Goal: Task Accomplishment & Management: Manage account settings

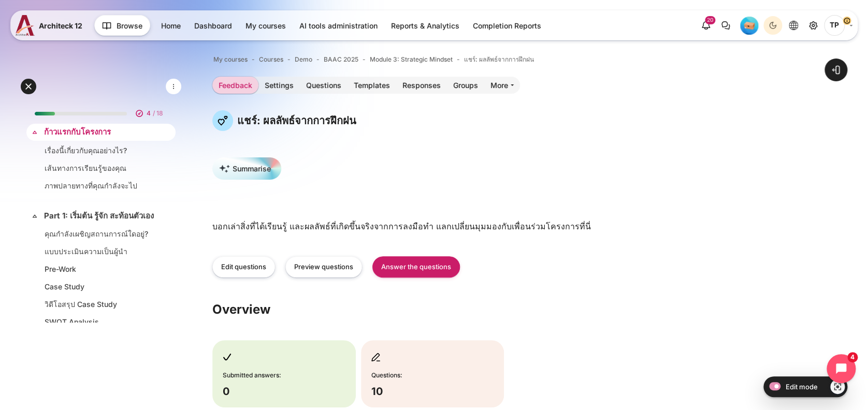
click at [65, 130] on link "ก้าวแรกกับโครงการ" at bounding box center [100, 132] width 112 height 12
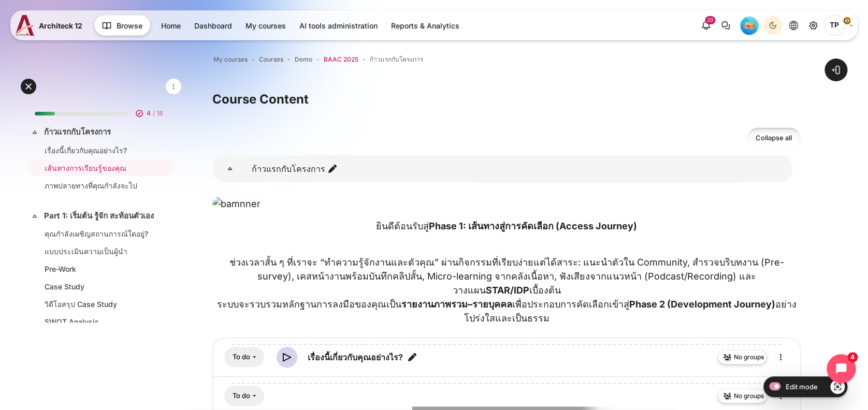
click at [330, 58] on span "BAAC 2025" at bounding box center [341, 59] width 35 height 9
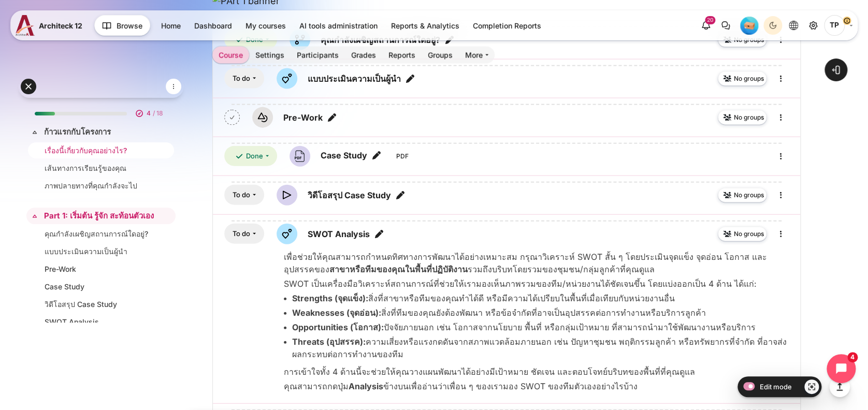
scroll to position [207, 0]
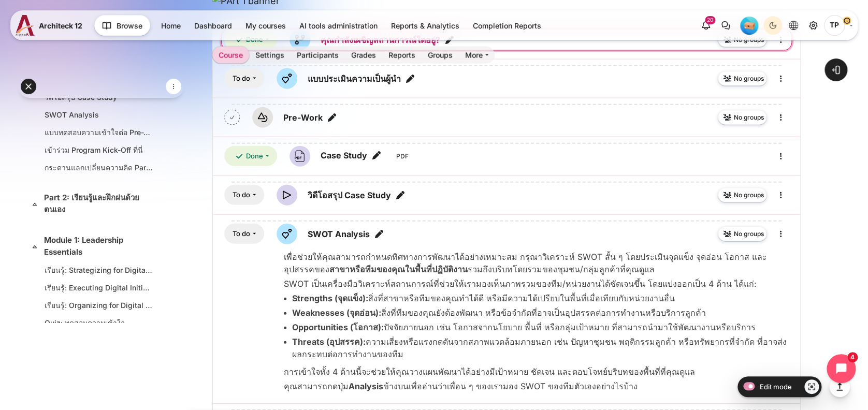
click at [412, 46] on link "คุณกำลังเผชิญสถานการณ์ใดอยู่? Choice" at bounding box center [381, 40] width 120 height 12
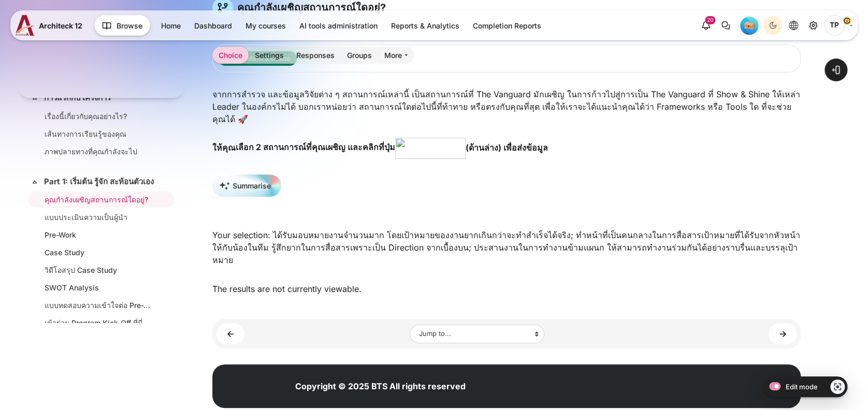
scroll to position [113, 0]
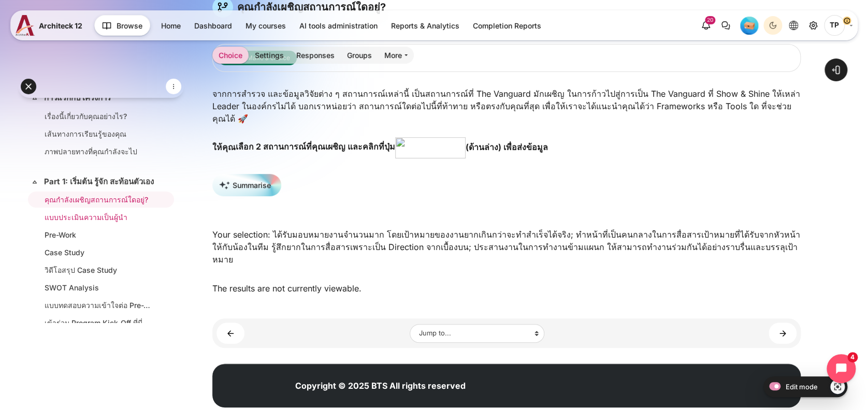
click at [92, 223] on link "แบบประเมินความเป็นผู้นำ" at bounding box center [99, 217] width 109 height 11
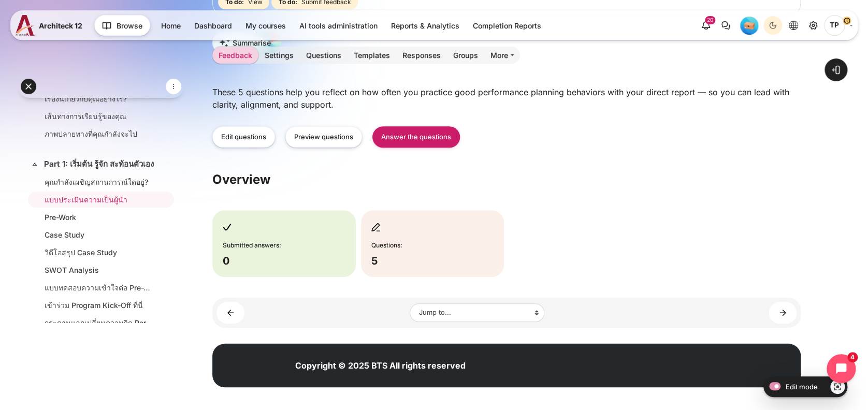
scroll to position [174, 0]
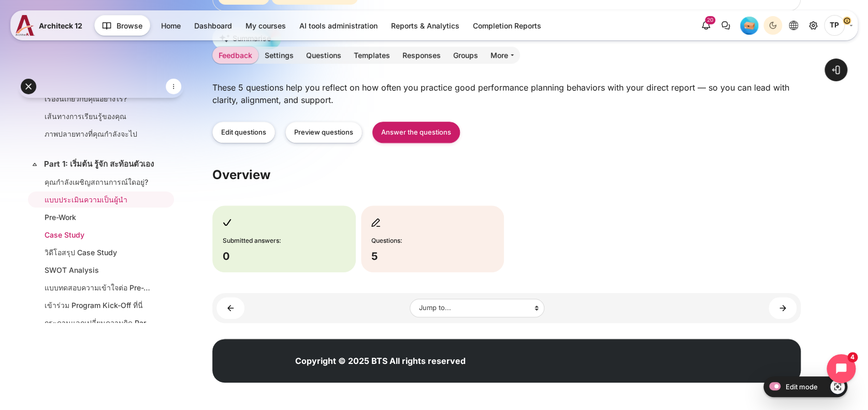
click at [81, 240] on link "Case Study" at bounding box center [99, 235] width 109 height 11
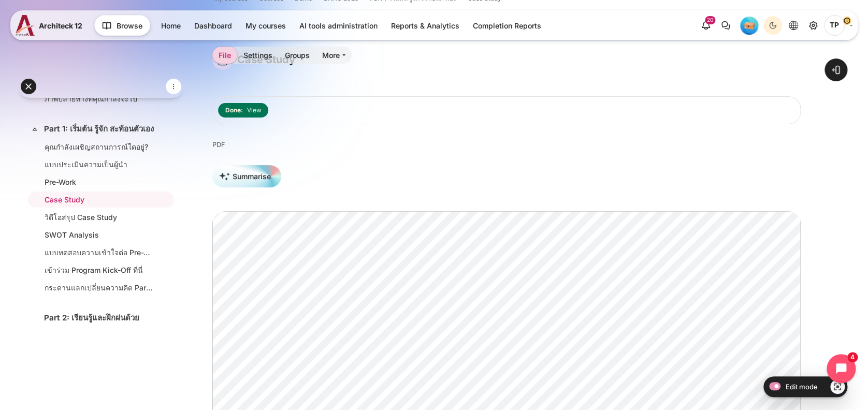
scroll to position [207, 0]
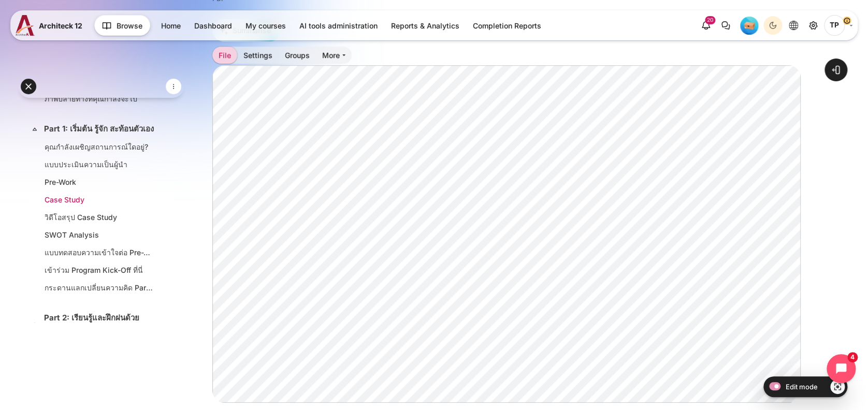
click at [94, 202] on li "Case Study" at bounding box center [101, 200] width 146 height 16
click at [94, 188] on link "Pre-Work" at bounding box center [99, 182] width 109 height 11
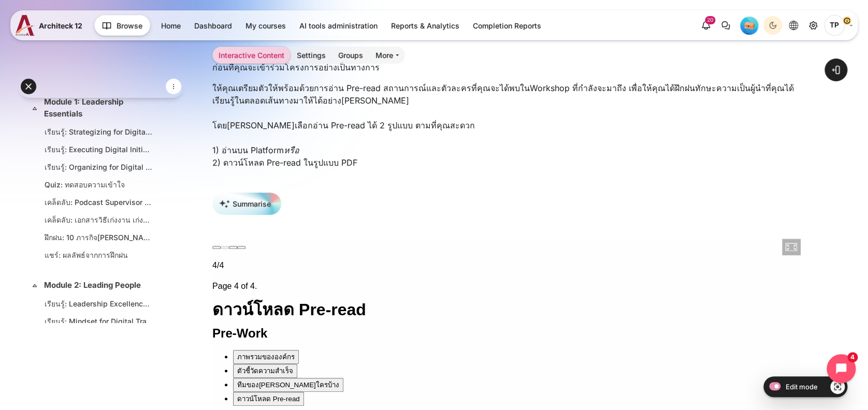
scroll to position [276, 0]
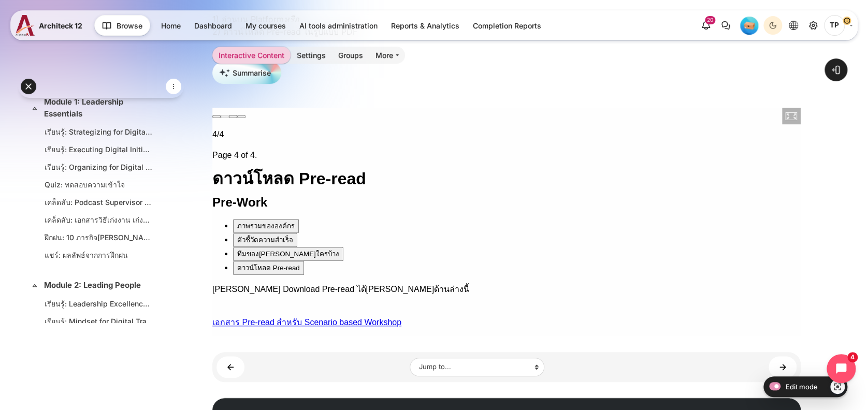
click at [248, 249] on div "ทีมของคุณมีใครบ้าง" at bounding box center [288, 254] width 102 height 11
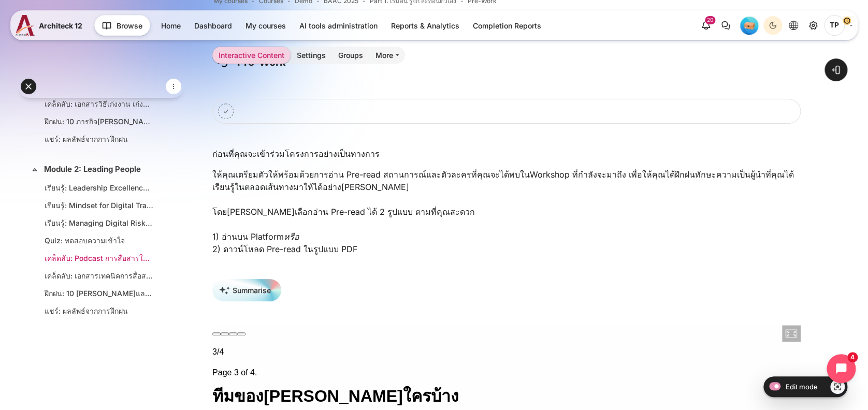
scroll to position [484, 0]
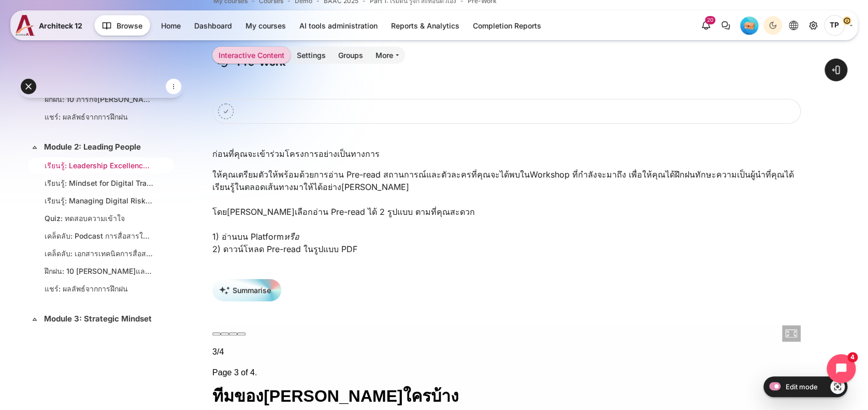
click at [87, 171] on link "เรียนรู้: Leadership Excellence in the Digital Landscape (117 นาที)" at bounding box center [99, 165] width 109 height 11
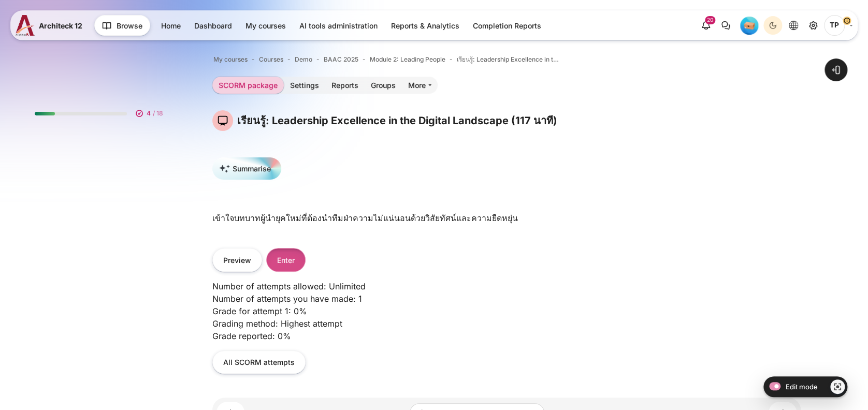
scroll to position [448, 0]
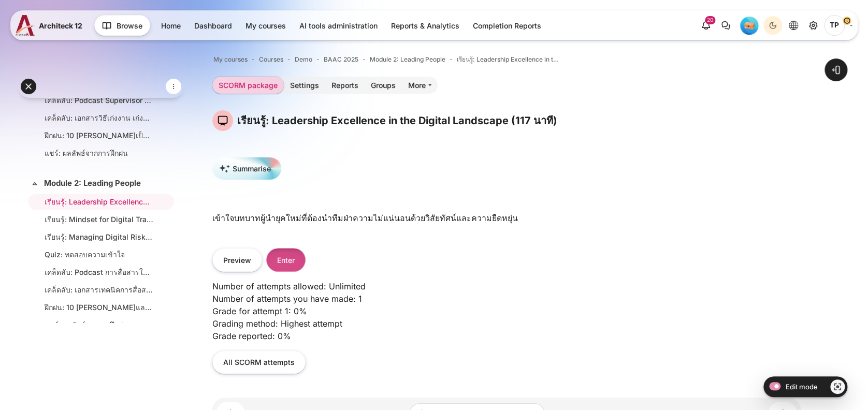
click at [291, 260] on button "Enter" at bounding box center [285, 259] width 39 height 23
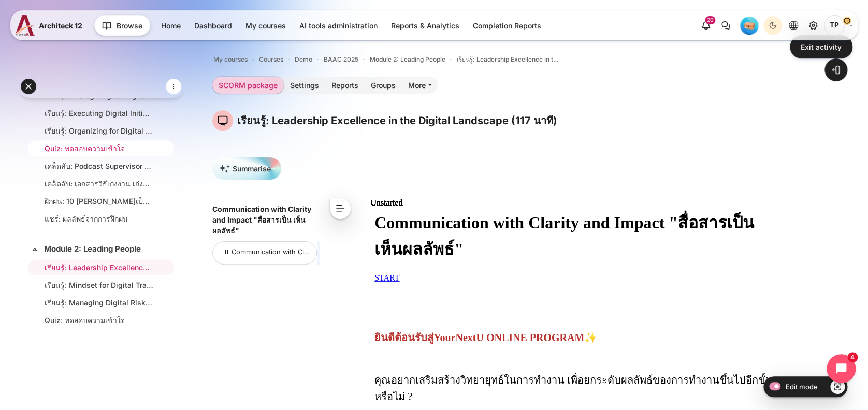
scroll to position [309, 0]
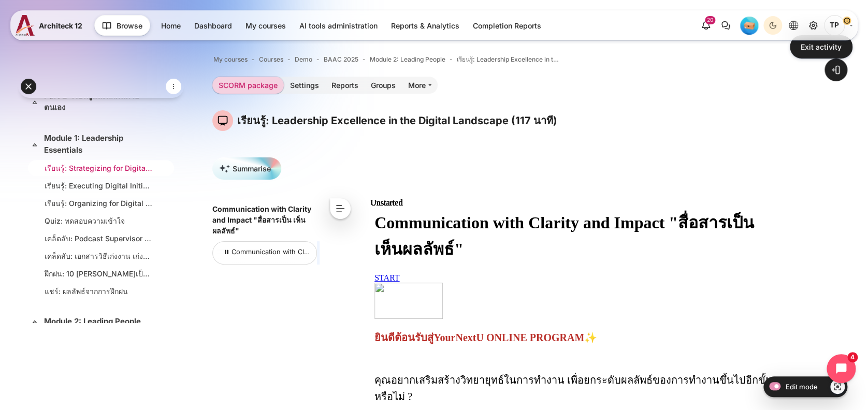
click at [82, 174] on link "เรียนรู้: Strategizing for Digital Transformation (37 นาที)" at bounding box center [99, 168] width 109 height 11
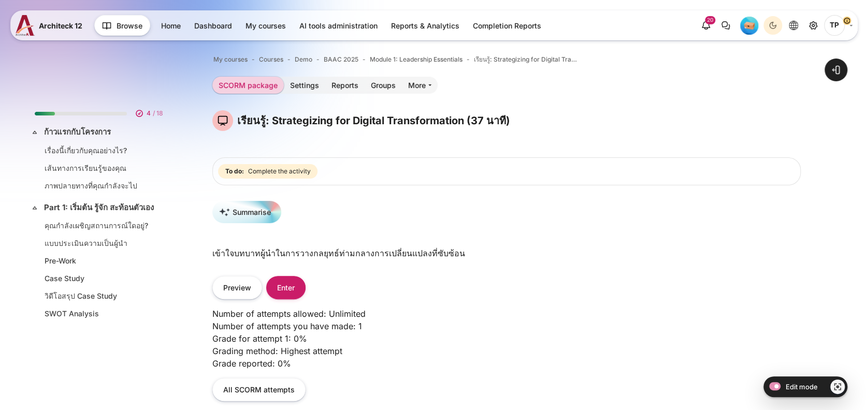
scroll to position [277, 0]
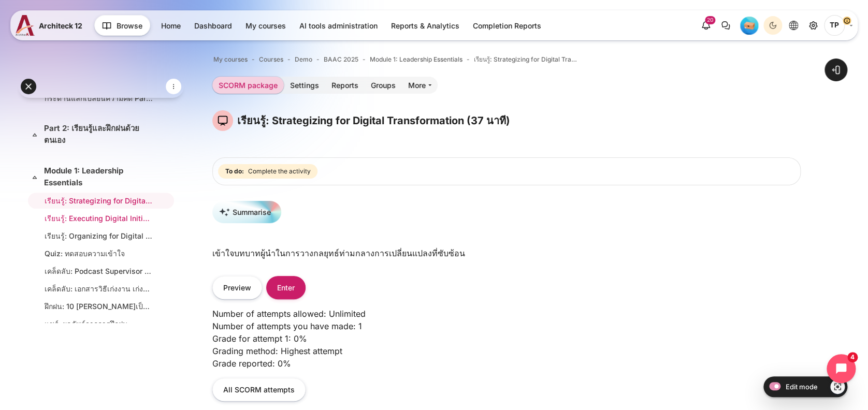
click at [73, 224] on link "เรียนรู้: Executing Digital Initiatives (23 นาที)" at bounding box center [99, 218] width 109 height 11
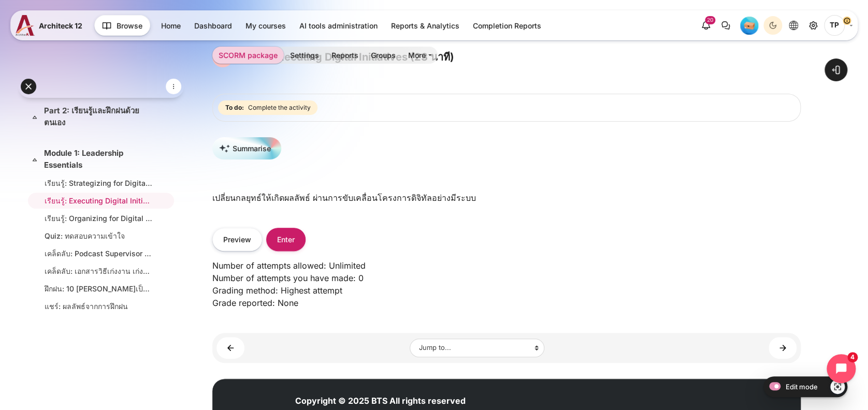
scroll to position [104, 0]
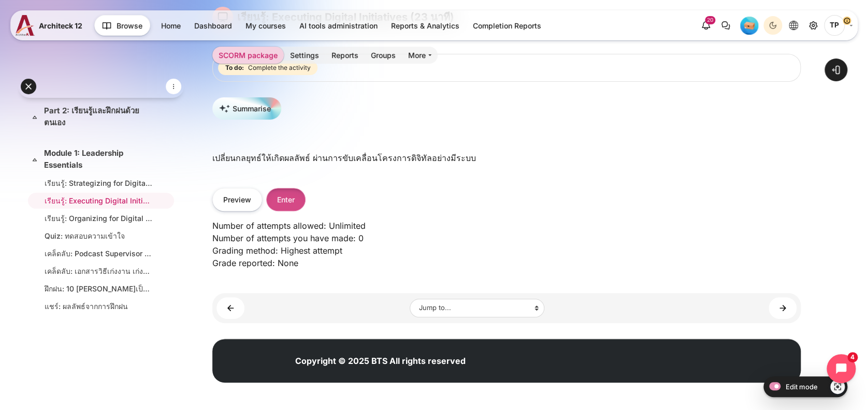
click at [293, 198] on button "Enter" at bounding box center [285, 199] width 39 height 23
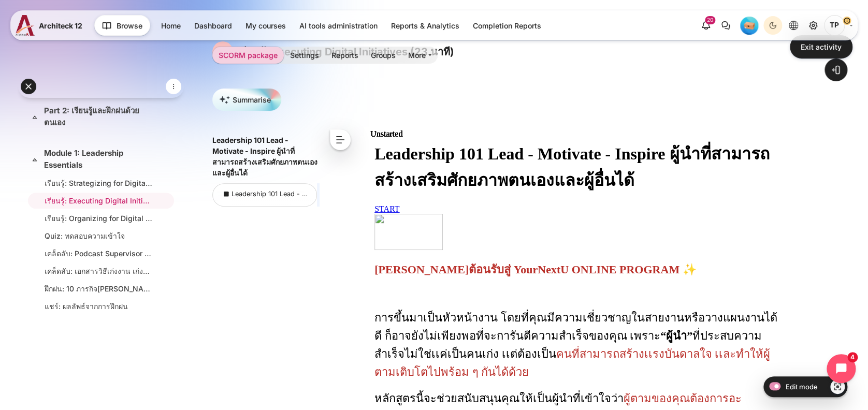
scroll to position [622, 0]
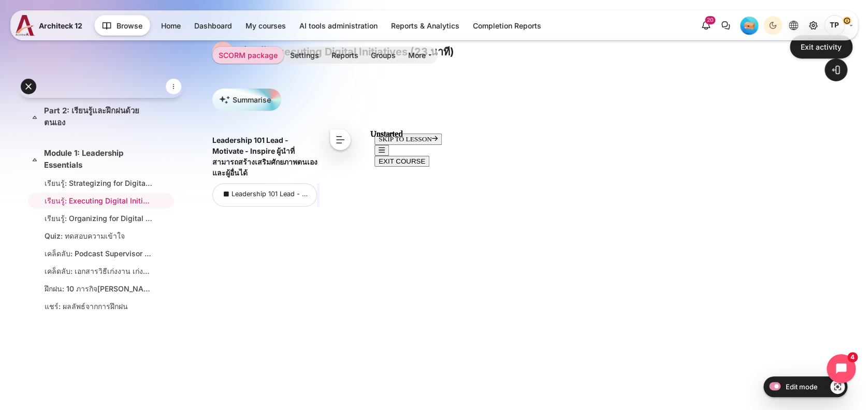
scroll to position [32, 0]
click at [340, 141] on button "<" at bounding box center [340, 140] width 21 height 21
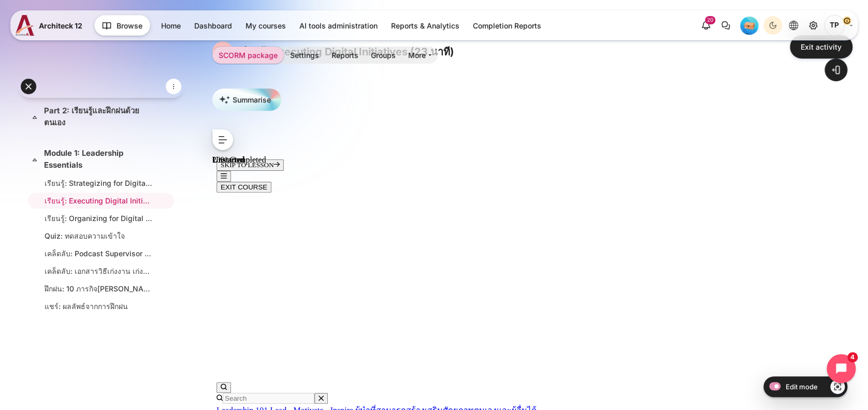
click at [227, 173] on icon "Close navigation menu" at bounding box center [224, 176] width 6 height 7
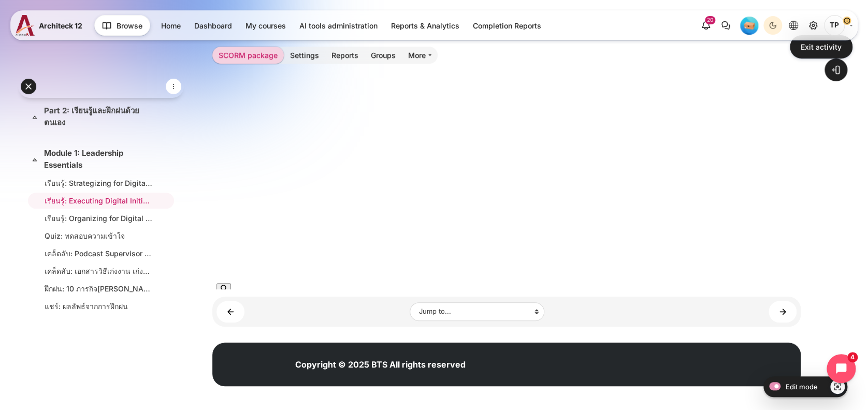
scroll to position [283, 0]
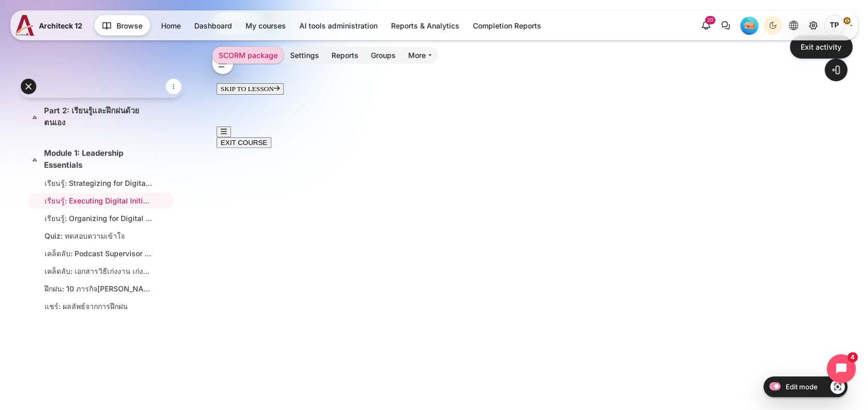
scroll to position [0, 0]
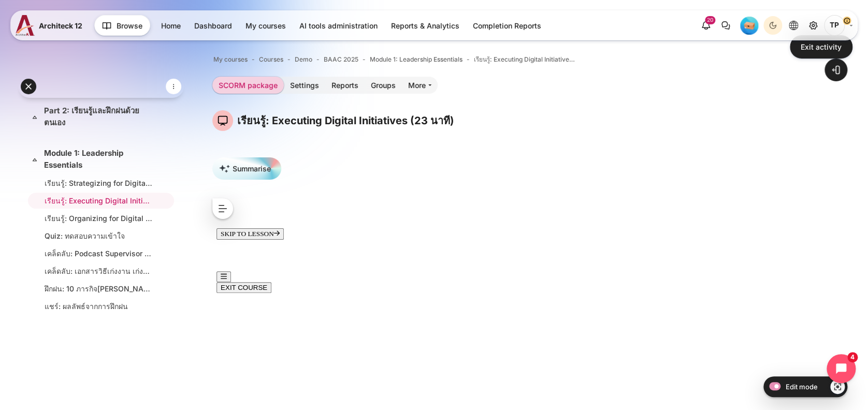
click at [227, 273] on icon "Open navigation menu" at bounding box center [224, 276] width 6 height 7
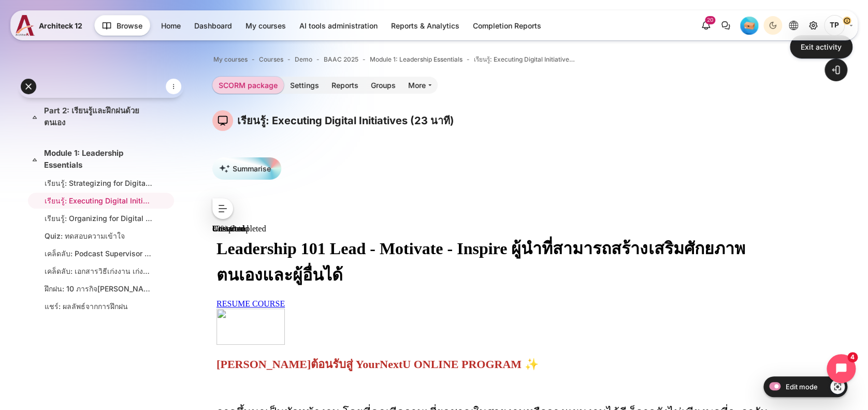
drag, startPoint x: 324, startPoint y: 305, endPoint x: 338, endPoint y: 305, distance: 13.5
click at [338, 309] on div at bounding box center [501, 309] width 568 height 0
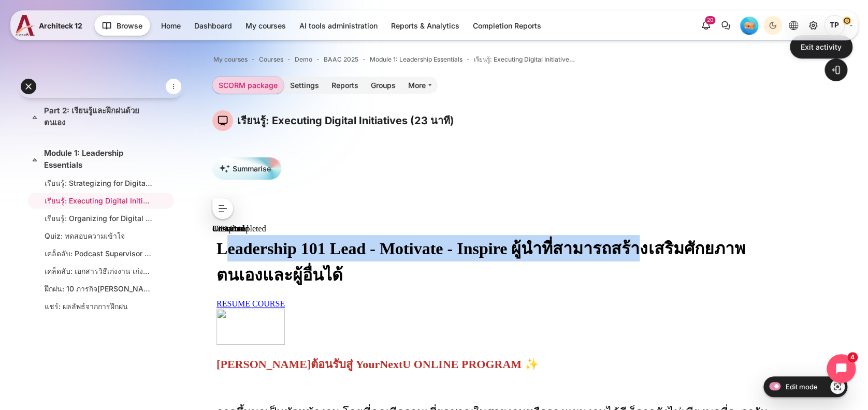
drag, startPoint x: 347, startPoint y: 310, endPoint x: 460, endPoint y: 326, distance: 114.7
click at [460, 288] on h1 "Leadership 101 Lead - Motivate - Inspire ผู้นำที่สามารถสร้างเสริมศักยภาพตนเองแล…" at bounding box center [501, 261] width 568 height 53
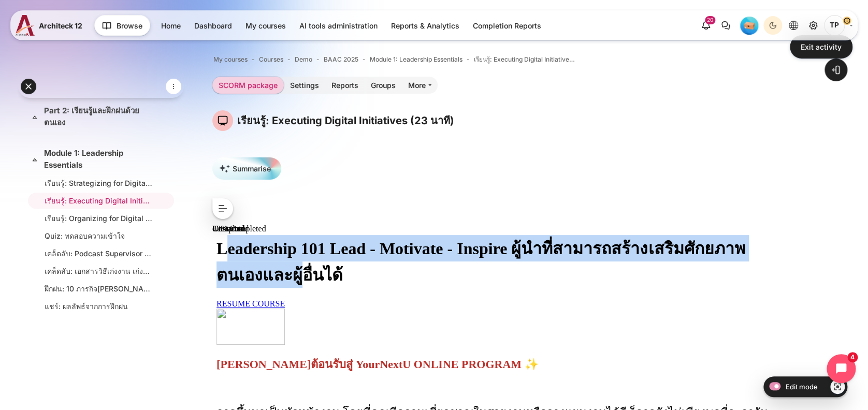
scroll to position [69, 0]
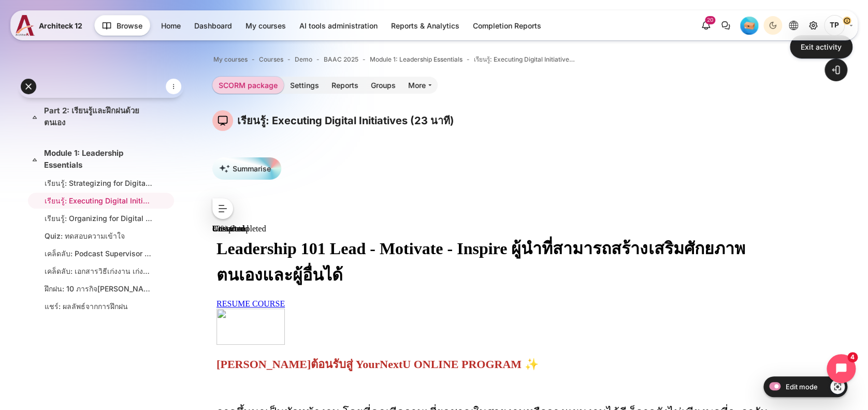
drag, startPoint x: 336, startPoint y: 242, endPoint x: 345, endPoint y: 242, distance: 8.3
click at [337, 309] on div at bounding box center [501, 309] width 568 height 0
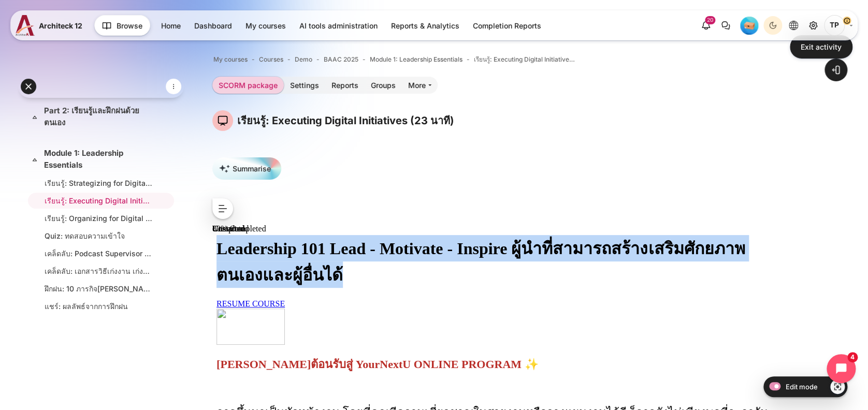
drag, startPoint x: 340, startPoint y: 240, endPoint x: 620, endPoint y: 330, distance: 294.3
click at [620, 288] on h1 "Leadership 101 Lead - Motivate - Inspire ผู้นำที่สามารถสร้างเสริมศักยภาพตนเองแล…" at bounding box center [501, 261] width 568 height 53
copy h1 "Leadership 101 Lead - Motivate - Inspire ผู้นำที่สามารถสร้างเสริมศักยภาพตนเองแล…"
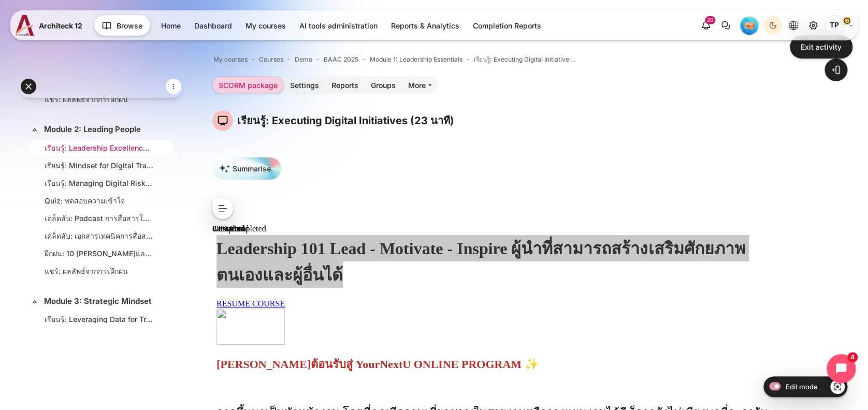
click at [120, 153] on link "เรียนรู้: Leadership Excellence in the Digital Landscape (117 นาที)" at bounding box center [99, 147] width 109 height 11
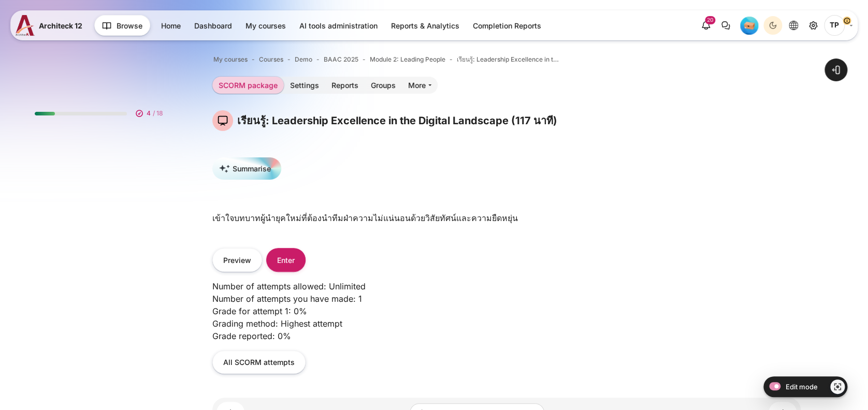
scroll to position [448, 0]
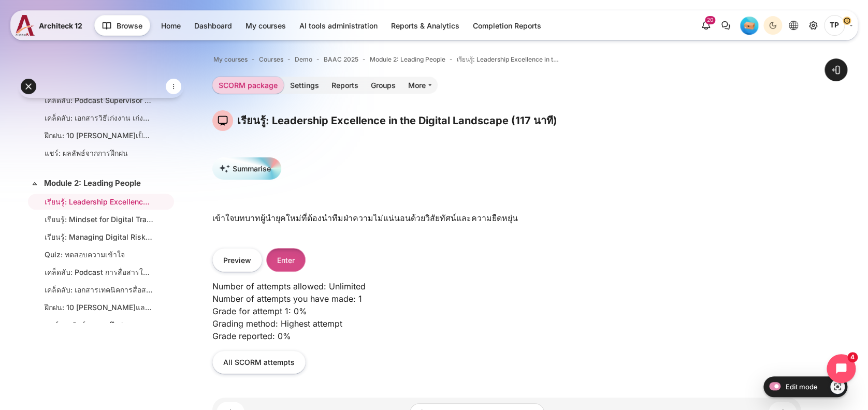
click at [286, 253] on button "Enter" at bounding box center [285, 259] width 39 height 23
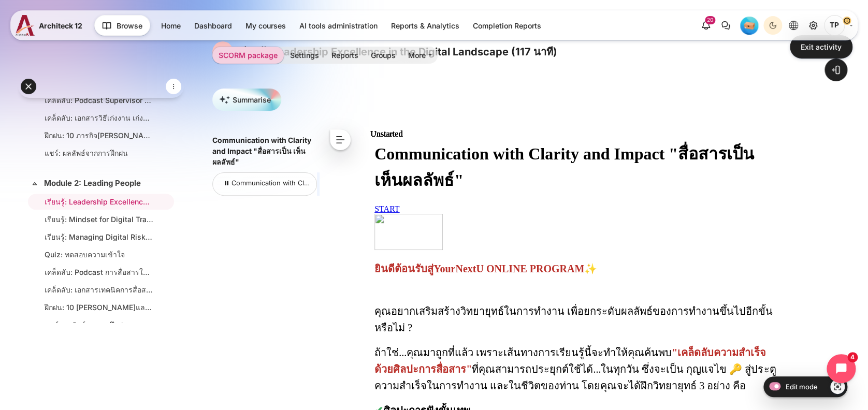
scroll to position [138, 0]
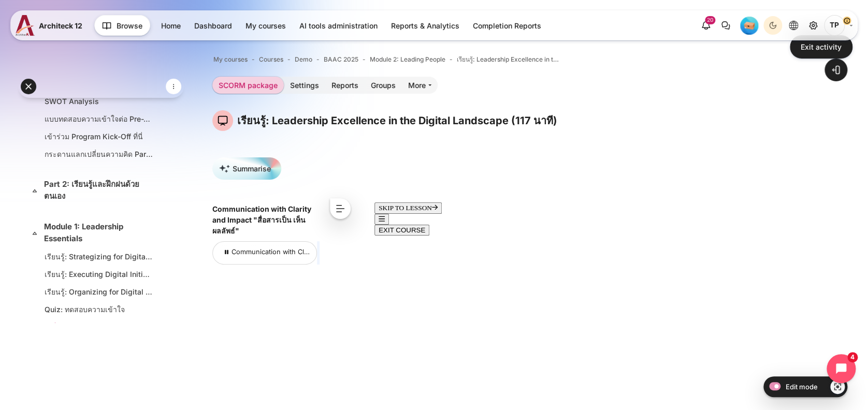
scroll to position [309, 0]
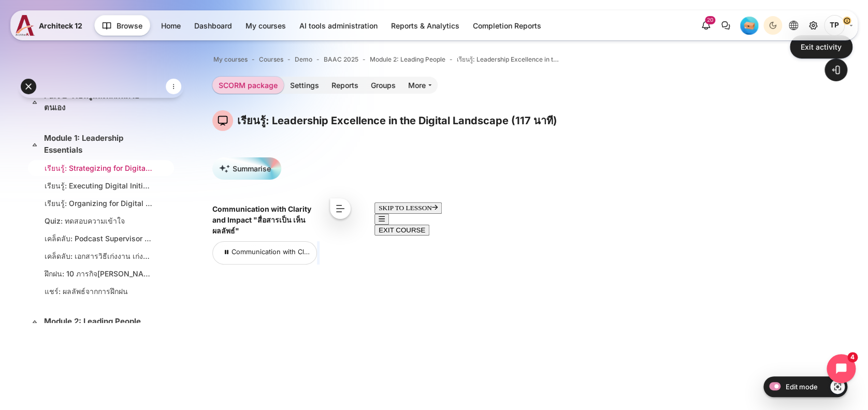
click at [101, 172] on link "เรียนรู้: Strategizing for Digital Transformation (37 นาที)" at bounding box center [99, 168] width 109 height 11
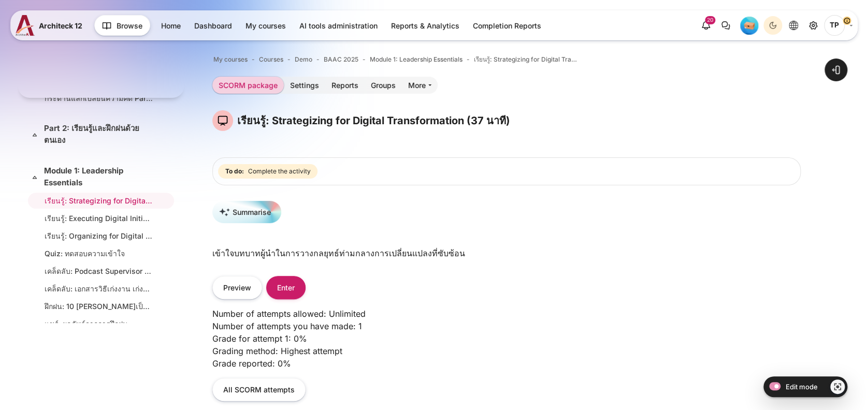
scroll to position [132, 0]
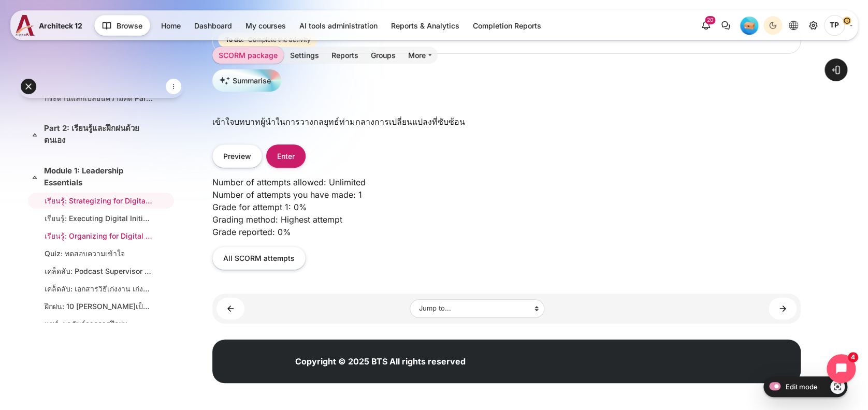
click at [67, 241] on link "เรียนรู้: Organizing for Digital Transformation (34 นาที)" at bounding box center [99, 236] width 109 height 11
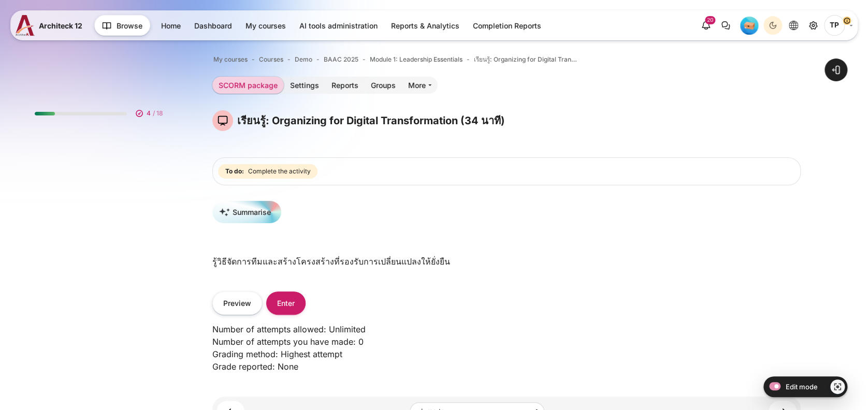
scroll to position [311, 0]
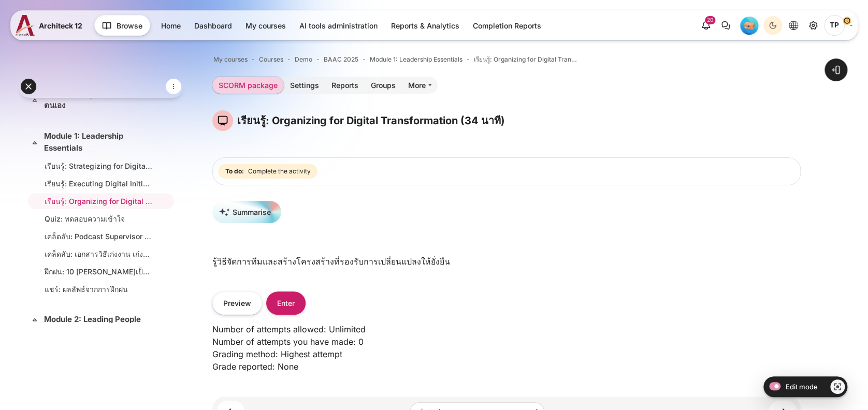
click at [87, 224] on link "Quiz: ทดสอบความเข้าใจ" at bounding box center [99, 218] width 109 height 11
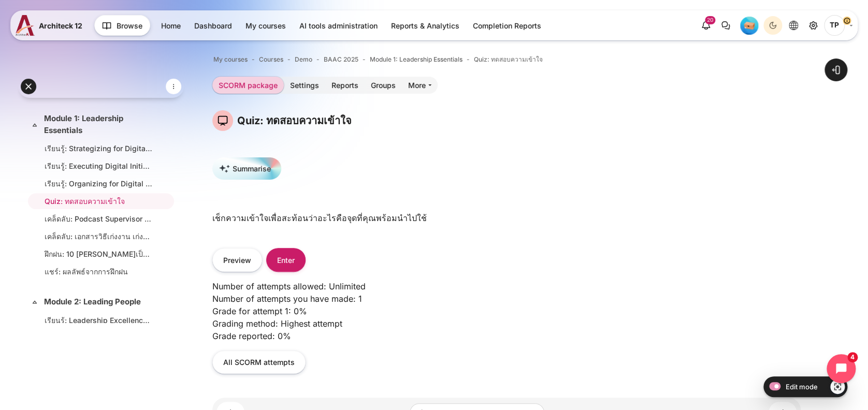
scroll to position [260, 0]
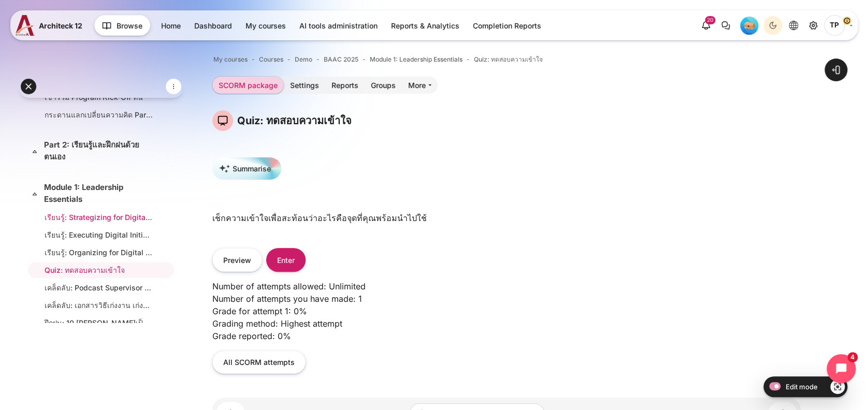
click at [68, 223] on link "เรียนรู้: Strategizing for Digital Transformation (37 นาที)" at bounding box center [99, 217] width 109 height 11
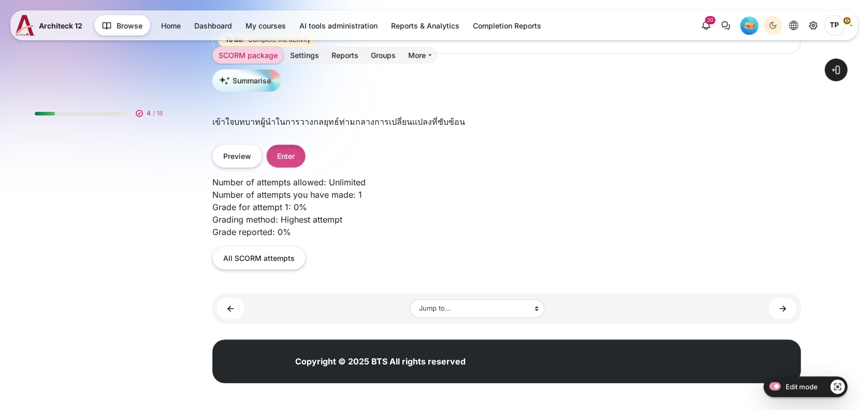
scroll to position [277, 0]
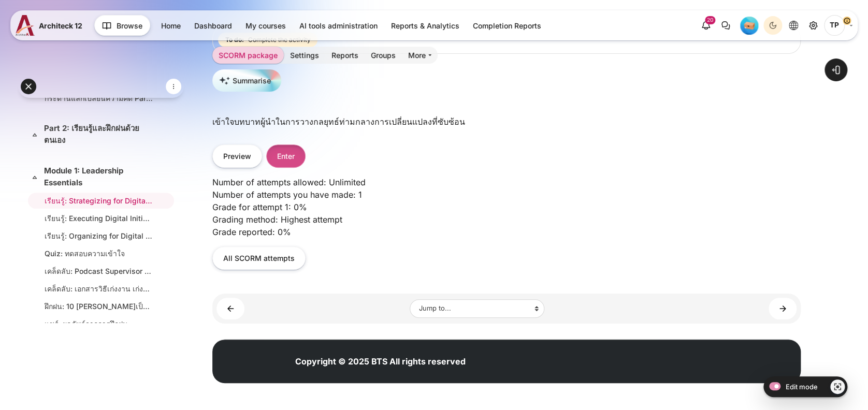
click at [283, 153] on button "Enter" at bounding box center [285, 156] width 39 height 23
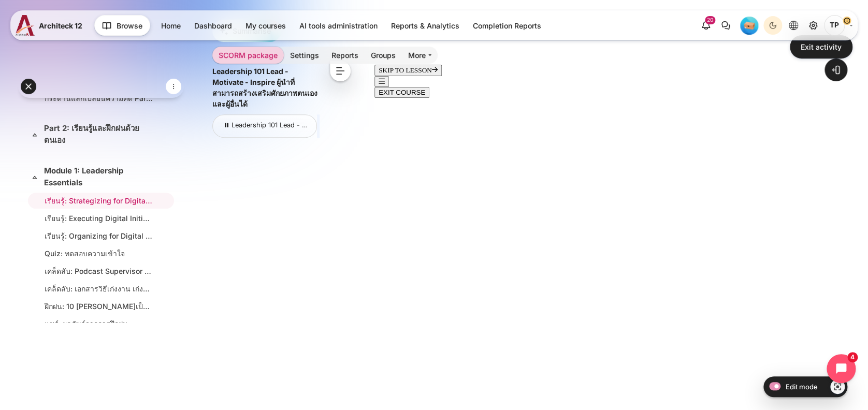
scroll to position [203, 0]
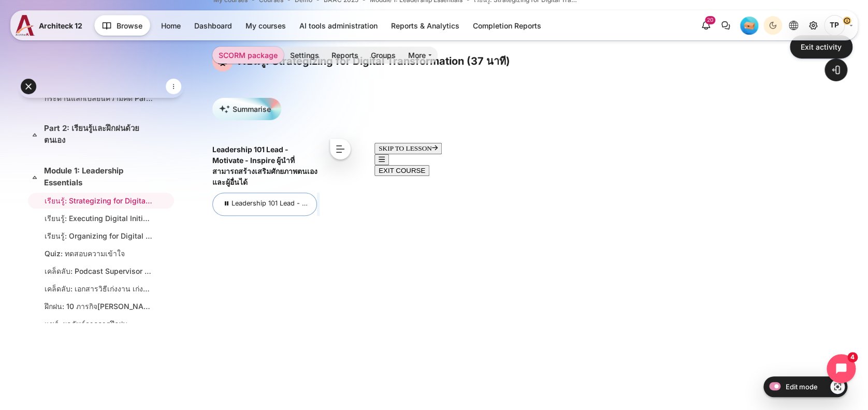
scroll to position [69, 0]
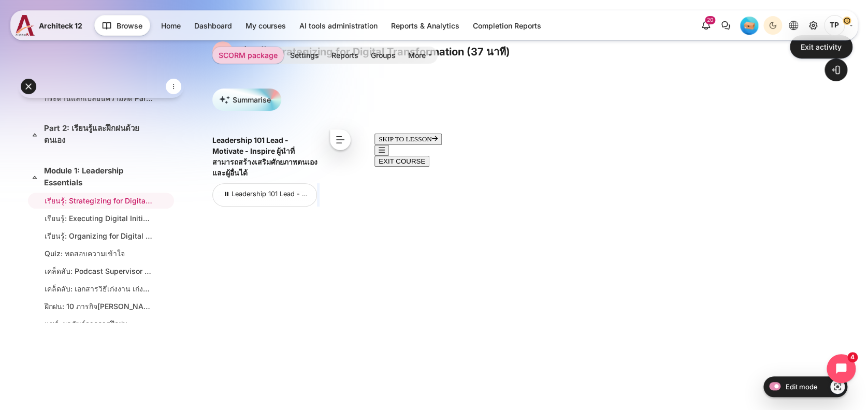
click at [342, 137] on button "<" at bounding box center [340, 140] width 21 height 21
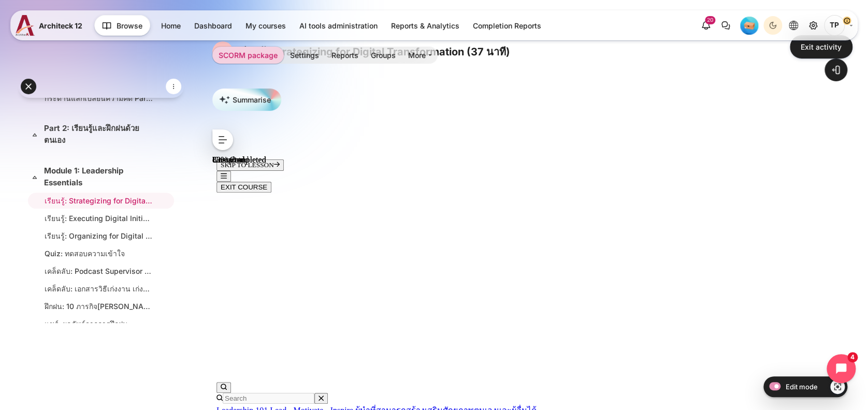
scroll to position [207, 0]
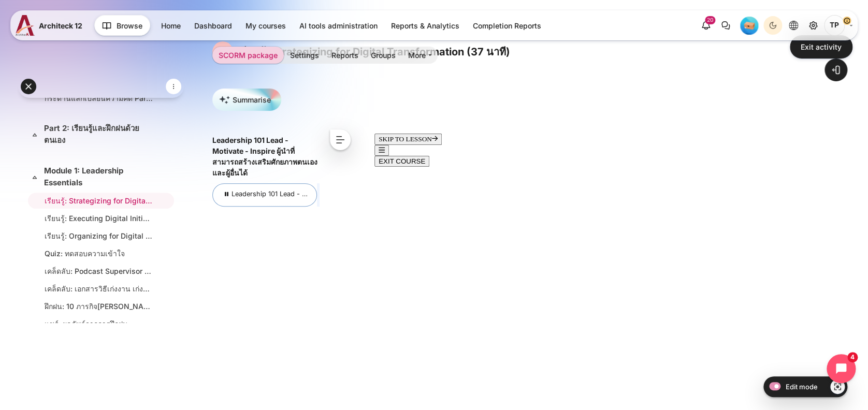
scroll to position [447, 0]
click at [340, 132] on button "<" at bounding box center [340, 140] width 21 height 21
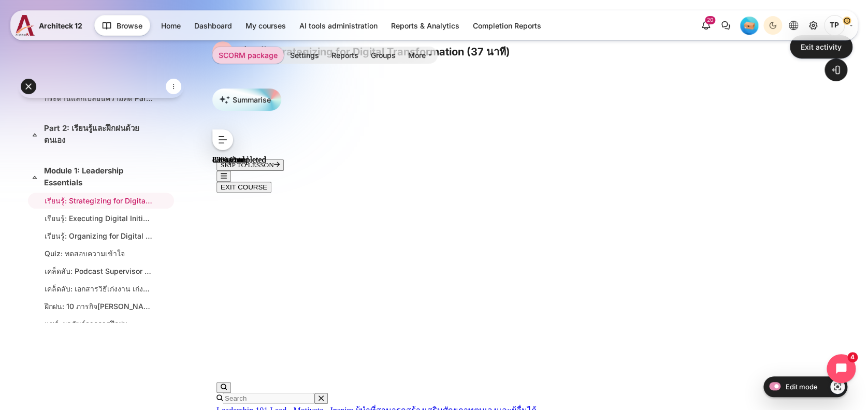
scroll to position [276, 0]
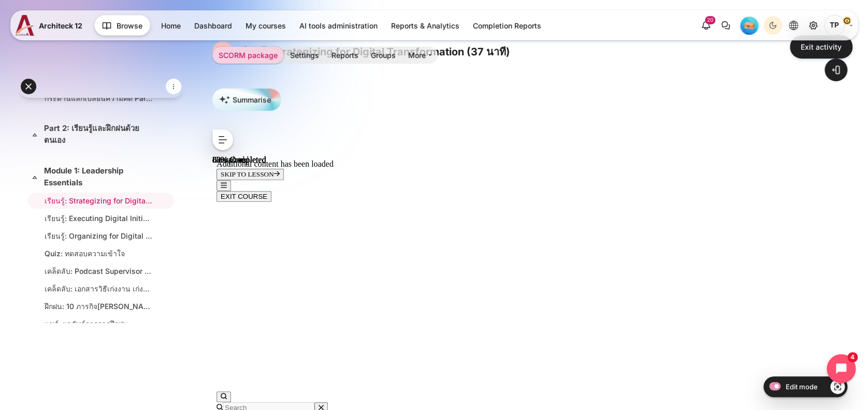
scroll to position [782, 0]
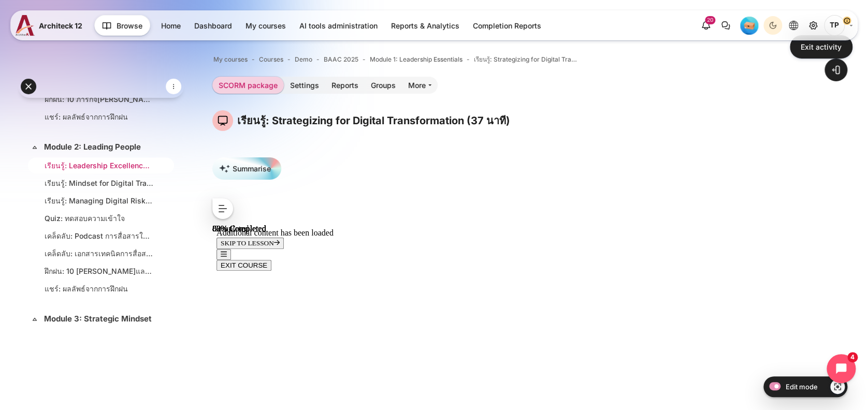
click at [88, 171] on link "เรียนรู้: Leadership Excellence in the Digital Landscape (117 นาที)" at bounding box center [99, 165] width 109 height 11
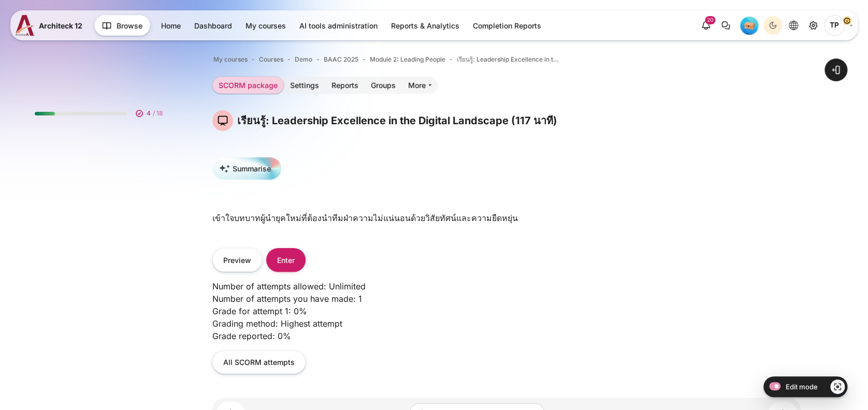
scroll to position [448, 0]
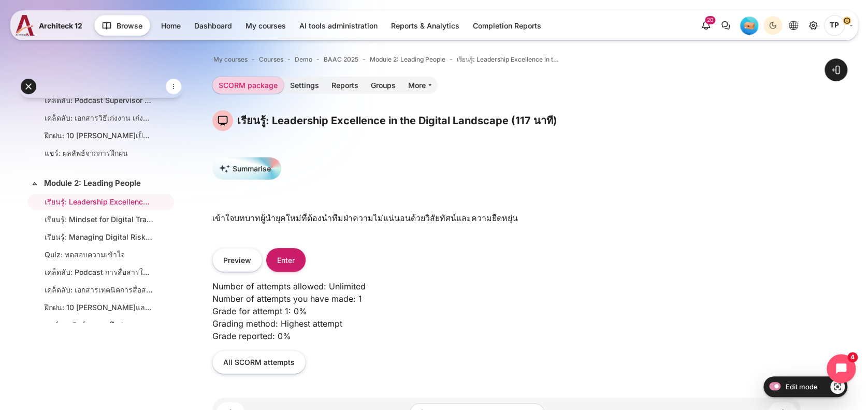
click at [0, 328] on html "Skip to main content Expand all Collapse all 4 / 18 Expand" at bounding box center [434, 257] width 868 height 515
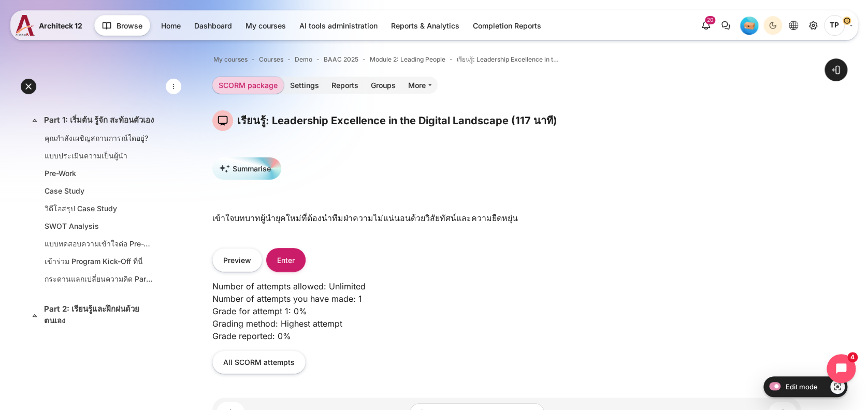
scroll to position [0, 0]
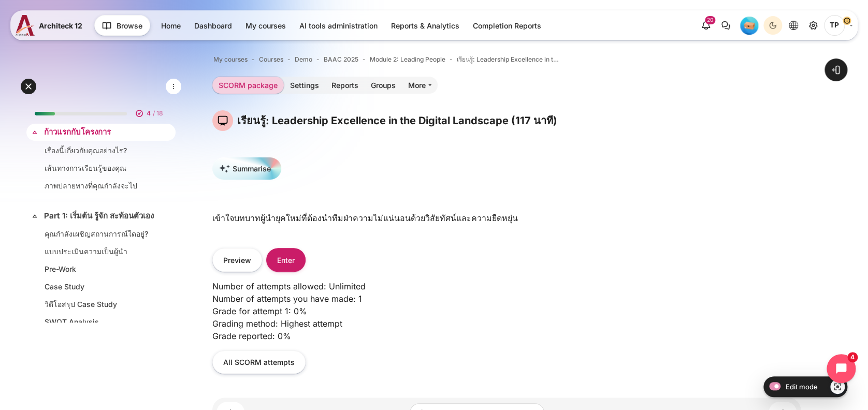
click at [77, 130] on link "ก้าวแรกกับโครงการ" at bounding box center [100, 132] width 112 height 12
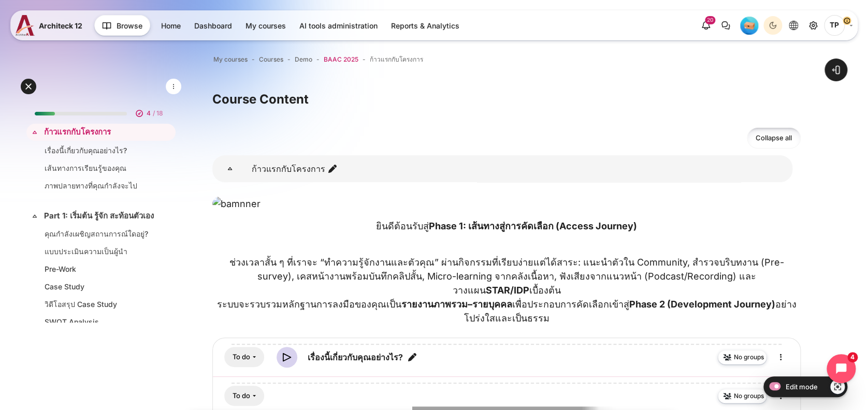
click at [344, 58] on span "BAAC 2025" at bounding box center [341, 59] width 35 height 9
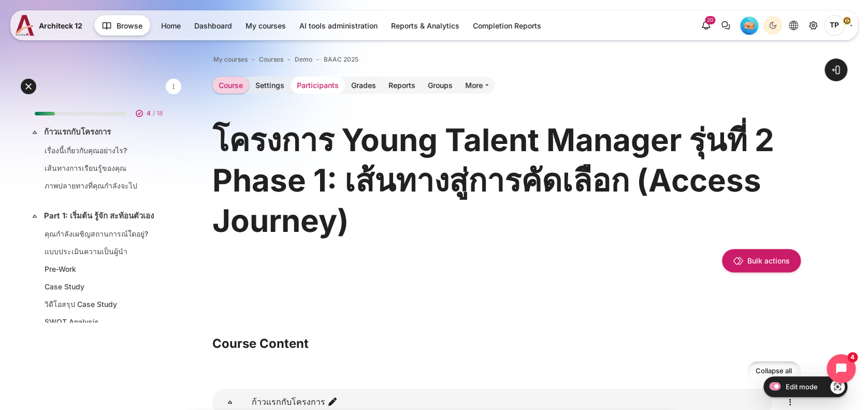
click at [305, 83] on link "Participants" at bounding box center [318, 85] width 54 height 17
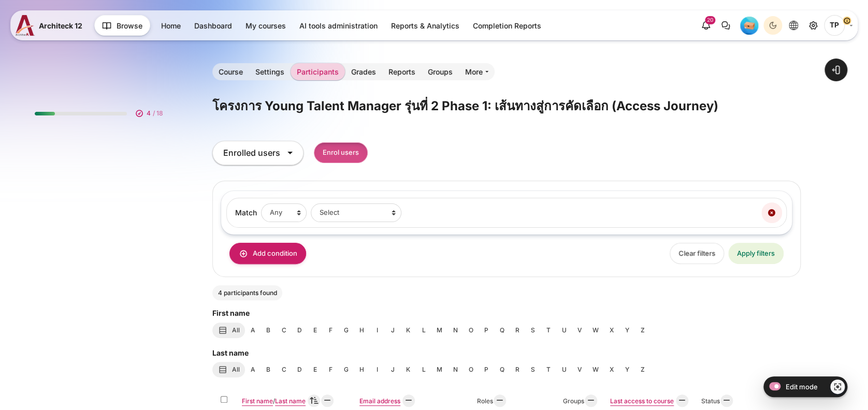
click at [356, 156] on input "Enrol users" at bounding box center [341, 152] width 54 height 21
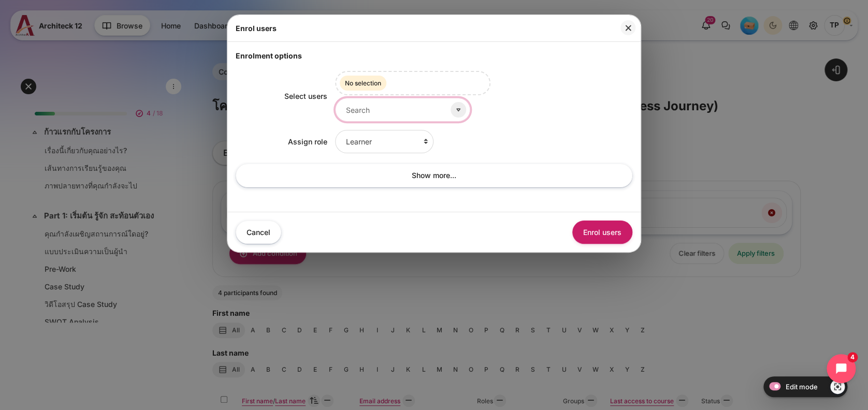
click at [354, 100] on input "Select users" at bounding box center [402, 109] width 135 height 23
click at [367, 103] on input "mint" at bounding box center [402, 109] width 135 height 23
drag, startPoint x: 370, startPoint y: 103, endPoint x: 193, endPoint y: 104, distance: 176.7
click at [193, 104] on div "Enrol users Enrolment options Select users Selected items: No selection mint No…" at bounding box center [434, 205] width 868 height 410
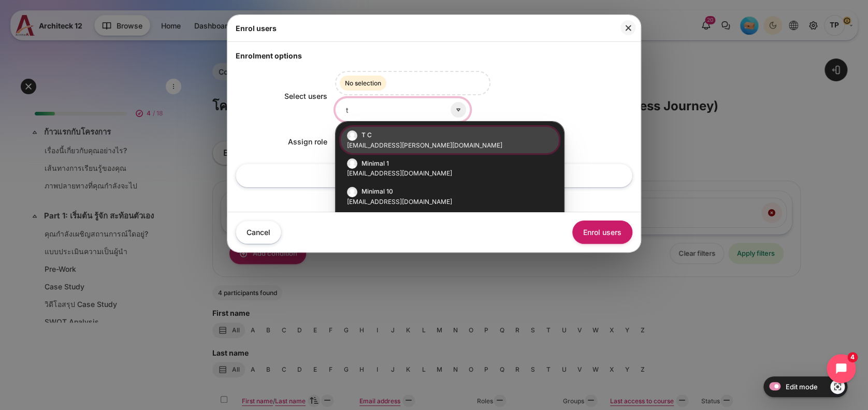
type input "t"
click at [414, 139] on li "T C thanyaphon.chet@gmail.com" at bounding box center [450, 140] width 218 height 26
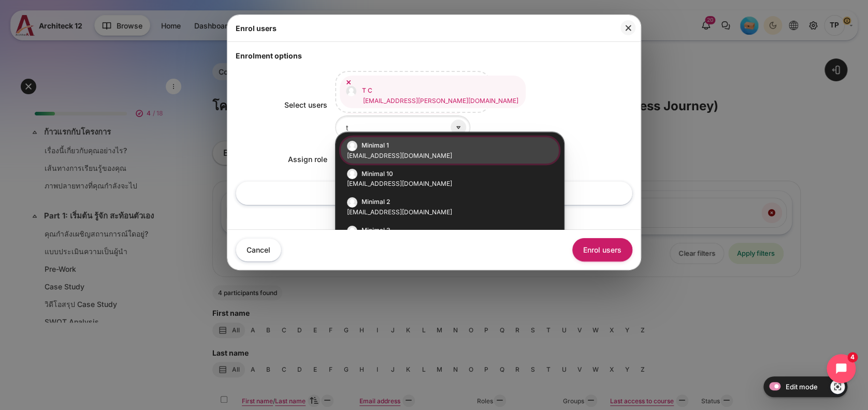
click at [531, 105] on div "T C thanyaphon.chet@gmail.com Minimal 1 minimal01@bts.com Minimal 10 minimal10@…" at bounding box center [484, 105] width 298 height 68
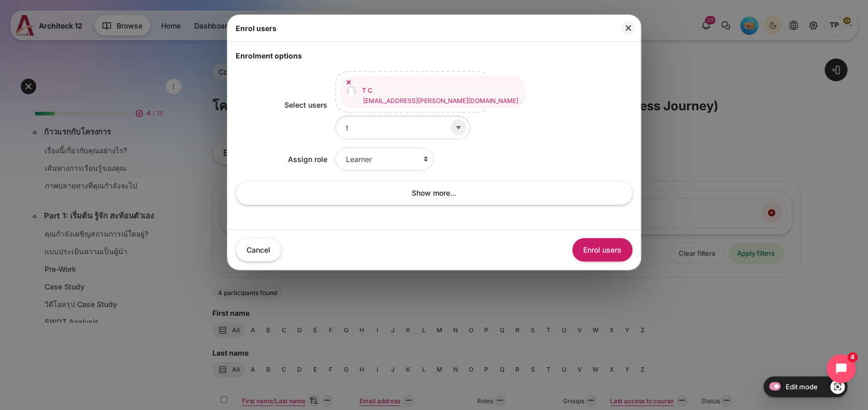
click at [289, 138] on div "Select users T C thanyaphon.chet@gmail.com Minimal 1 minimal01@bts.com Minimal …" at bounding box center [434, 141] width 397 height 160
click at [398, 148] on select "Learner Faculty Client Sponsor 3 Manager Teacher Non-editing teacher Student Le…" at bounding box center [384, 159] width 98 height 23
click at [606, 238] on button "Enrol users" at bounding box center [603, 249] width 60 height 23
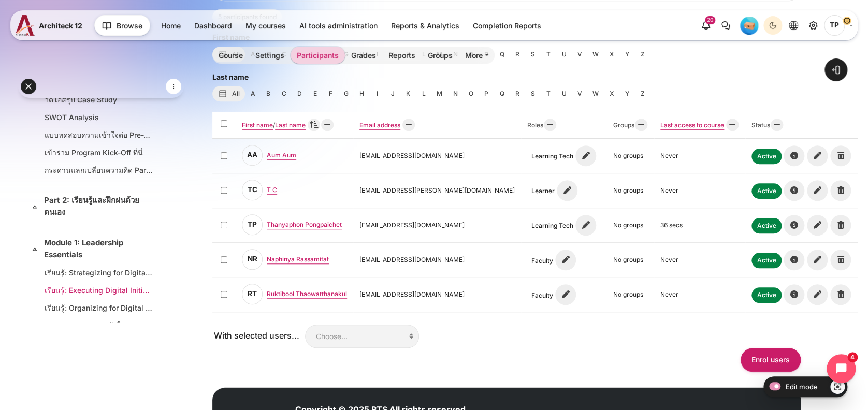
scroll to position [276, 0]
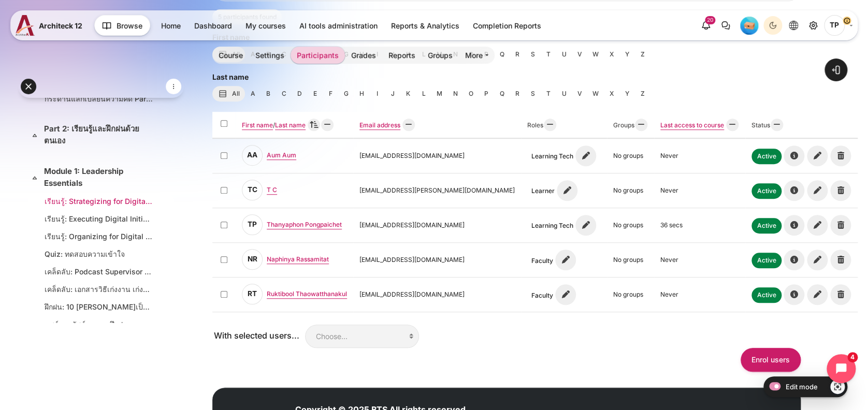
click at [80, 207] on link "เรียนรู้: Strategizing for Digital Transformation (37 นาที)" at bounding box center [99, 201] width 109 height 11
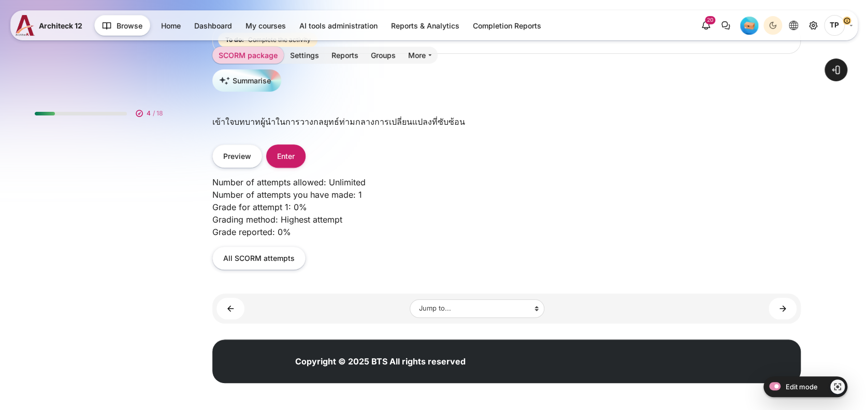
scroll to position [277, 0]
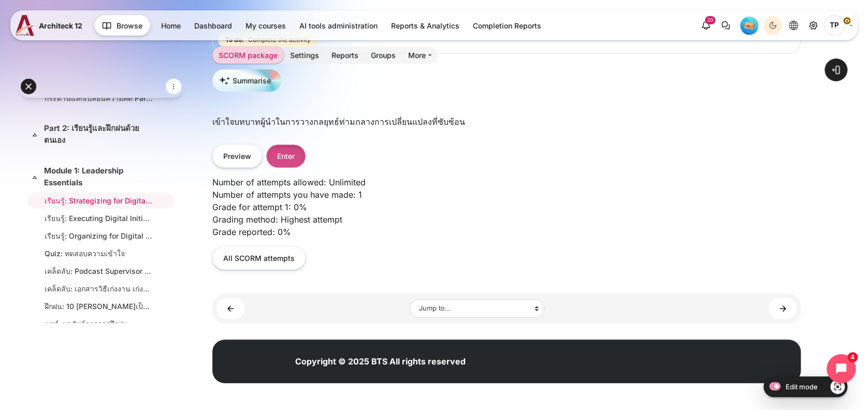
click at [285, 162] on button "Enter" at bounding box center [285, 156] width 39 height 23
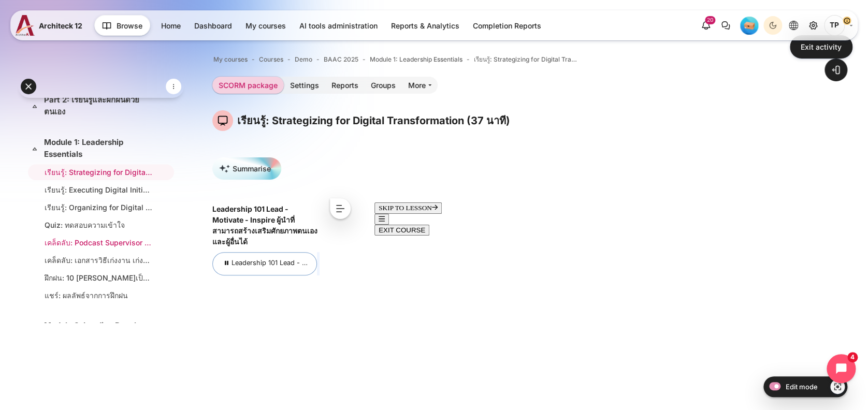
scroll to position [346, 0]
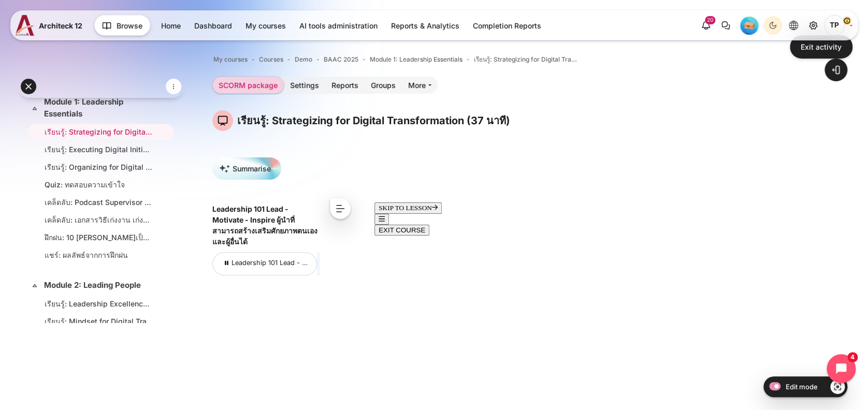
click at [88, 91] on div "Expand all Collapse all" at bounding box center [101, 86] width 166 height 23
drag, startPoint x: 70, startPoint y: 110, endPoint x: 69, endPoint y: 169, distance: 59.6
click at [70, 110] on link "Module 1: Leadership Essentials" at bounding box center [100, 107] width 112 height 23
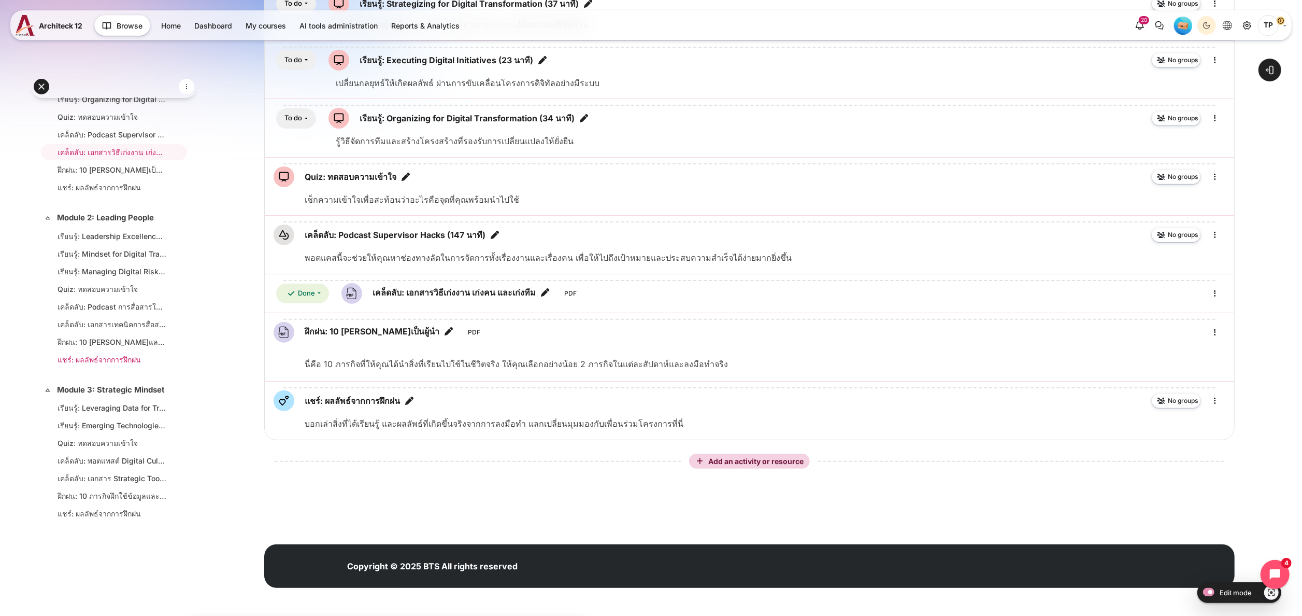
scroll to position [310, 0]
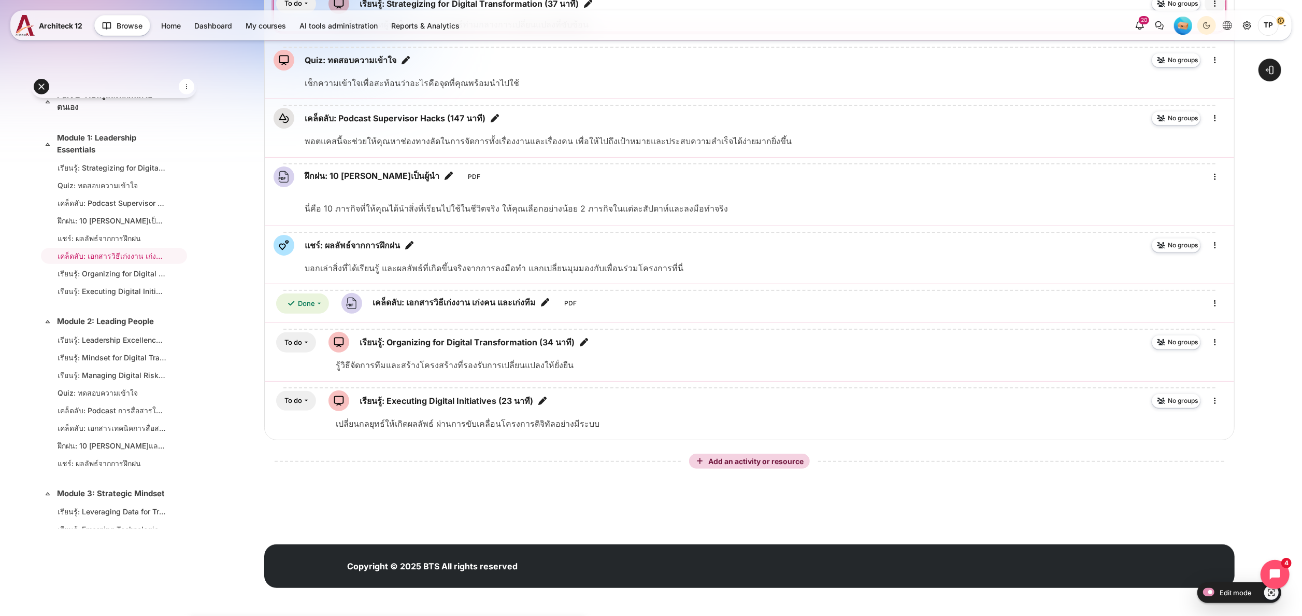
click at [868, 10] on icon "Edit" at bounding box center [1215, 3] width 12 height 12
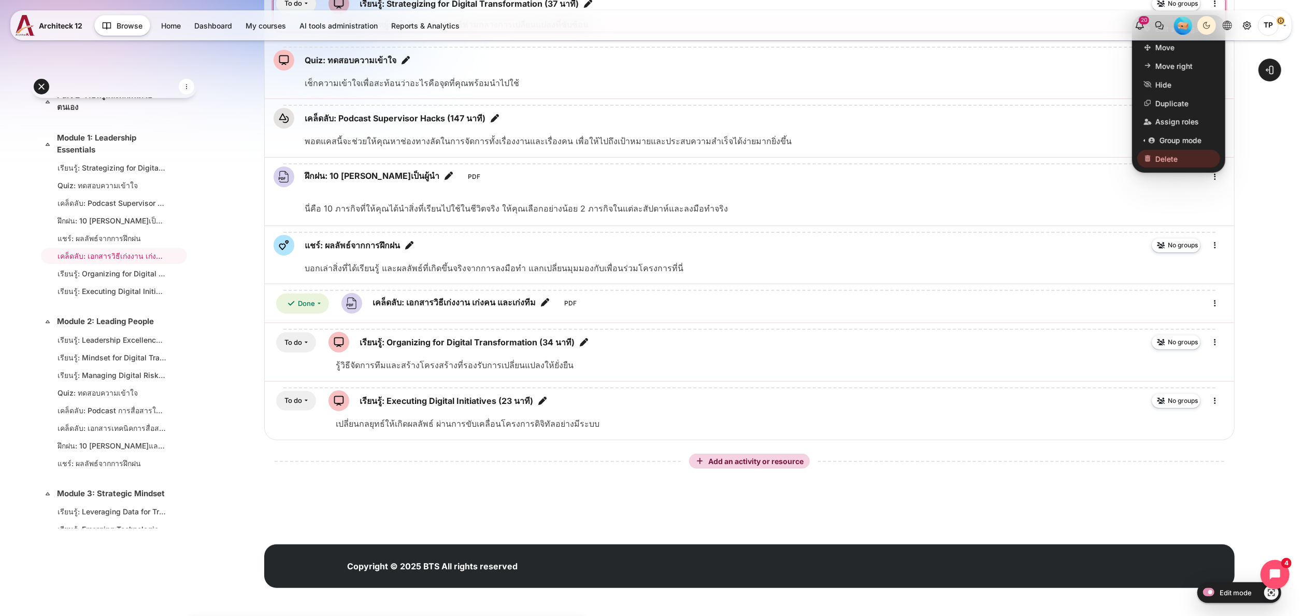
click at [868, 147] on div "Edit settings Move Move right Move left Hide Duplicate Assign roles Group mode …" at bounding box center [1178, 94] width 93 height 158
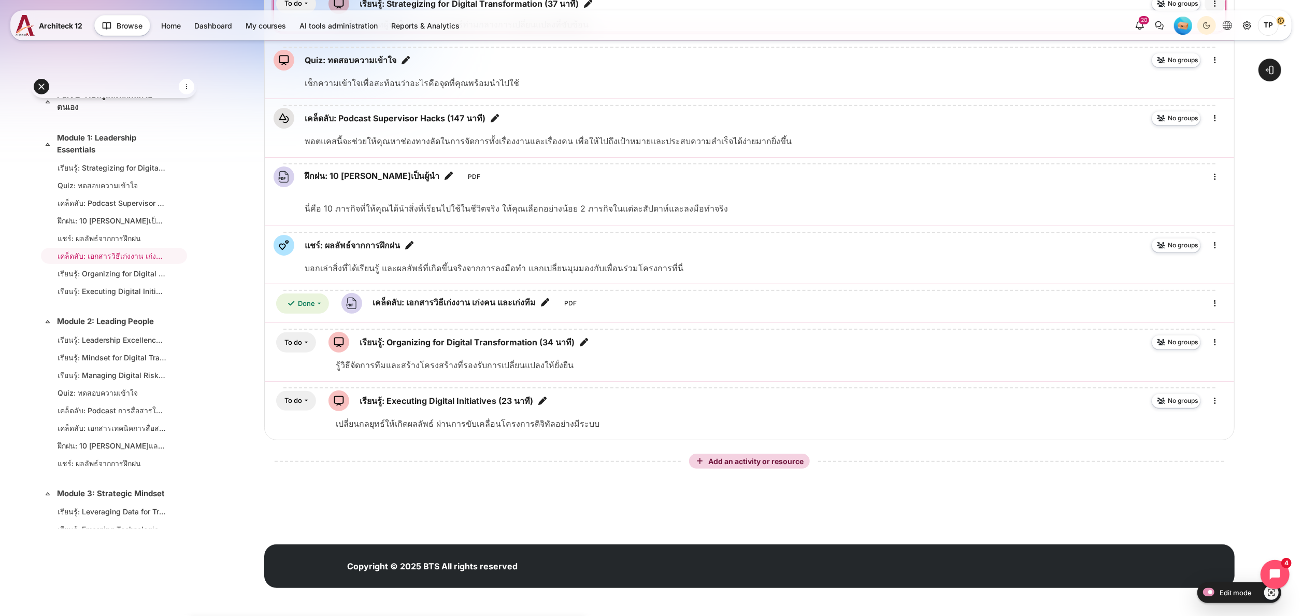
click at [868, 10] on icon "Edit" at bounding box center [1215, 3] width 12 height 12
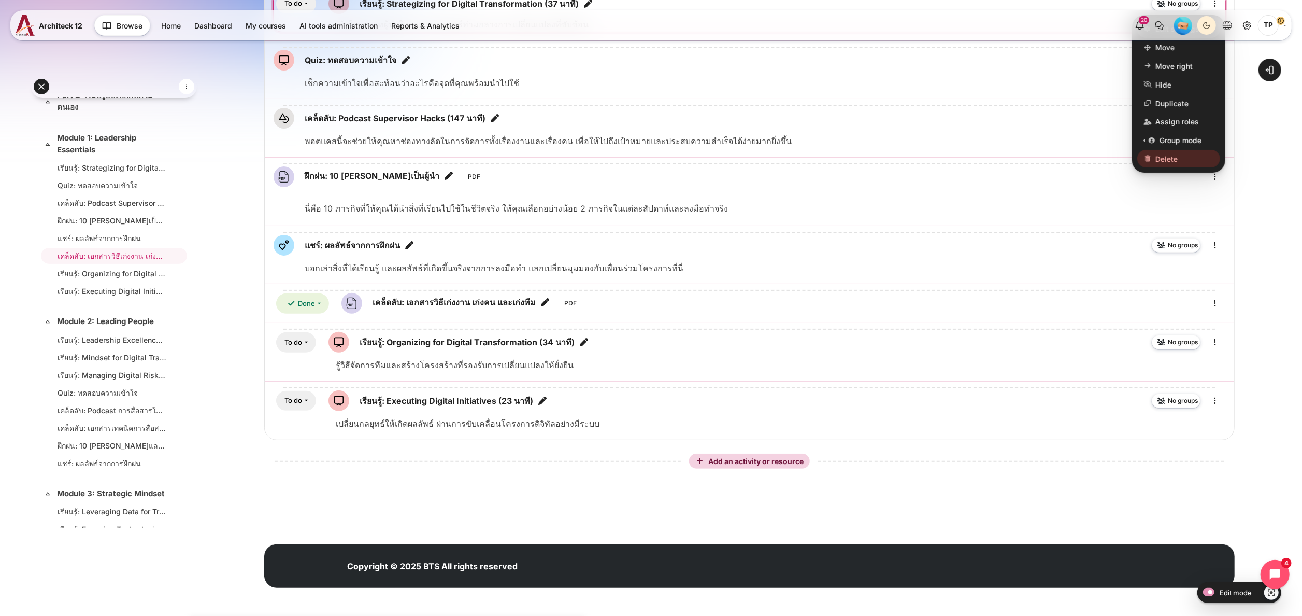
click at [868, 34] on span "Edit settings" at bounding box center [1177, 28] width 44 height 11
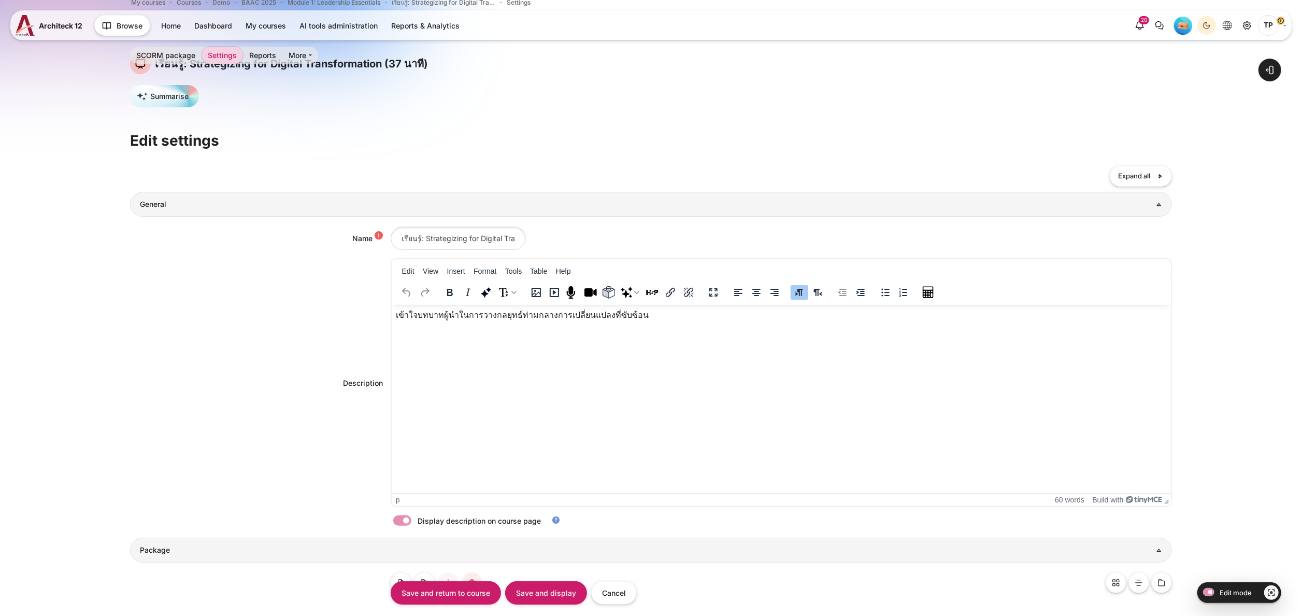
scroll to position [574, 0]
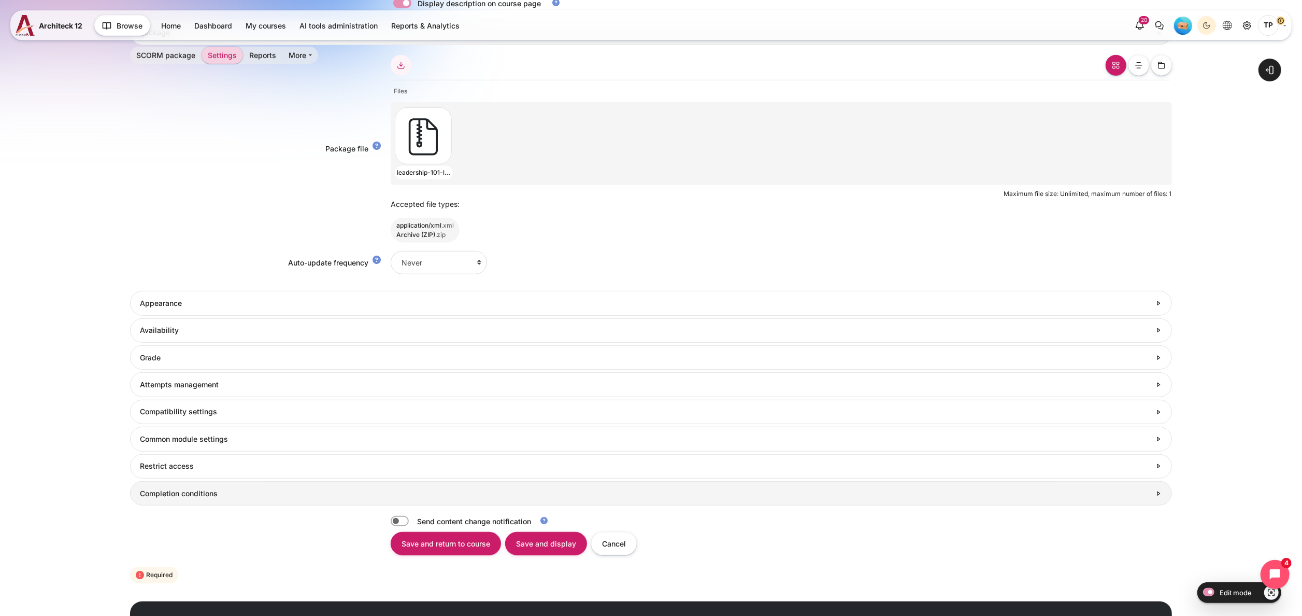
click at [173, 489] on link "Completion conditions" at bounding box center [650, 493] width 1041 height 24
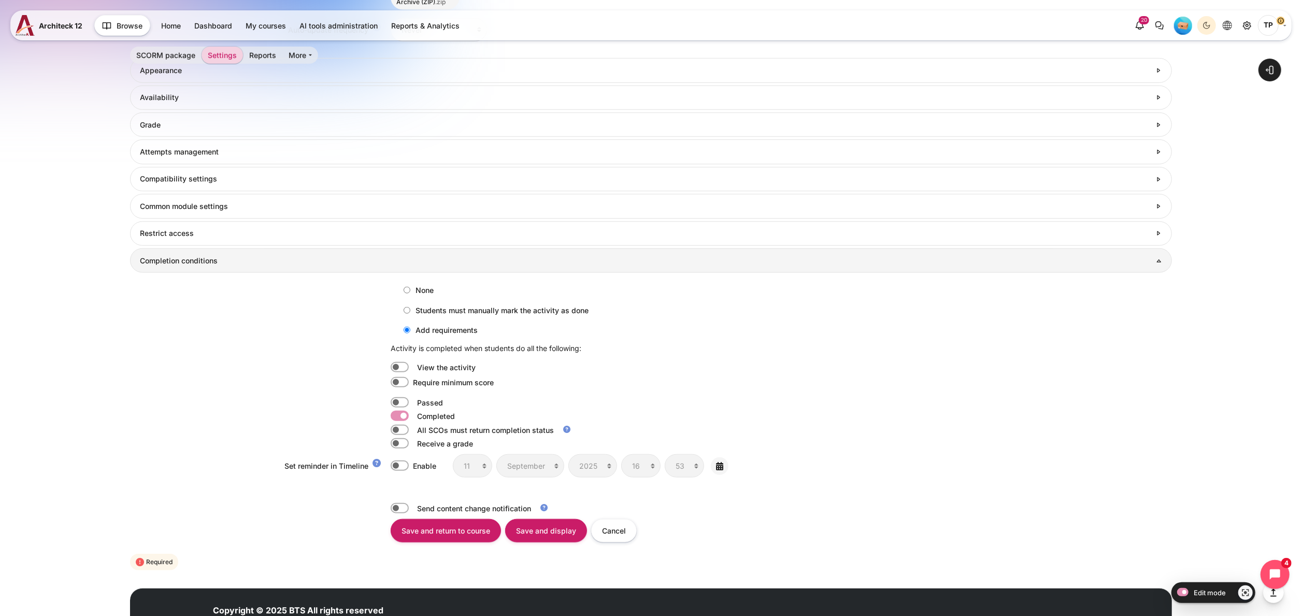
scroll to position [855, 0]
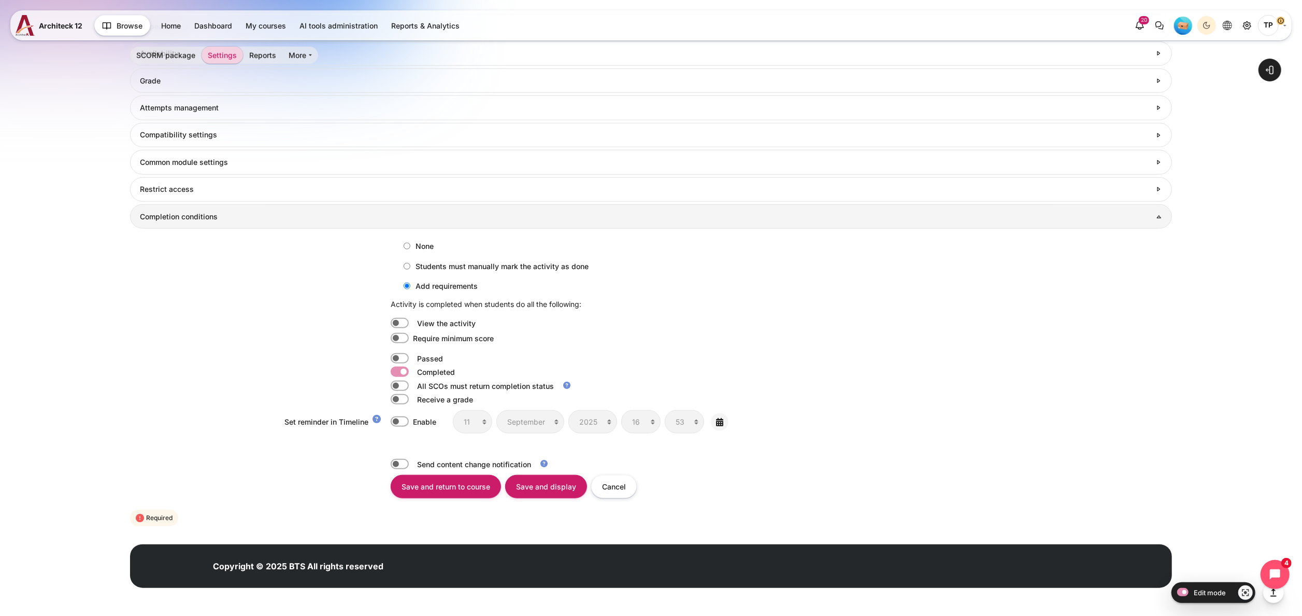
click at [409, 245] on label "None" at bounding box center [415, 245] width 35 height 17
click at [409, 245] on input "None" at bounding box center [407, 245] width 7 height 7
radio input "true"
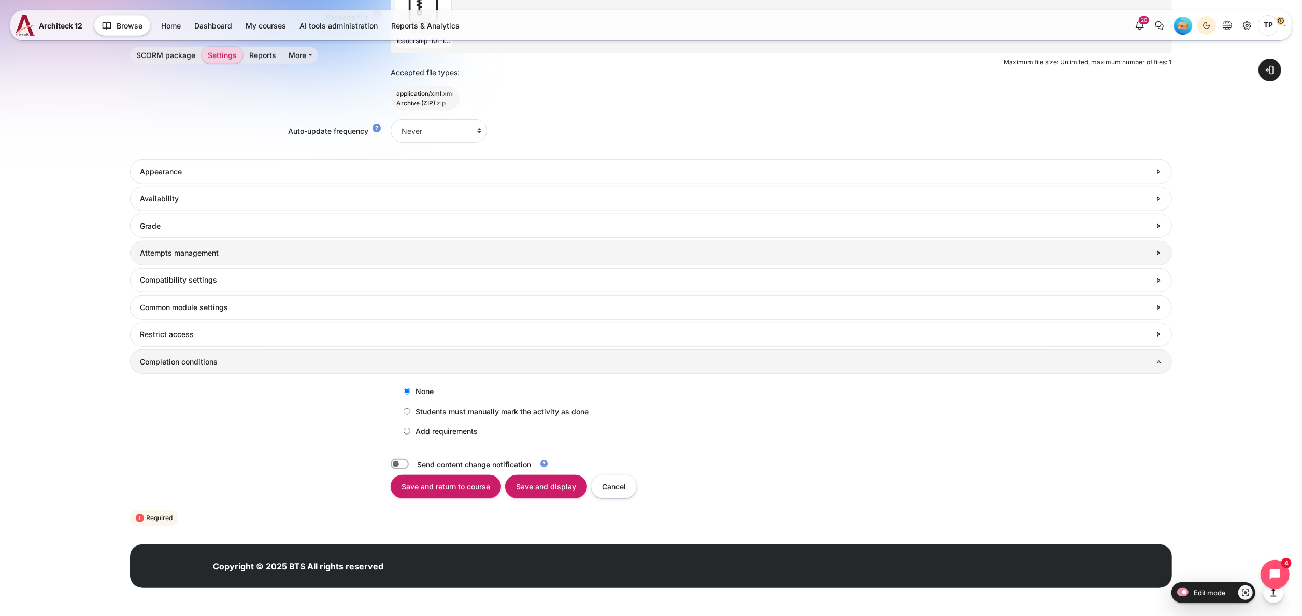
scroll to position [711, 0]
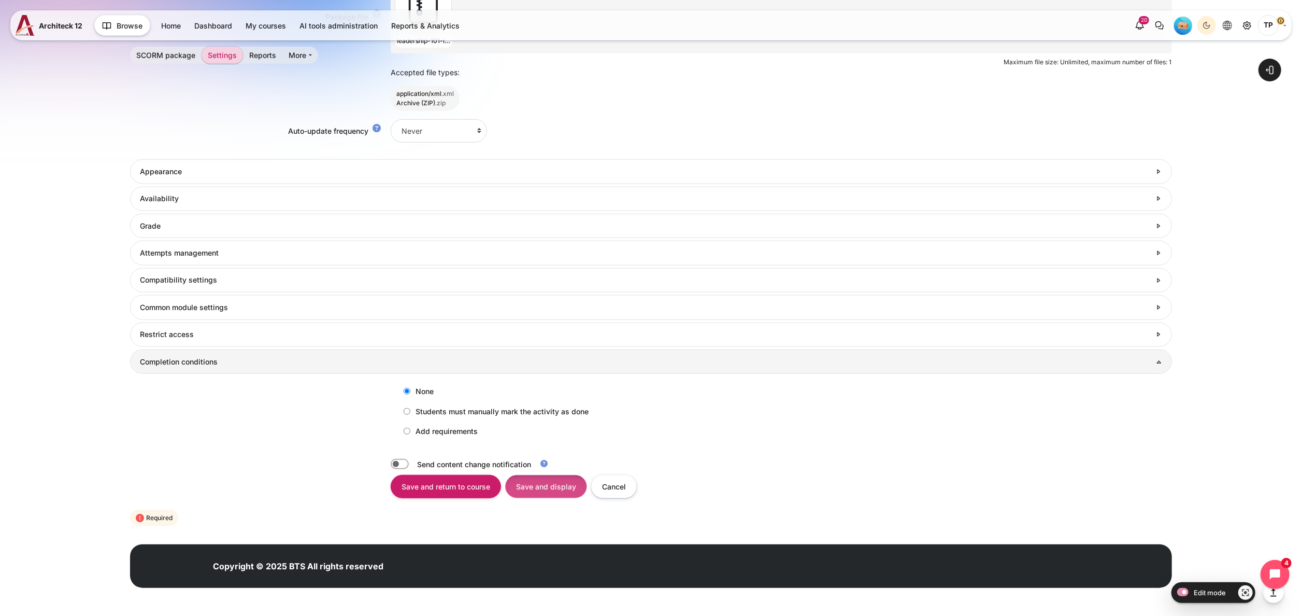
click at [517, 479] on input "Save and display" at bounding box center [546, 486] width 82 height 23
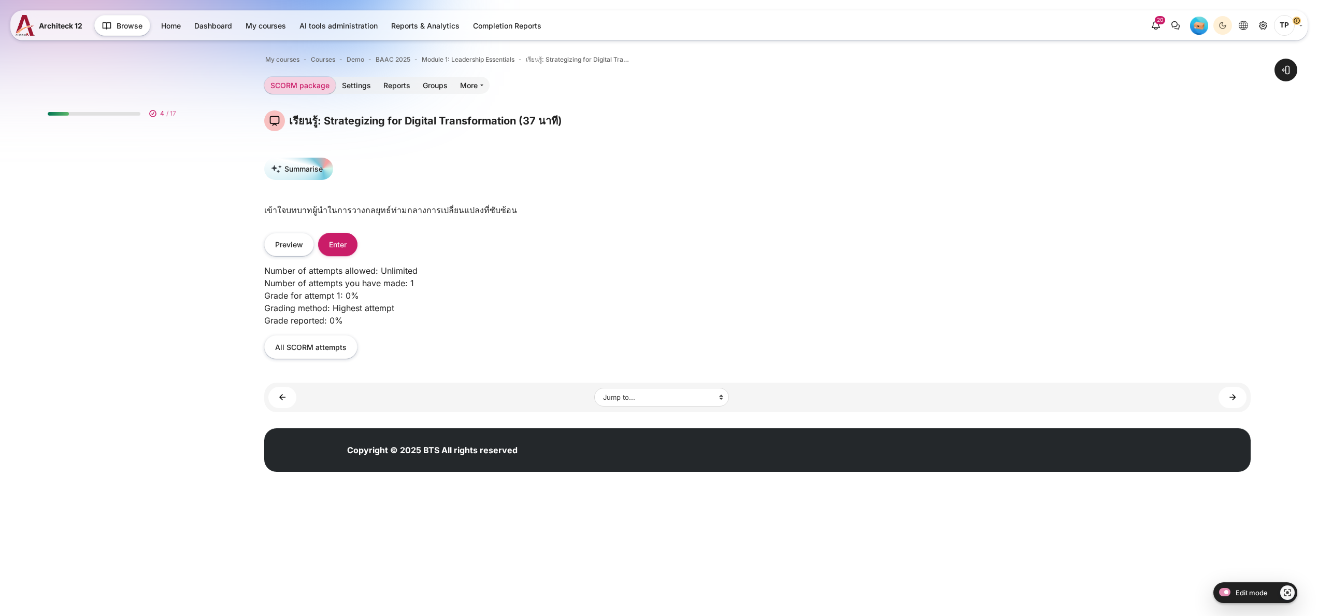
scroll to position [181, 0]
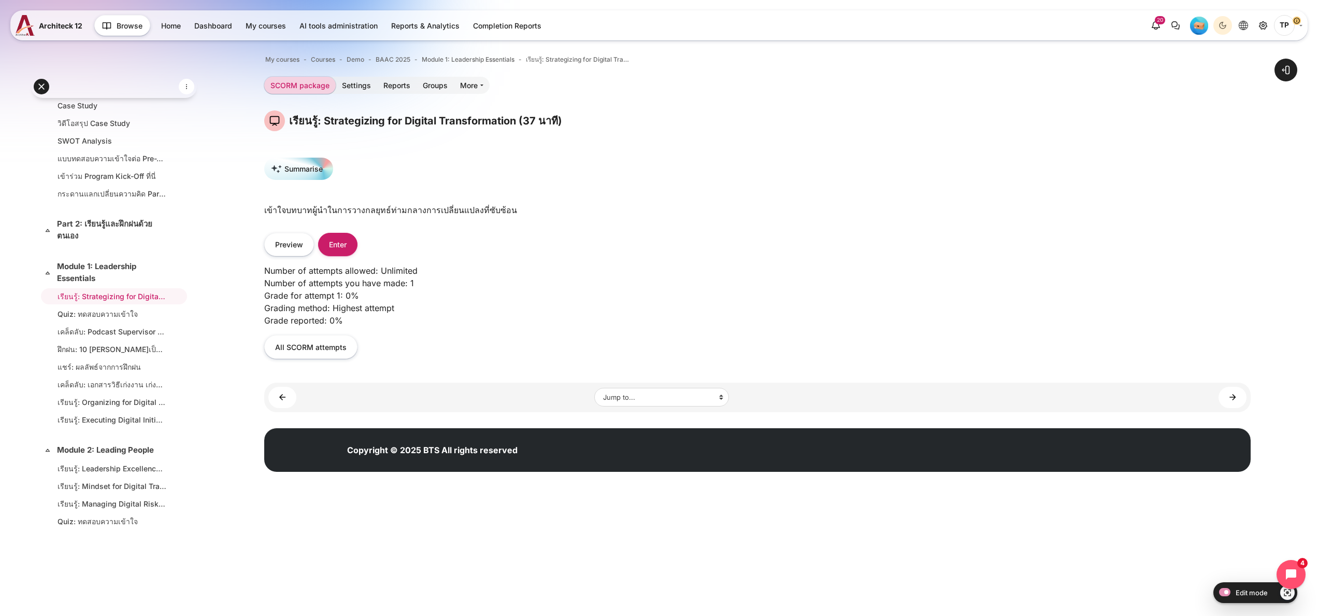
click at [1160, 333] on div "Number of attempts allowed: Unlimited Number of attempts you have made: 1 Grade…" at bounding box center [757, 311] width 986 height 110
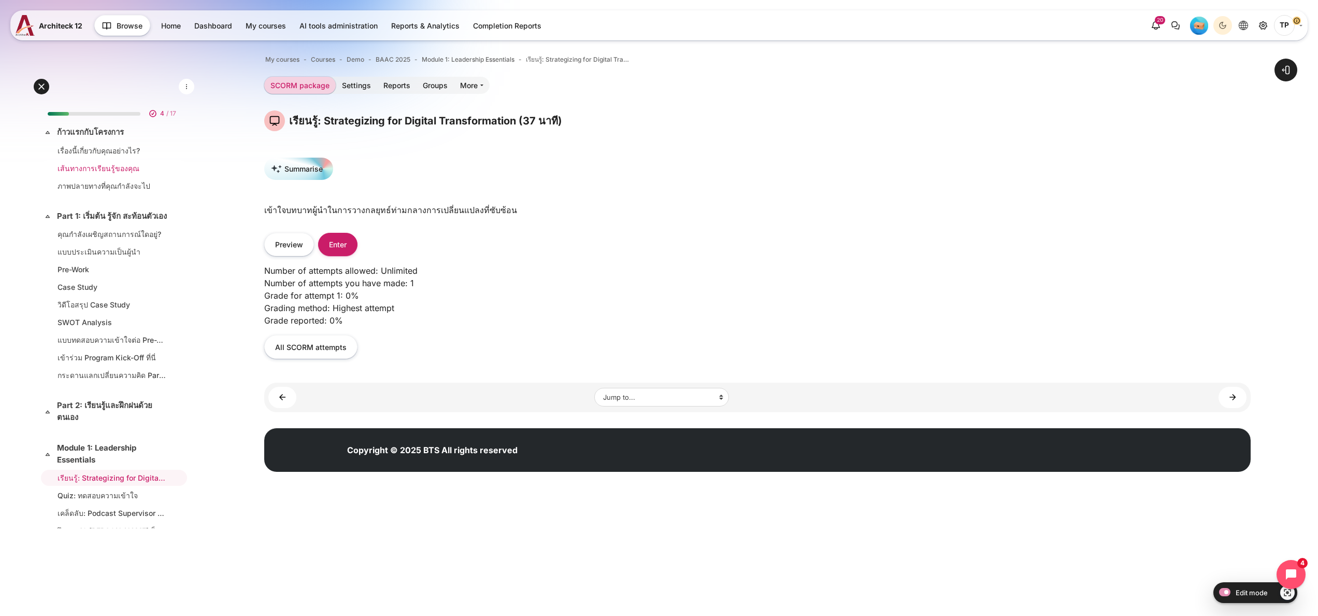
click at [84, 165] on link "เส้นทางการเรียนรู้ของคุณ" at bounding box center [112, 168] width 109 height 11
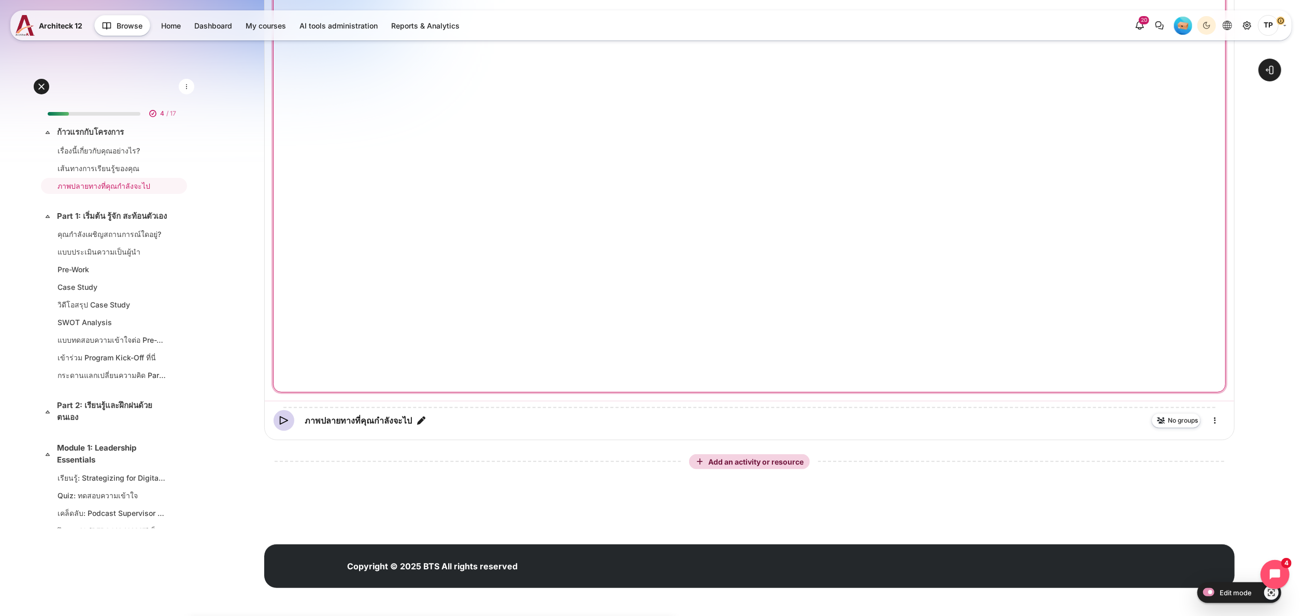
scroll to position [595, 0]
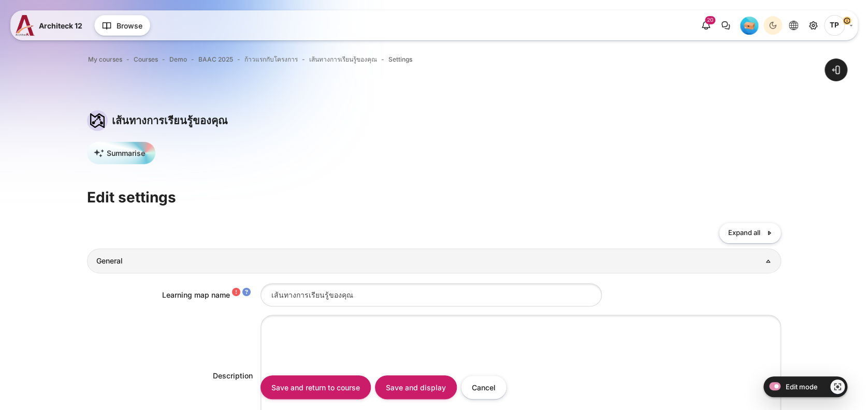
type input "#c01c28"
type input "#26a269"
type input "#ffffff"
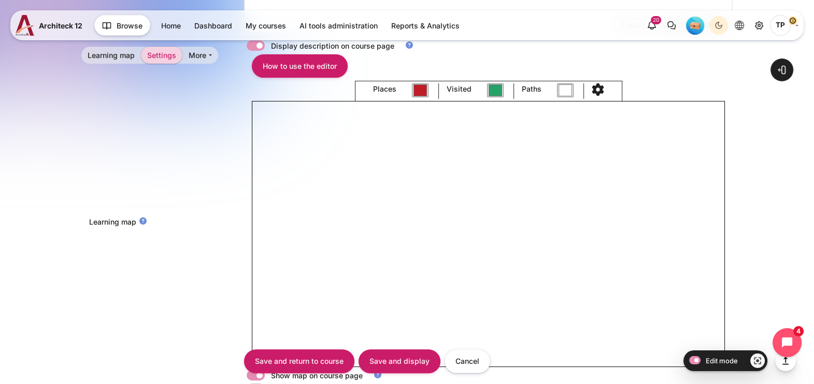
scroll to position [512, 0]
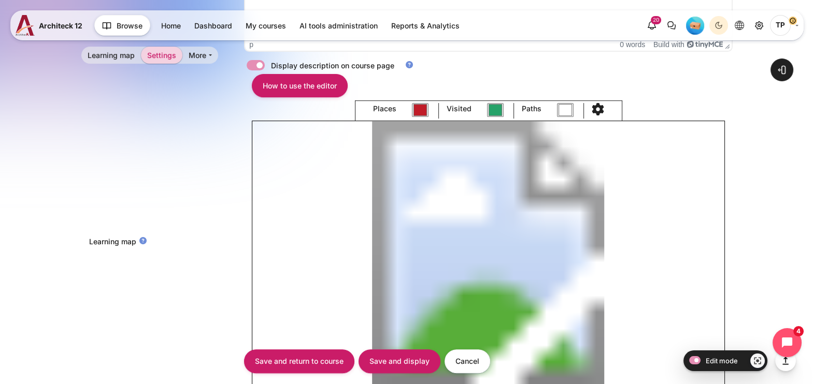
click at [596, 105] on icon "Content" at bounding box center [598, 109] width 12 height 12
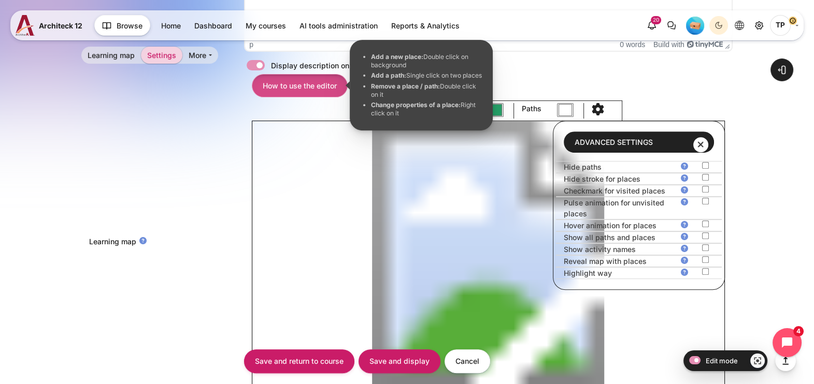
click at [315, 88] on link "How to use the editor" at bounding box center [300, 85] width 96 height 23
click at [197, 243] on div "Learning map" at bounding box center [162, 243] width 163 height 15
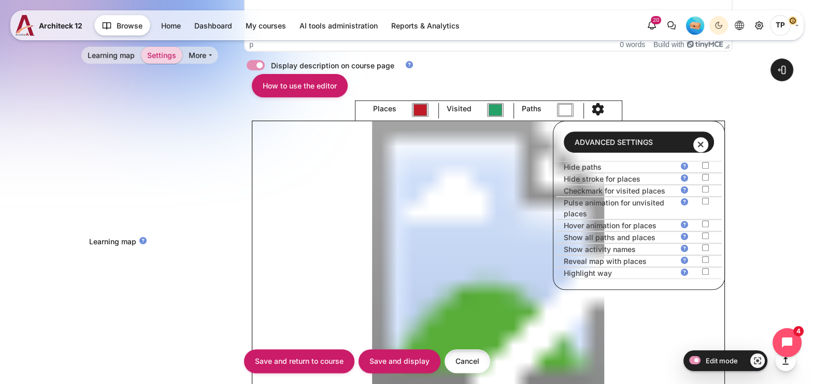
click at [473, 360] on input "Cancel" at bounding box center [468, 361] width 46 height 23
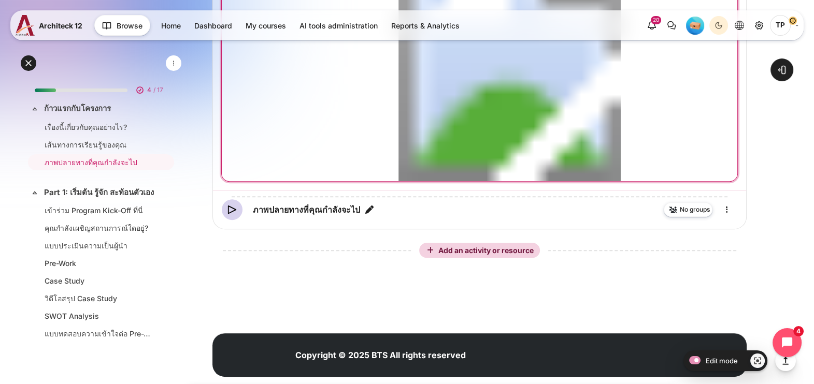
scroll to position [453, 0]
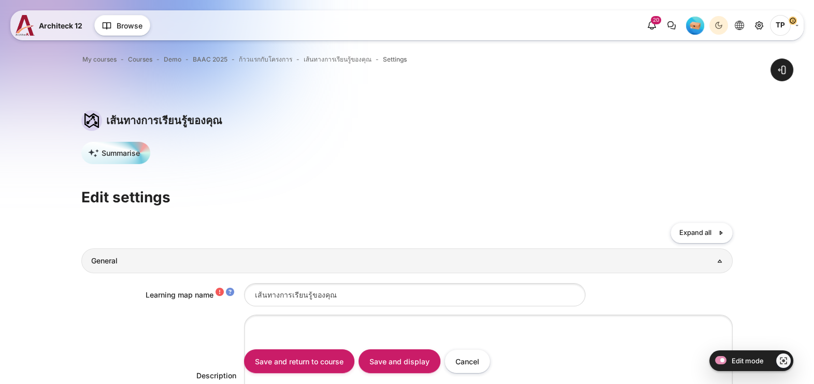
type input "#c01c28"
type input "#26a269"
type input "#ffffff"
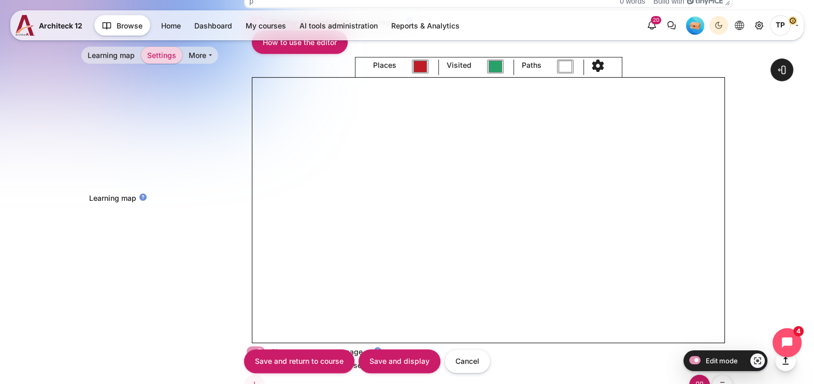
scroll to position [535, 0]
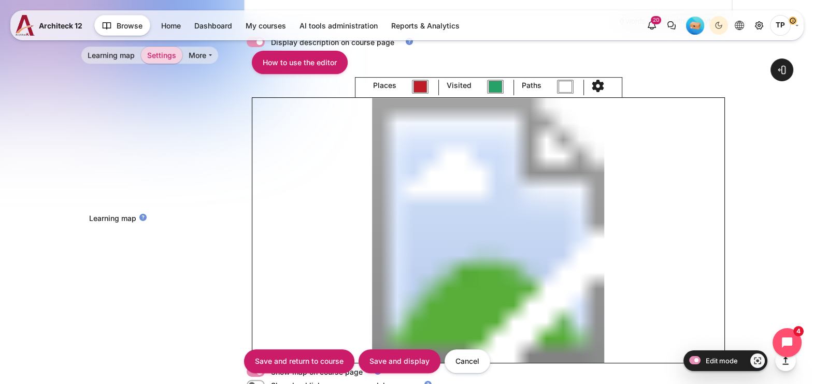
click at [309, 215] on image "Content" at bounding box center [488, 230] width 472 height 265
click at [339, 215] on image "Content" at bounding box center [488, 230] width 472 height 265
click at [367, 214] on image "Content" at bounding box center [488, 230] width 472 height 265
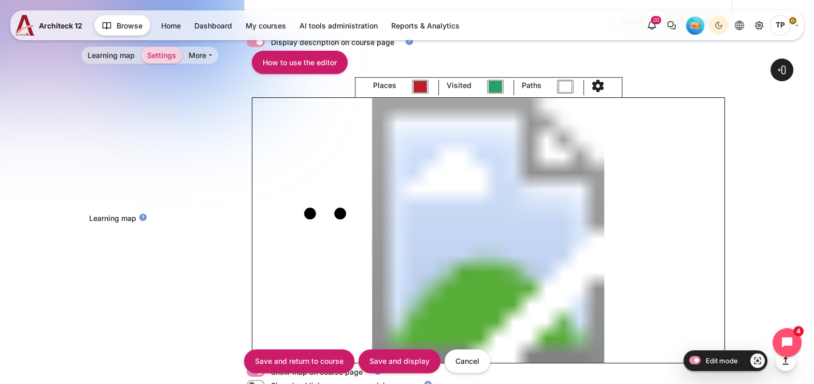
click at [367, 214] on image "Content" at bounding box center [488, 230] width 472 height 265
click at [394, 213] on image "Content" at bounding box center [488, 230] width 472 height 265
click at [461, 212] on image "Content" at bounding box center [488, 230] width 472 height 265
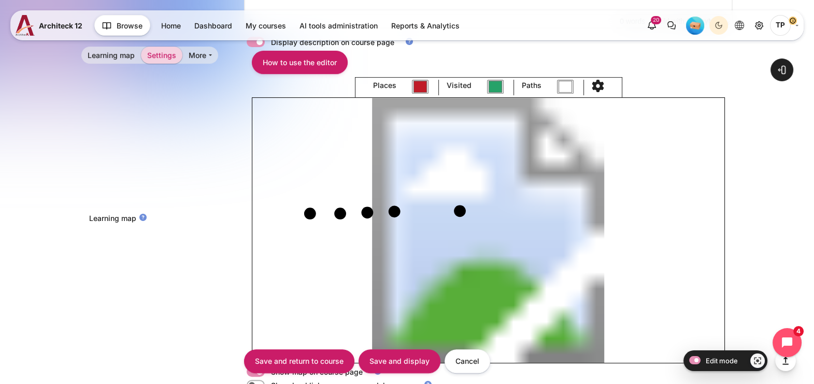
click at [525, 212] on image "Content" at bounding box center [488, 230] width 472 height 265
click at [605, 213] on image "Content" at bounding box center [488, 230] width 472 height 265
click at [606, 213] on circle "Content" at bounding box center [605, 213] width 12 height 12
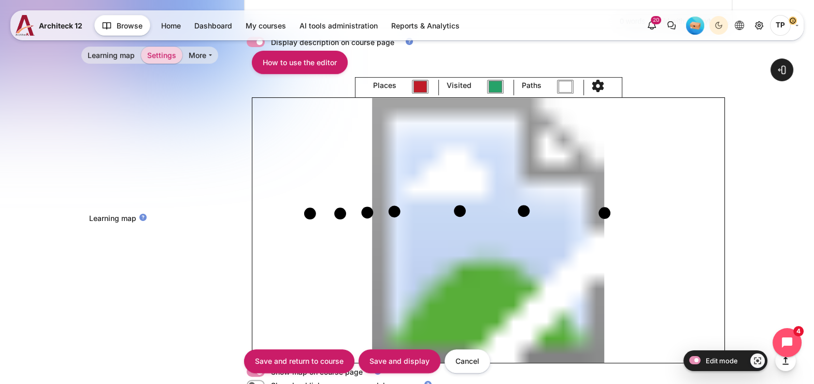
click at [648, 214] on image "Content" at bounding box center [488, 230] width 472 height 265
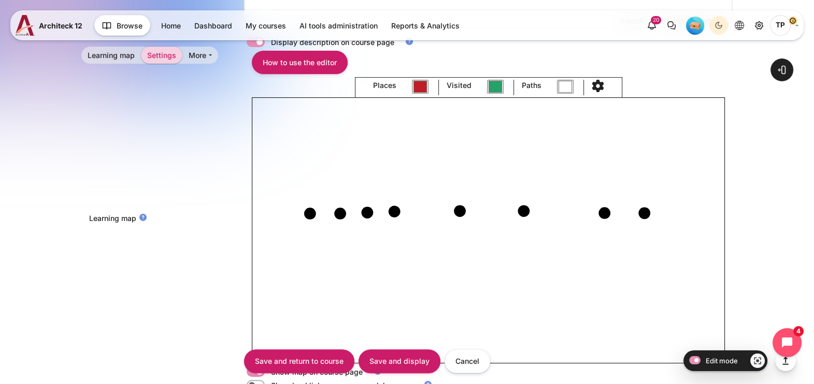
click at [649, 215] on circle "Content" at bounding box center [645, 213] width 12 height 12
click at [690, 213] on image "Content" at bounding box center [488, 230] width 472 height 265
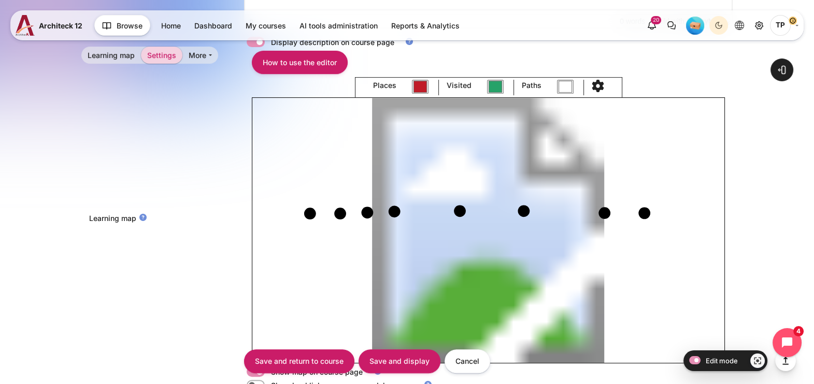
click at [690, 213] on image "Content" at bounding box center [488, 230] width 472 height 265
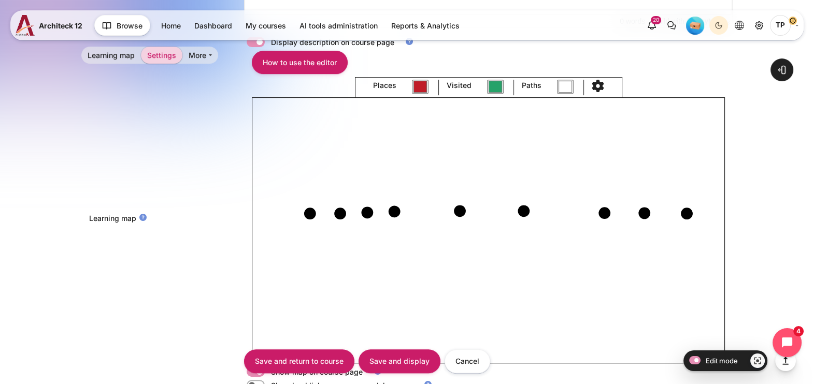
click at [691, 215] on circle "Content" at bounding box center [687, 214] width 12 height 12
click at [224, 222] on div "Learning map" at bounding box center [162, 220] width 163 height 15
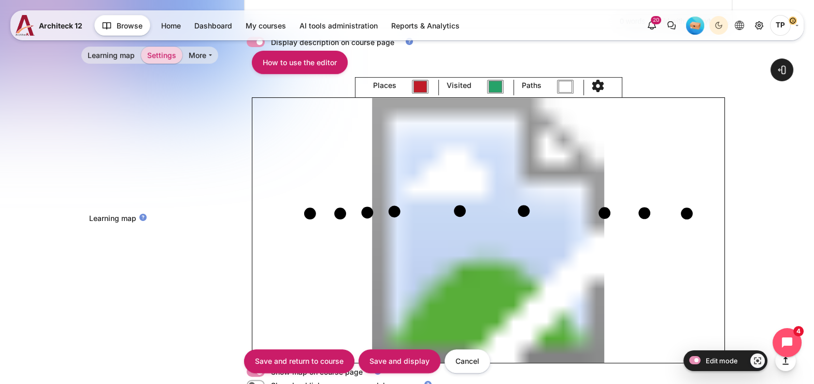
click at [307, 213] on circle "Content" at bounding box center [310, 214] width 12 height 12
click at [337, 215] on circle "Content" at bounding box center [340, 214] width 12 height 12
click at [244, 221] on div "Places #c01c28 Visited #26a269 Paths #ffffff Edit place Activity เรื่องนี้เกี่ย…" at bounding box center [488, 220] width 489 height 287
select select "Content"
checkbox input "true"
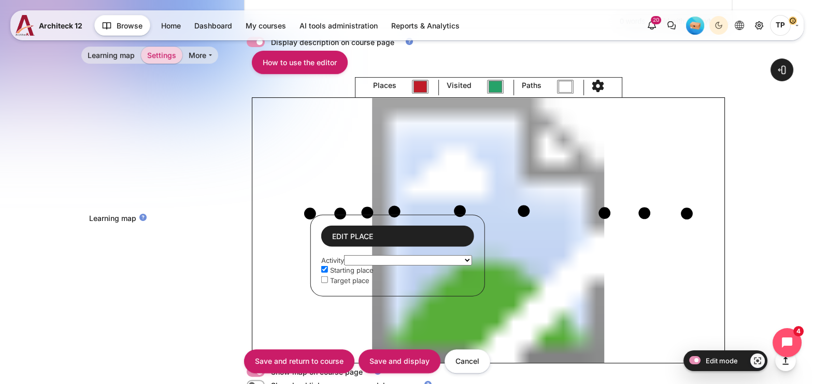
click at [387, 258] on select "เรื่องนี้เกี่ยวกับคุณอย่างไร? เส้นทางการเรียนรู้ของคุณ ภาพปลายทางที่คุณกำลังจะไ…" at bounding box center [408, 260] width 128 height 10
select select "2684"
click at [345, 255] on select "เรื่องนี้เกี่ยวกับคุณอย่างไร? เส้นทางการเรียนรู้ของคุณ ภาพปลายทางที่คุณกำลังจะไ…" at bounding box center [408, 260] width 128 height 10
click at [339, 215] on div "Edit place Activity เรื่องนี้เกี่ยวกับคุณอย่างไร? เส้นทางการเรียนรู้ของคุณ ภาพป…" at bounding box center [398, 255] width 174 height 81
click at [339, 210] on circle "Content" at bounding box center [340, 214] width 12 height 12
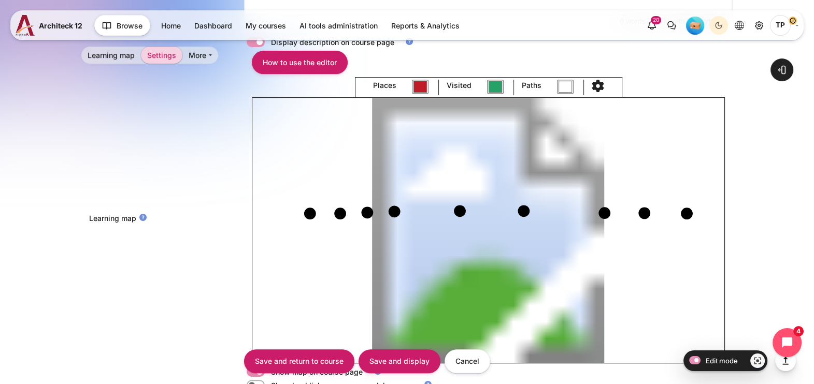
select select "Content"
checkbox input "false"
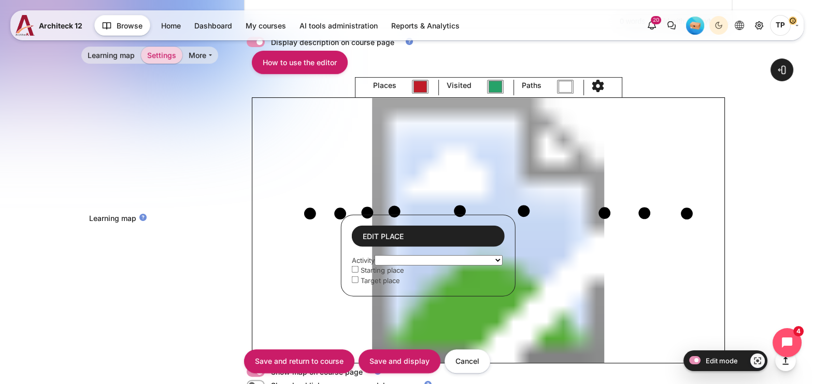
click at [412, 264] on select "เรื่องนี้เกี่ยวกับคุณอย่างไร? เส้นทางการเรียนรู้ของคุณ ภาพปลายทางที่คุณกำลังจะไ…" at bounding box center [439, 260] width 128 height 10
select select "2670"
click at [375, 255] on select "เรื่องนี้เกี่ยวกับคุณอย่างไร? เส้นทางการเรียนรู้ของคุณ ภาพปลายทางที่คุณกำลังจะไ…" at bounding box center [439, 260] width 128 height 10
click at [366, 210] on circle "Content" at bounding box center [368, 213] width 12 height 12
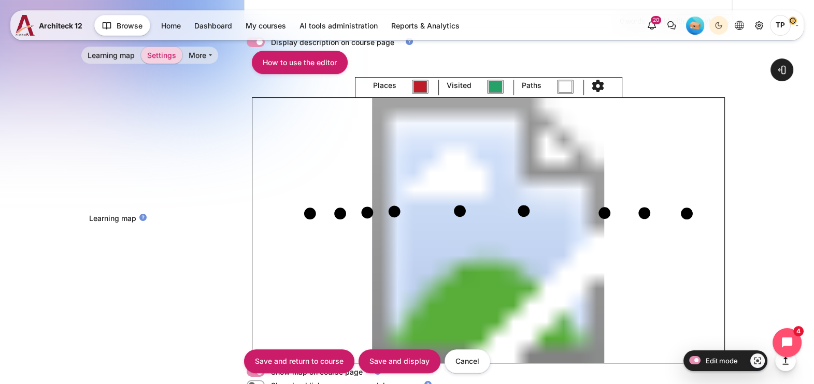
click at [366, 210] on circle "Content" at bounding box center [368, 213] width 12 height 12
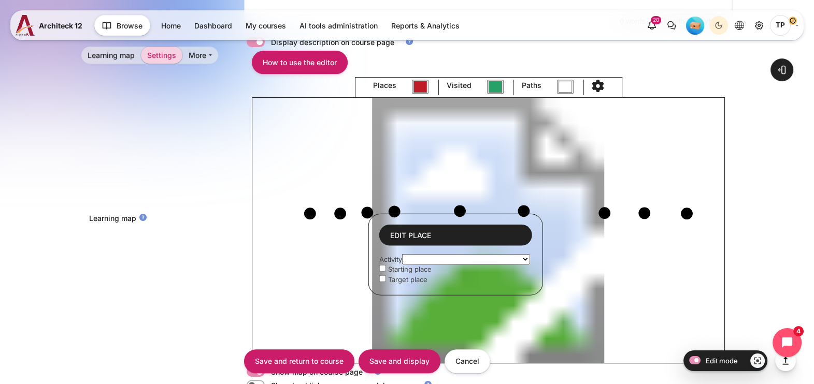
click at [429, 257] on select "เรื่องนี้เกี่ยวกับคุณอย่างไร? เส้นทางการเรียนรู้ของคุณ ภาพปลายทางที่คุณกำลังจะไ…" at bounding box center [466, 259] width 128 height 10
select select "2674"
click at [403, 254] on select "เรื่องนี้เกี่ยวกับคุณอย่างไร? เส้นทางการเรียนรู้ของคุณ ภาพปลายทางที่คุณกำลังจะไ…" at bounding box center [466, 259] width 128 height 10
click at [311, 68] on link "How to use the editor" at bounding box center [300, 62] width 96 height 23
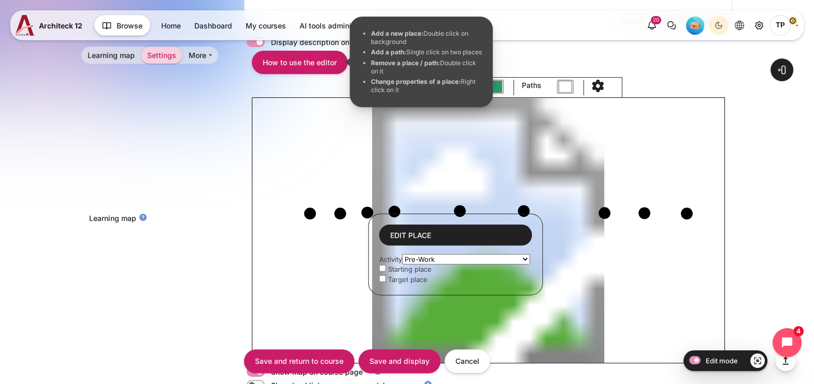
click at [206, 161] on div "Learning map Places #c01c28 Visited #26a269 Paths #ffffff Edit place Activity เ…" at bounding box center [406, 220] width 651 height 287
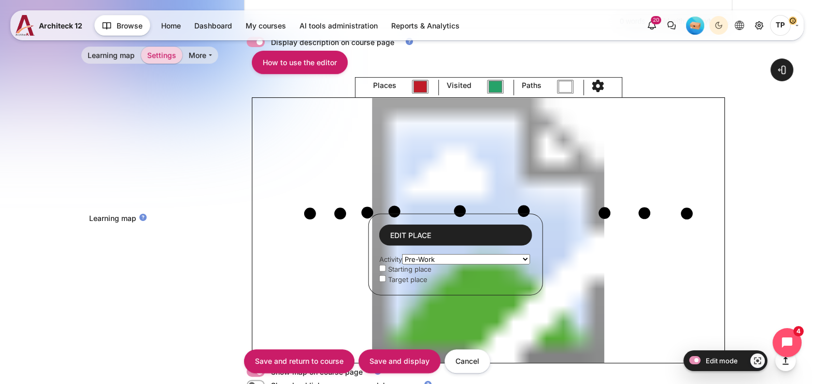
click at [393, 211] on circle "Content" at bounding box center [395, 212] width 12 height 12
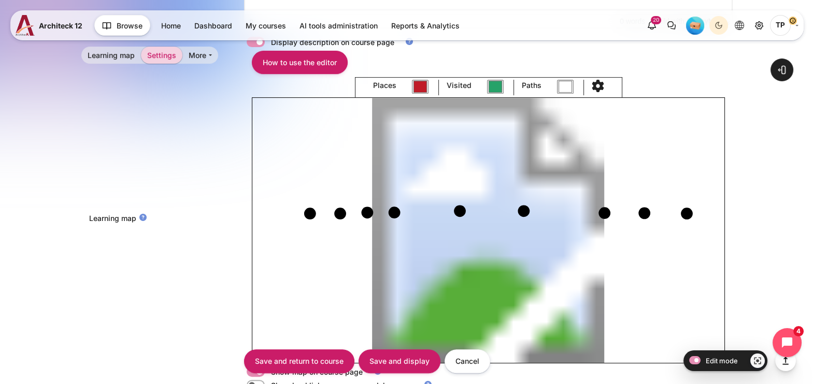
click at [394, 213] on circle "Content" at bounding box center [395, 213] width 12 height 12
select select "Content"
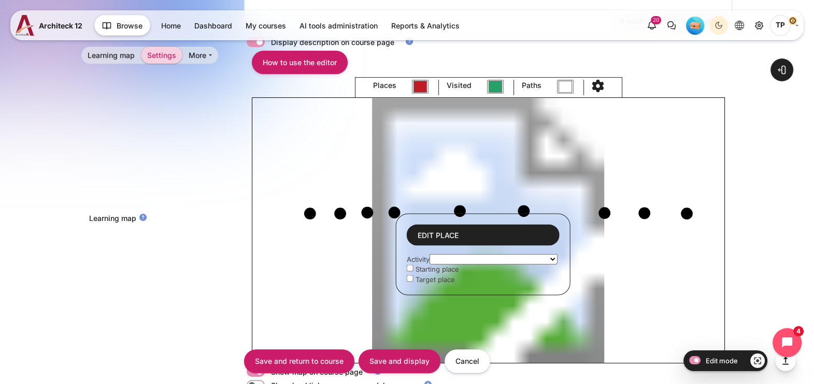
click at [436, 262] on select "เรื่องนี้เกี่ยวกับคุณอย่างไร? เส้นทางการเรียนรู้ของคุณ ภาพปลายทางที่คุณกำลังจะไ…" at bounding box center [494, 259] width 128 height 10
click at [220, 251] on div "Learning map Places #c01c28 Visited #26a269 Paths #ffffff Edit place Activity เ…" at bounding box center [406, 220] width 651 height 287
click at [399, 359] on input "Save and display" at bounding box center [400, 361] width 82 height 23
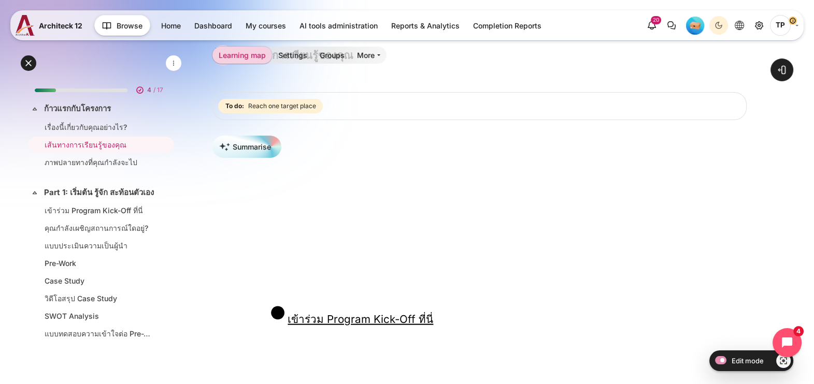
scroll to position [129, 0]
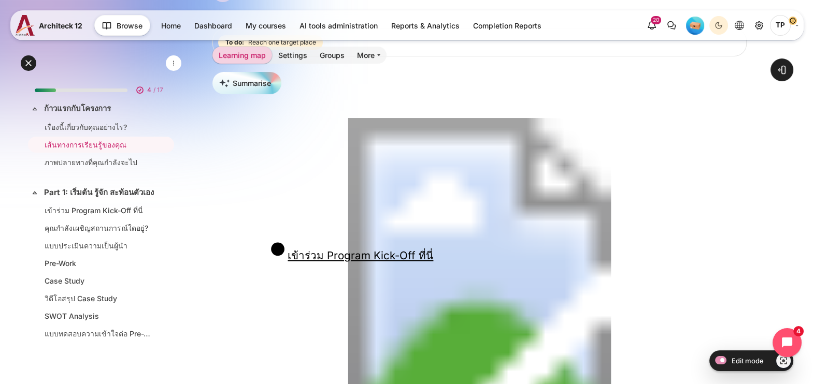
click at [314, 248] on image "Content" at bounding box center [479, 268] width 534 height 301
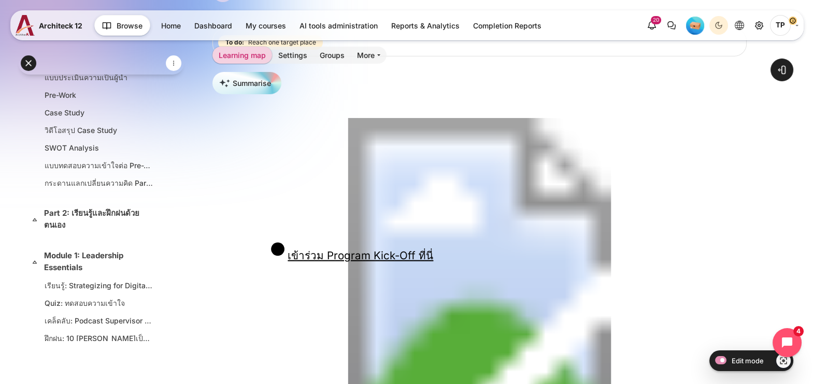
scroll to position [259, 0]
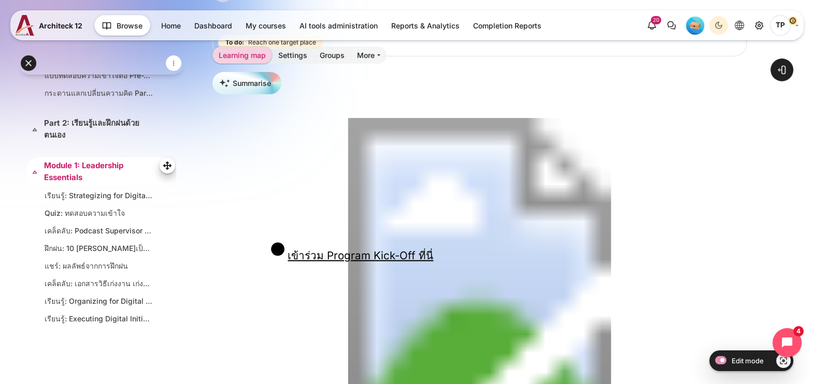
click at [77, 170] on link "Module 1: Leadership Essentials" at bounding box center [100, 171] width 112 height 23
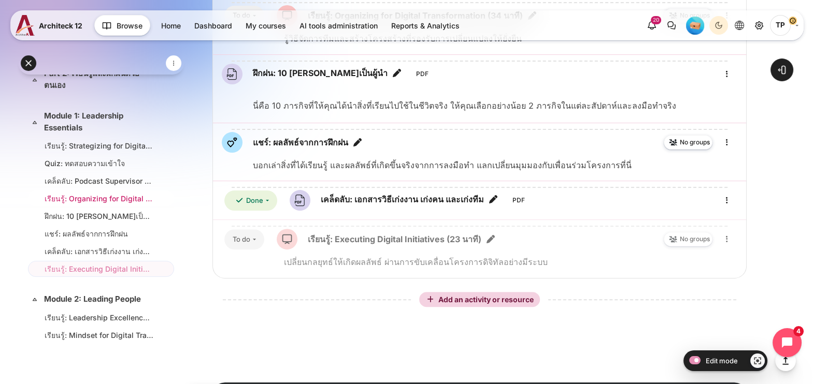
scroll to position [447, 0]
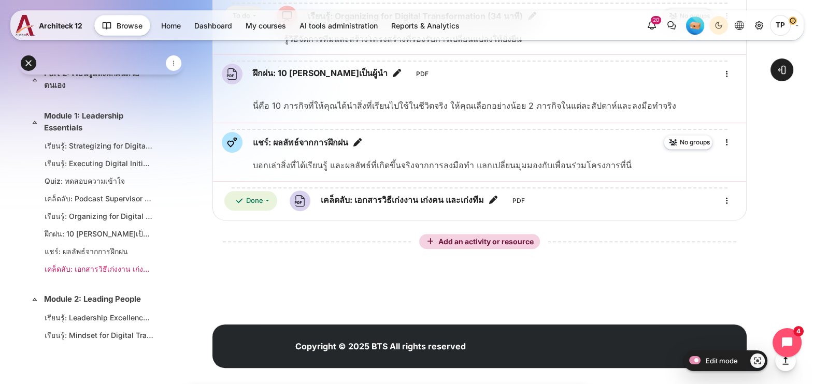
click at [67, 275] on link "เคล็ดลับ: เอกสารวิธีเก่งงาน เก่งคน และเก่งทีม" at bounding box center [99, 269] width 109 height 11
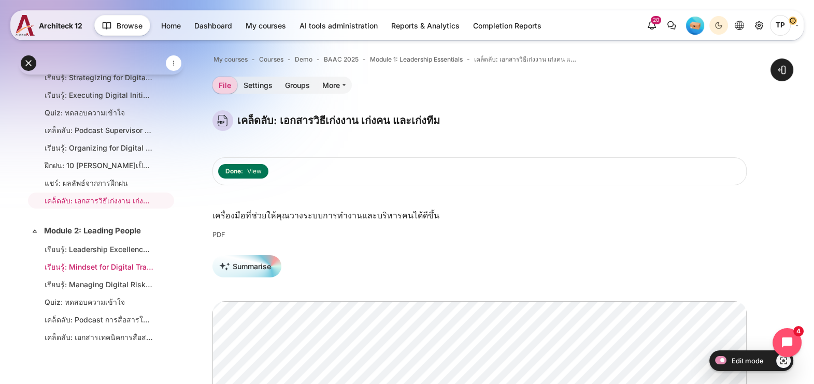
scroll to position [312, 0]
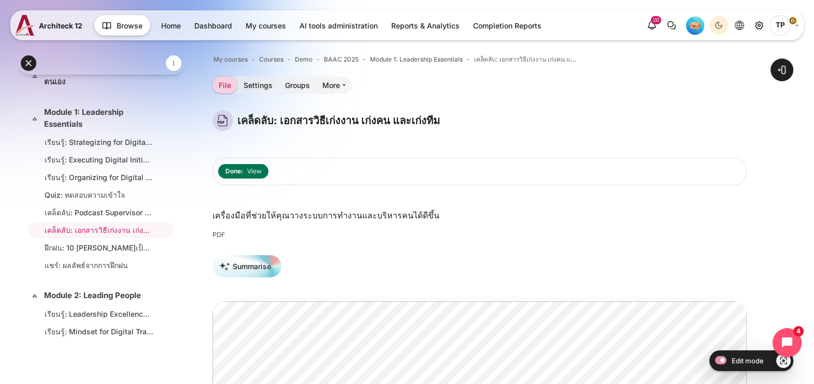
click at [444, 233] on p "PDF" at bounding box center [479, 235] width 534 height 10
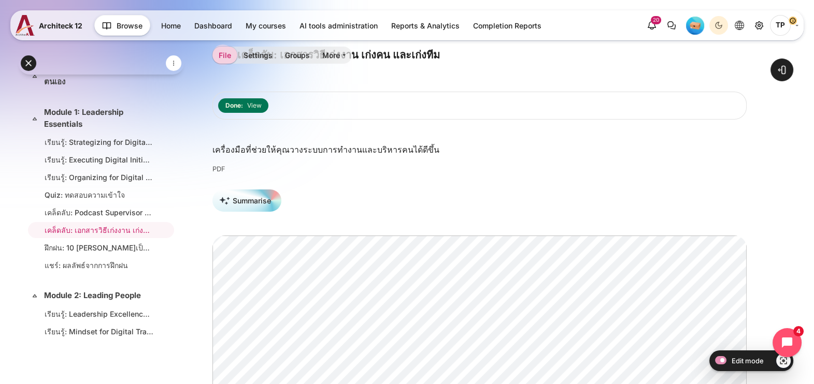
scroll to position [64, 0]
click at [114, 150] on li "เรียนรู้: Strategizing for Digital Transformation (37 นาที)" at bounding box center [101, 142] width 146 height 16
click at [114, 148] on link "เรียนรู้: Strategizing for Digital Transformation (37 นาที)" at bounding box center [99, 142] width 109 height 11
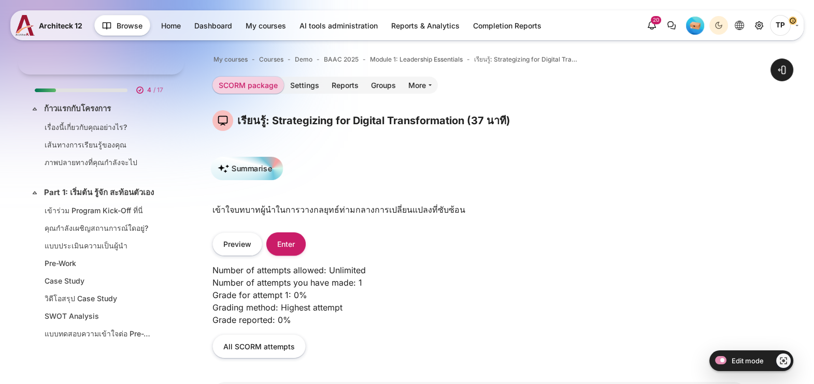
scroll to position [254, 0]
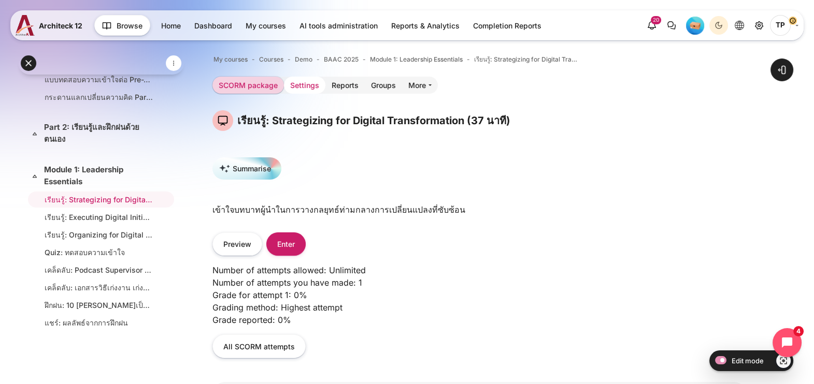
click link "Settings"
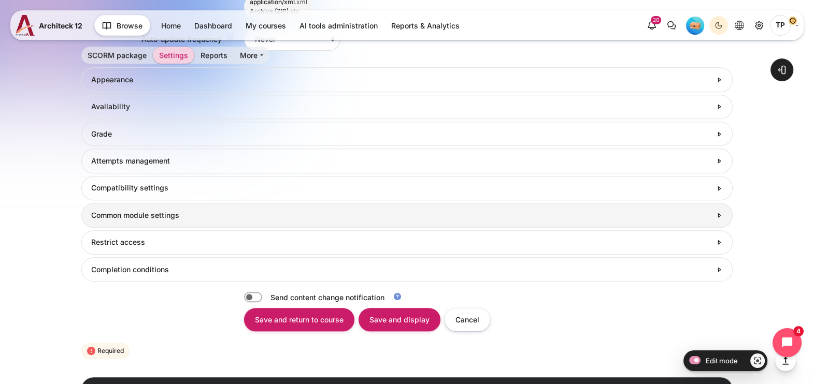
click at [139, 223] on link "Common module settings" at bounding box center [406, 215] width 651 height 24
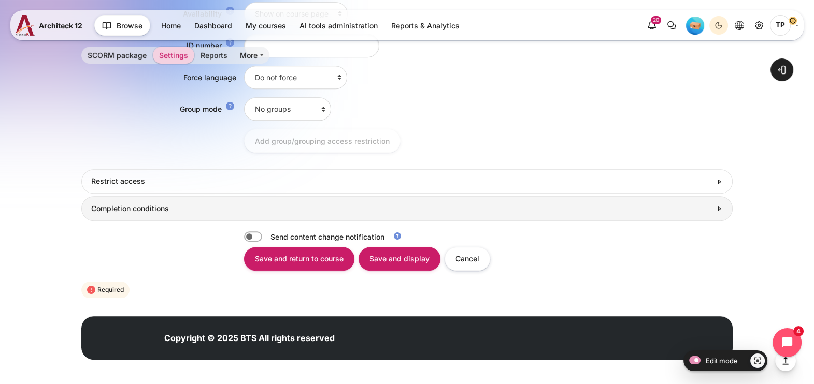
drag, startPoint x: 153, startPoint y: 207, endPoint x: 163, endPoint y: 207, distance: 9.8
click at [153, 207] on h3 "Completion conditions" at bounding box center [401, 208] width 620 height 9
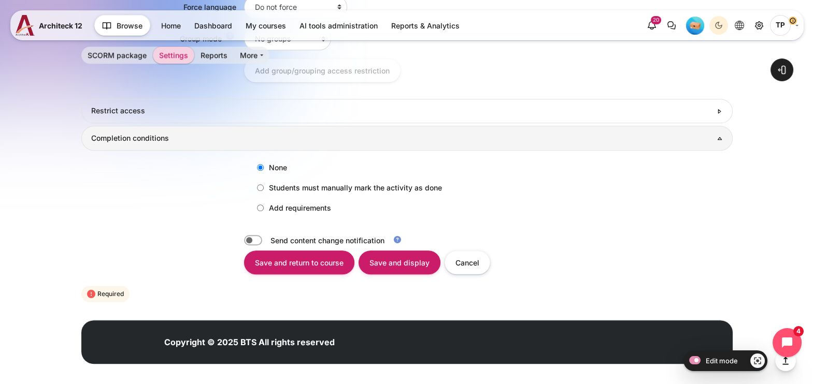
scroll to position [1108, 0]
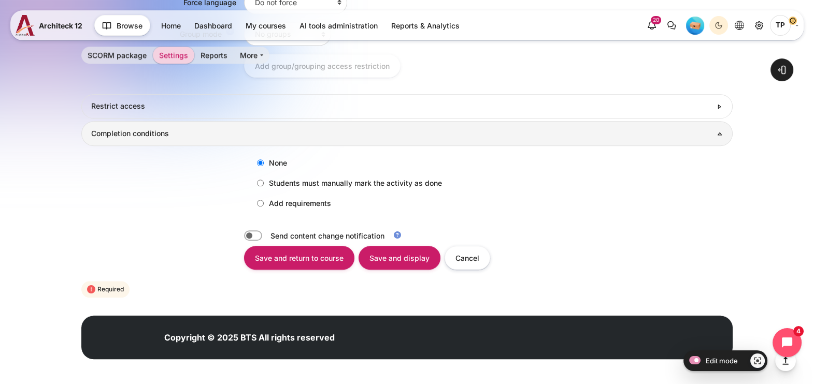
click at [272, 210] on div "None Students must manually mark the activity as done Add requirements Activity…" at bounding box center [406, 183] width 651 height 75
click at [274, 199] on label "Add requirements" at bounding box center [291, 203] width 79 height 17
click at [264, 200] on input "Add requirements" at bounding box center [260, 203] width 7 height 7
radio input "true"
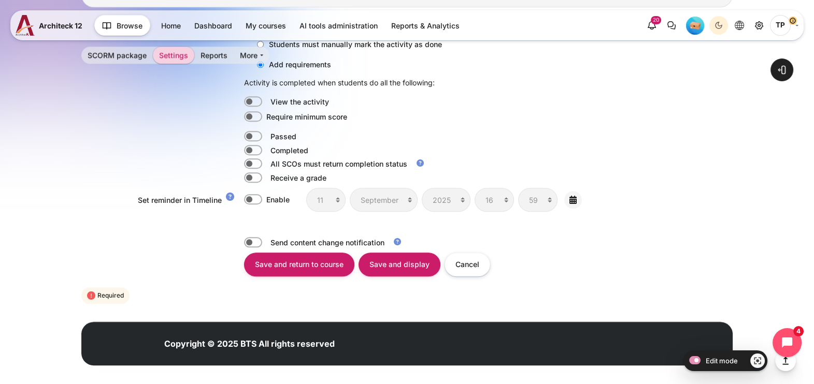
scroll to position [1253, 0]
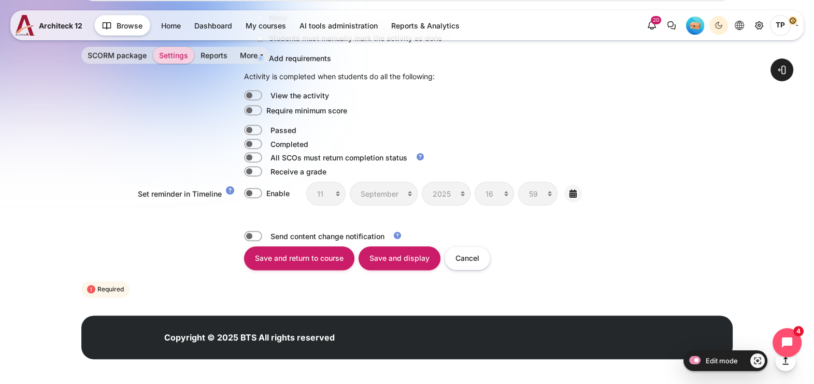
click at [266, 130] on label "Content" at bounding box center [267, 130] width 2 height 11
click at [247, 130] on input "Content" at bounding box center [253, 130] width 18 height 10
click at [266, 130] on label "Content" at bounding box center [267, 130] width 2 height 11
click at [251, 130] on input "Content" at bounding box center [253, 130] width 18 height 10
checkbox input "false"
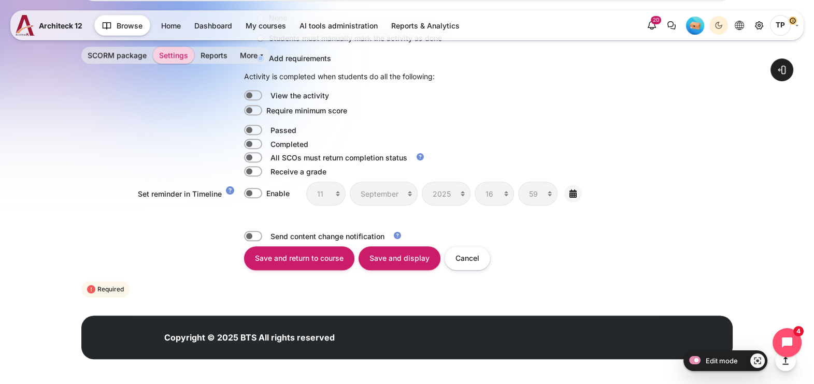
click at [266, 144] on label "Content" at bounding box center [267, 144] width 2 height 11
click at [250, 144] on input "Content" at bounding box center [253, 144] width 18 height 10
checkbox input "true"
click at [395, 259] on input "Save and display" at bounding box center [400, 258] width 82 height 23
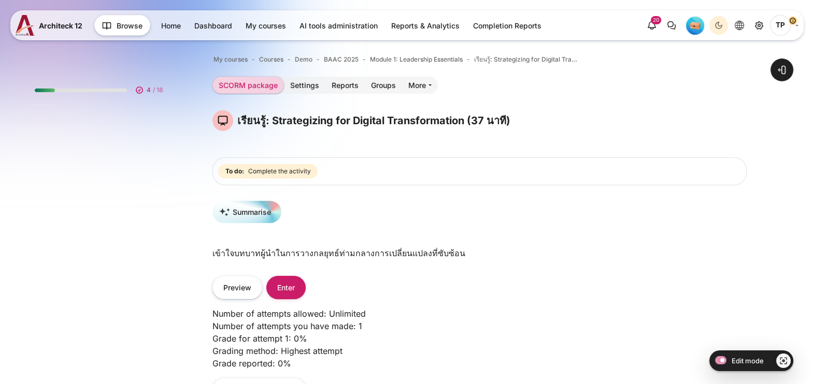
scroll to position [254, 0]
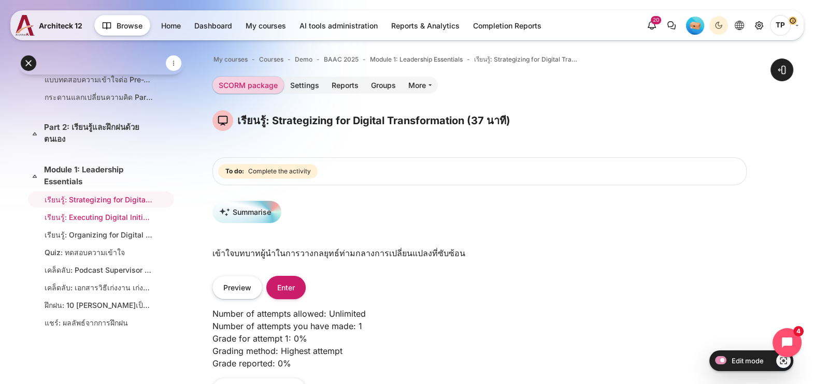
click at [70, 222] on link "เรียนรู้: Executing Digital Initiatives (23 นาที)" at bounding box center [99, 217] width 109 height 11
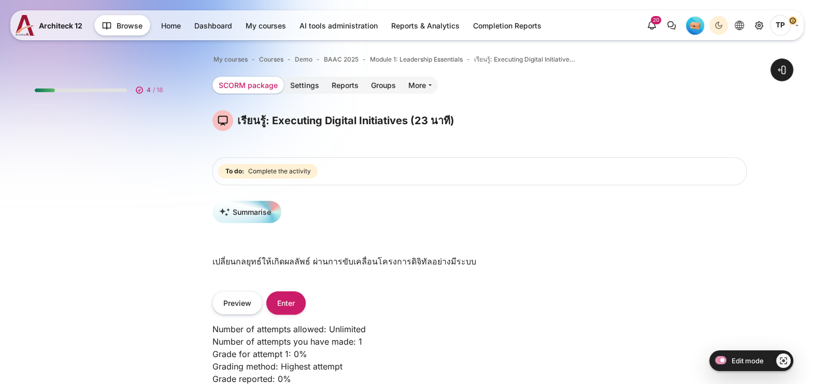
scroll to position [272, 0]
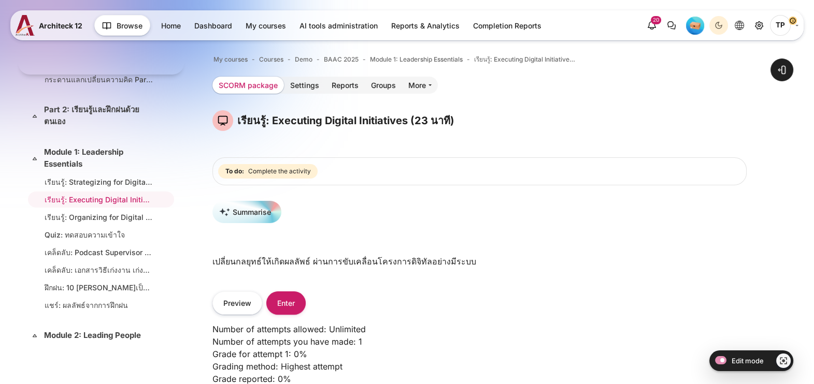
click at [282, 86] on link "SCORM package" at bounding box center [248, 85] width 72 height 17
click at [316, 84] on link "Settings" at bounding box center [304, 85] width 41 height 17
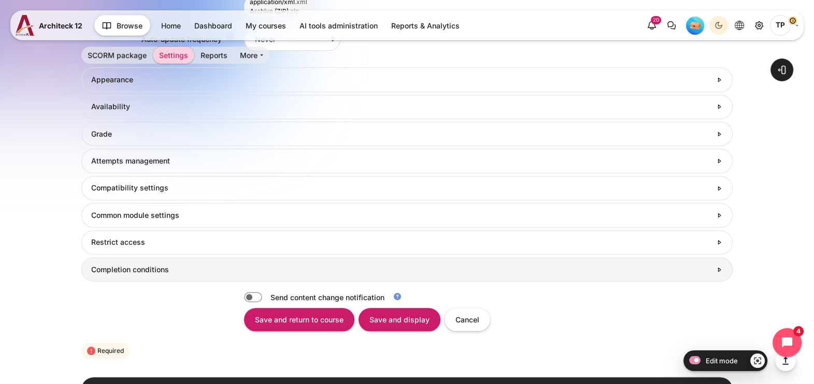
click at [130, 265] on h3 "Completion conditions" at bounding box center [401, 269] width 620 height 9
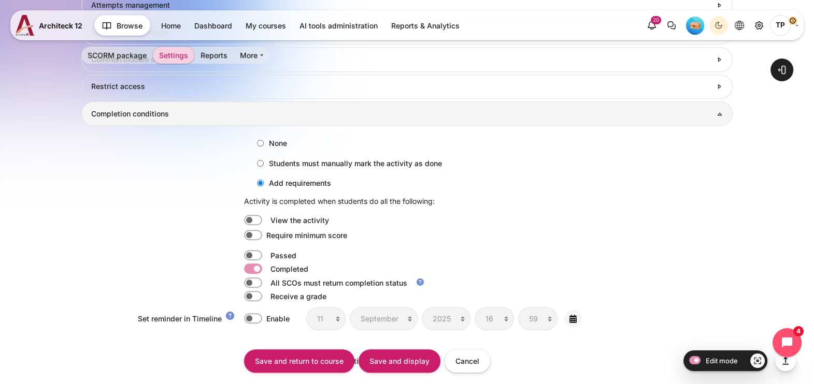
scroll to position [1071, 0]
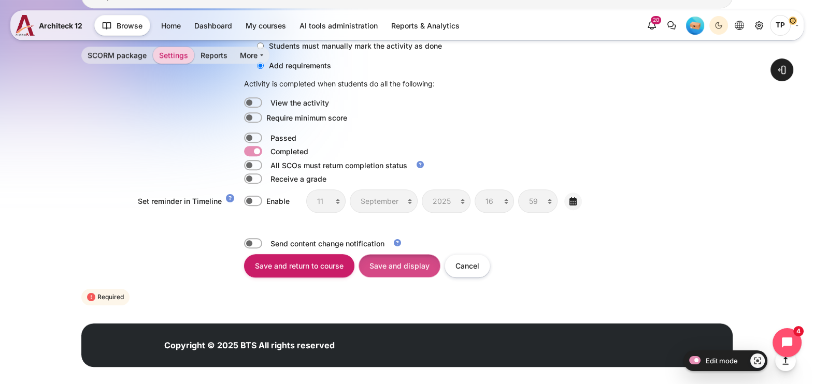
click at [389, 263] on input "Save and display" at bounding box center [400, 265] width 82 height 23
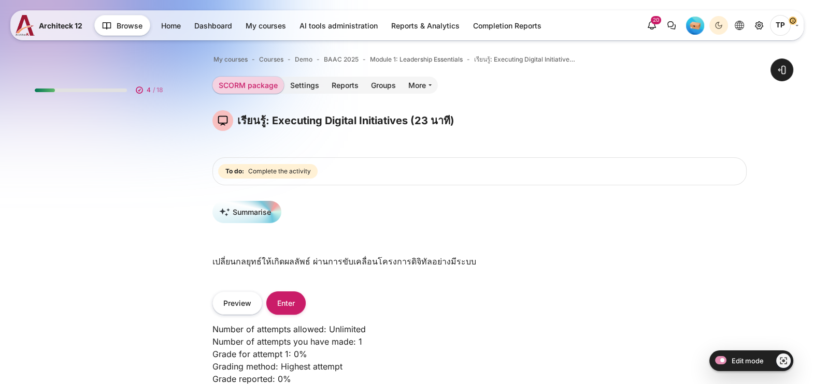
scroll to position [272, 0]
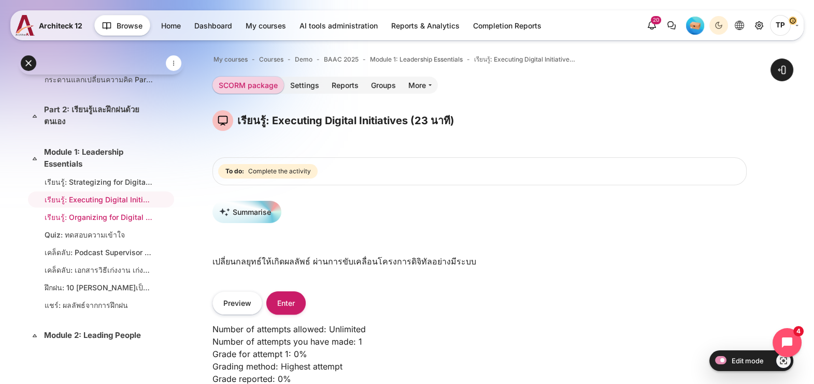
click at [72, 223] on link "เรียนรู้: Organizing for Digital Transformation (34 นาที)" at bounding box center [99, 217] width 109 height 11
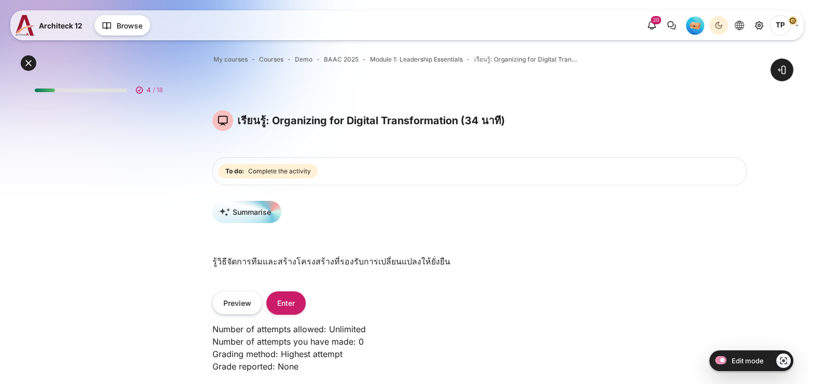
scroll to position [290, 0]
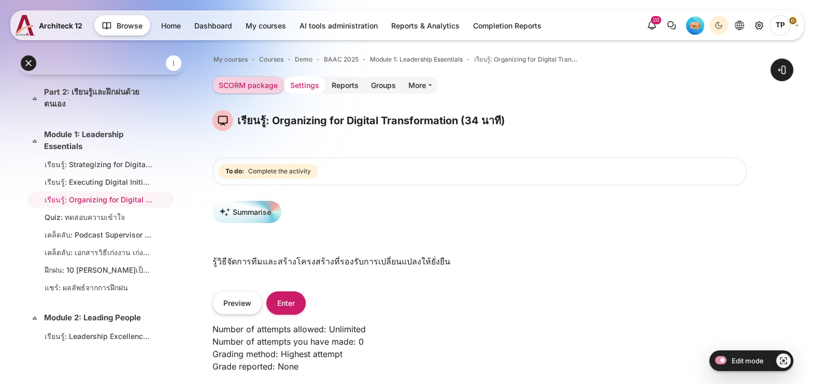
click at [307, 92] on link "Settings" at bounding box center [304, 85] width 41 height 17
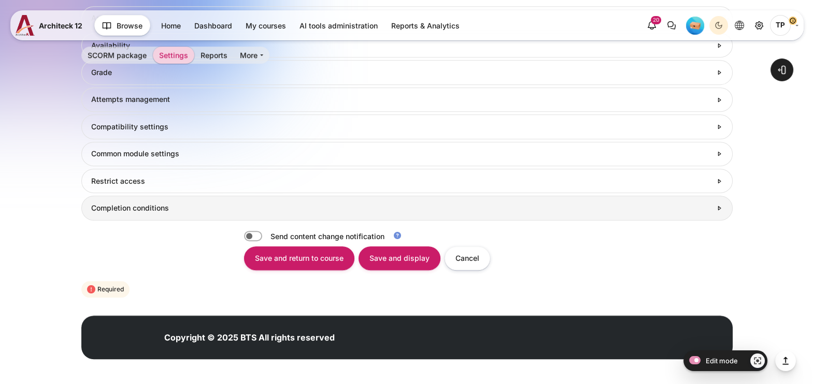
click at [141, 210] on h3 "Completion conditions" at bounding box center [401, 208] width 620 height 9
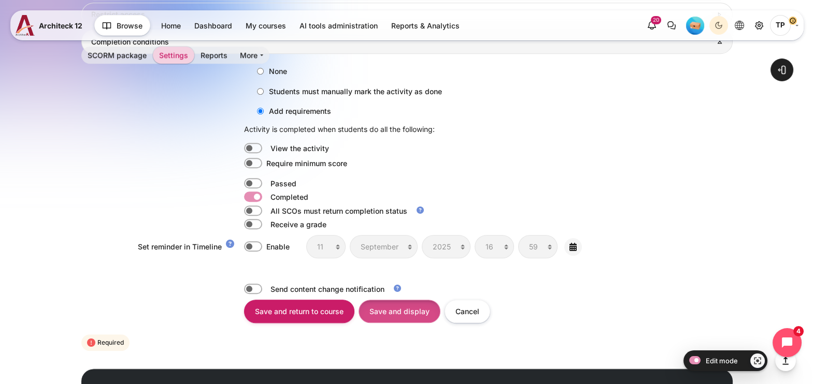
click at [399, 308] on input "Save and display" at bounding box center [400, 311] width 82 height 23
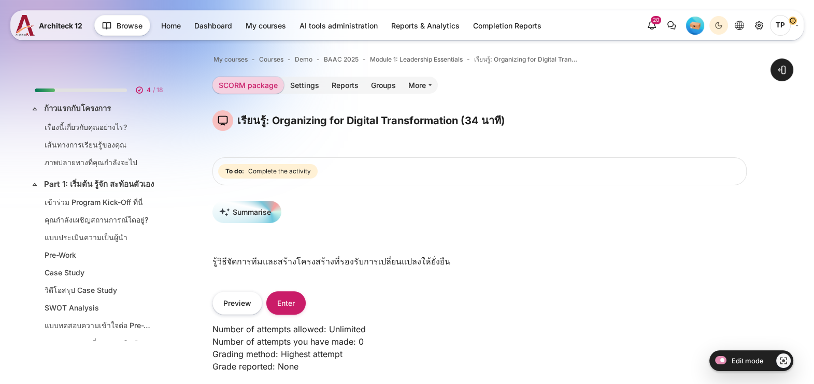
scroll to position [290, 0]
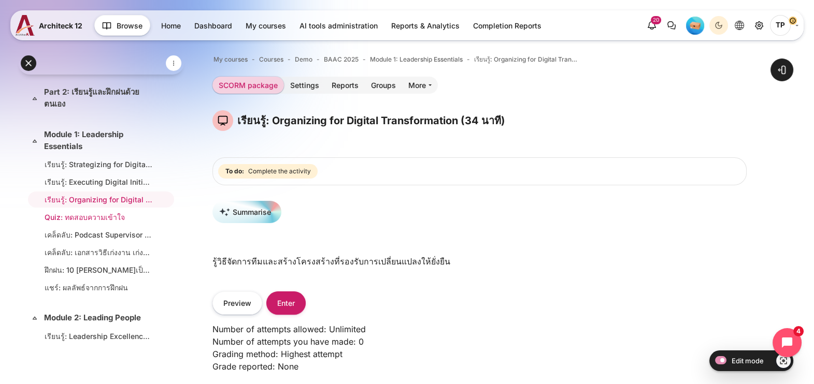
click at [80, 223] on link "Quiz: ทดสอบความเข้าใจ" at bounding box center [99, 217] width 109 height 11
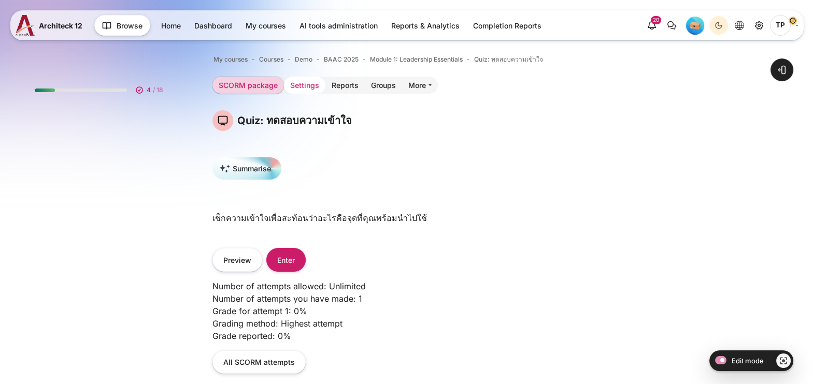
scroll to position [307, 0]
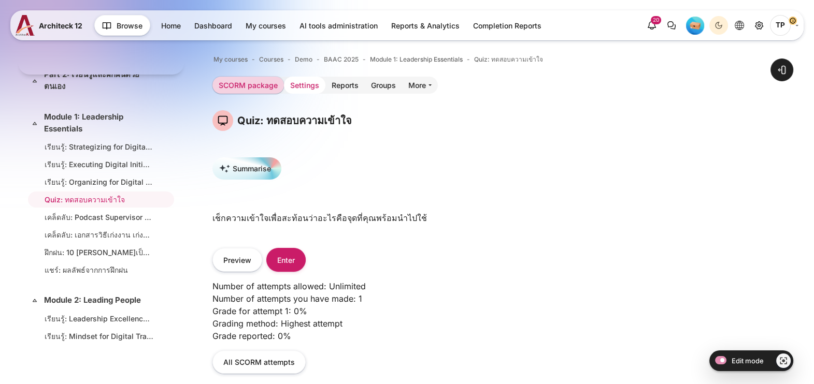
click at [292, 85] on link "Settings" at bounding box center [304, 85] width 41 height 17
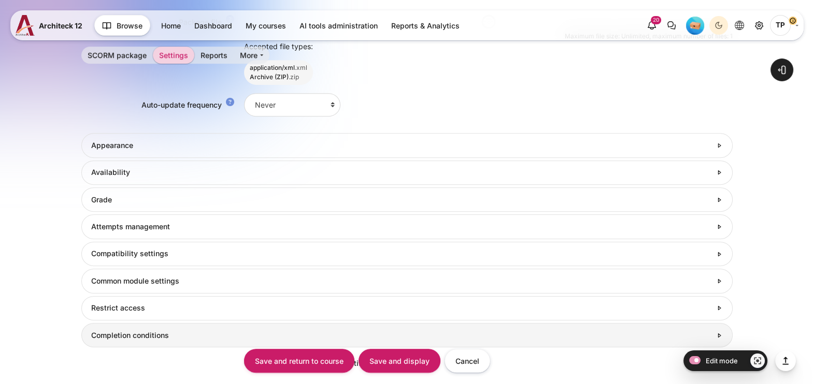
click at [120, 323] on link "Completion conditions" at bounding box center [406, 335] width 651 height 24
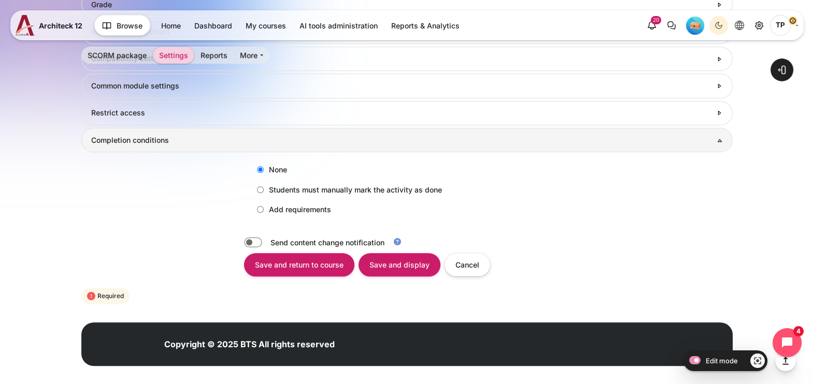
scroll to position [934, 0]
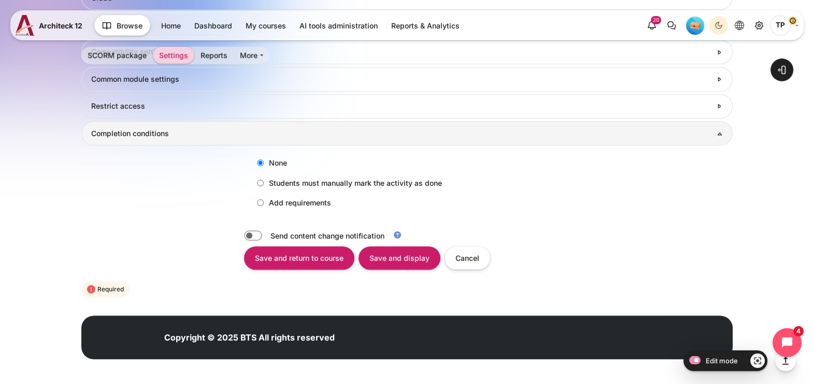
click at [268, 197] on label "Add requirements" at bounding box center [291, 202] width 79 height 17
click at [264, 199] on input "Add requirements" at bounding box center [260, 202] width 7 height 7
radio input "true"
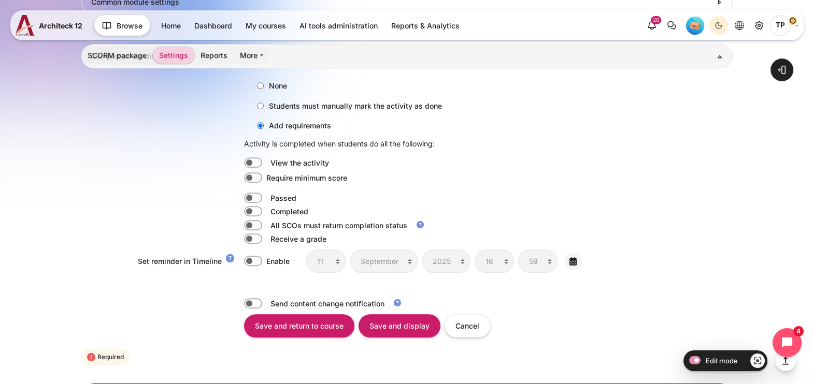
scroll to position [1079, 0]
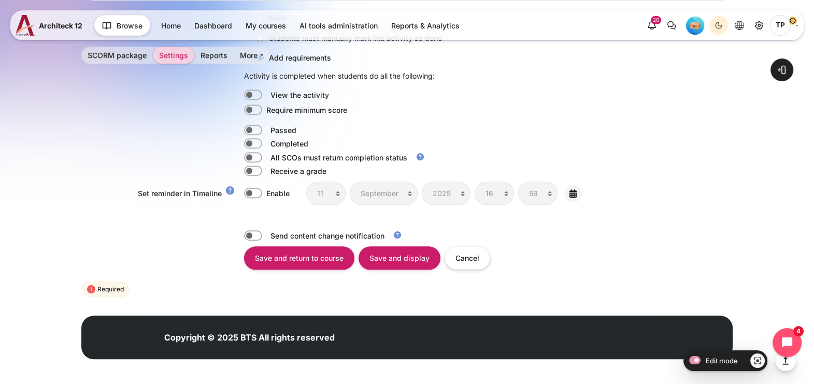
click at [266, 140] on label "Content" at bounding box center [267, 143] width 2 height 11
click at [256, 140] on input "Content" at bounding box center [253, 143] width 18 height 10
checkbox input "true"
click at [266, 128] on label "Content" at bounding box center [267, 130] width 2 height 11
click at [251, 128] on input "Content" at bounding box center [253, 130] width 18 height 10
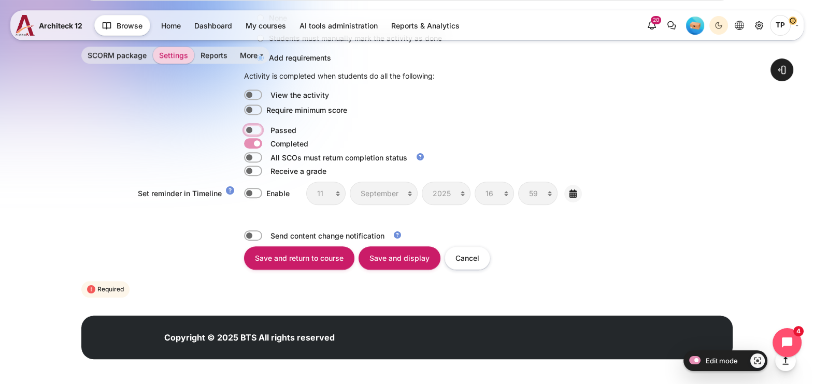
checkbox input "true"
click at [388, 251] on input "Save and display" at bounding box center [400, 258] width 82 height 23
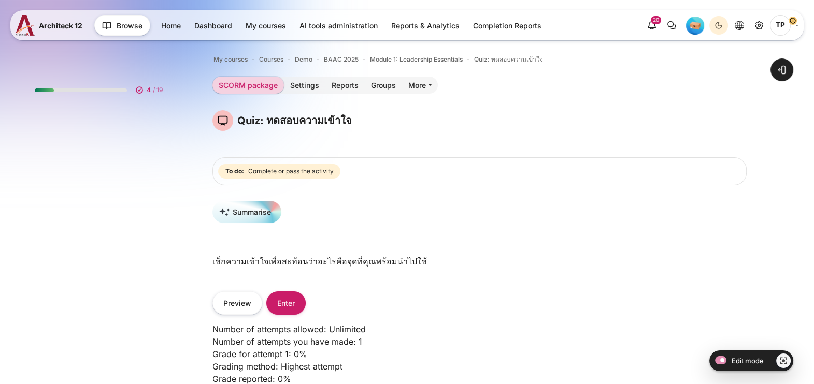
scroll to position [307, 0]
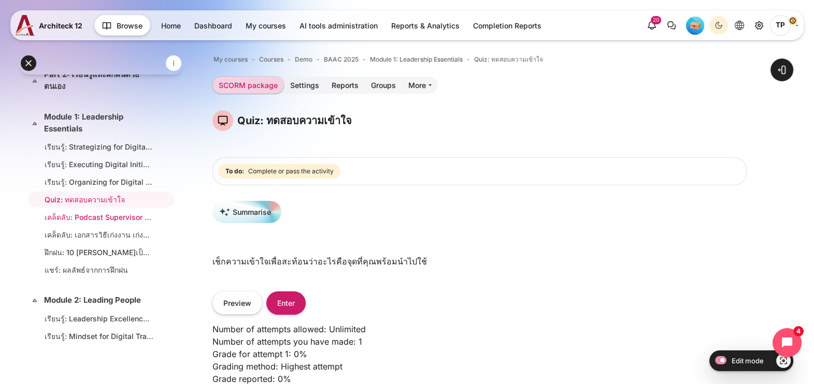
click at [68, 223] on link "เคล็ดลับ: Podcast Supervisor Hacks (147 นาที)" at bounding box center [99, 217] width 109 height 11
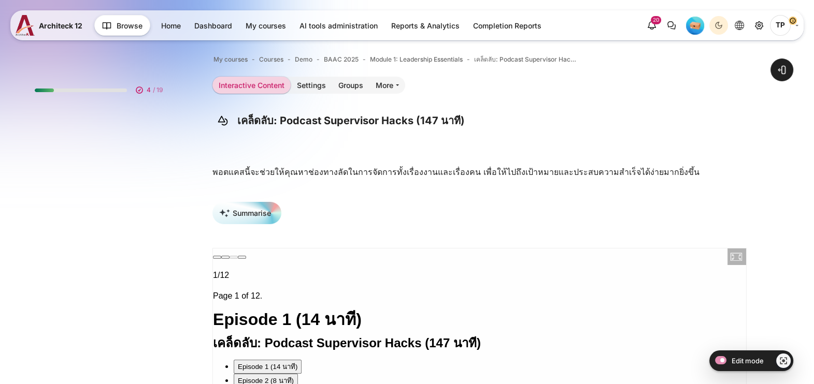
scroll to position [324, 0]
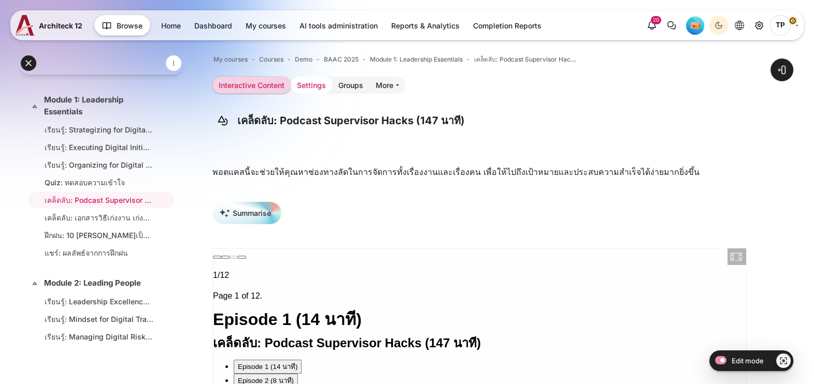
click at [295, 85] on link "Settings" at bounding box center [311, 85] width 41 height 17
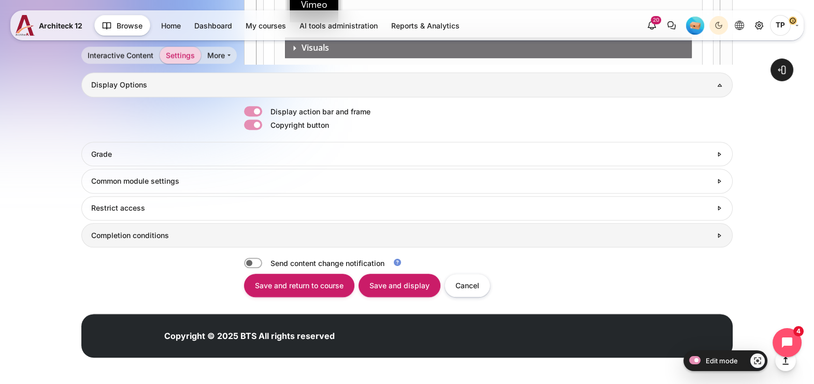
click at [128, 229] on link "Completion conditions" at bounding box center [406, 235] width 651 height 24
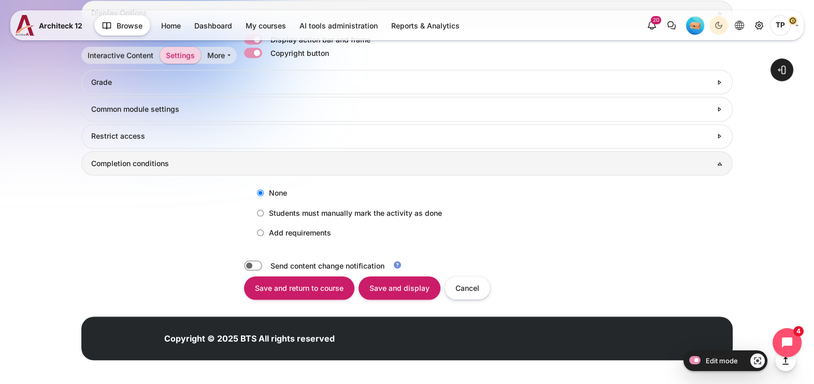
click at [287, 230] on label "Add requirements" at bounding box center [291, 232] width 79 height 17
click at [264, 230] on input "Add requirements" at bounding box center [260, 233] width 7 height 7
radio input "true"
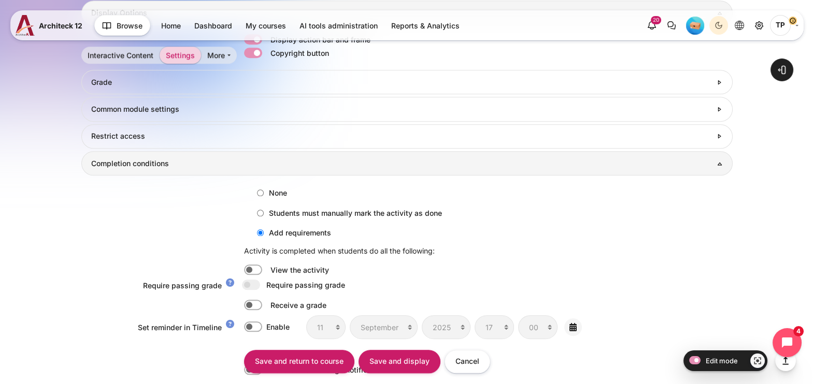
scroll to position [1398, 0]
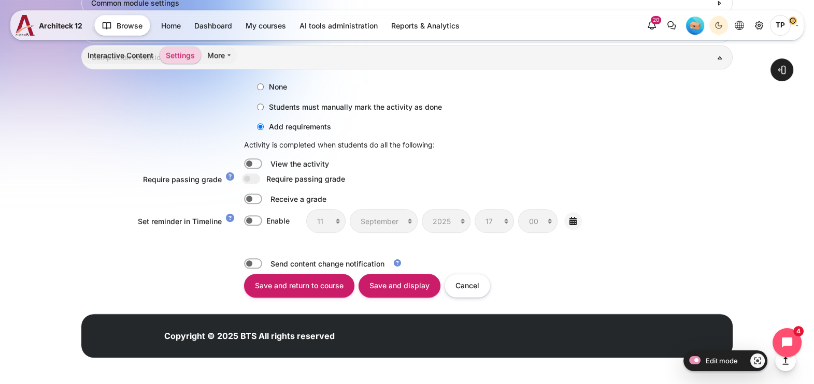
click at [251, 170] on div "None Students must manually mark the activity as done Add requirements Activity…" at bounding box center [406, 158] width 651 height 178
click at [266, 160] on label "Content" at bounding box center [267, 164] width 2 height 11
click at [255, 160] on input "Content" at bounding box center [253, 164] width 18 height 10
checkbox input "true"
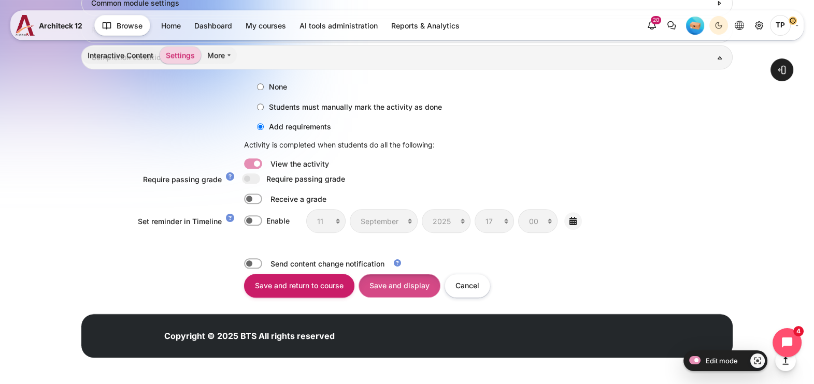
click at [399, 293] on input "Save and display" at bounding box center [400, 285] width 82 height 23
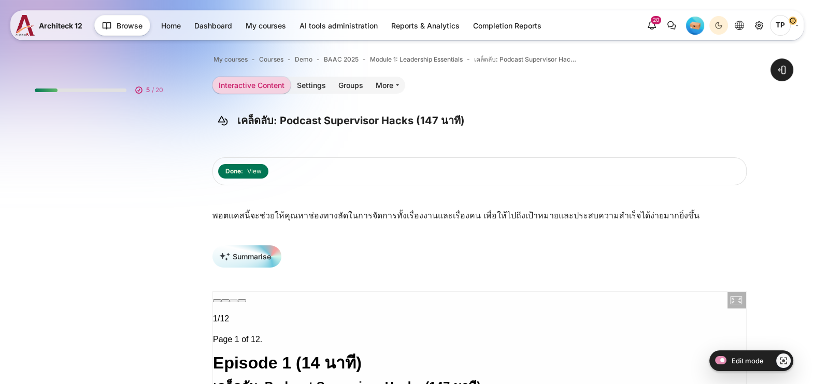
scroll to position [324, 0]
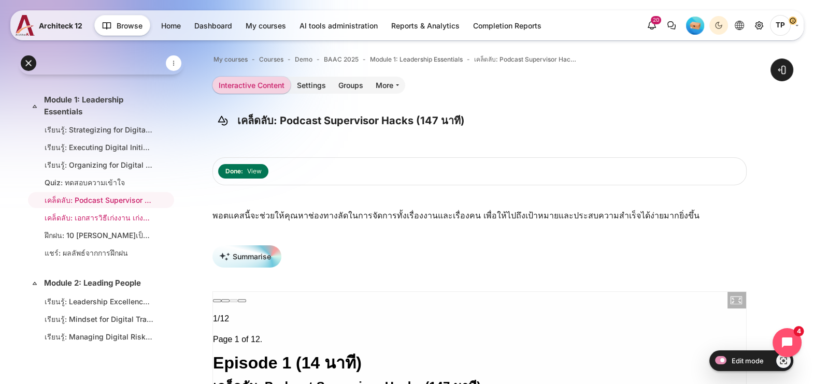
click at [105, 223] on link "เคล็ดลับ: เอกสารวิธีเก่งงาน เก่งคน และเก่งทีม" at bounding box center [99, 217] width 109 height 11
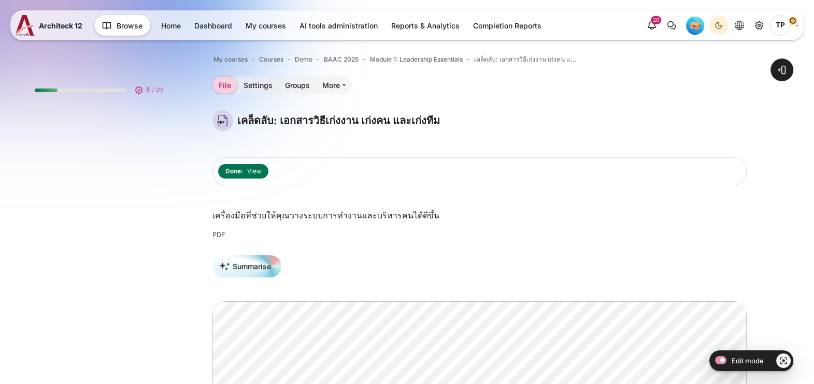
scroll to position [342, 0]
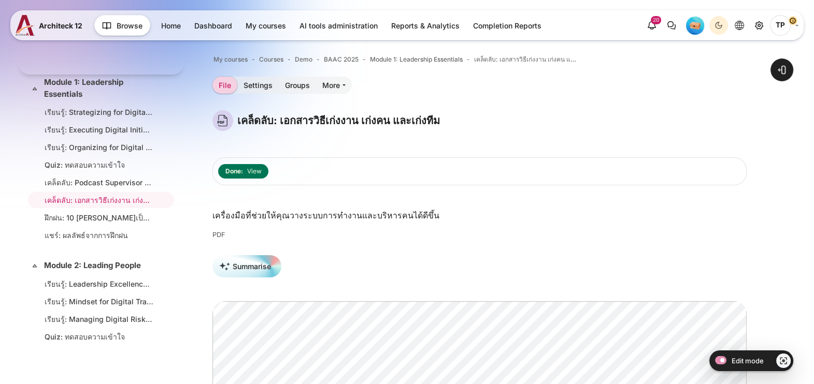
click at [313, 84] on link "Groups" at bounding box center [297, 85] width 37 height 17
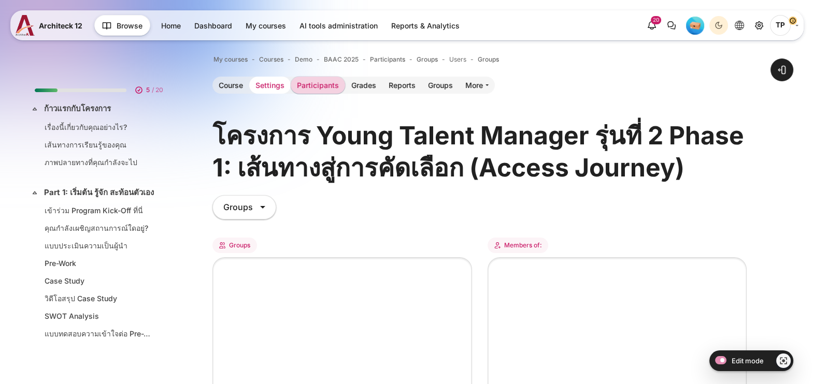
click at [267, 86] on link "Settings" at bounding box center [269, 85] width 41 height 17
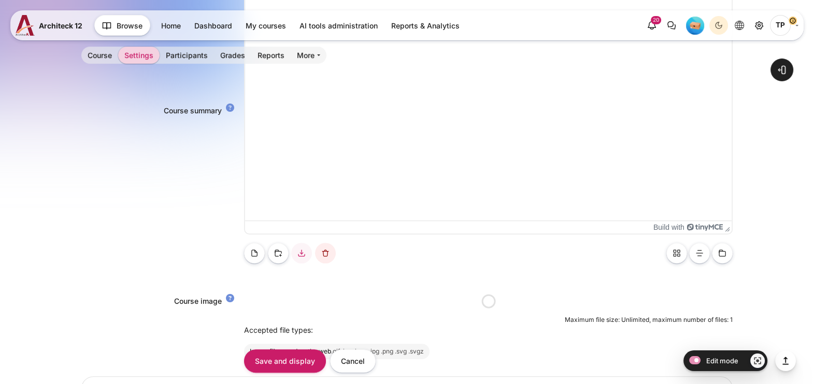
scroll to position [905, 0]
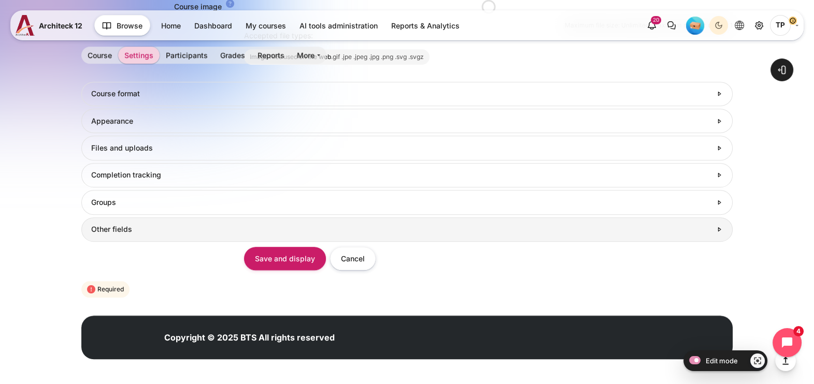
click at [130, 226] on h3 "Other fields" at bounding box center [401, 229] width 620 height 9
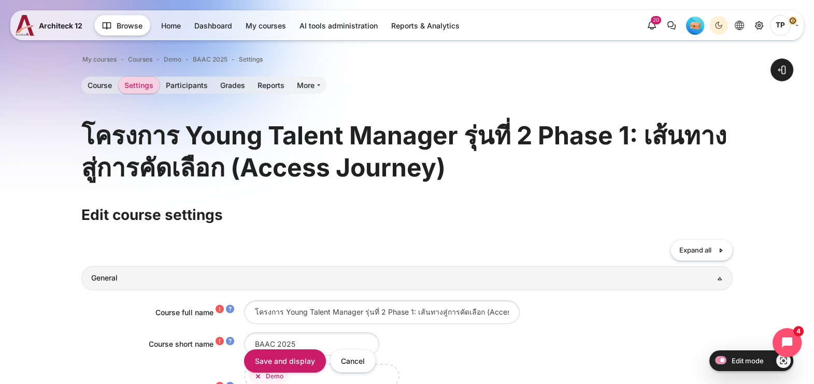
scroll to position [64, 0]
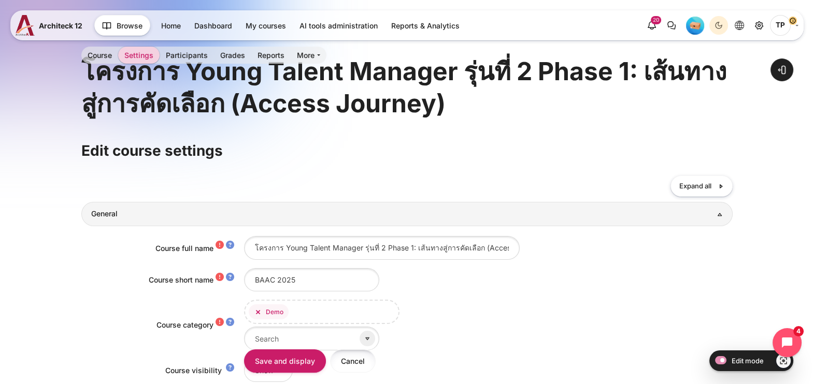
click at [355, 365] on input "Cancel" at bounding box center [353, 361] width 46 height 23
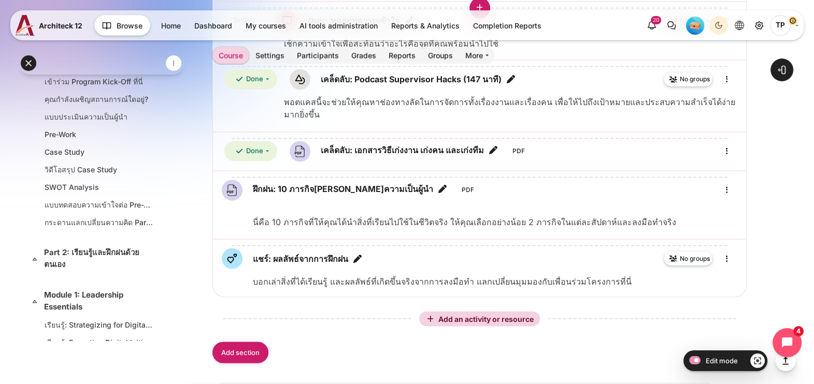
scroll to position [2202, 0]
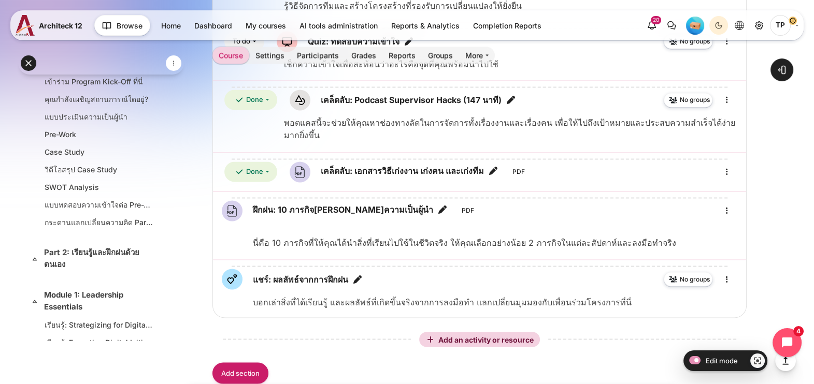
click at [781, 157] on div "Open course index Open block drawer" at bounding box center [479, 257] width 669 height 4859
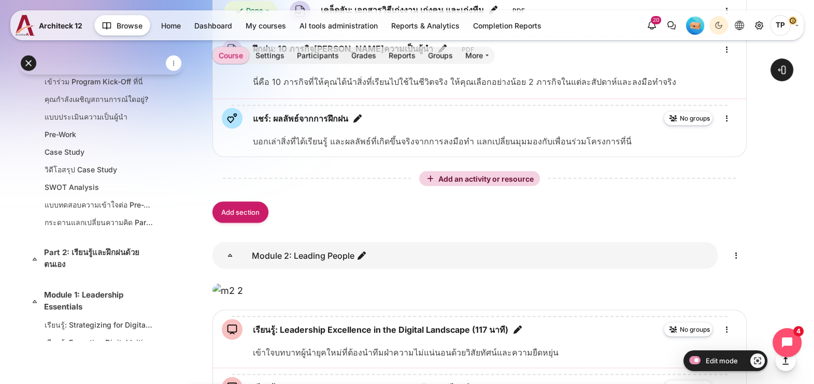
scroll to position [2461, 0]
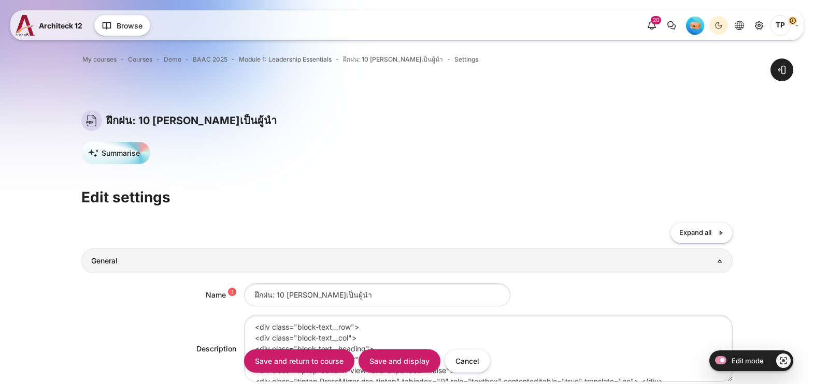
scroll to position [391, 0]
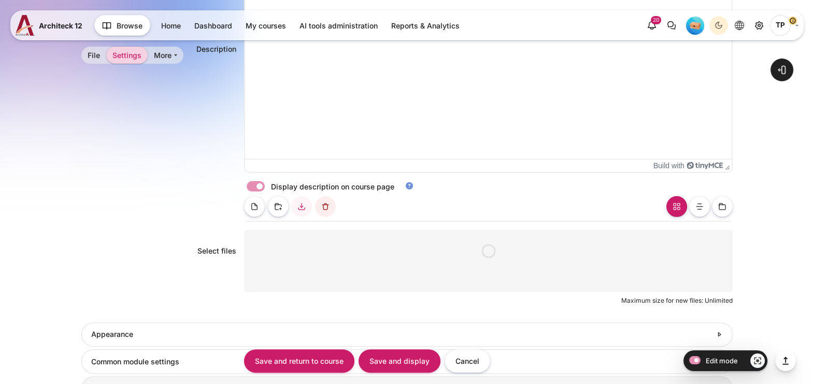
click at [109, 215] on form "Collapse all Expand all General Name ฝึกฝน: 10 [PERSON_NAME]ความเป็นผู้นำ Descr…" at bounding box center [406, 170] width 651 height 676
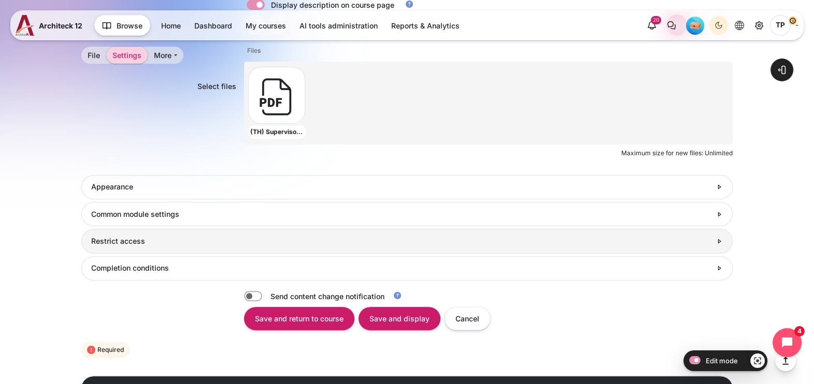
scroll to position [0, 0]
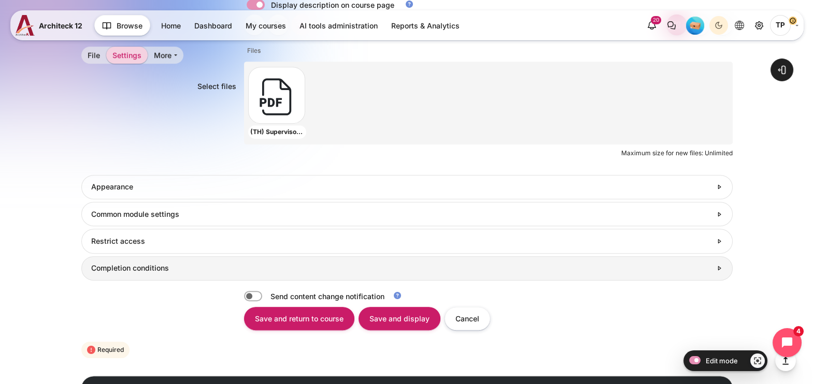
click at [103, 272] on h3 "Completion conditions" at bounding box center [401, 268] width 620 height 9
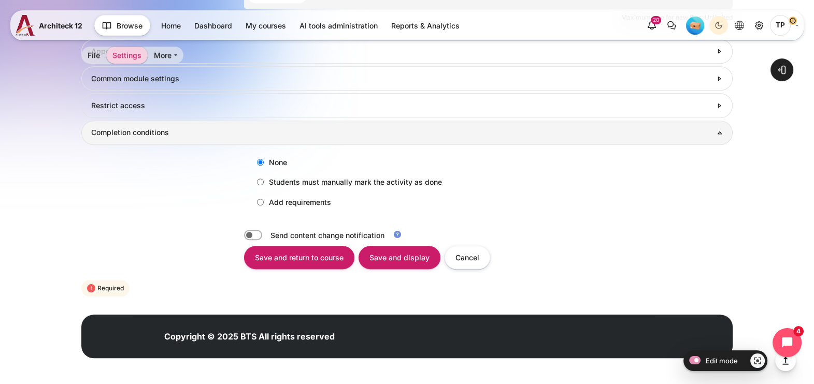
click at [259, 202] on input "Add requirements" at bounding box center [260, 202] width 7 height 7
radio input "true"
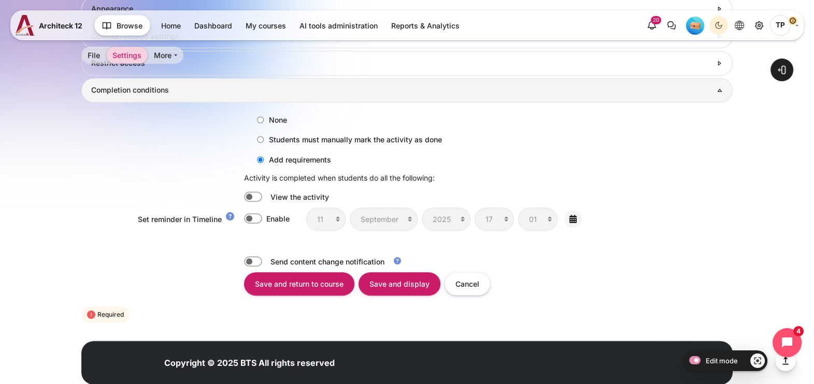
scroll to position [777, 0]
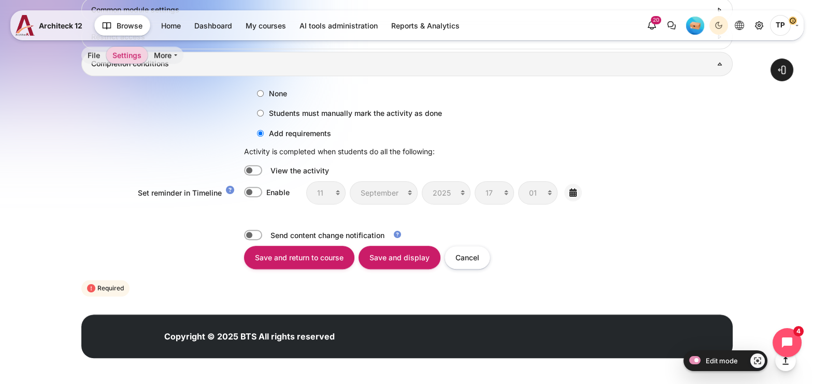
click at [266, 170] on label "Content" at bounding box center [267, 170] width 2 height 11
click at [249, 170] on input "Content" at bounding box center [253, 170] width 18 height 10
click at [266, 169] on label "Content" at bounding box center [267, 170] width 2 height 11
click at [251, 169] on input "Content" at bounding box center [253, 170] width 18 height 10
click at [266, 169] on label "Content" at bounding box center [267, 170] width 2 height 11
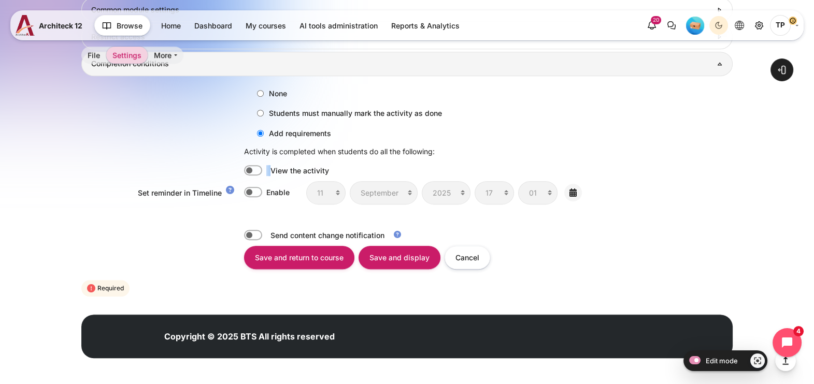
click at [251, 169] on input "Content" at bounding box center [253, 170] width 18 height 10
checkbox input "true"
click at [404, 258] on input "Save and display" at bounding box center [400, 257] width 82 height 23
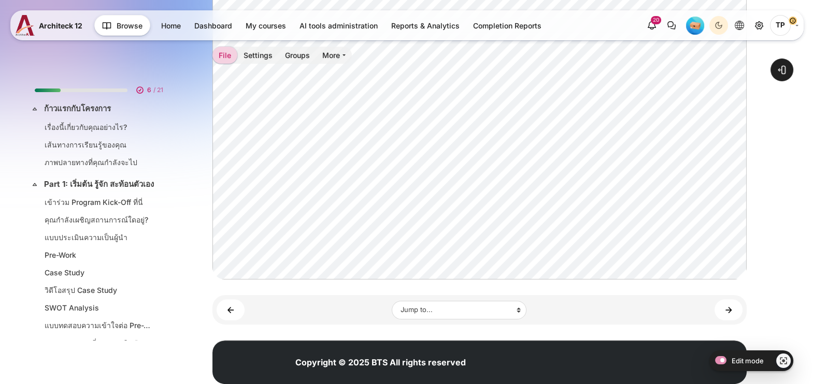
scroll to position [360, 0]
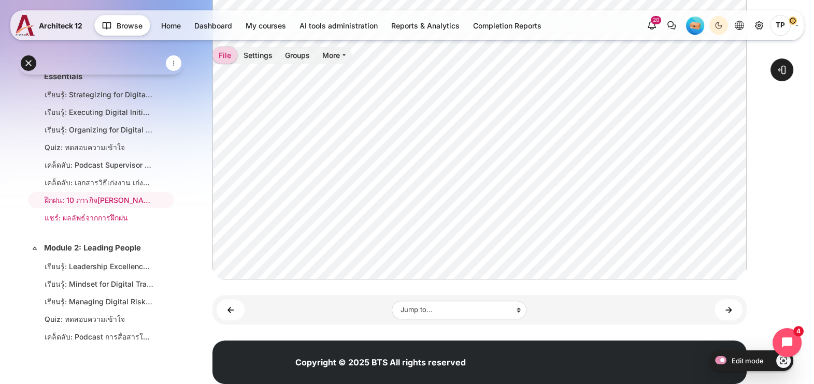
click at [73, 226] on li "แชร์: ผลลัพธ์จากการฝึกฝน" at bounding box center [101, 218] width 146 height 16
click at [80, 223] on link "แชร์: ผลลัพธ์จากการฝึกฝน" at bounding box center [99, 217] width 109 height 11
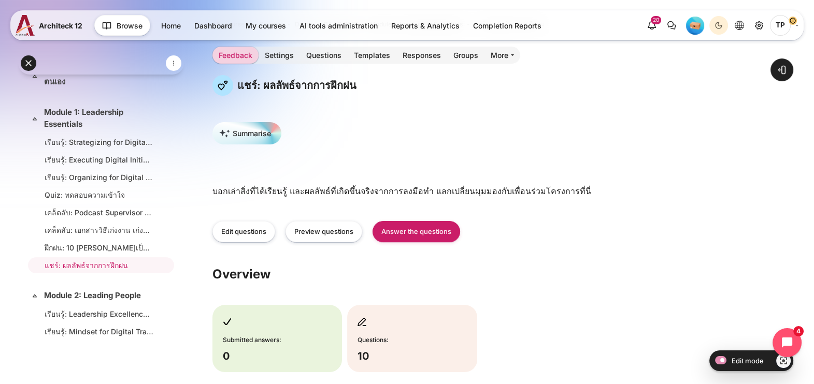
scroll to position [64, 0]
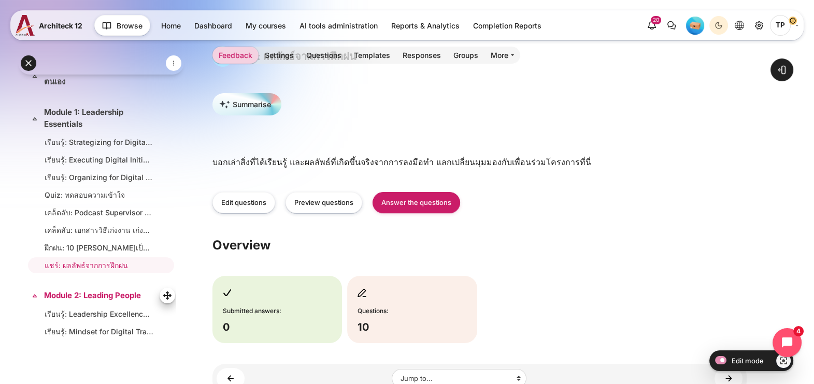
click at [77, 298] on link "Module 2: Leading People" at bounding box center [100, 296] width 112 height 12
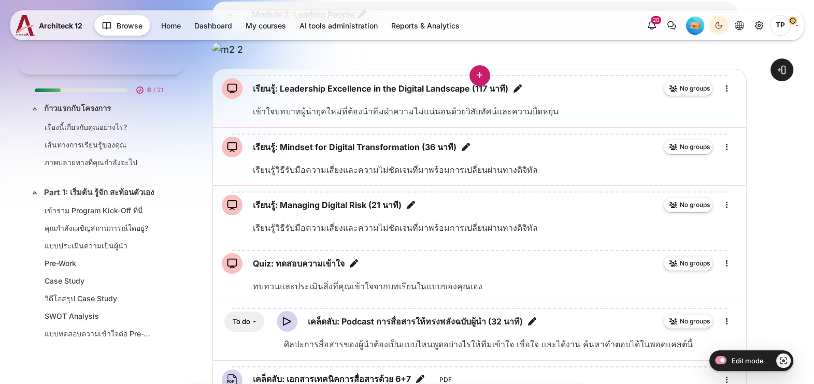
scroll to position [490, 0]
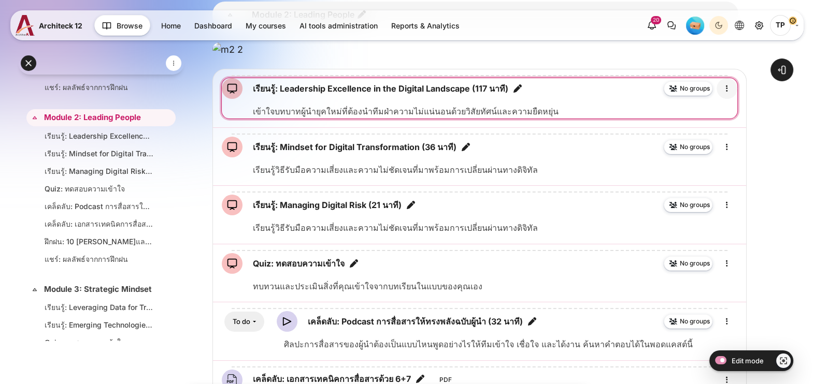
click at [725, 95] on icon "Edit" at bounding box center [727, 88] width 12 height 12
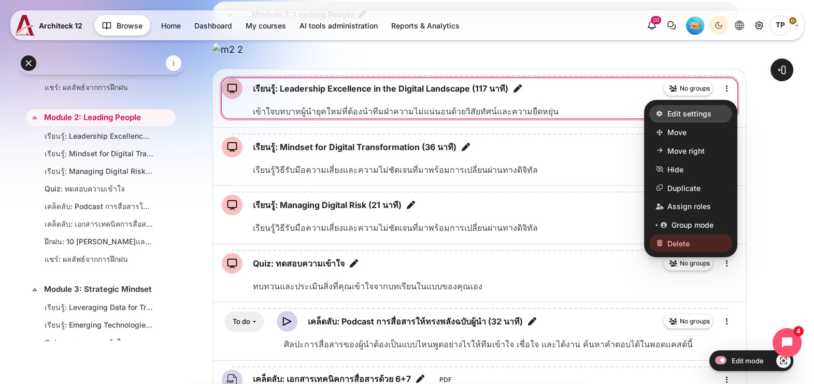
click at [689, 119] on span "Edit settings" at bounding box center [689, 113] width 44 height 11
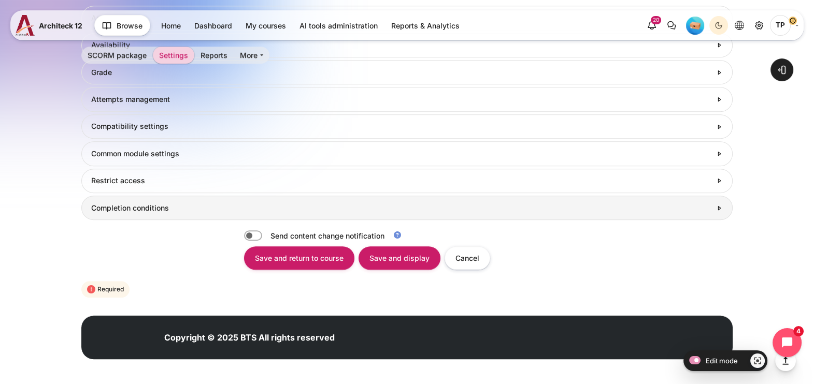
click at [115, 207] on h3 "Completion conditions" at bounding box center [401, 208] width 620 height 9
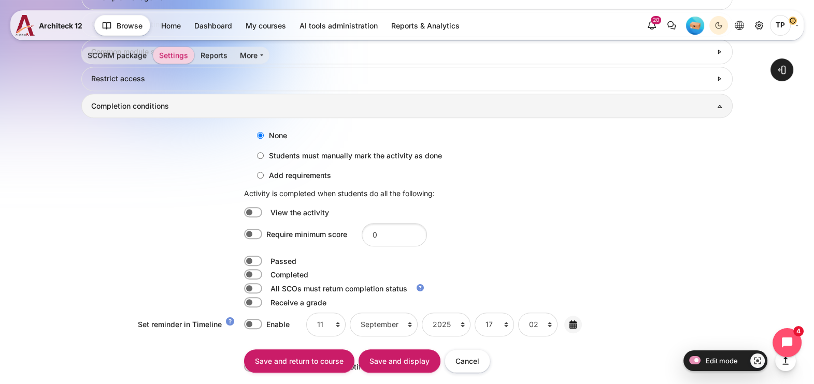
scroll to position [934, 0]
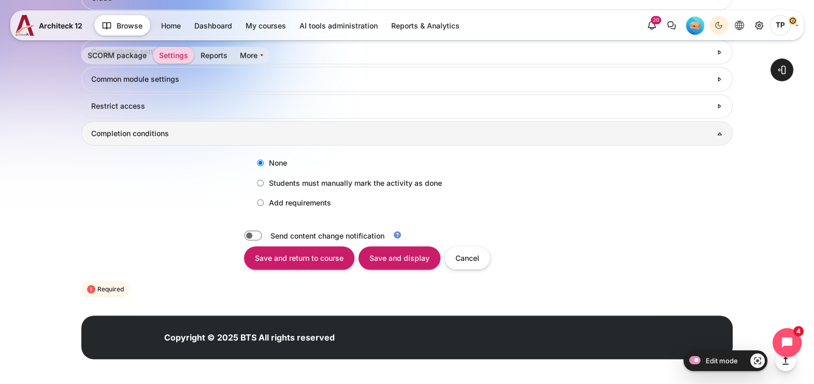
click at [270, 191] on div "None Students must manually mark the activity as done Add requirements Activity…" at bounding box center [406, 183] width 651 height 75
click at [269, 203] on label "Add requirements" at bounding box center [291, 202] width 79 height 17
click at [264, 203] on input "Add requirements" at bounding box center [260, 202] width 7 height 7
radio input "true"
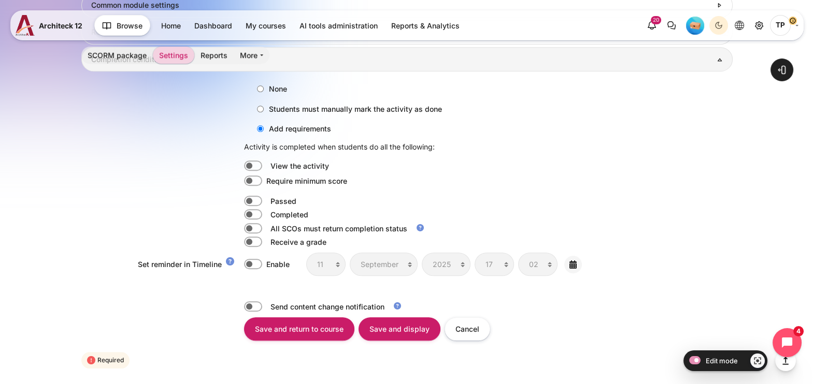
scroll to position [1079, 0]
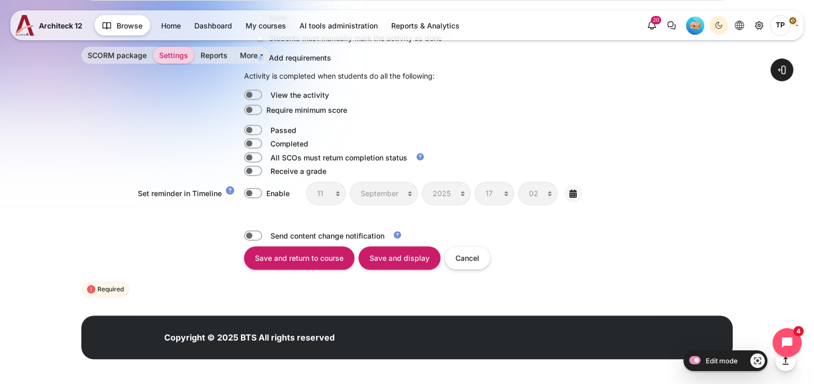
click at [266, 142] on label "Content" at bounding box center [267, 143] width 2 height 11
click at [256, 142] on input "Content" at bounding box center [253, 143] width 18 height 10
checkbox input "true"
click at [404, 260] on input "Save and display" at bounding box center [400, 258] width 82 height 23
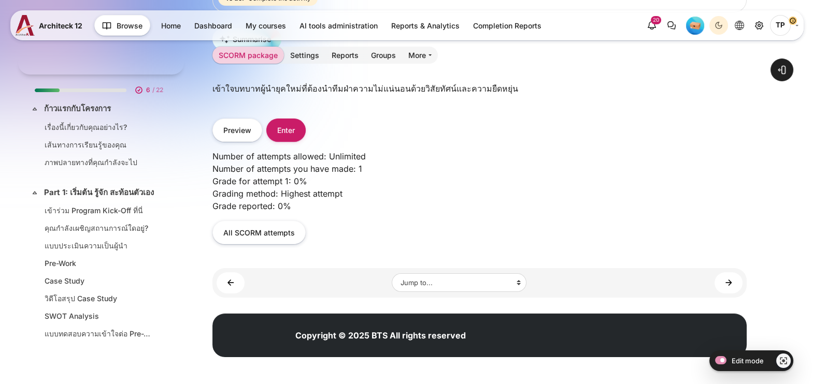
scroll to position [424, 0]
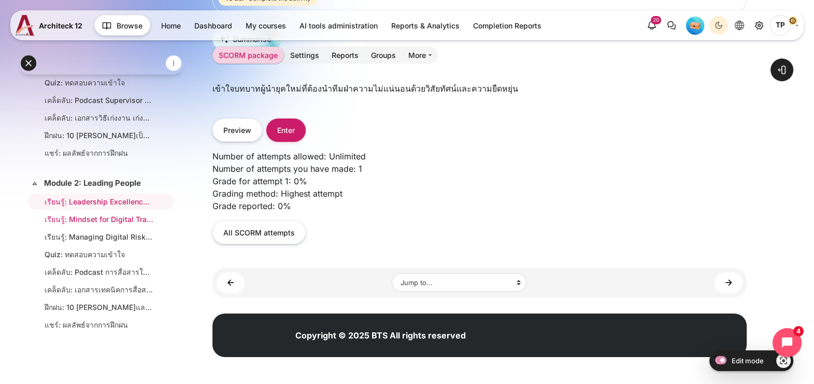
click at [79, 221] on link "เรียนรู้: Mindset for Digital Transformation (36 นาที)" at bounding box center [99, 219] width 109 height 11
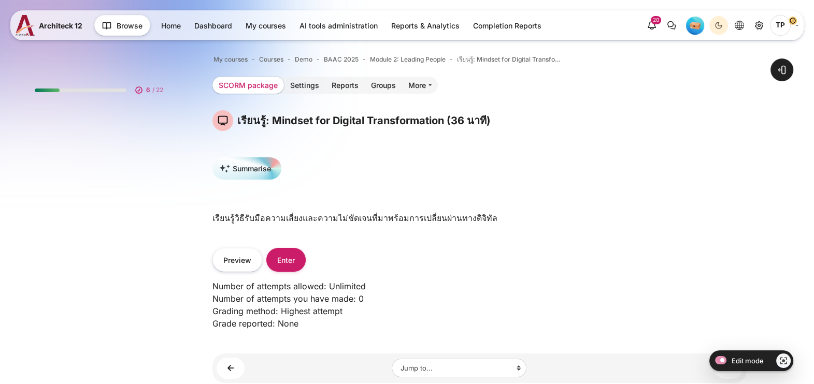
scroll to position [442, 0]
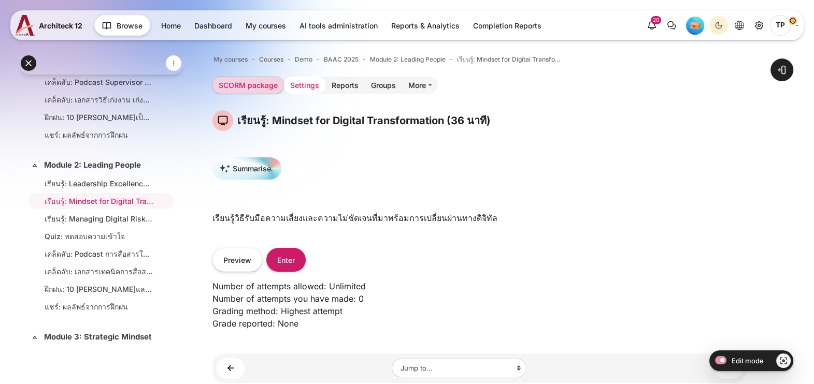
click at [294, 81] on link "Settings" at bounding box center [304, 85] width 41 height 17
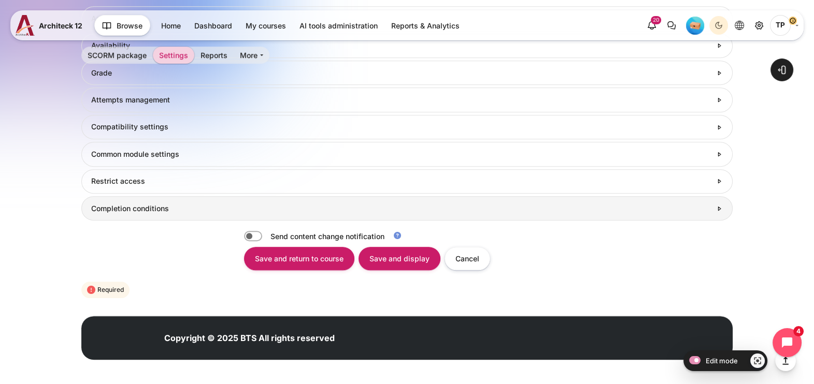
click at [234, 210] on h3 "Completion conditions" at bounding box center [401, 208] width 620 height 9
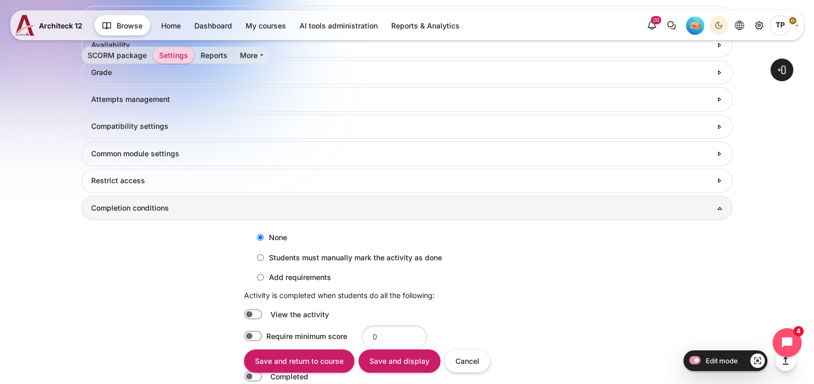
scroll to position [889, 0]
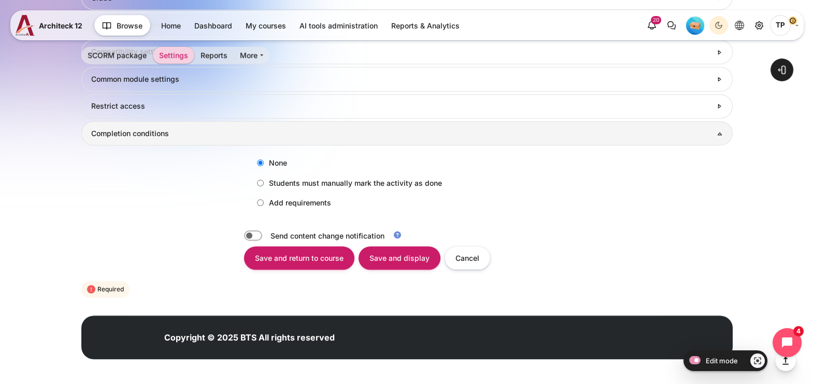
click at [271, 198] on label "Add requirements" at bounding box center [291, 202] width 79 height 17
click at [264, 199] on input "Add requirements" at bounding box center [260, 202] width 7 height 7
radio input "true"
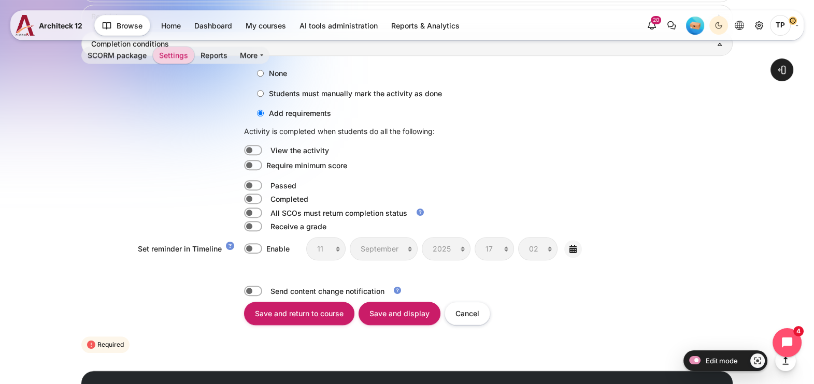
scroll to position [1079, 0]
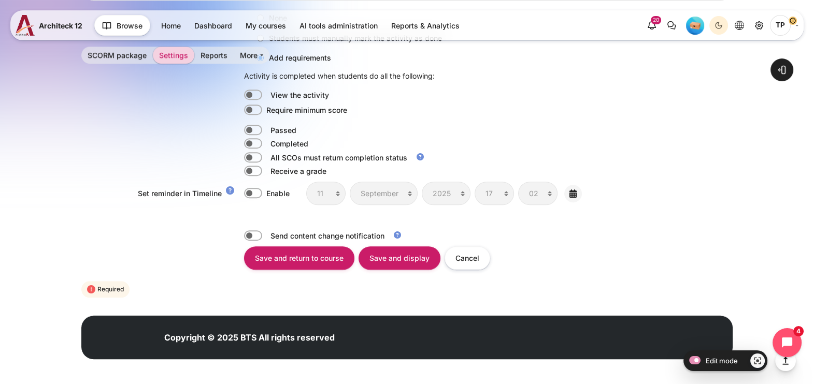
click at [266, 141] on label "Content" at bounding box center [267, 143] width 2 height 11
click at [249, 141] on input "Content" at bounding box center [253, 143] width 18 height 10
checkbox input "true"
click at [380, 259] on input "Save and display" at bounding box center [400, 258] width 82 height 23
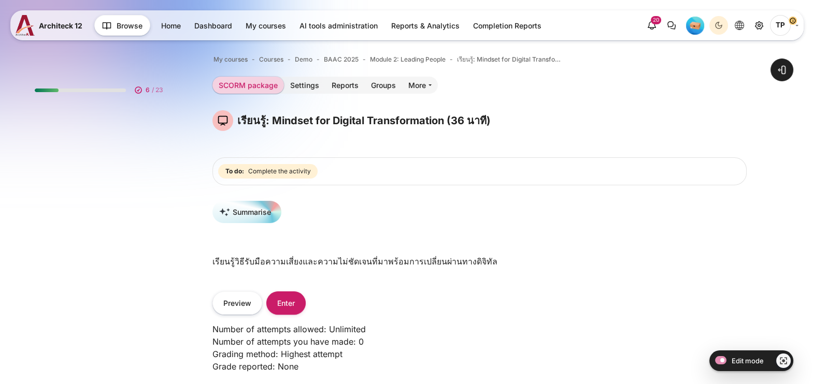
scroll to position [442, 0]
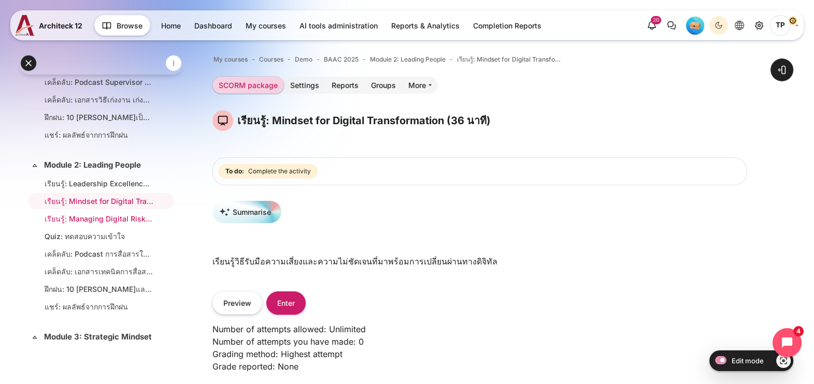
click at [93, 222] on link "เรียนรู้: Managing Digital Risk (21 นาที)" at bounding box center [99, 218] width 109 height 11
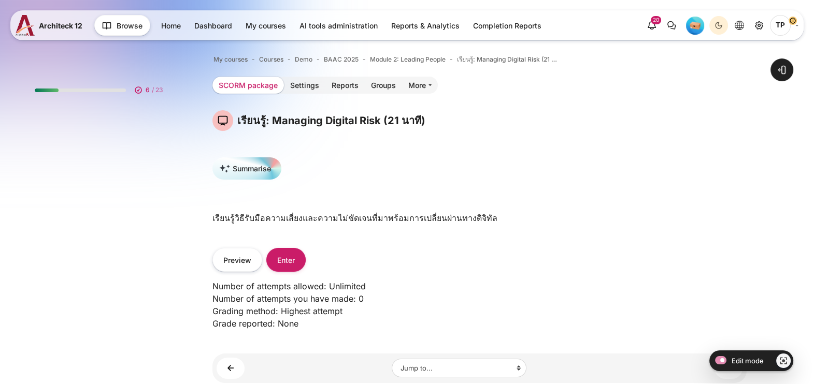
scroll to position [460, 0]
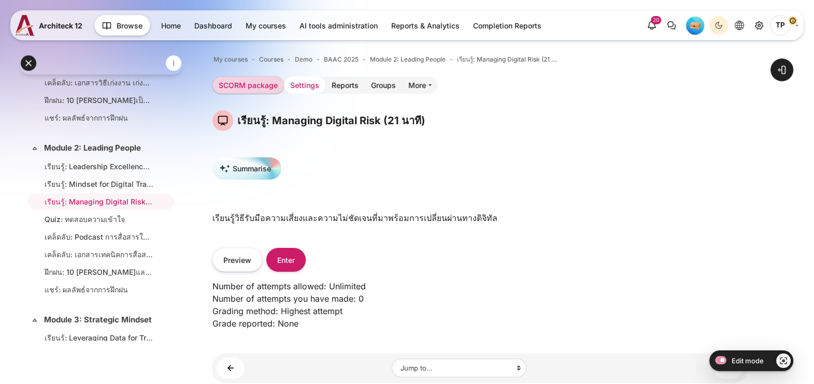
click at [295, 82] on link "Settings" at bounding box center [304, 85] width 41 height 17
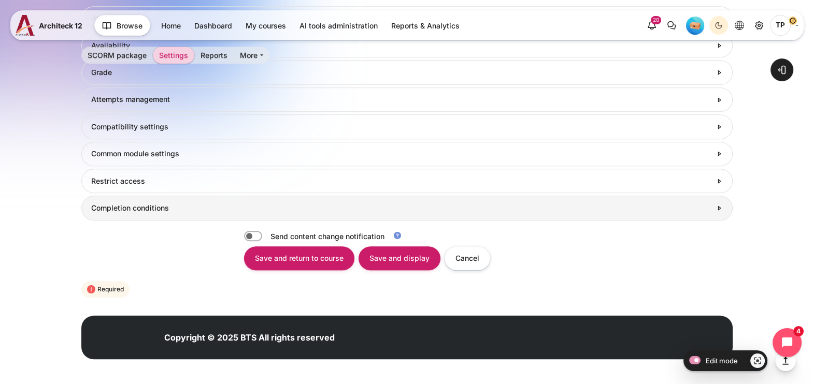
click at [177, 186] on h3 "Restrict access" at bounding box center [401, 181] width 620 height 9
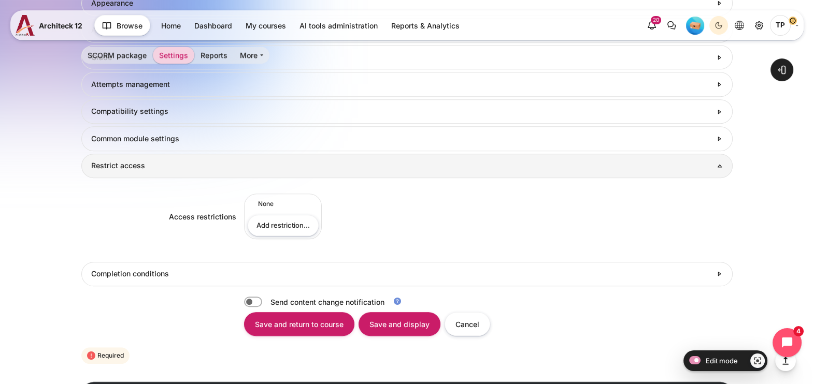
scroll to position [940, 0]
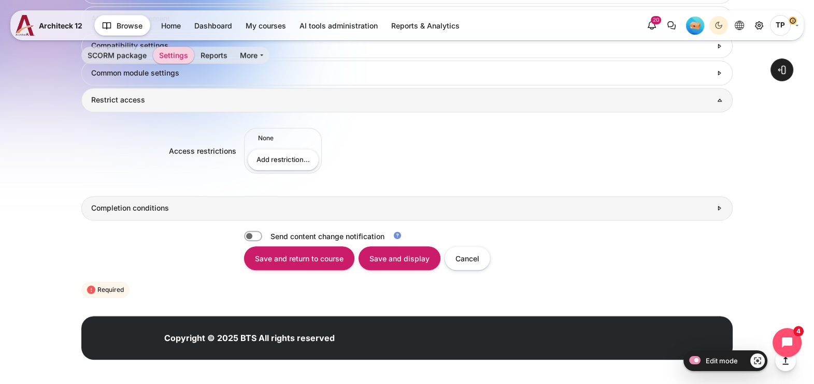
click at [238, 207] on h3 "Completion conditions" at bounding box center [401, 208] width 620 height 9
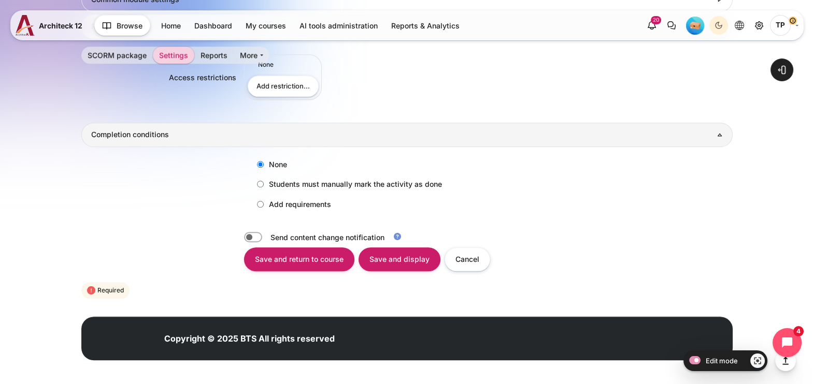
drag, startPoint x: 266, startPoint y: 206, endPoint x: 275, endPoint y: 211, distance: 10.7
click at [265, 206] on label "Add requirements" at bounding box center [291, 204] width 79 height 17
click at [264, 206] on input "Add requirements" at bounding box center [260, 204] width 7 height 7
radio input "true"
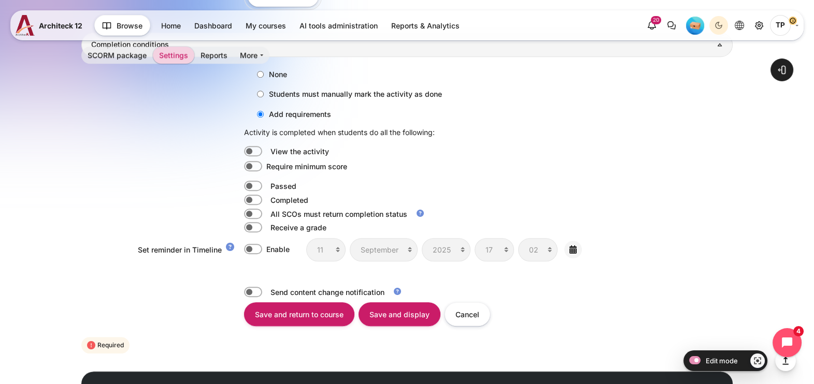
scroll to position [1143, 0]
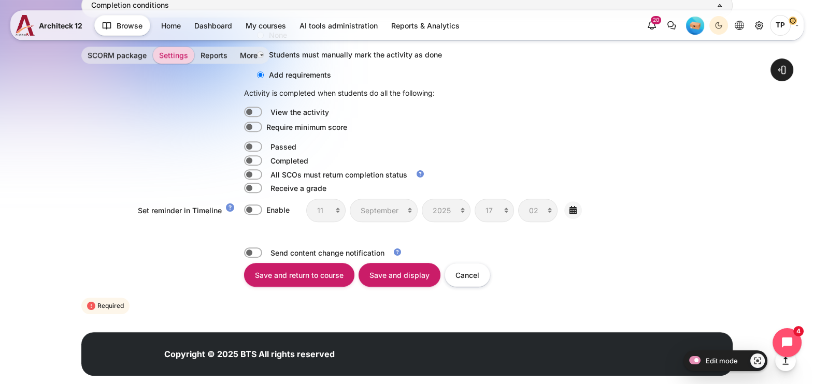
click at [266, 158] on label "Content" at bounding box center [267, 160] width 2 height 11
click at [259, 158] on input "Content" at bounding box center [253, 160] width 18 height 10
checkbox input "true"
click at [385, 266] on input "Save and display" at bounding box center [400, 274] width 82 height 23
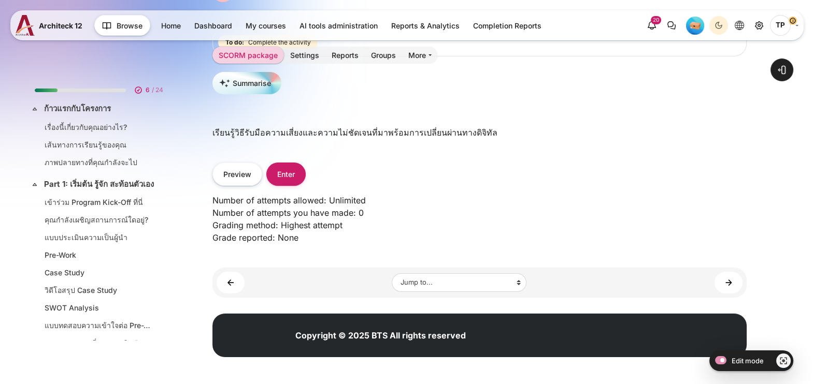
scroll to position [460, 0]
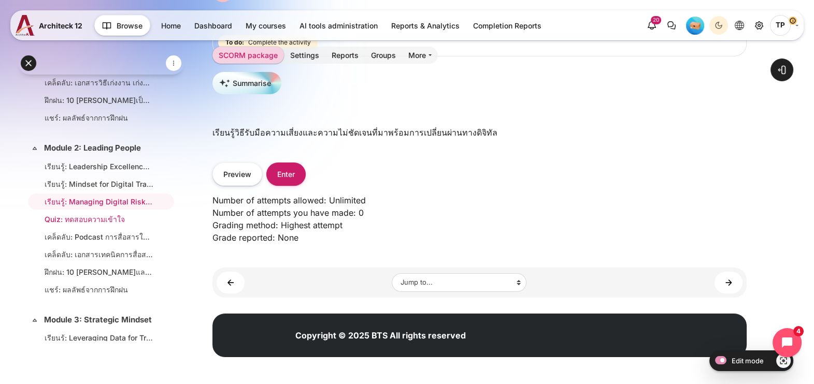
click at [61, 224] on link "Quiz: ทดสอบความเข้าใจ" at bounding box center [99, 219] width 109 height 11
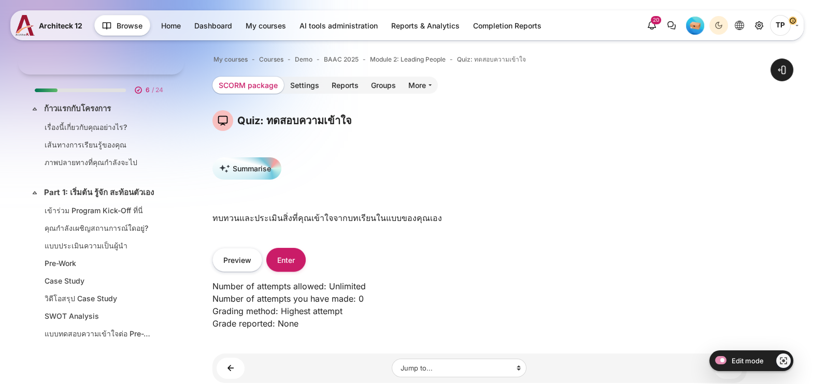
scroll to position [477, 0]
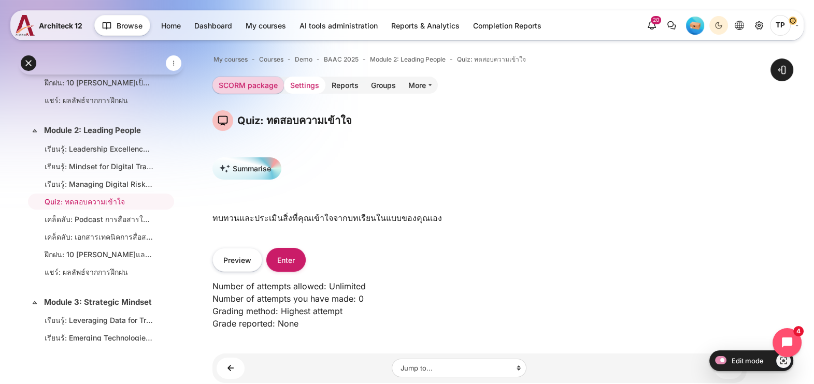
click at [302, 82] on link "Settings" at bounding box center [304, 85] width 41 height 17
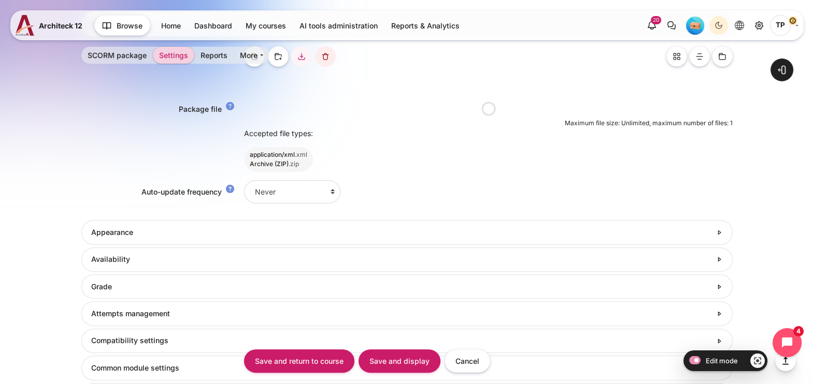
scroll to position [710, 0]
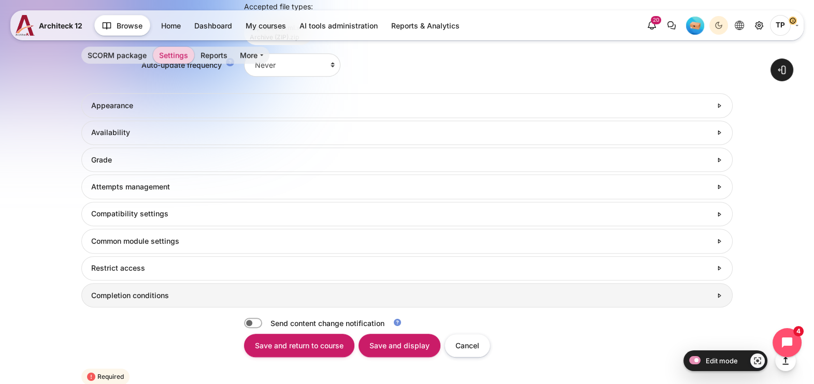
click at [162, 300] on link "Completion conditions" at bounding box center [406, 295] width 651 height 24
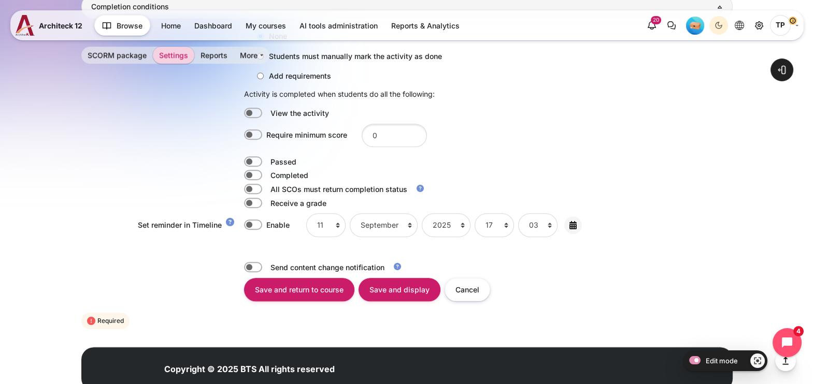
scroll to position [934, 0]
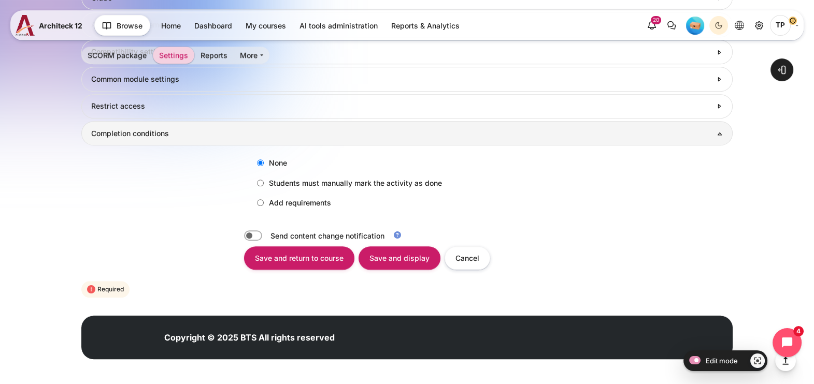
click at [265, 194] on label "Add requirements" at bounding box center [291, 202] width 79 height 17
click at [264, 199] on input "Add requirements" at bounding box center [260, 202] width 7 height 7
radio input "true"
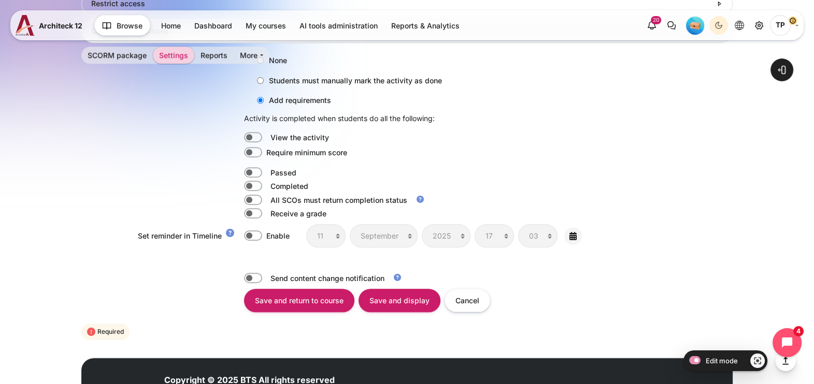
scroll to position [1079, 0]
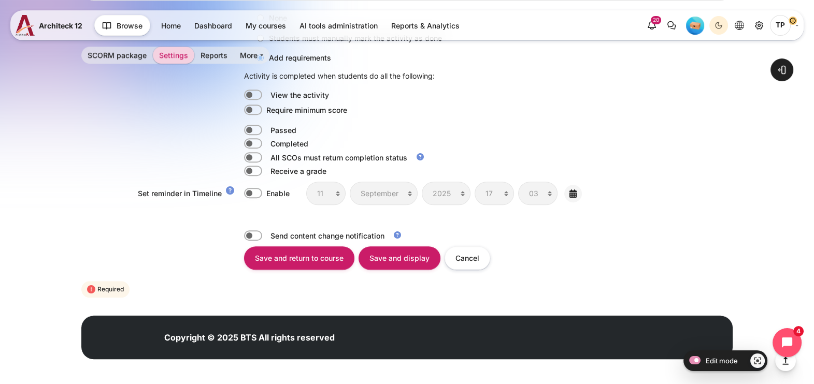
click at [266, 142] on label "Content" at bounding box center [267, 143] width 2 height 11
click at [251, 142] on input "Content" at bounding box center [253, 143] width 18 height 10
checkbox input "true"
click at [397, 250] on input "Save and display" at bounding box center [400, 258] width 82 height 23
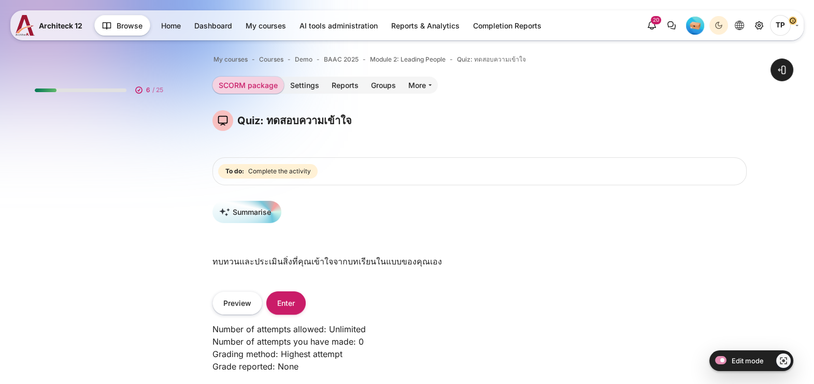
scroll to position [477, 0]
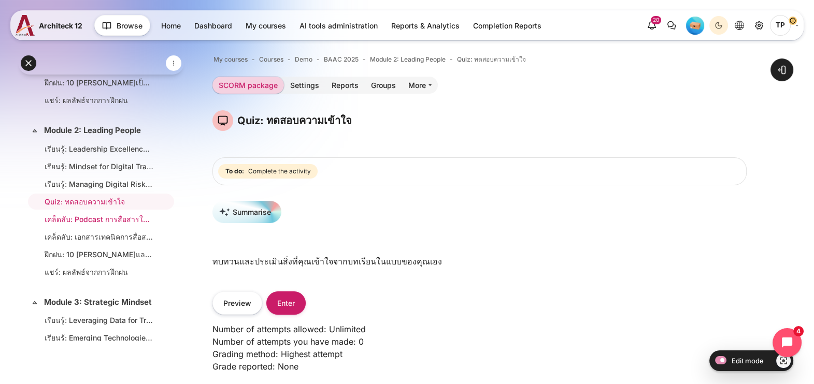
click at [80, 224] on link "เคล็ดลับ: Podcast การสื่อสารให้ทรงพลังฉบับผู้นำ (32 นาที)" at bounding box center [99, 219] width 109 height 11
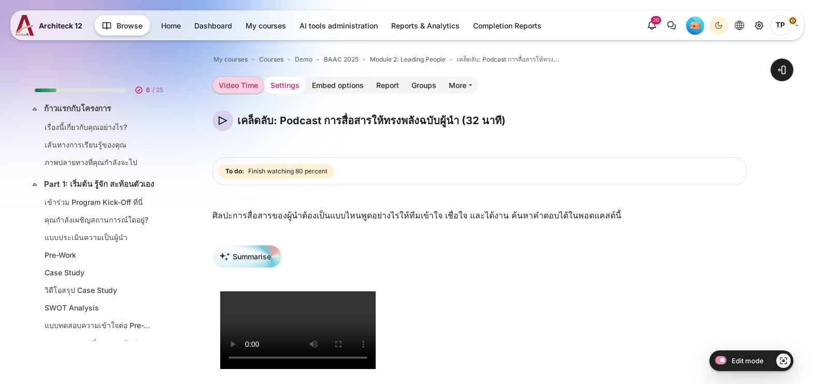
scroll to position [494, 0]
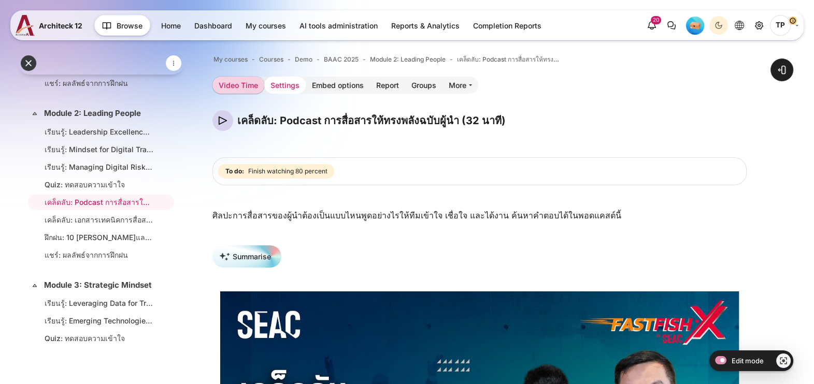
click at [281, 90] on link "Settings" at bounding box center [284, 85] width 41 height 17
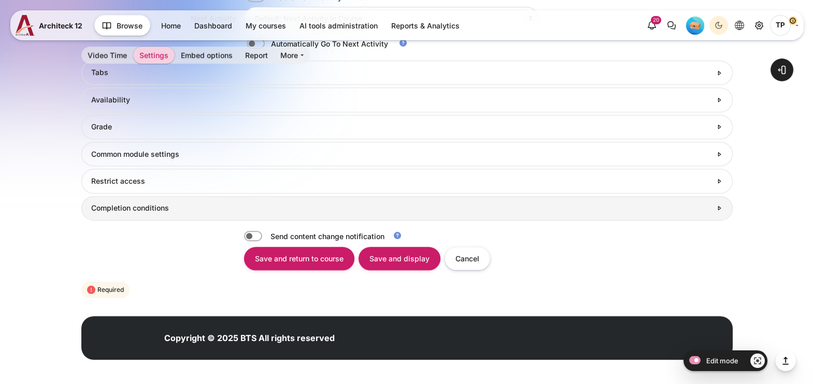
click at [166, 208] on h3 "Completion conditions" at bounding box center [401, 208] width 620 height 9
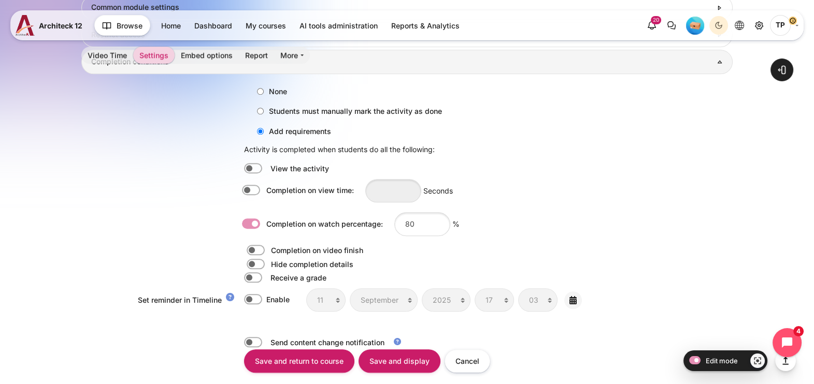
scroll to position [1264, 0]
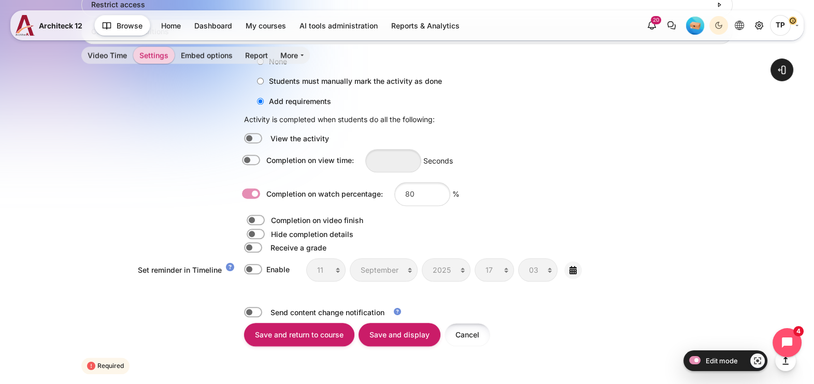
click at [455, 324] on input "Cancel" at bounding box center [468, 334] width 46 height 23
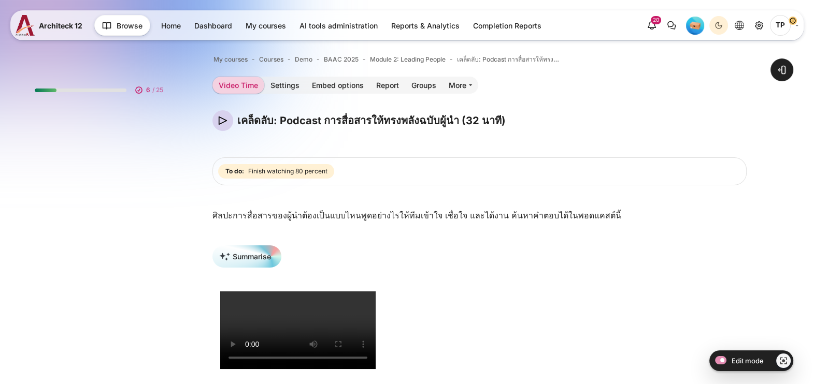
scroll to position [494, 0]
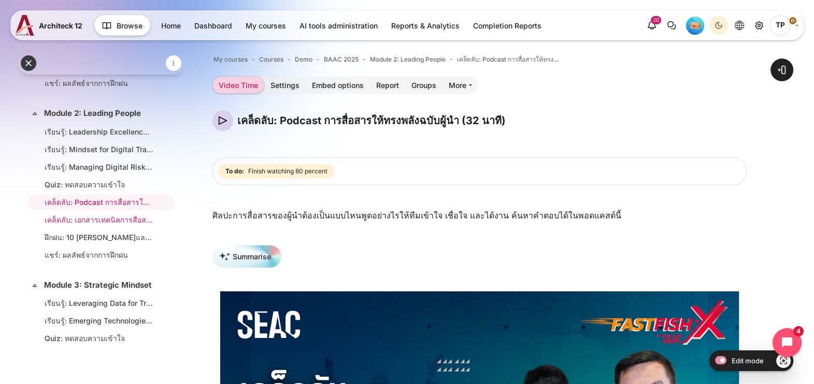
click at [79, 225] on link "เคล็ดลับ: เอกสารเทคนิคการสื่อสารด้วย 6+7" at bounding box center [99, 220] width 109 height 11
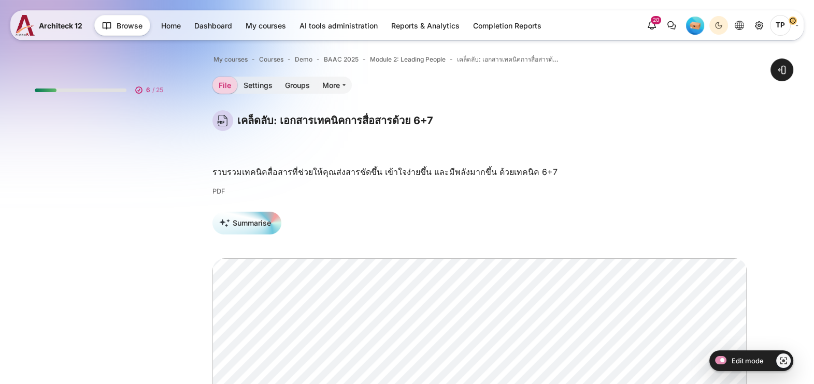
scroll to position [512, 0]
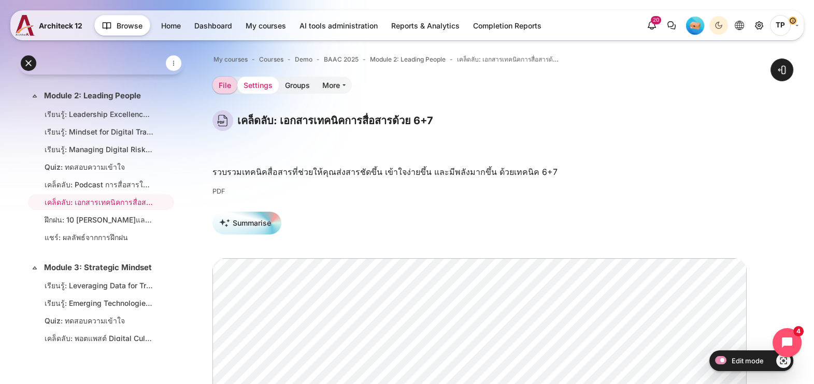
click at [246, 85] on link "Settings" at bounding box center [257, 85] width 41 height 17
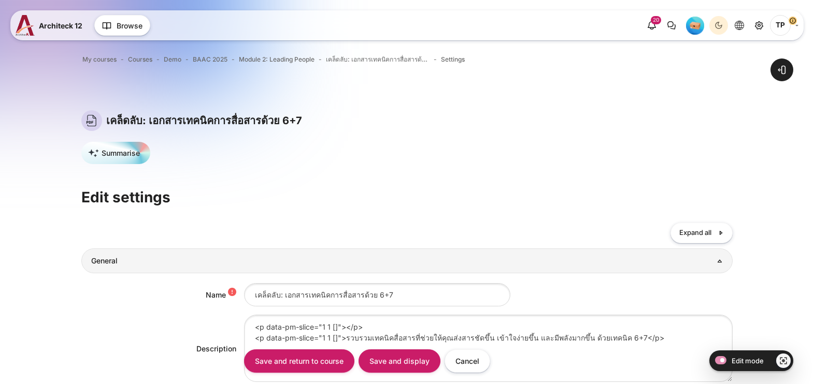
scroll to position [391, 0]
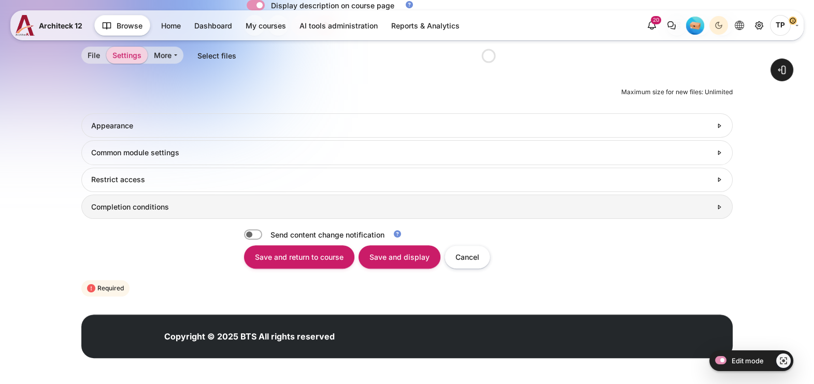
click at [170, 205] on h3 "Completion conditions" at bounding box center [401, 207] width 620 height 9
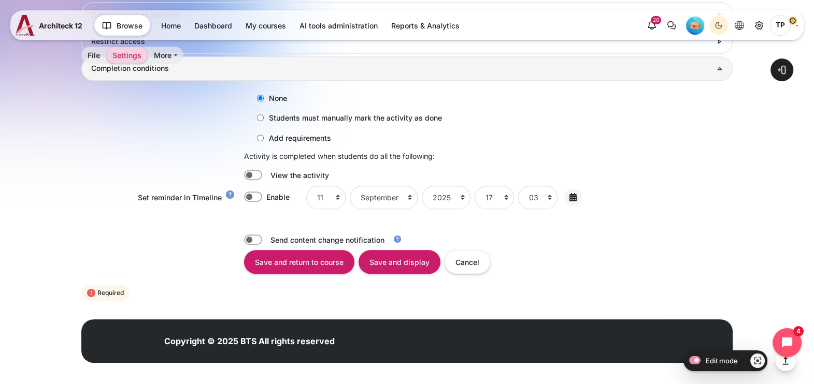
scroll to position [0, 0]
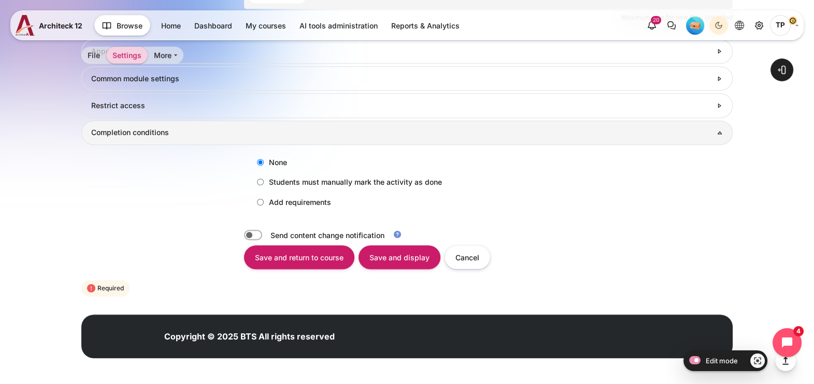
click at [262, 135] on h3 "Completion conditions" at bounding box center [407, 132] width 632 height 9
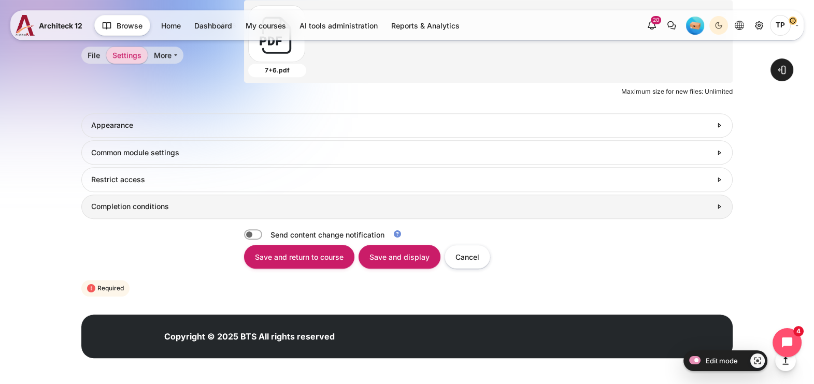
click at [211, 197] on link "Completion conditions" at bounding box center [406, 207] width 651 height 24
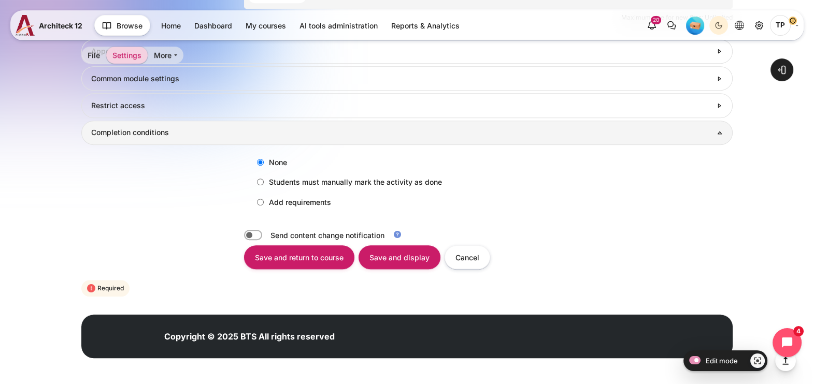
click at [261, 204] on input "Add requirements" at bounding box center [260, 202] width 7 height 7
radio input "true"
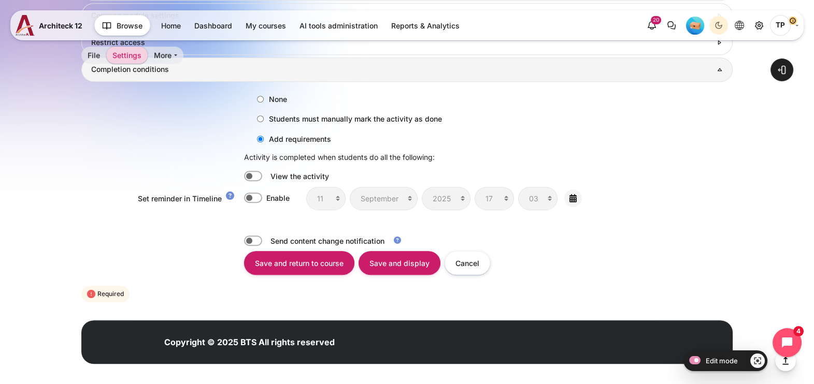
scroll to position [777, 0]
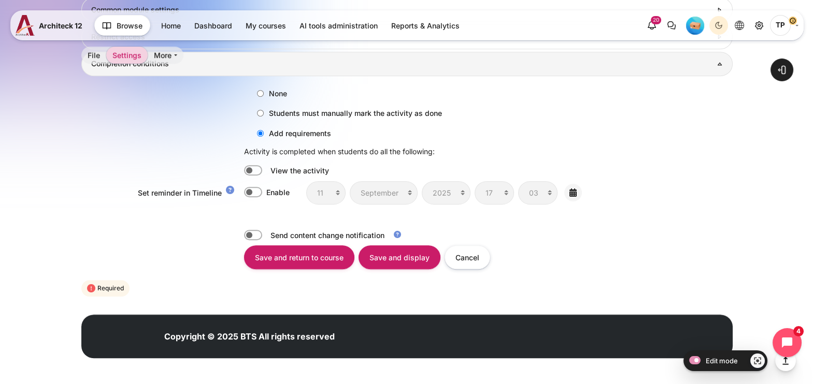
click at [266, 171] on label "Content" at bounding box center [267, 170] width 2 height 11
click at [250, 171] on input "Content" at bounding box center [253, 170] width 18 height 10
checkbox input "true"
click at [409, 259] on input "Save and display" at bounding box center [400, 257] width 82 height 23
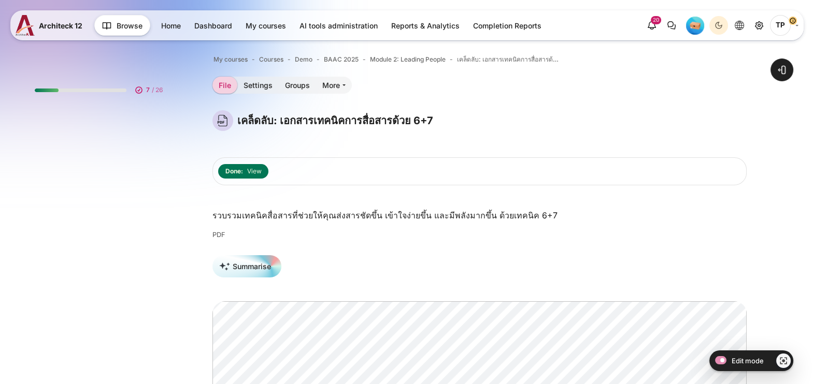
scroll to position [512, 0]
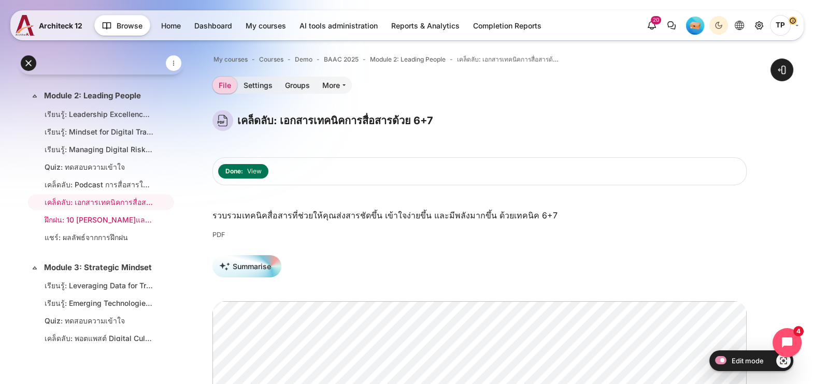
click at [62, 225] on link "ฝึกฝน: 10 [PERSON_NAME]และการสื่อสาร" at bounding box center [99, 220] width 109 height 11
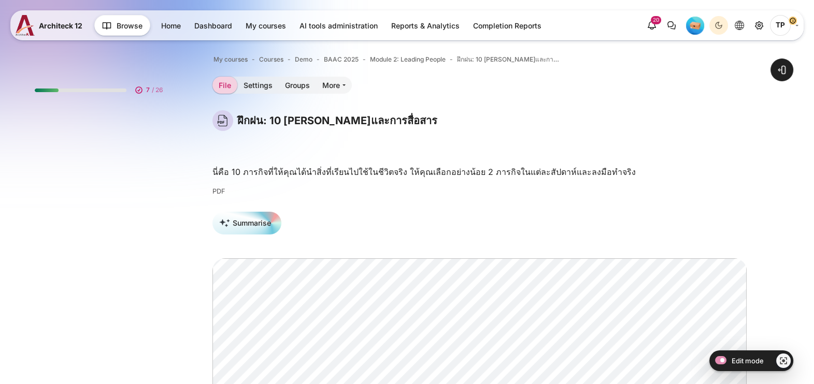
scroll to position [530, 0]
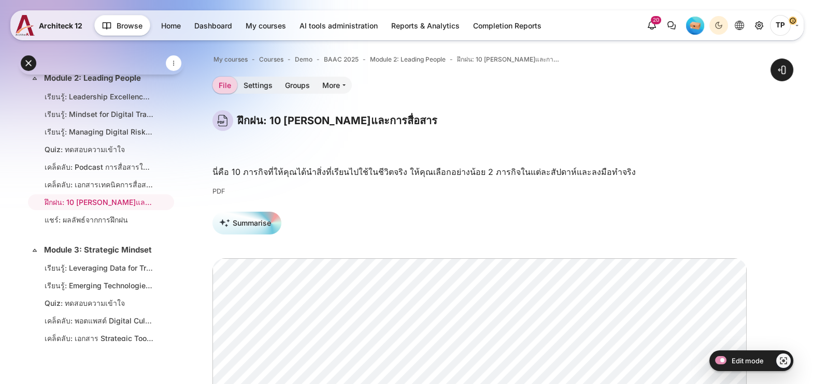
click at [254, 94] on nav "File Settings Groups" at bounding box center [281, 86] width 139 height 18
click at [258, 83] on link "Settings" at bounding box center [257, 85] width 41 height 17
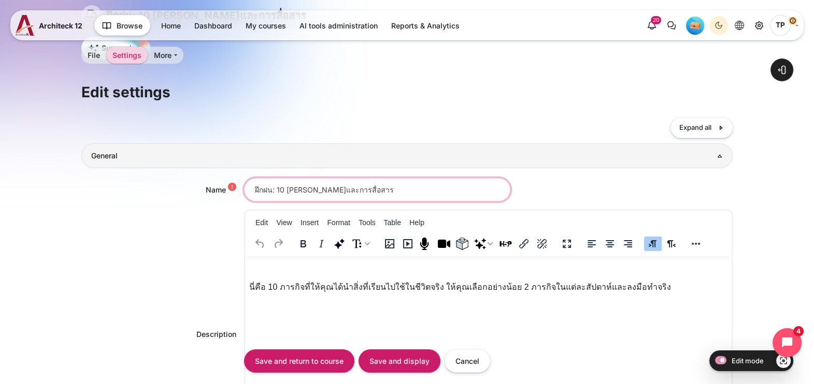
drag, startPoint x: 324, startPoint y: 192, endPoint x: 429, endPoint y: 191, distance: 104.7
click at [434, 190] on input "ฝึกฝน: 10 ภารกิจพัฒนาบุคลิกภาพและการสื่อสาร" at bounding box center [377, 189] width 266 height 23
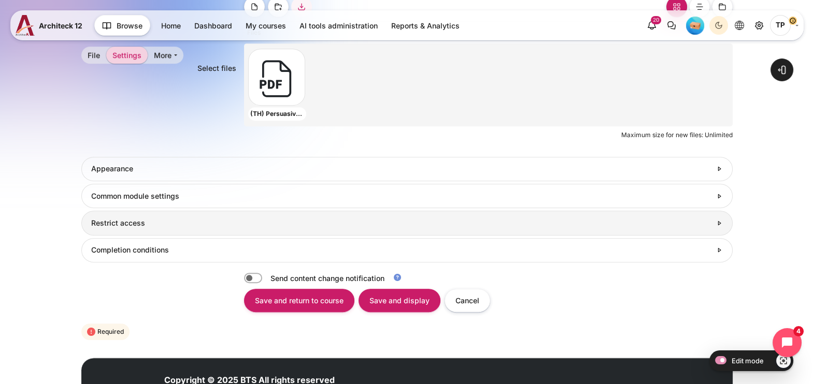
scroll to position [634, 0]
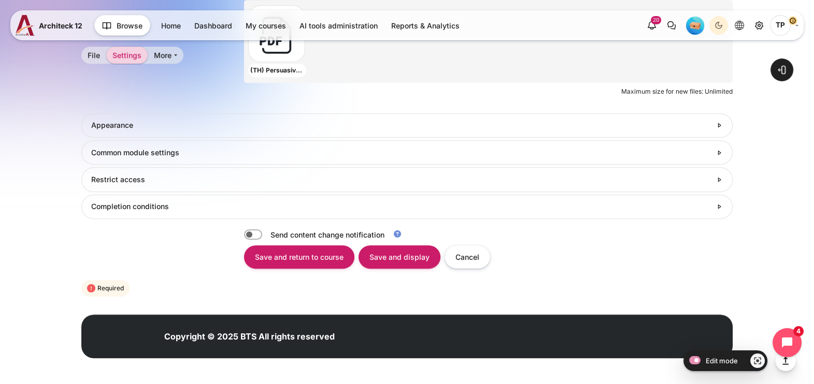
type input "ฝึกฝน: 10 ภารกิจพัฒนาผลงานทีม"
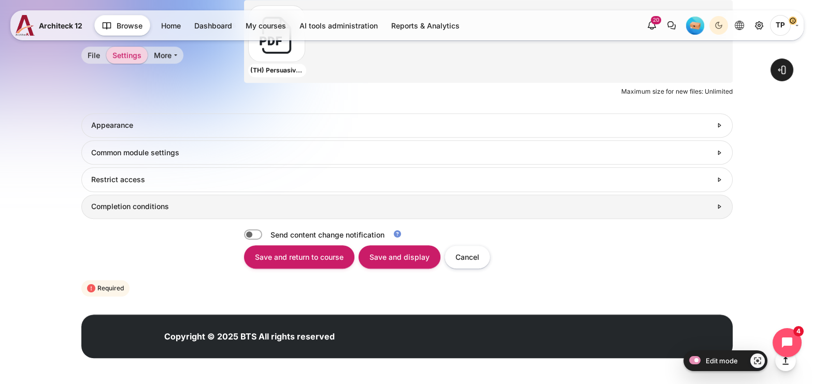
click at [165, 212] on link "Completion conditions" at bounding box center [406, 207] width 651 height 24
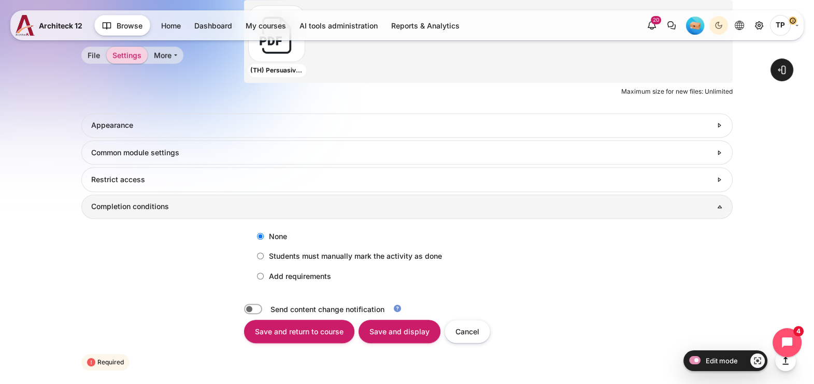
click at [275, 271] on label "Add requirements" at bounding box center [291, 276] width 79 height 17
drag, startPoint x: 275, startPoint y: 271, endPoint x: 256, endPoint y: 272, distance: 18.7
click at [257, 273] on input "Add requirements" at bounding box center [260, 276] width 7 height 7
radio input "true"
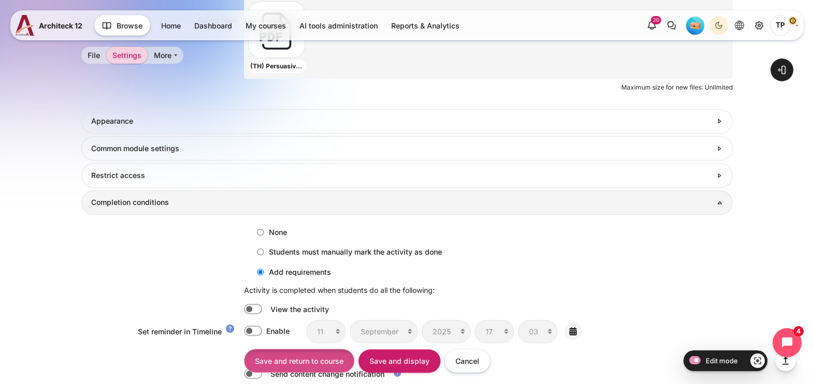
scroll to position [777, 0]
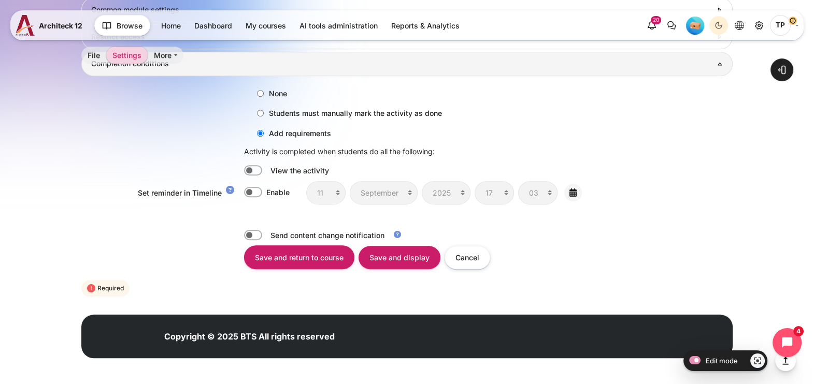
click at [260, 163] on div "None Students must manually mark the activity as done Add requirements Activity…" at bounding box center [406, 148] width 651 height 144
click at [266, 166] on label "Content" at bounding box center [267, 170] width 2 height 11
click at [255, 166] on input "Content" at bounding box center [253, 170] width 18 height 10
checkbox input "true"
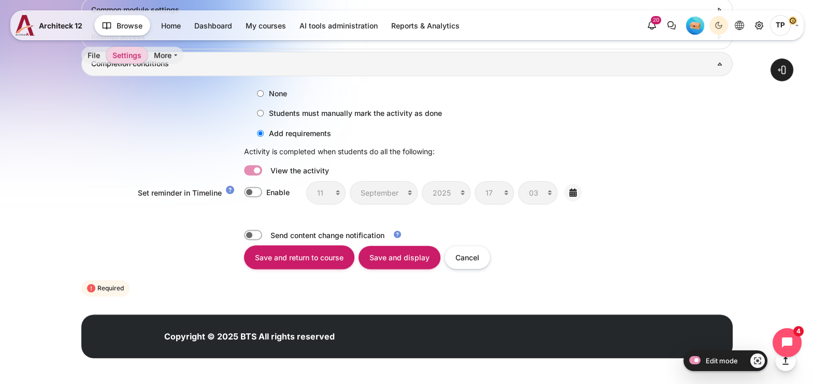
click at [386, 262] on input "Save and display" at bounding box center [400, 257] width 82 height 23
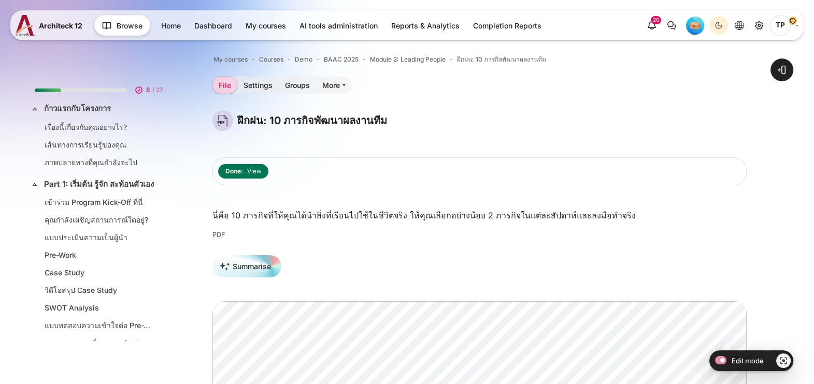
scroll to position [530, 0]
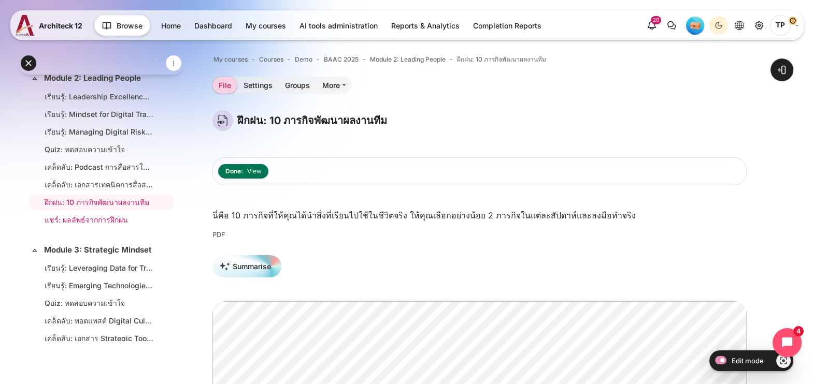
click at [75, 218] on li "แชร์: ผลลัพธ์จากการฝึกฝน" at bounding box center [101, 220] width 146 height 16
click at [74, 218] on li "แชร์: ผลลัพธ์จากการฝึกฝน" at bounding box center [101, 220] width 146 height 16
click at [73, 223] on link "แชร์: ผลลัพธ์จากการฝึกฝน" at bounding box center [99, 220] width 109 height 11
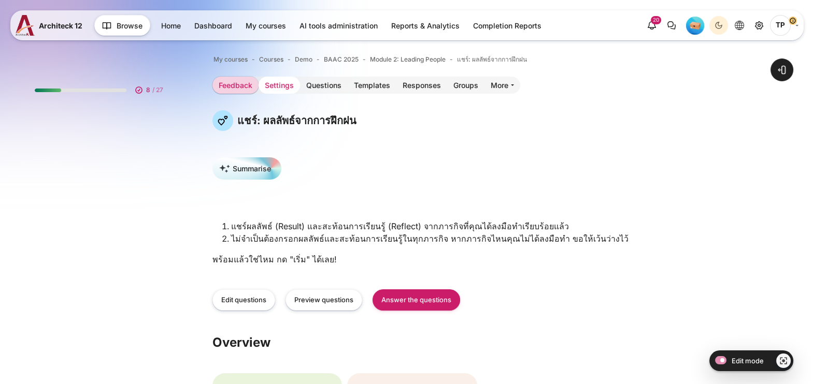
scroll to position [547, 0]
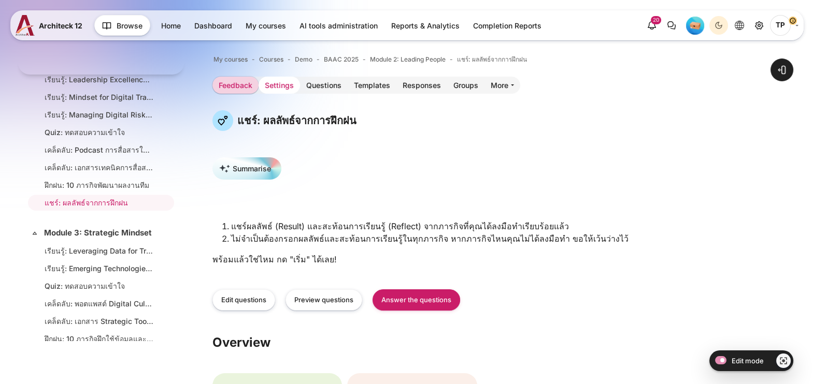
click at [268, 80] on link "Settings" at bounding box center [279, 85] width 41 height 17
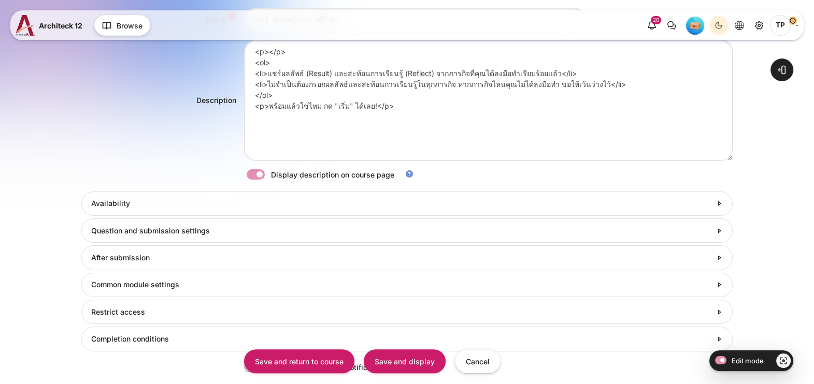
scroll to position [407, 0]
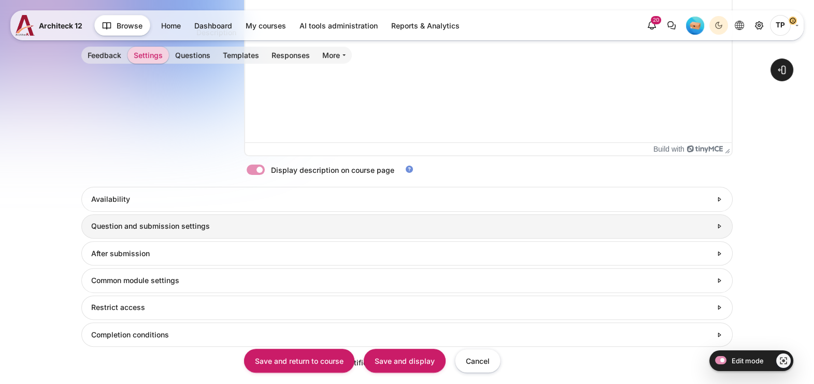
click at [104, 215] on link "Question and submission settings" at bounding box center [406, 227] width 651 height 24
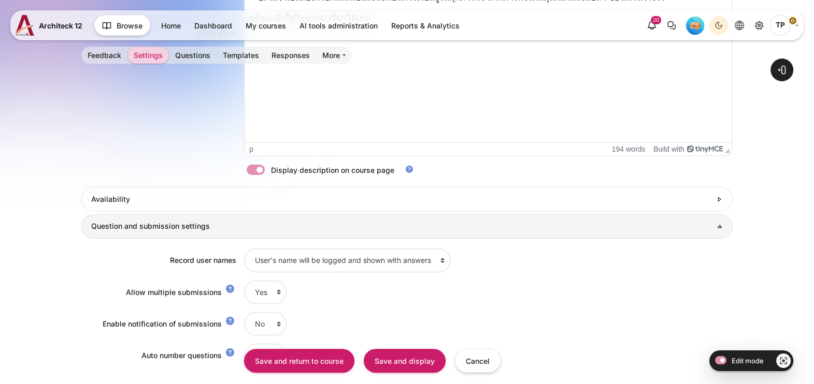
scroll to position [535, 0]
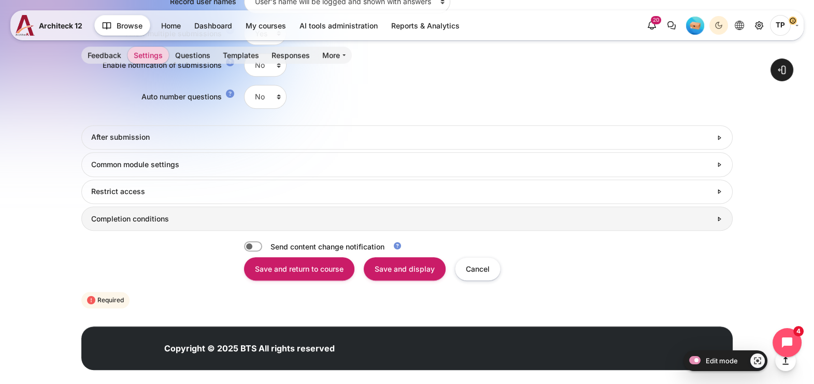
drag, startPoint x: 124, startPoint y: 226, endPoint x: 153, endPoint y: 227, distance: 28.5
click at [124, 226] on link "Completion conditions" at bounding box center [406, 219] width 651 height 24
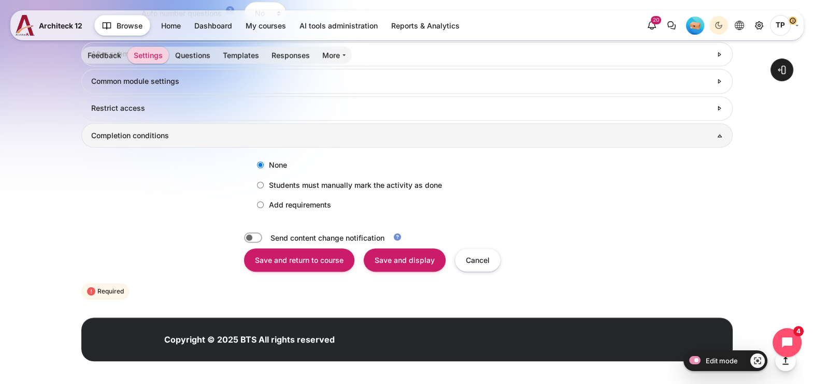
click at [270, 207] on label "Add requirements" at bounding box center [291, 204] width 79 height 17
click at [264, 207] on input "Add requirements" at bounding box center [260, 205] width 7 height 7
radio input "true"
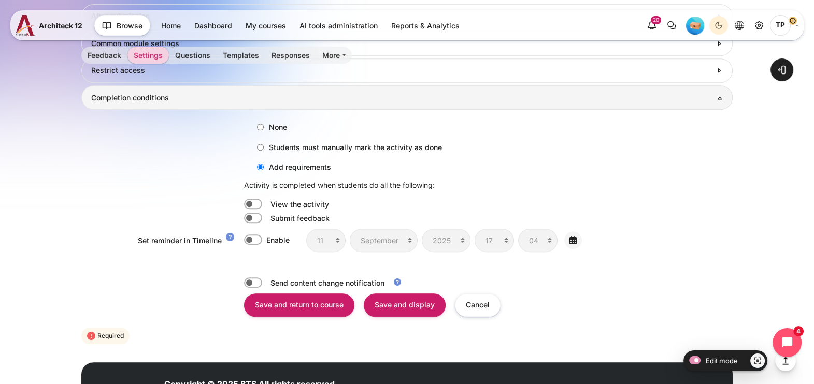
scroll to position [835, 0]
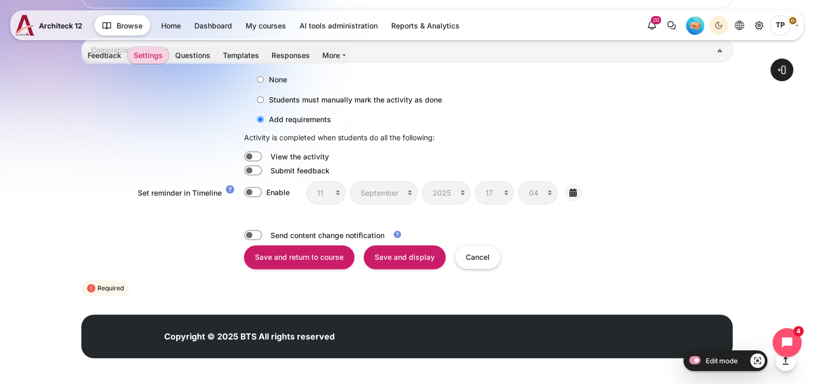
click at [252, 178] on div "None Students must manually mark the activity as done Add requirements Activity…" at bounding box center [406, 140] width 651 height 157
click at [266, 169] on label "Content" at bounding box center [267, 170] width 2 height 11
click at [254, 169] on input "Content" at bounding box center [253, 170] width 18 height 10
checkbox input "true"
click at [391, 251] on input "Save and display" at bounding box center [405, 257] width 82 height 23
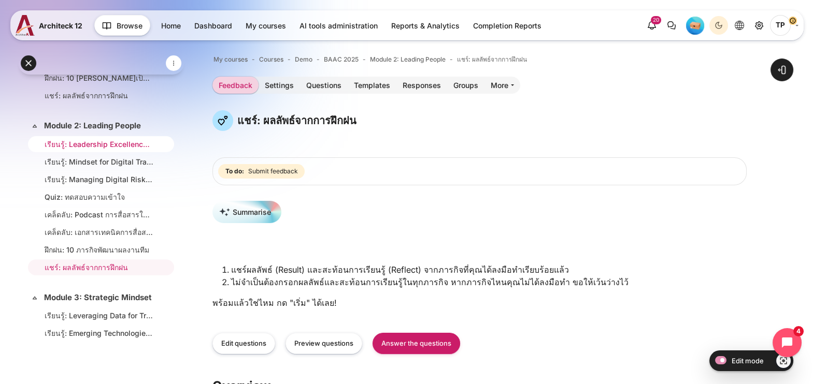
scroll to position [417, 0]
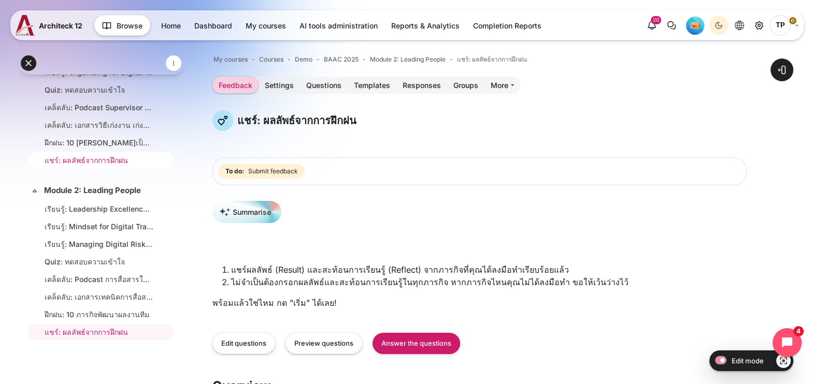
click at [62, 162] on link "แชร์: ผลลัพธ์จากการฝึกฝน" at bounding box center [99, 160] width 109 height 11
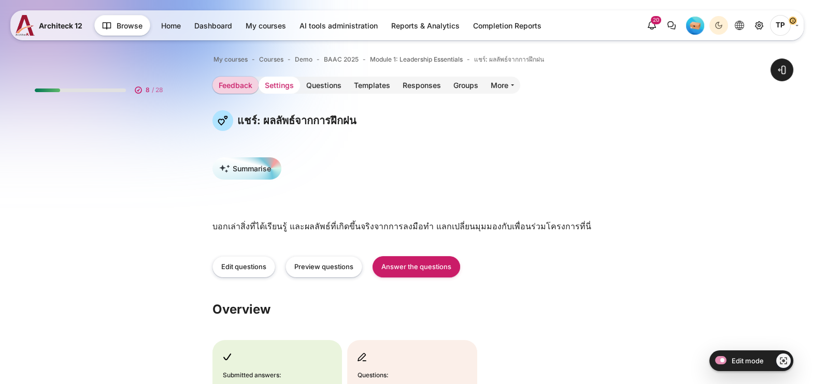
scroll to position [377, 0]
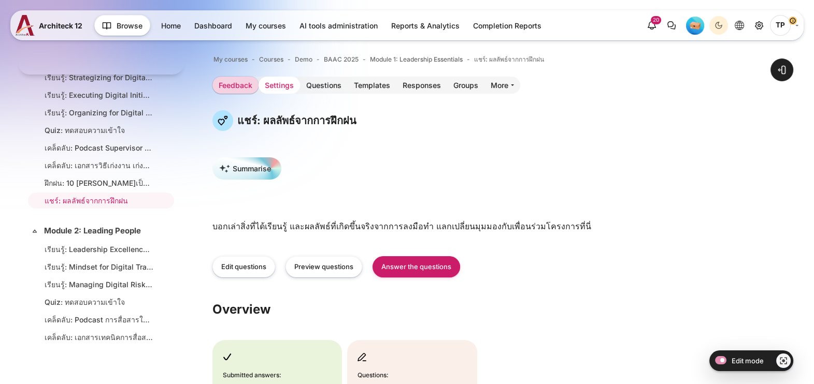
click at [279, 89] on link "Settings" at bounding box center [279, 85] width 41 height 17
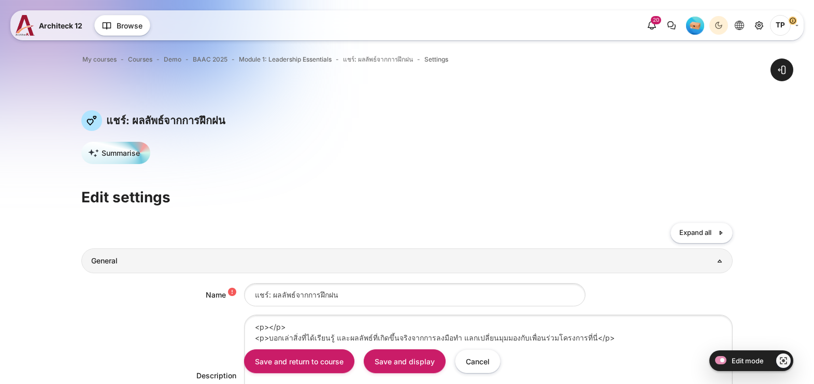
scroll to position [407, 0]
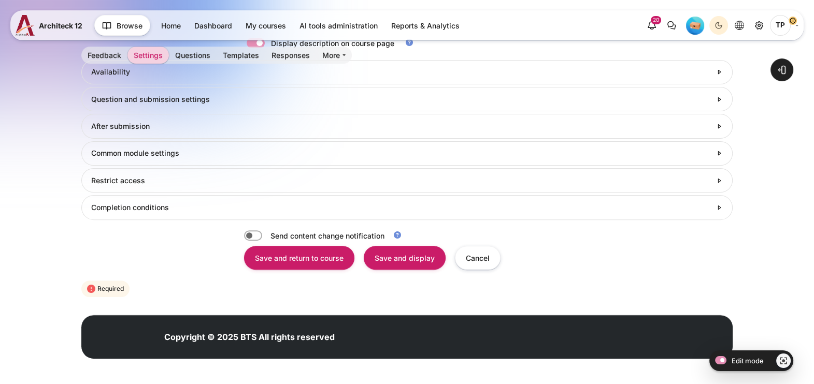
click at [116, 111] on link "Question and submission settings" at bounding box center [406, 99] width 651 height 24
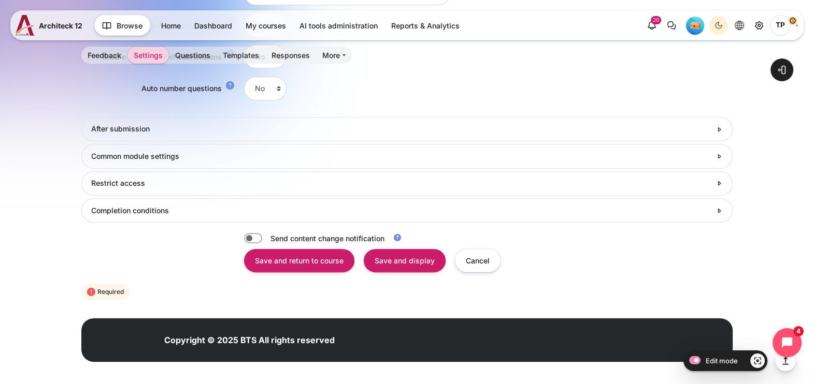
scroll to position [0, 0]
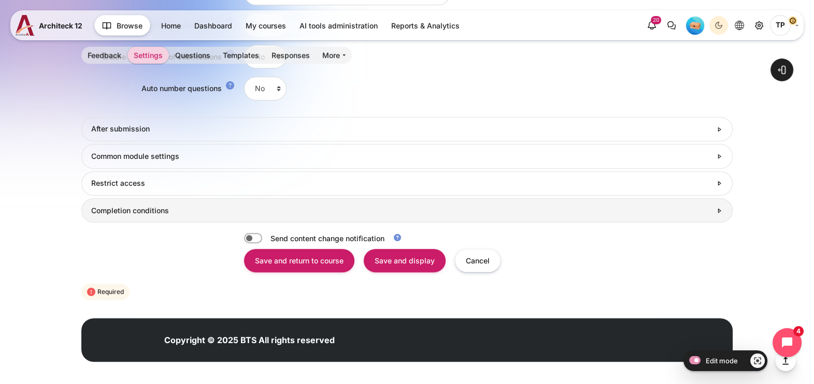
click at [121, 210] on h3 "Completion conditions" at bounding box center [401, 210] width 620 height 9
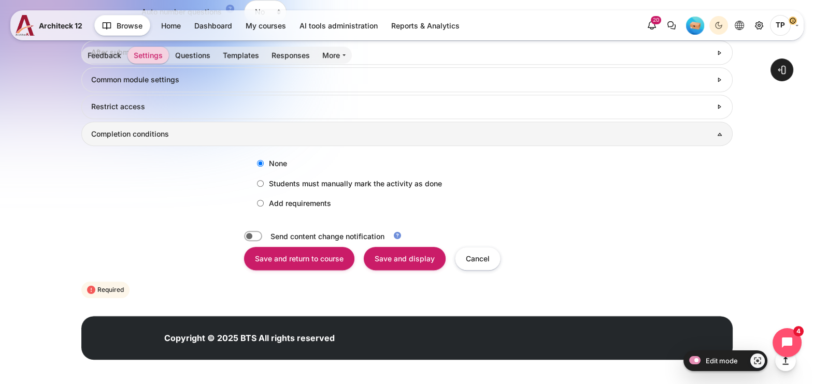
click at [273, 197] on label "Add requirements" at bounding box center [291, 203] width 79 height 17
click at [264, 200] on input "Add requirements" at bounding box center [260, 203] width 7 height 7
radio input "true"
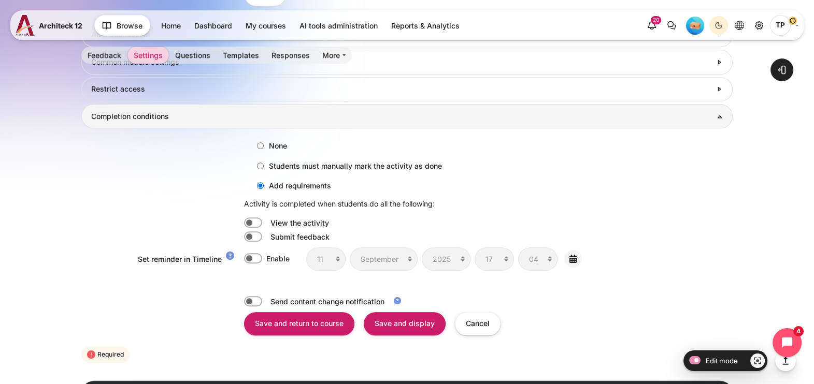
scroll to position [816, 0]
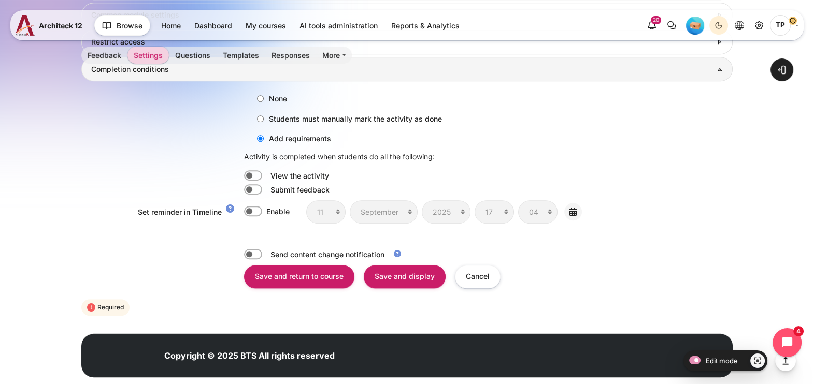
click at [266, 189] on label "Content" at bounding box center [267, 189] width 2 height 11
click at [249, 189] on input "Content" at bounding box center [253, 189] width 18 height 10
checkbox input "true"
click at [412, 280] on input "Save and display" at bounding box center [405, 276] width 82 height 23
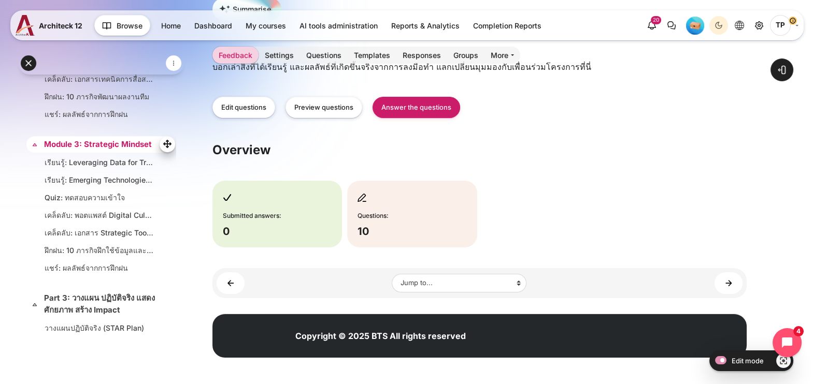
scroll to position [636, 0]
click at [64, 150] on link "Module 3: Strategic Mindset" at bounding box center [100, 144] width 112 height 12
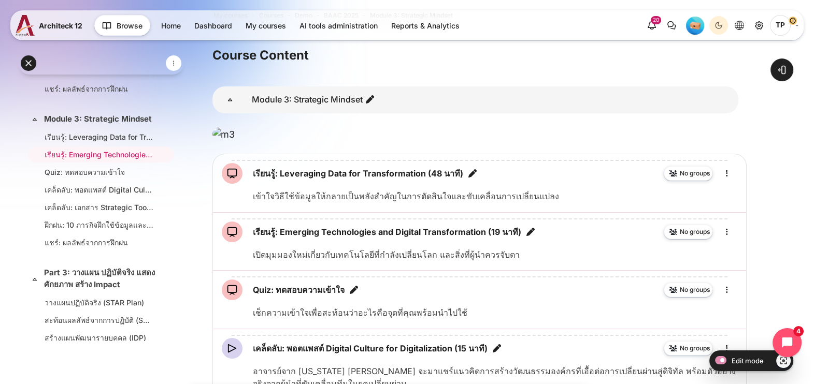
scroll to position [64, 0]
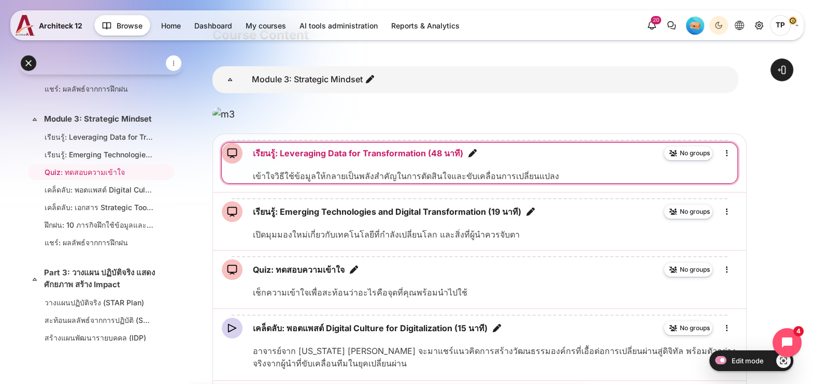
click at [313, 160] on link "เรียนรู้: Leveraging Data for Transformation (48 นาที) SCORM package" at bounding box center [358, 153] width 210 height 12
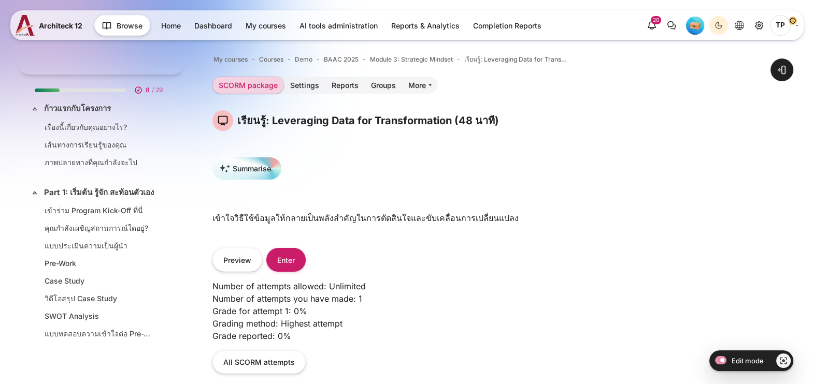
scroll to position [606, 0]
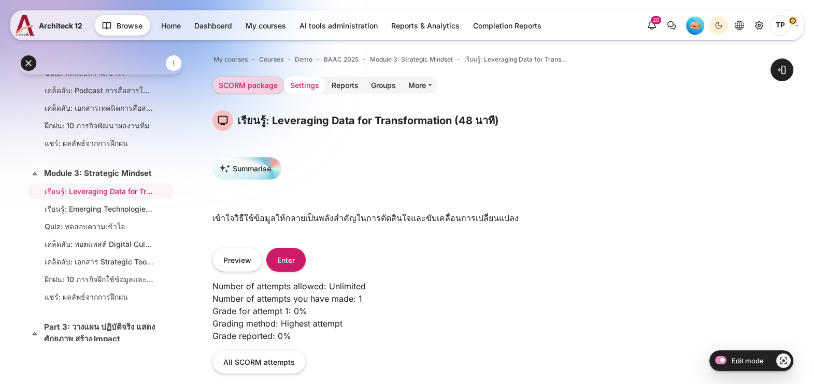
click at [295, 86] on link "Settings" at bounding box center [304, 85] width 41 height 17
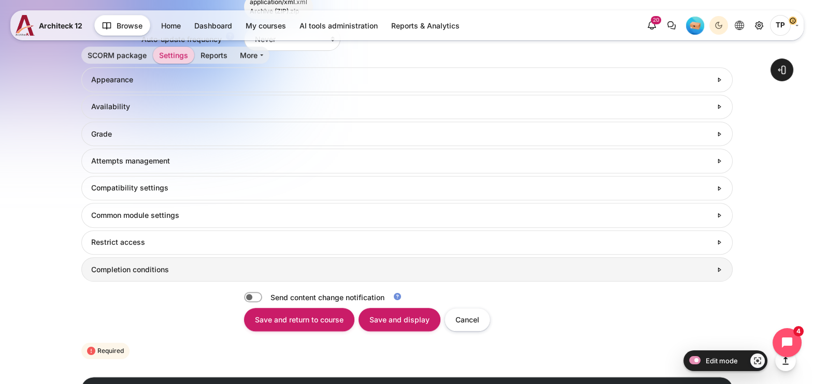
click at [109, 272] on h3 "Completion conditions" at bounding box center [401, 269] width 620 height 9
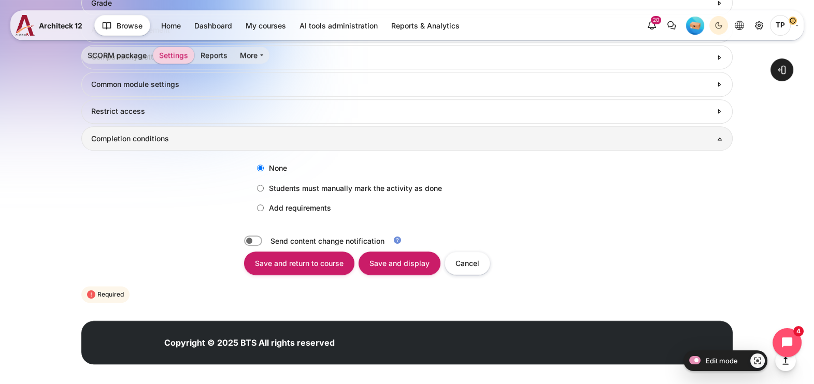
scroll to position [931, 0]
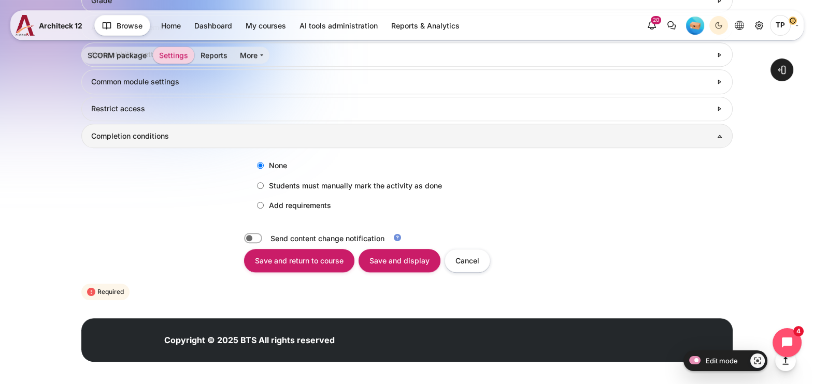
click at [265, 209] on label "Add requirements" at bounding box center [291, 205] width 79 height 17
click at [264, 209] on input "Add requirements" at bounding box center [260, 205] width 7 height 7
radio input "true"
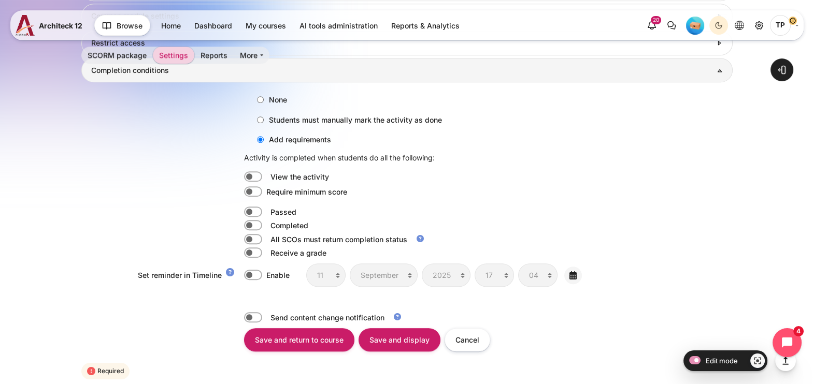
scroll to position [996, 0]
click at [249, 218] on div "None Students must manually mark the activity as done Add requirements Activity…" at bounding box center [406, 193] width 651 height 220
click at [266, 221] on label "Content" at bounding box center [267, 226] width 2 height 11
click at [249, 221] on input "Content" at bounding box center [253, 226] width 18 height 10
checkbox input "true"
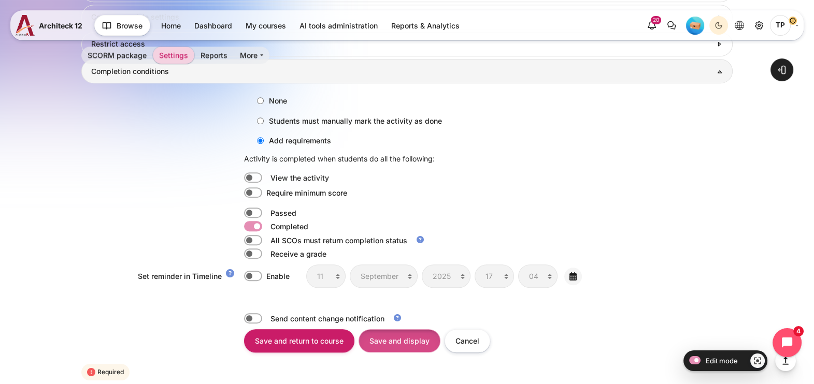
click at [385, 344] on input "Save and display" at bounding box center [400, 341] width 82 height 23
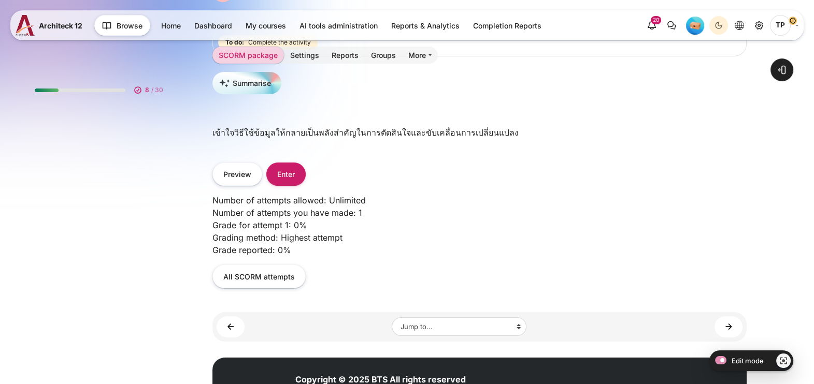
scroll to position [606, 0]
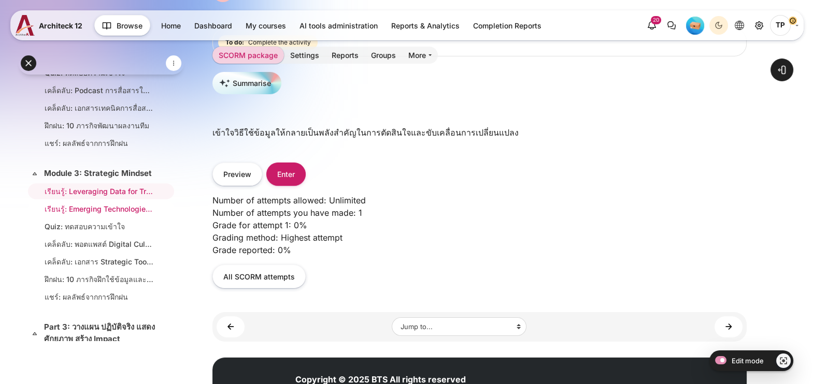
click at [75, 215] on link "เรียนรู้: Emerging Technologies and Digital Transformation (19 นาที)" at bounding box center [99, 209] width 109 height 11
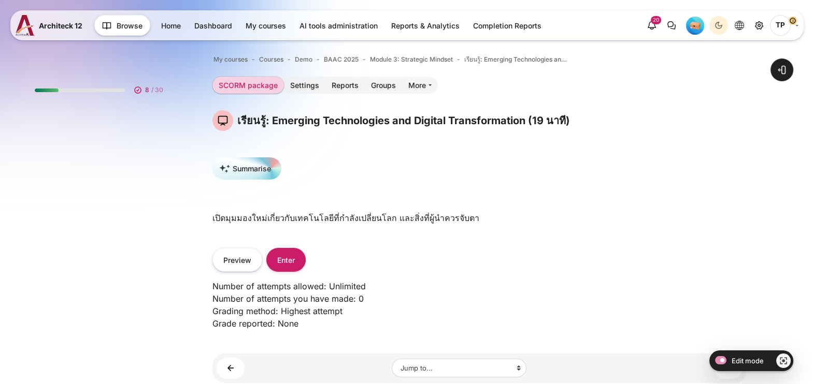
scroll to position [624, 0]
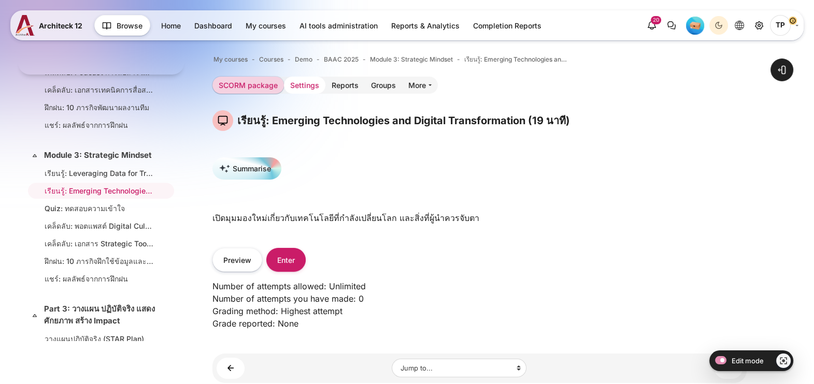
click at [299, 85] on link "Settings" at bounding box center [304, 85] width 41 height 17
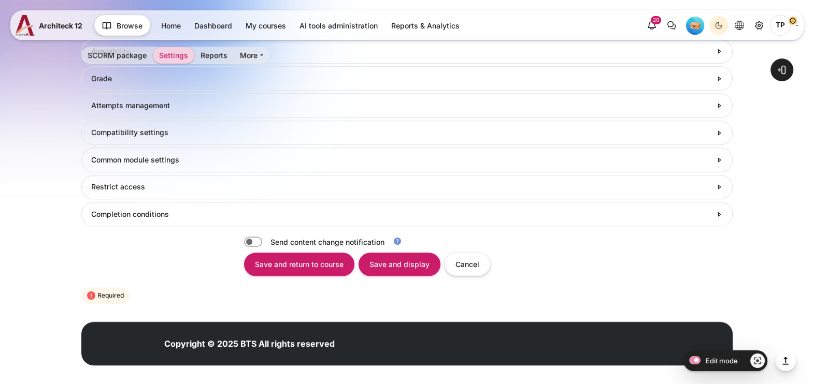
scroll to position [859, 0]
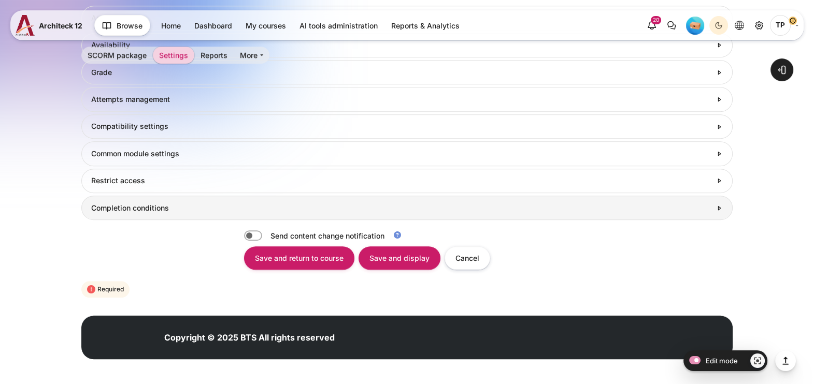
click at [150, 209] on h3 "Completion conditions" at bounding box center [401, 208] width 620 height 9
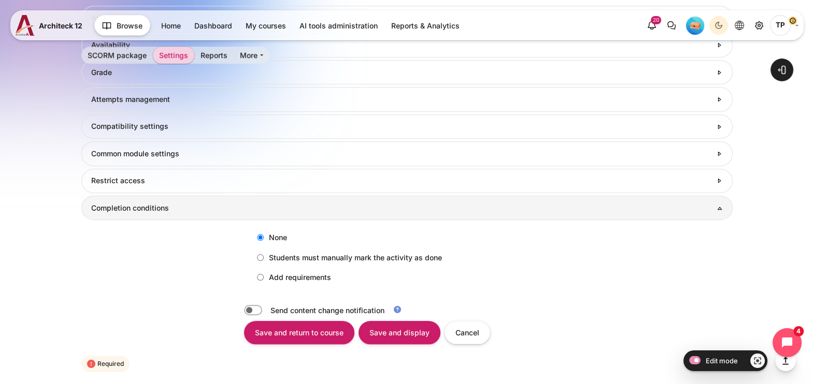
click at [277, 272] on label "Add requirements" at bounding box center [291, 277] width 79 height 17
click at [264, 274] on input "Add requirements" at bounding box center [260, 277] width 7 height 7
radio input "true"
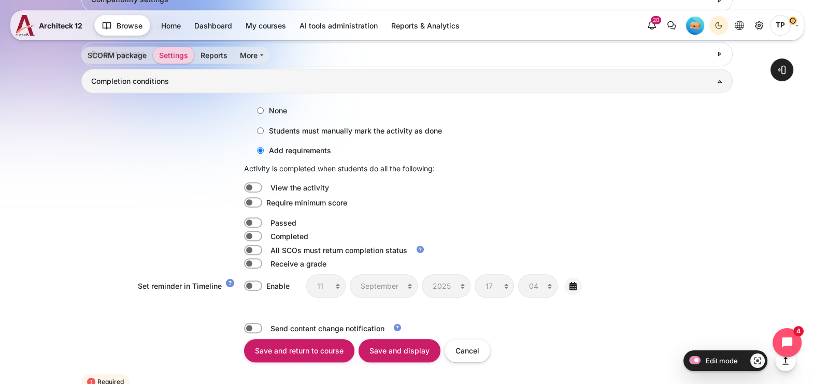
scroll to position [989, 0]
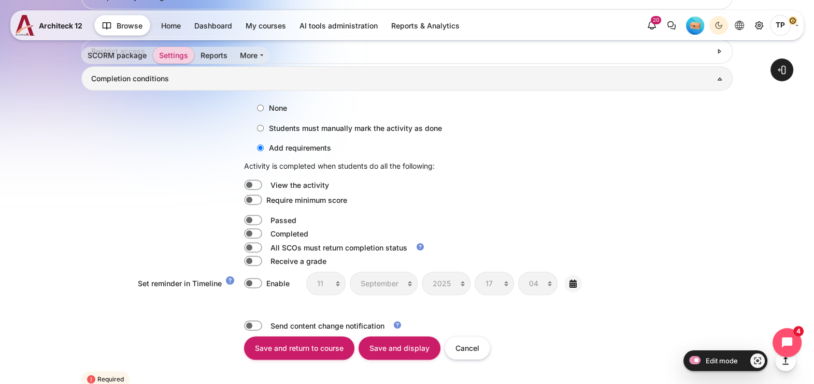
click at [266, 228] on label "Content" at bounding box center [267, 233] width 2 height 11
click at [251, 228] on input "Content" at bounding box center [253, 233] width 18 height 10
checkbox input "true"
click at [412, 344] on input "Save and display" at bounding box center [400, 348] width 82 height 23
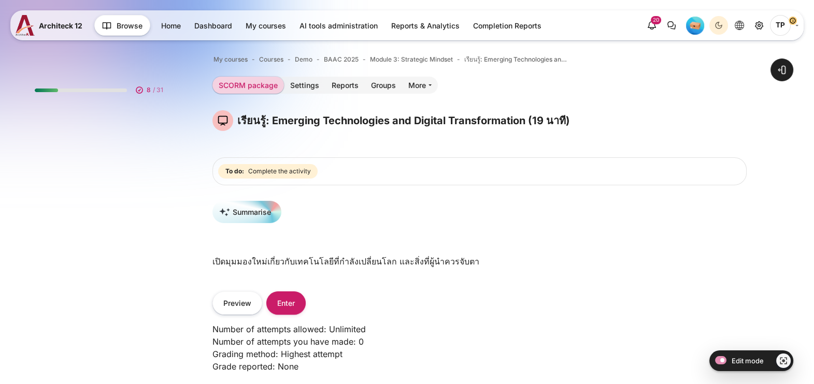
scroll to position [624, 0]
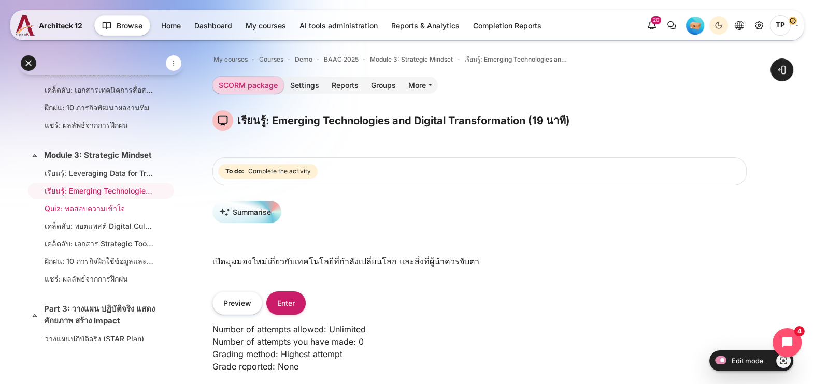
click at [73, 214] on link "Quiz: ทดสอบความเข้าใจ" at bounding box center [99, 208] width 109 height 11
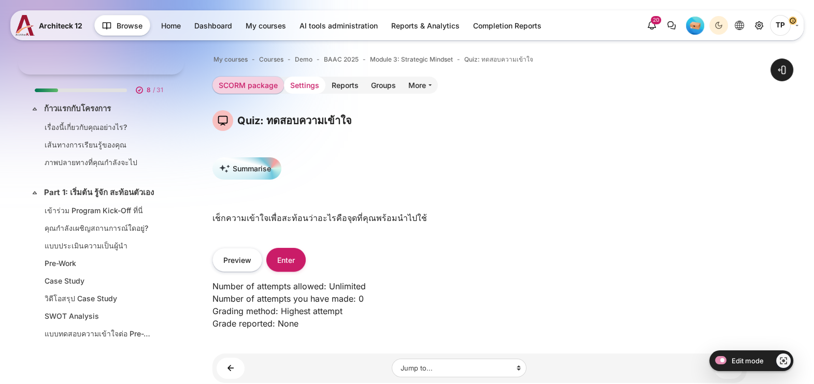
scroll to position [641, 0]
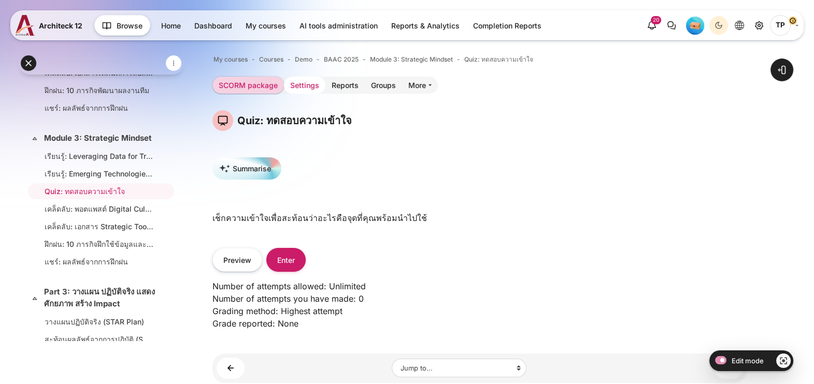
click at [297, 88] on link "Settings" at bounding box center [304, 85] width 41 height 17
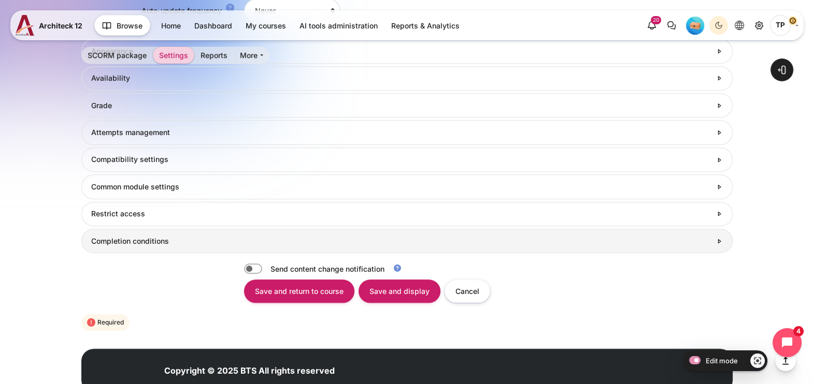
scroll to position [859, 0]
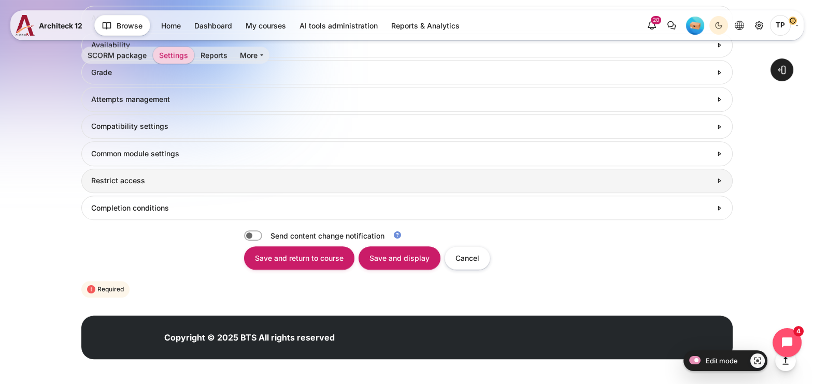
click at [156, 174] on link "Restrict access" at bounding box center [406, 181] width 651 height 24
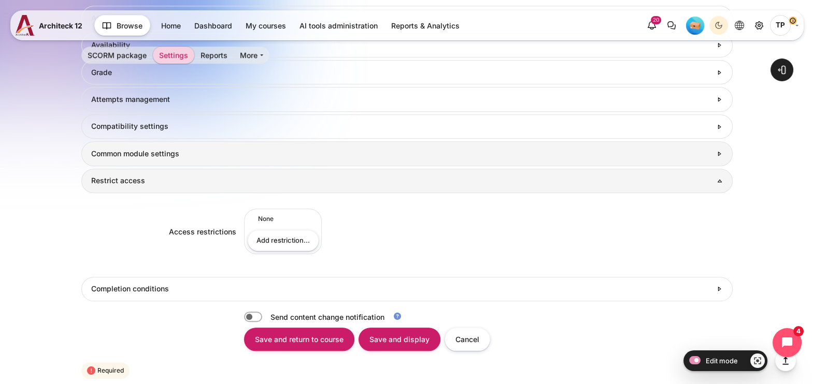
click at [166, 154] on h3 "Common module settings" at bounding box center [401, 153] width 620 height 9
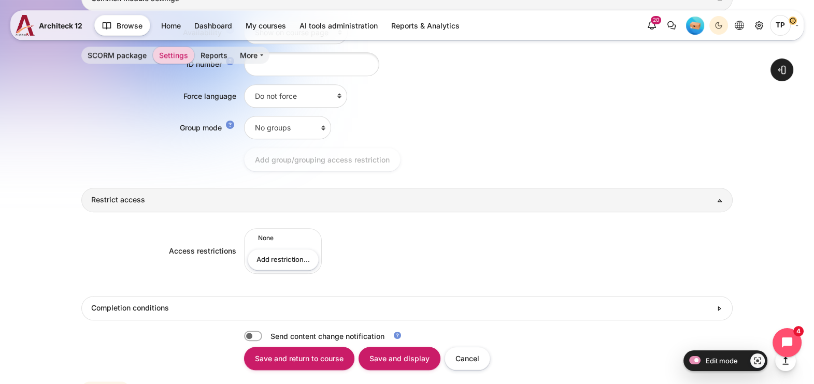
scroll to position [1053, 0]
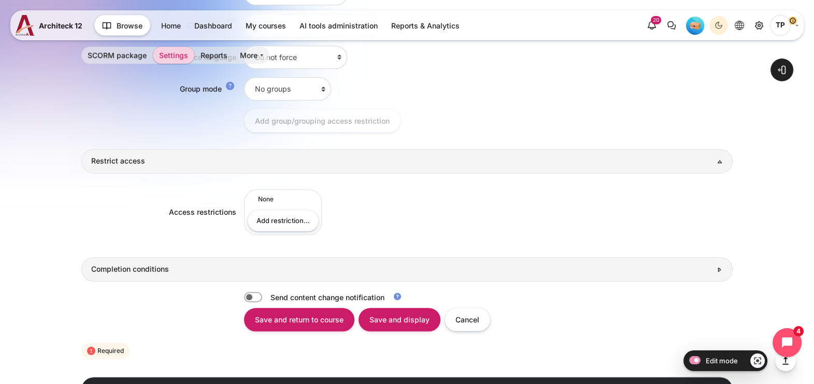
click at [131, 269] on h3 "Completion conditions" at bounding box center [401, 269] width 620 height 9
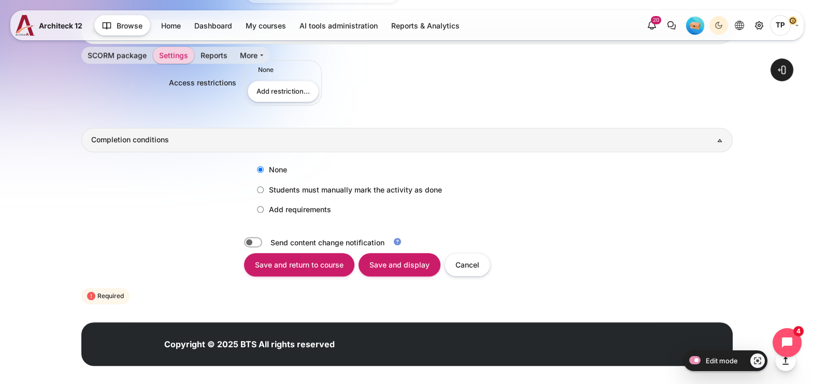
drag, startPoint x: 287, startPoint y: 212, endPoint x: 317, endPoint y: 224, distance: 31.7
click at [287, 212] on label "Add requirements" at bounding box center [291, 209] width 79 height 17
click at [264, 212] on input "Add requirements" at bounding box center [260, 209] width 7 height 7
radio input "true"
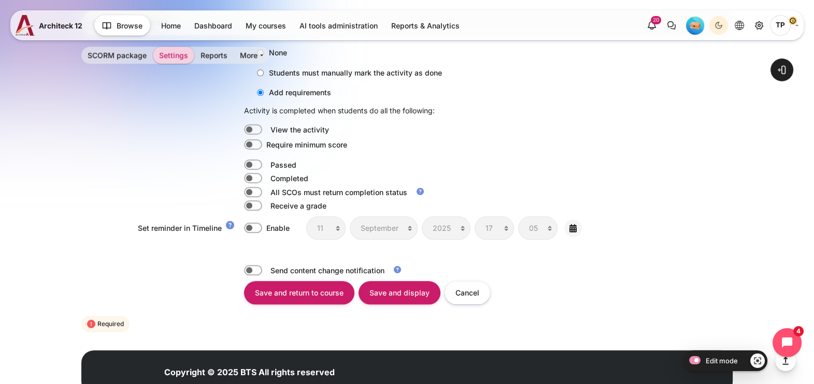
scroll to position [1312, 0]
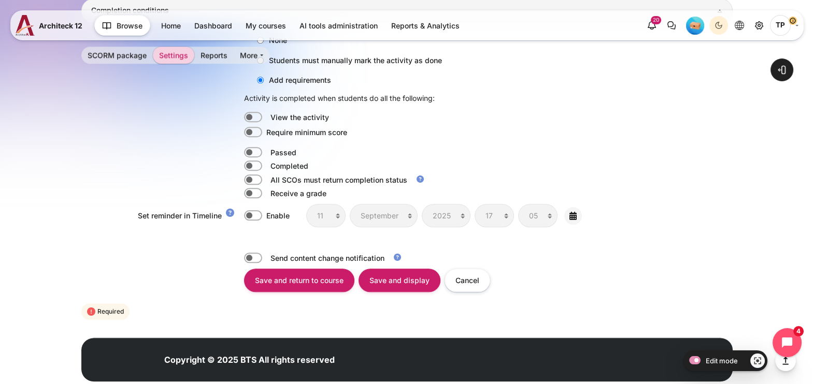
click at [250, 169] on div "None Students must manually mark the activity as done Add requirements Activity…" at bounding box center [406, 133] width 651 height 220
click at [266, 148] on label "Content" at bounding box center [267, 152] width 2 height 11
click at [256, 148] on input "Content" at bounding box center [253, 152] width 18 height 10
checkbox input "true"
click at [389, 272] on input "Save and display" at bounding box center [400, 280] width 82 height 23
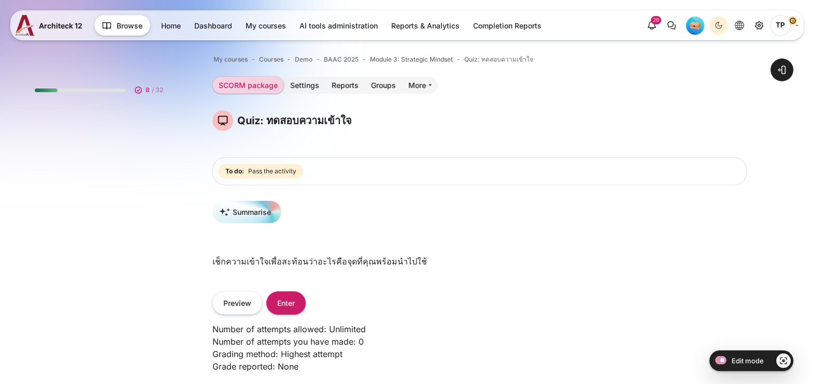
scroll to position [641, 0]
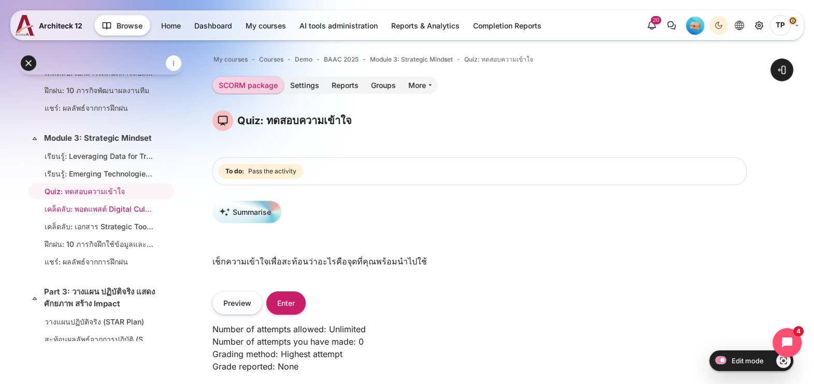
click at [87, 215] on link "เคล็ดลับ: พอตแพสต์ Digital Culture for Digitalization (15 นาที)" at bounding box center [99, 209] width 109 height 11
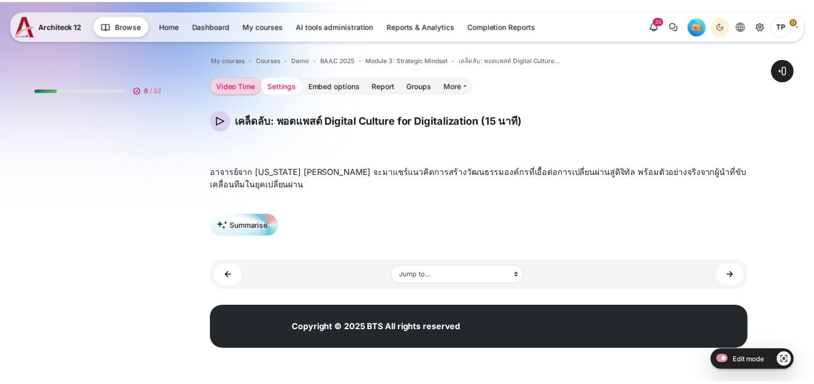
scroll to position [659, 0]
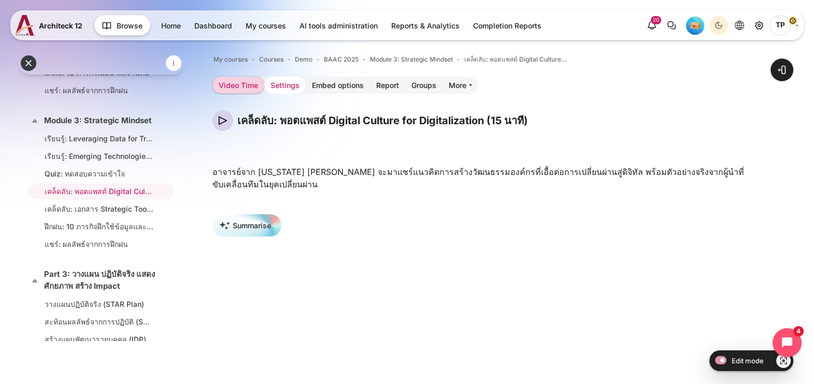
click at [293, 89] on link "Settings" at bounding box center [284, 85] width 41 height 17
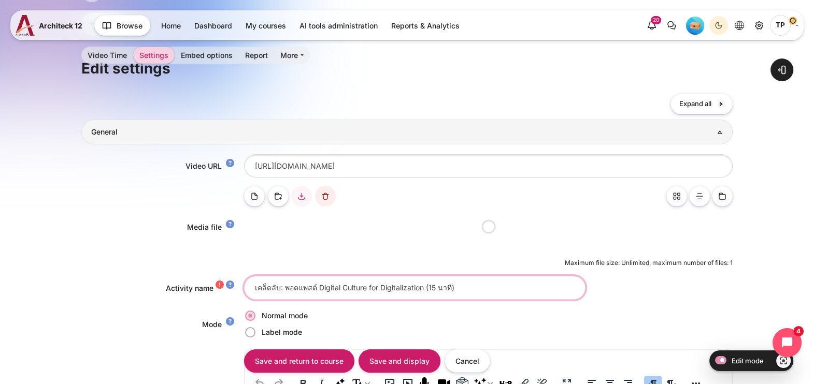
click at [306, 289] on input "เคล็ดลับ: พอตแพสต์ Digital Culture for Digitalization (15 นาที)" at bounding box center [414, 287] width 341 height 23
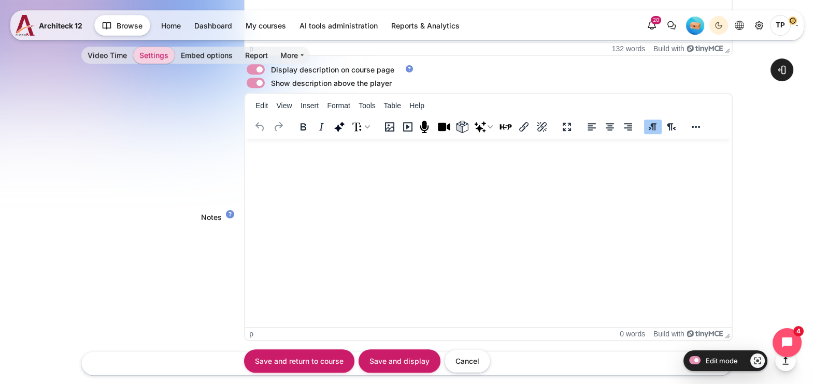
scroll to position [1088, 0]
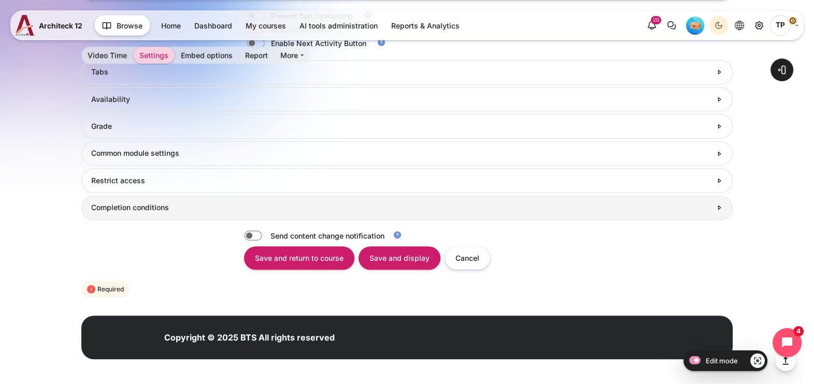
type input "เคล็ดลับ: พอตแคสต์ Digital Culture for Digitalization (15 นาที)"
click at [84, 214] on link "Completion conditions" at bounding box center [406, 208] width 651 height 24
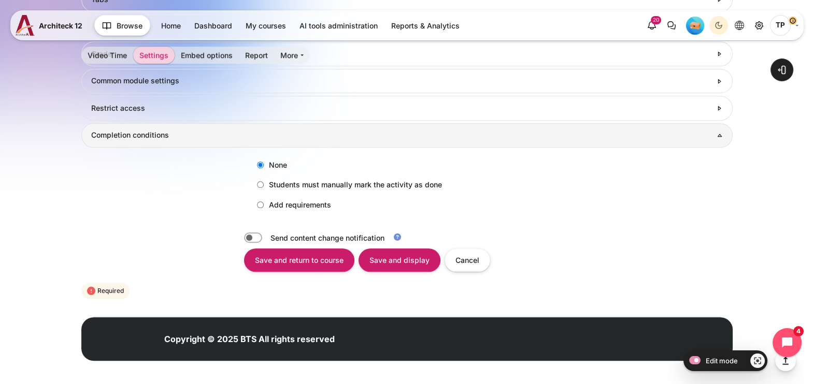
click at [288, 208] on label "Add requirements" at bounding box center [291, 204] width 79 height 17
click at [264, 208] on input "Add requirements" at bounding box center [260, 205] width 7 height 7
radio input "true"
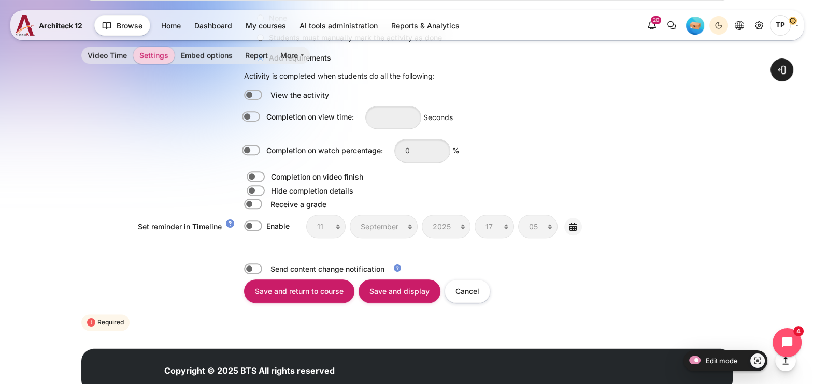
scroll to position [1341, 0]
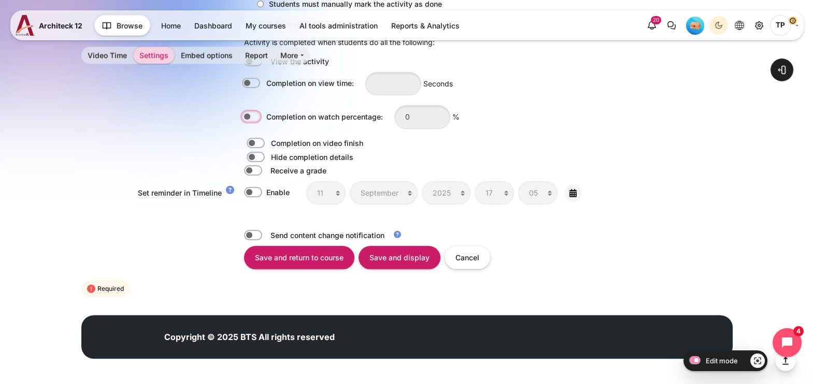
click at [256, 119] on input "Completion on watch percentage:" at bounding box center [253, 117] width 18 height 10
checkbox input "true"
click at [416, 117] on input "0" at bounding box center [422, 116] width 56 height 23
type input "80"
click at [410, 264] on input "Save and display" at bounding box center [400, 257] width 82 height 23
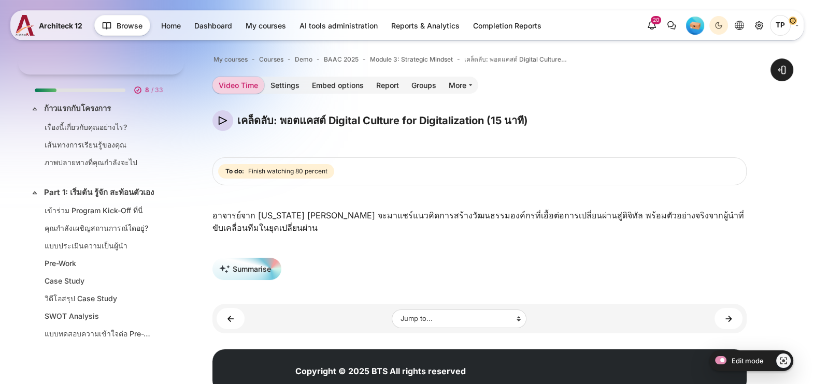
scroll to position [659, 0]
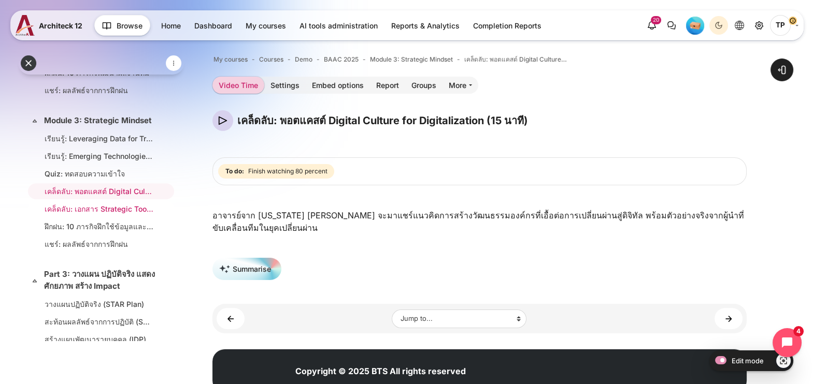
click at [76, 215] on link "เคล็ดลับ: เอกสาร Strategic Toolkit ใช้ข้อมูลวางแผน เปลี่ยนมุมคิดผู้นำ" at bounding box center [99, 209] width 109 height 11
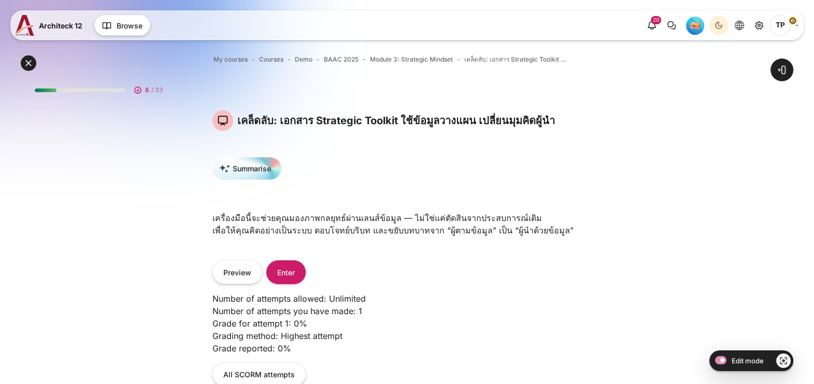
scroll to position [676, 0]
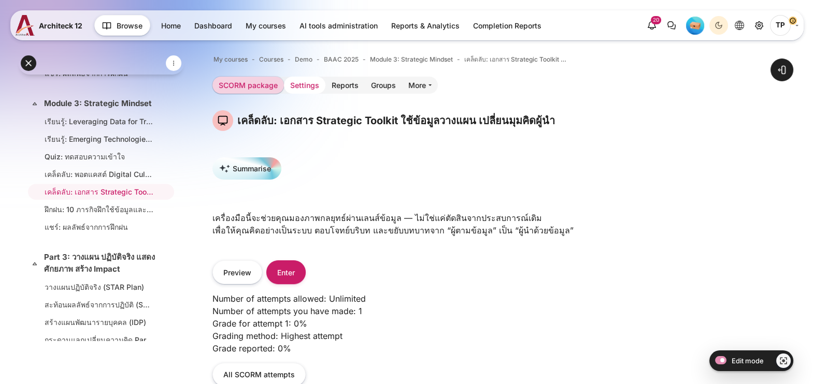
click at [316, 85] on link "Settings" at bounding box center [304, 85] width 41 height 17
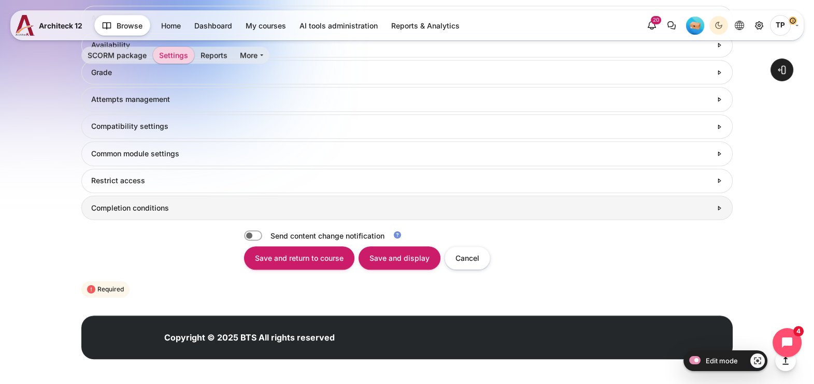
click at [112, 185] on h3 "Restrict access" at bounding box center [401, 180] width 620 height 9
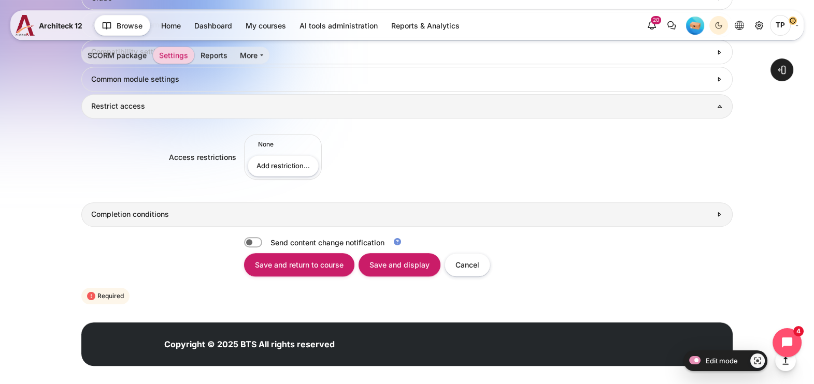
click at [168, 221] on link "Completion conditions" at bounding box center [406, 215] width 651 height 24
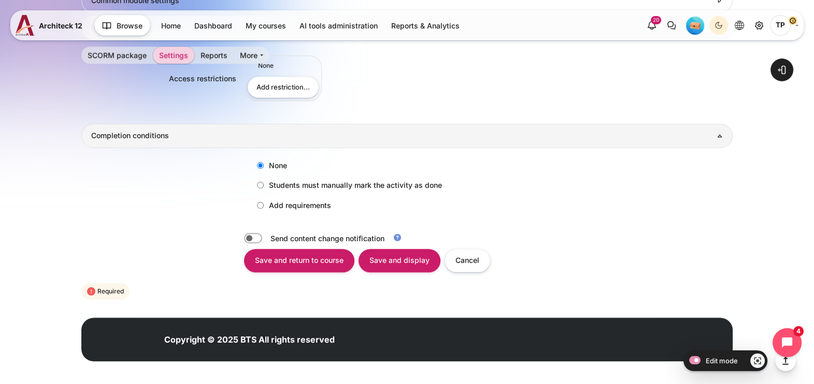
drag, startPoint x: 265, startPoint y: 205, endPoint x: 289, endPoint y: 207, distance: 24.0
click at [264, 204] on label "Add requirements" at bounding box center [291, 205] width 79 height 17
click at [264, 204] on input "Add requirements" at bounding box center [260, 205] width 7 height 7
radio input "true"
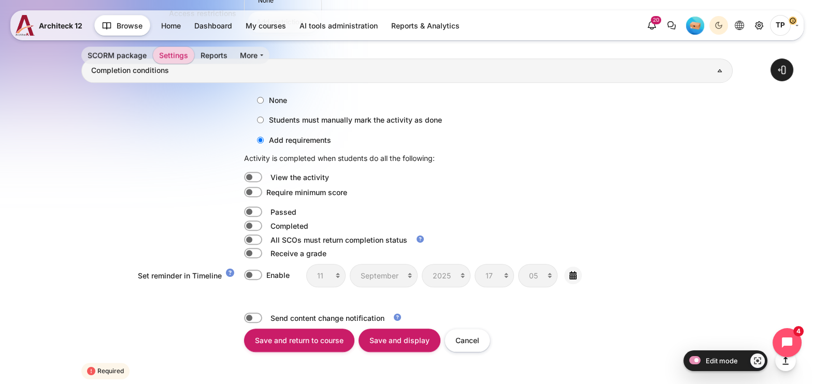
scroll to position [1142, 0]
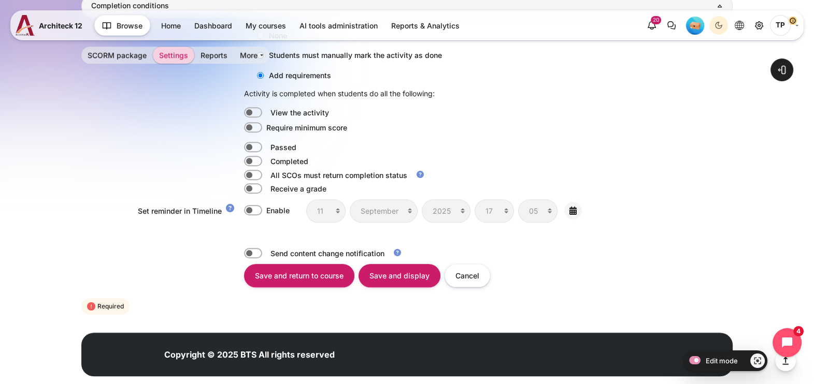
click at [254, 153] on div "None Students must manually mark the activity as done Add requirements Activity…" at bounding box center [406, 128] width 651 height 220
click at [266, 158] on label "Content" at bounding box center [267, 161] width 2 height 11
click at [251, 158] on input "Content" at bounding box center [253, 161] width 18 height 10
checkbox input "true"
click at [381, 267] on input "Save and display" at bounding box center [400, 275] width 82 height 23
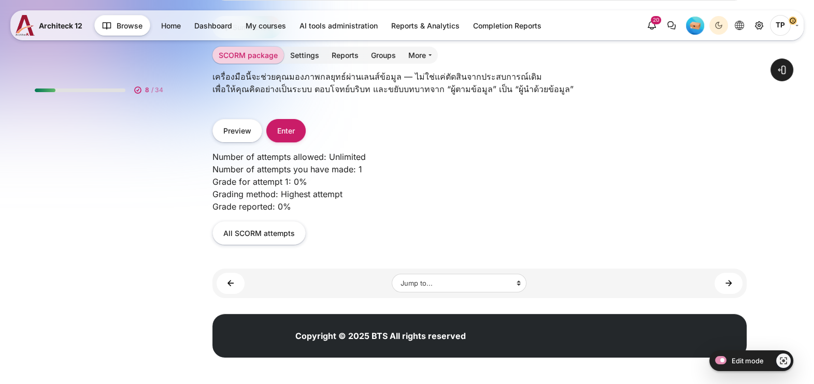
scroll to position [676, 0]
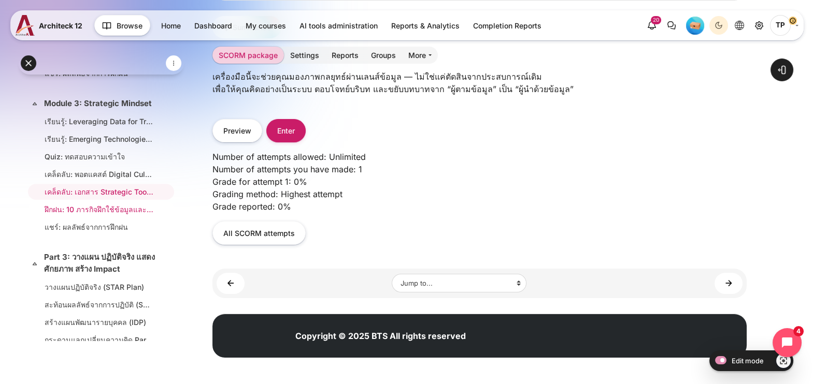
click at [66, 215] on link "ฝึกฝน: 10 ภารกิจฝึกใช้ข้อมูลและเทคโนโลยีเชิงกลยุทธ์" at bounding box center [99, 209] width 109 height 11
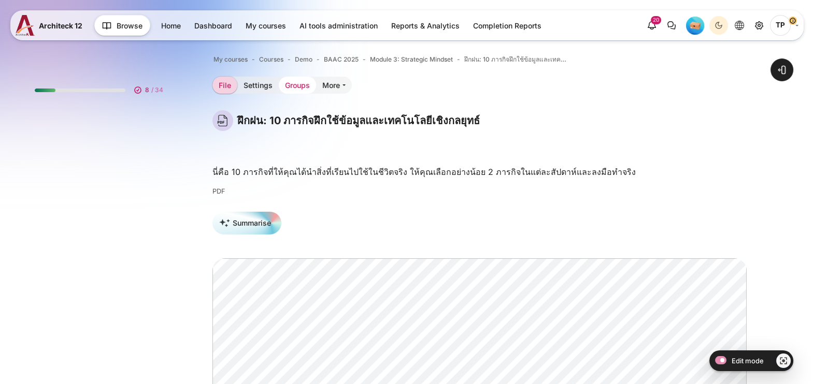
scroll to position [694, 0]
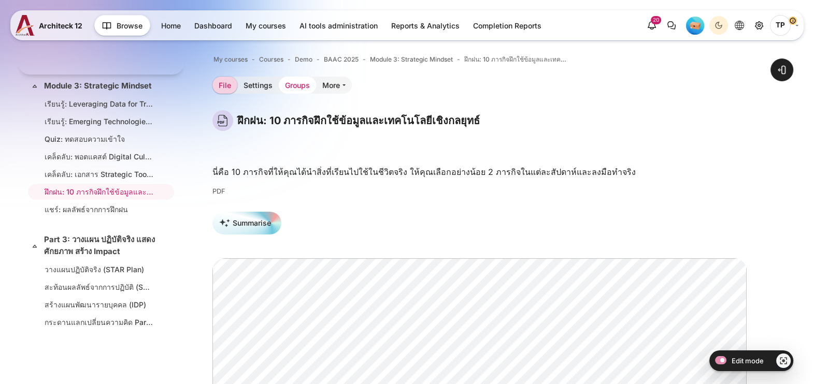
click at [280, 88] on link "Groups" at bounding box center [297, 85] width 37 height 17
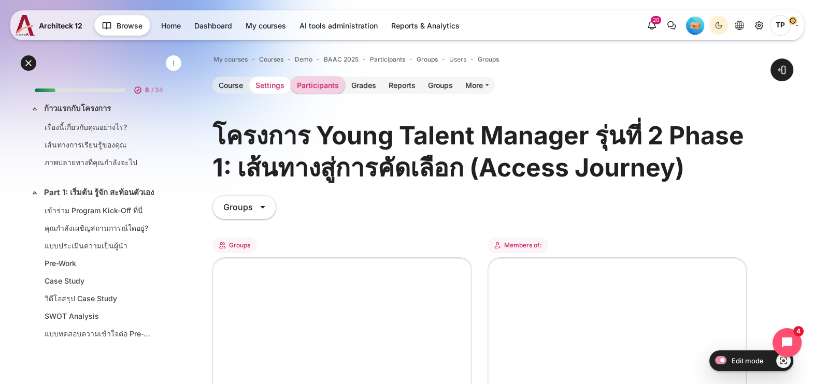
click at [263, 88] on link "Settings" at bounding box center [269, 85] width 41 height 17
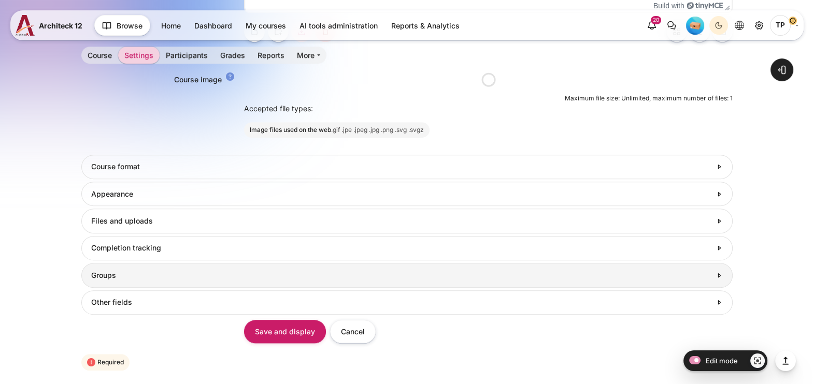
click at [117, 263] on link "Groups" at bounding box center [406, 275] width 651 height 24
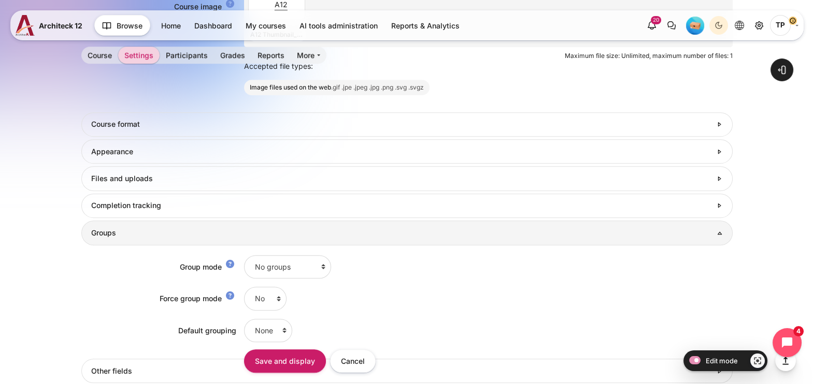
scroll to position [1078, 0]
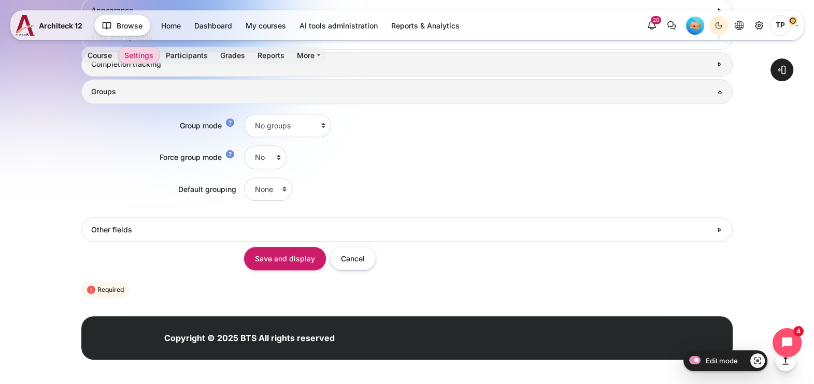
click at [104, 72] on link "Completion tracking" at bounding box center [406, 64] width 651 height 24
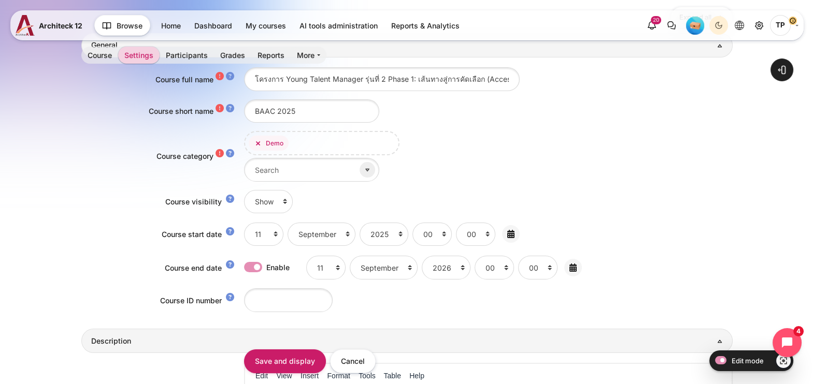
scroll to position [0, 0]
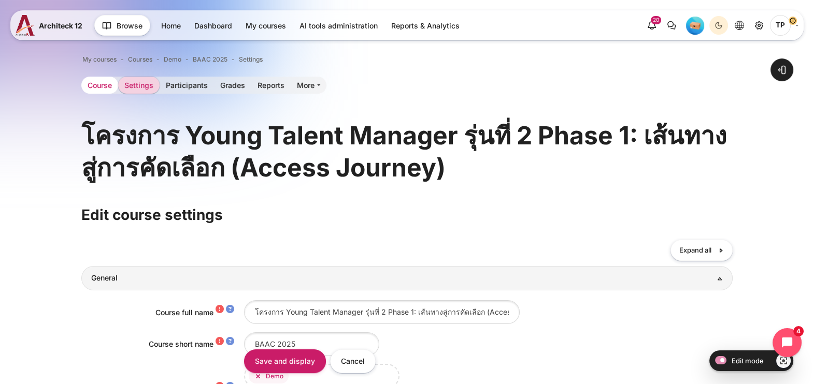
click at [89, 84] on link "Course" at bounding box center [99, 85] width 37 height 17
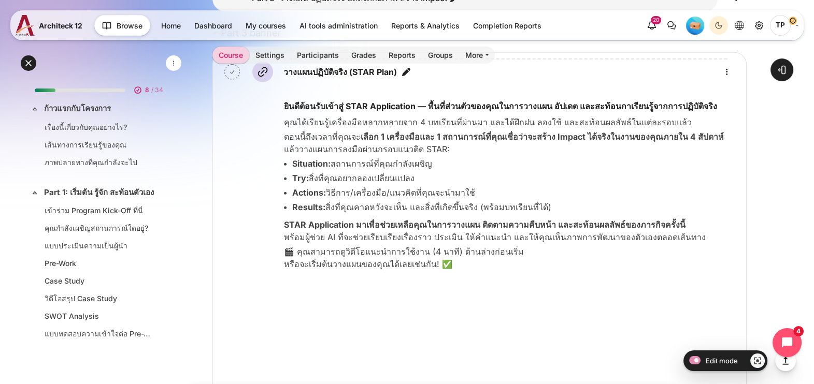
scroll to position [3815, 0]
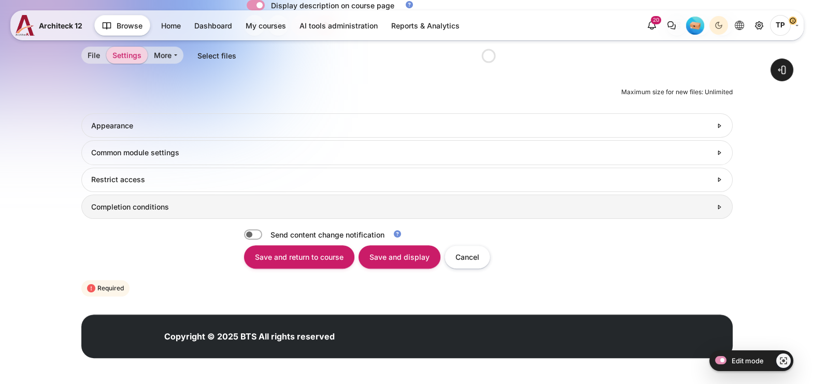
click at [96, 212] on link "Completion conditions" at bounding box center [406, 207] width 651 height 24
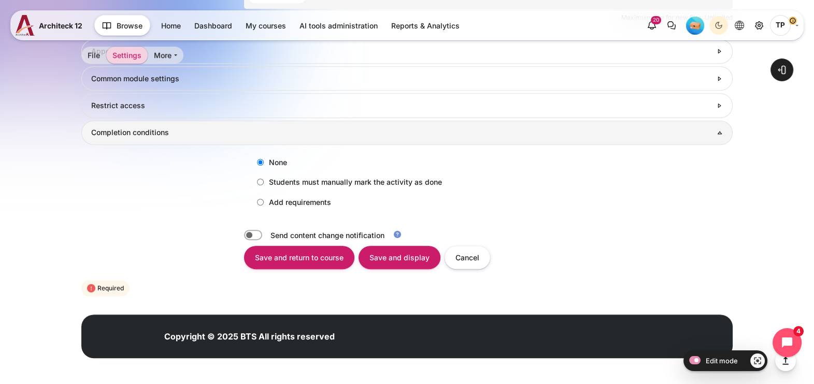
click at [260, 199] on input "Add requirements" at bounding box center [260, 202] width 7 height 7
radio input "true"
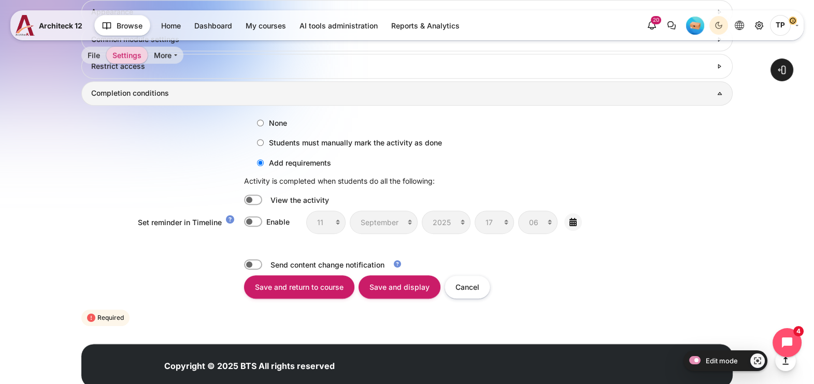
scroll to position [777, 0]
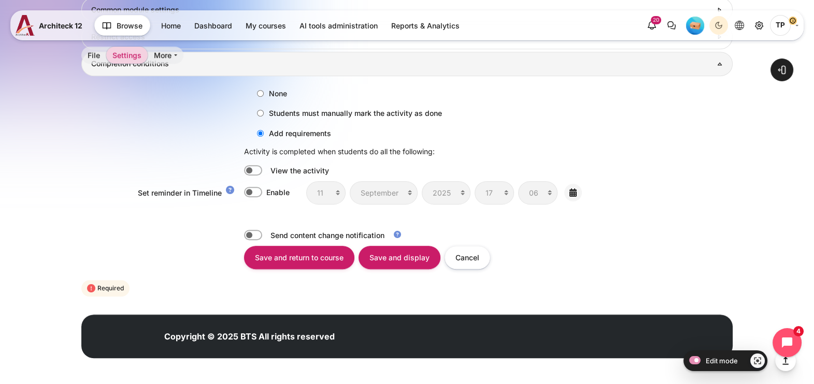
click at [260, 163] on div "None Students must manually mark the activity as done Add requirements Activity…" at bounding box center [406, 148] width 651 height 144
click at [266, 170] on label "Content" at bounding box center [267, 170] width 2 height 11
click at [244, 170] on input "Content" at bounding box center [253, 170] width 18 height 10
checkbox input "true"
click at [402, 253] on input "Save and display" at bounding box center [400, 257] width 82 height 23
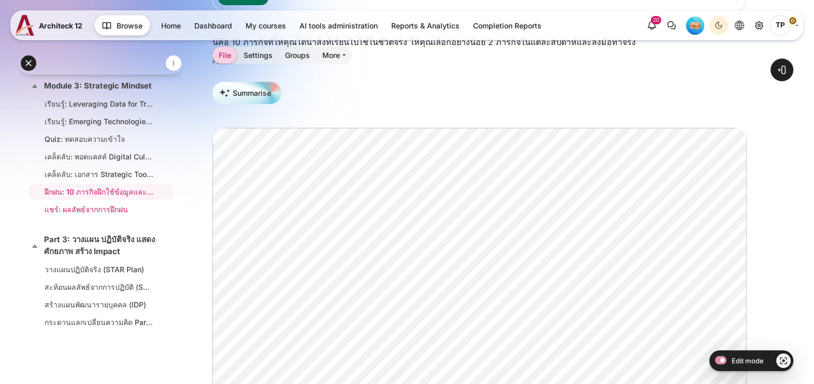
scroll to position [194, 0]
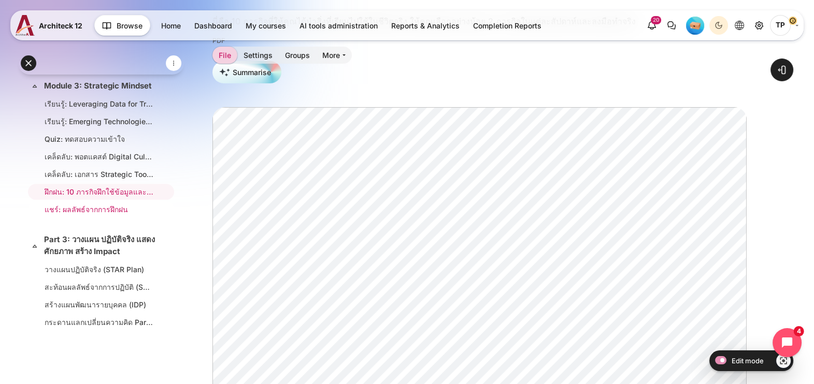
click at [91, 215] on link "แชร์: ผลลัพธ์จากการฝึกฝน" at bounding box center [99, 209] width 109 height 11
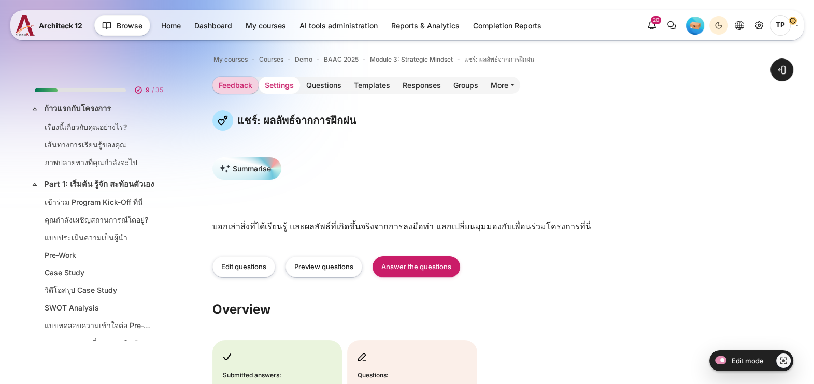
scroll to position [695, 0]
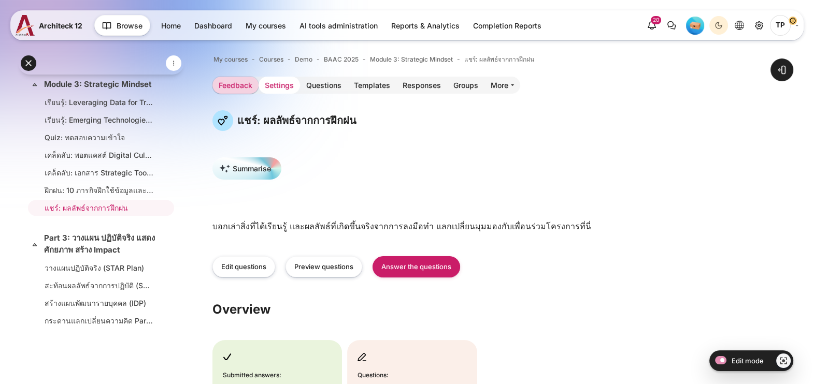
click at [288, 83] on link "Settings" at bounding box center [279, 85] width 41 height 17
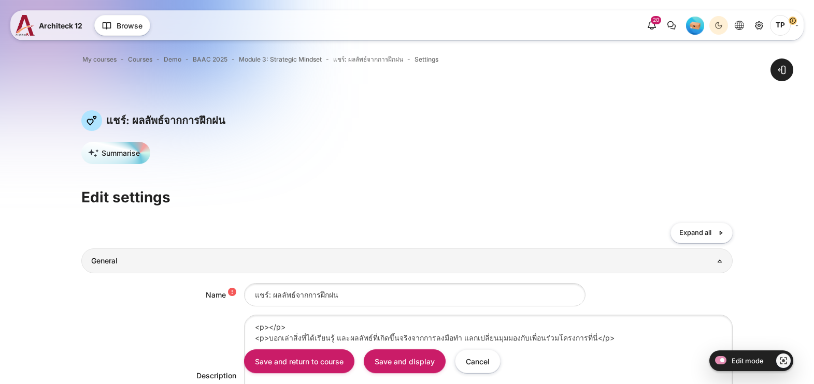
scroll to position [407, 0]
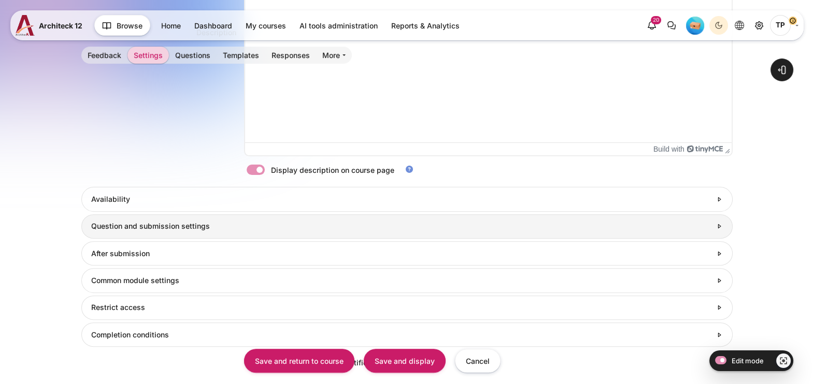
click at [144, 215] on link "Question and submission settings" at bounding box center [406, 227] width 651 height 24
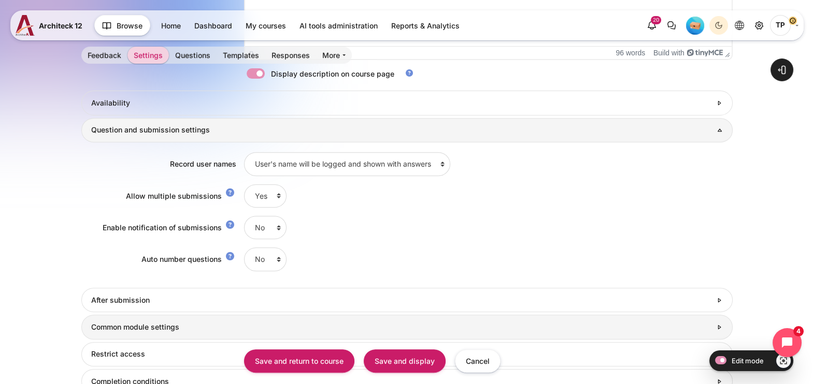
scroll to position [0, 0]
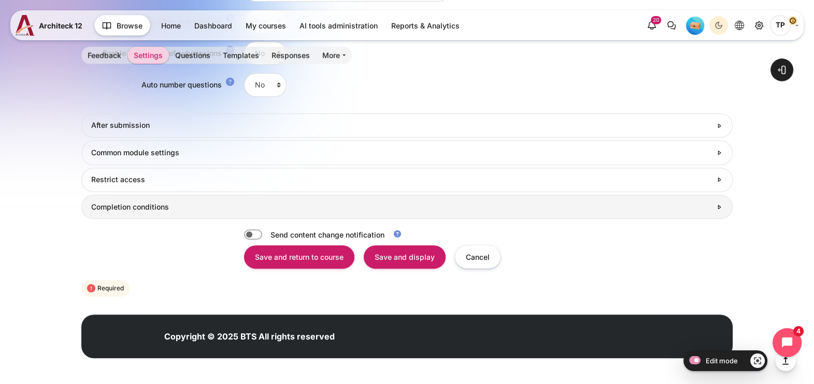
click at [154, 209] on h3 "Completion conditions" at bounding box center [401, 207] width 620 height 9
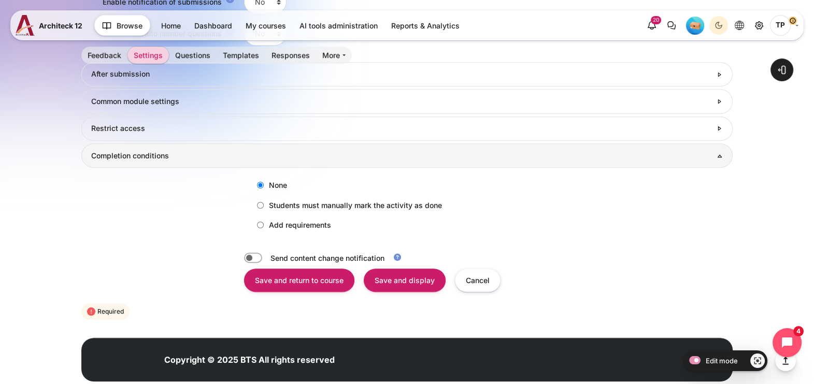
scroll to position [752, 0]
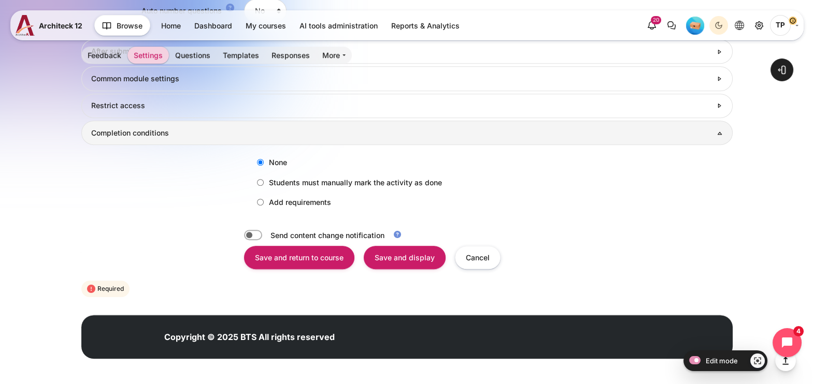
click at [273, 202] on label "Add requirements" at bounding box center [291, 202] width 79 height 17
click at [264, 202] on input "Add requirements" at bounding box center [260, 202] width 7 height 7
radio input "true"
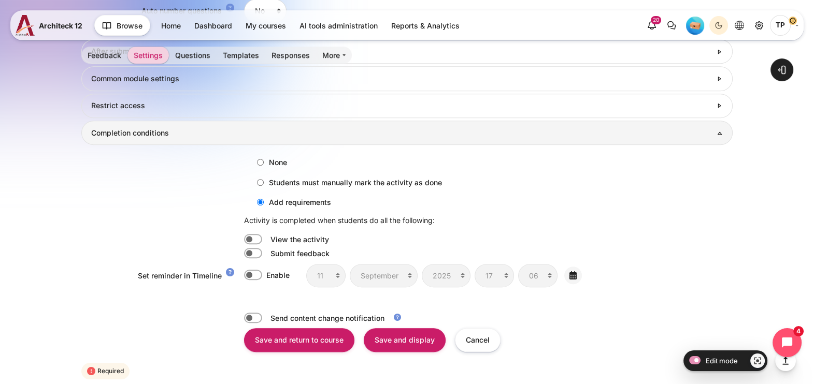
click at [266, 254] on label "Content" at bounding box center [267, 253] width 2 height 11
click at [252, 254] on input "Content" at bounding box center [253, 253] width 18 height 10
checkbox input "true"
click at [404, 333] on input "Save and display" at bounding box center [405, 339] width 82 height 23
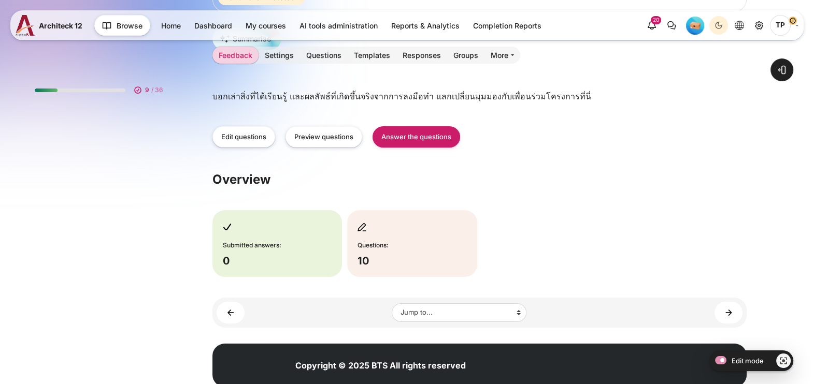
scroll to position [194, 0]
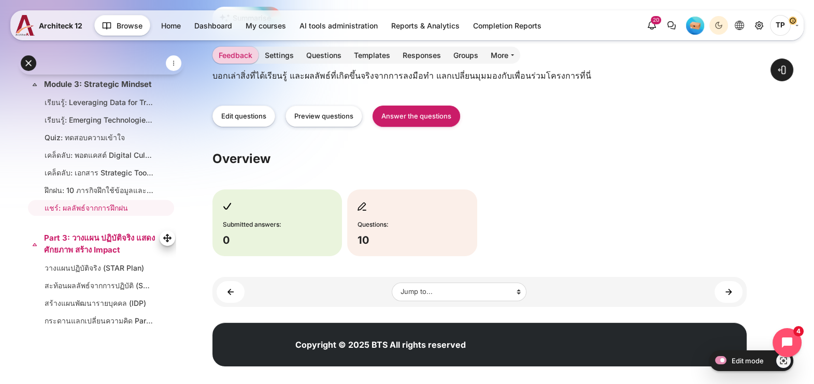
click at [67, 256] on link "Part 3: วางแผน ปฏิบัติจริง แสดงศักยภาพ สร้าง Impact" at bounding box center [100, 244] width 112 height 23
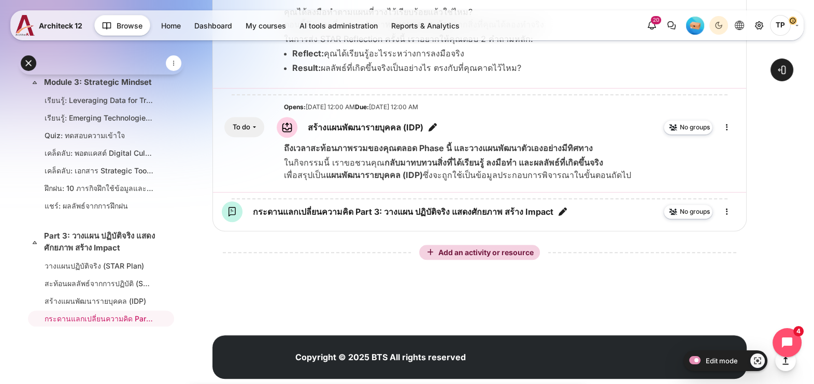
scroll to position [689, 0]
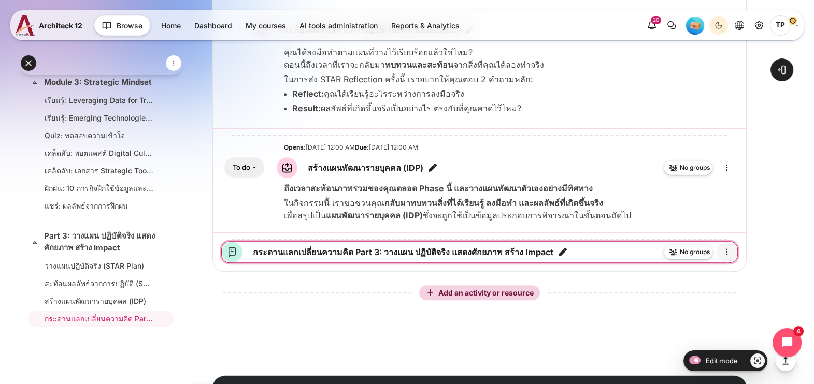
click at [725, 259] on icon "Edit" at bounding box center [727, 252] width 12 height 12
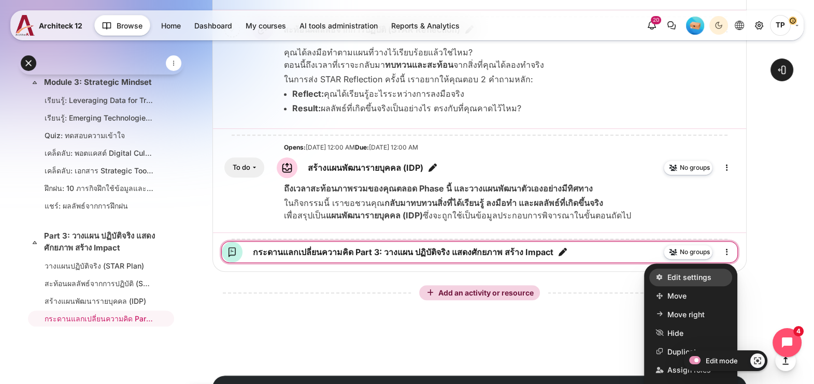
click at [663, 282] on icon "Content" at bounding box center [659, 278] width 8 height 8
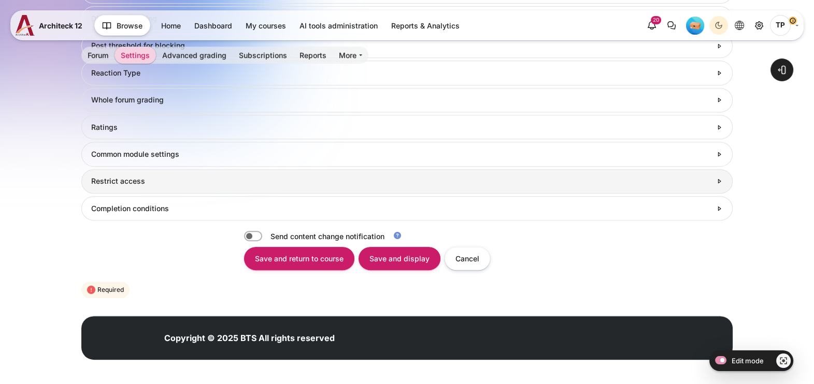
click at [88, 186] on link "Restrict access" at bounding box center [406, 181] width 651 height 24
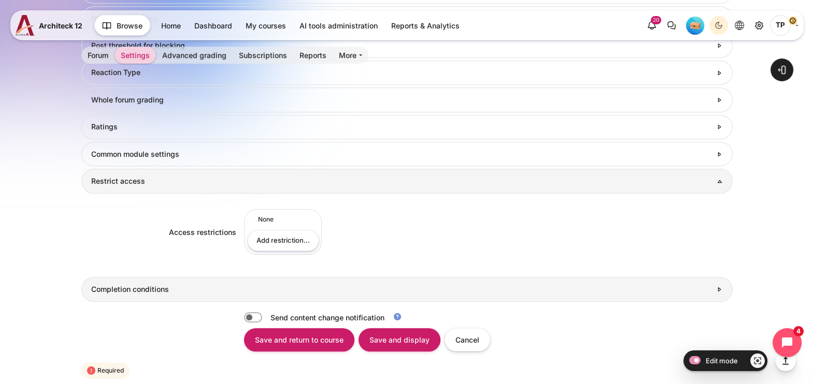
click at [127, 285] on h3 "Completion conditions" at bounding box center [401, 289] width 620 height 9
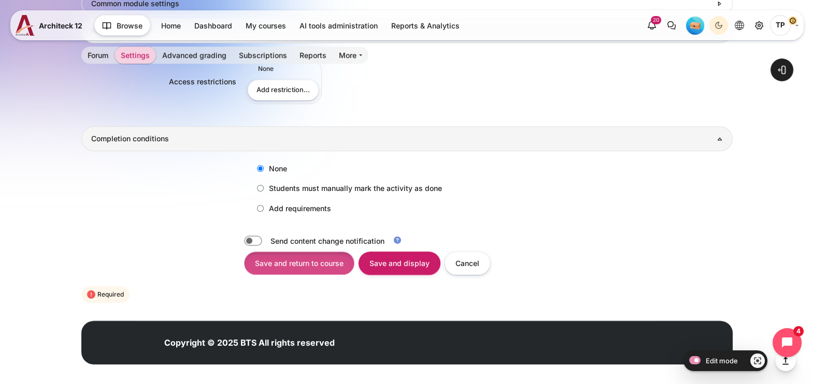
scroll to position [857, 0]
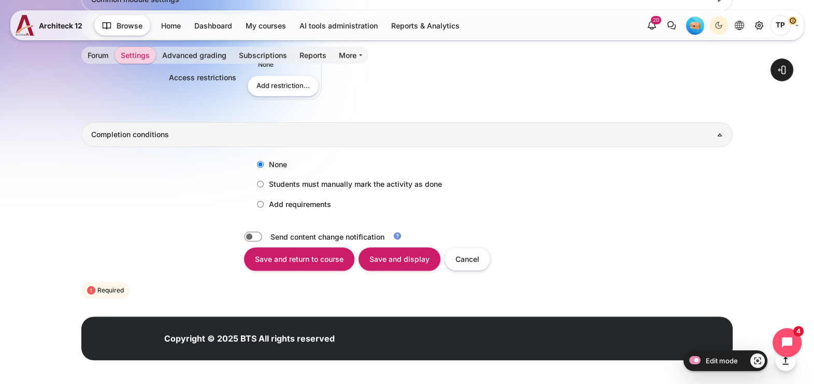
click at [281, 198] on label "Add requirements" at bounding box center [291, 204] width 79 height 17
click at [264, 201] on input "Add requirements" at bounding box center [260, 204] width 7 height 7
radio input "true"
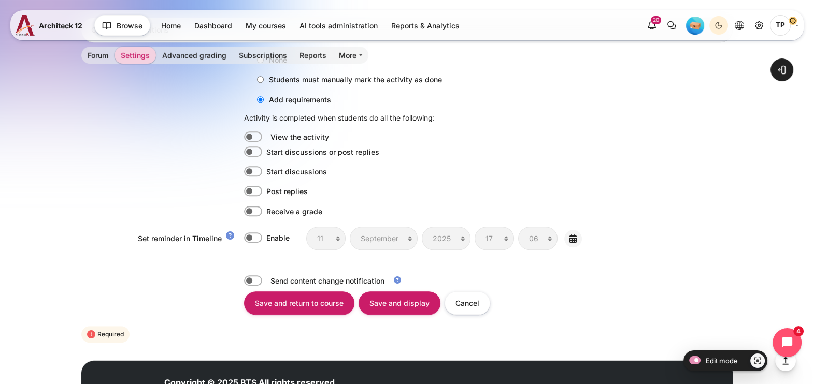
scroll to position [942, 0]
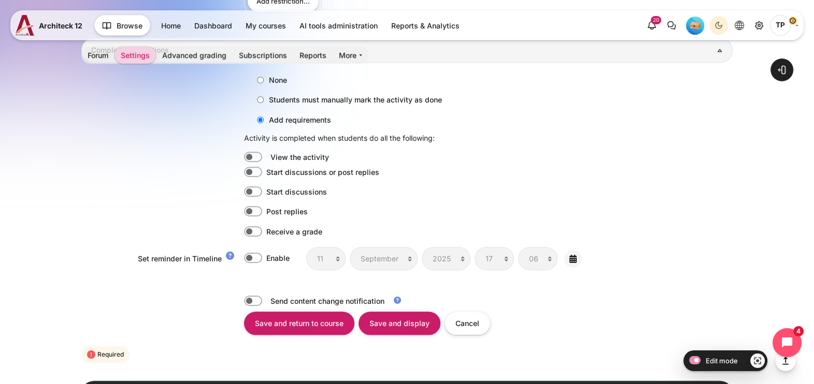
click at [266, 192] on label "Start discussions" at bounding box center [296, 192] width 61 height 11
click at [256, 192] on input "Start discussions" at bounding box center [253, 192] width 18 height 10
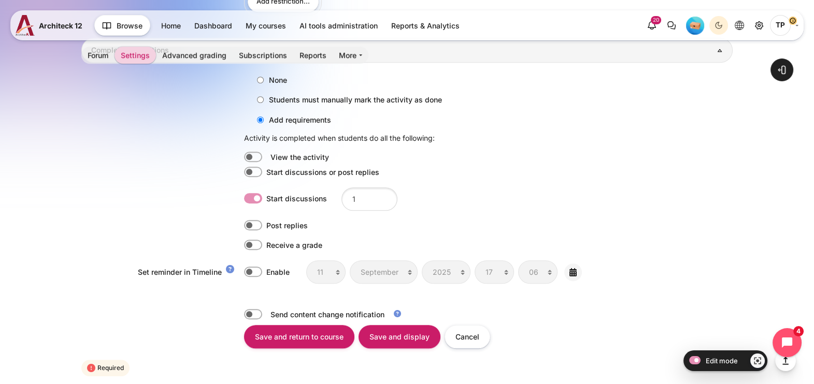
click at [266, 193] on label "Start discussions" at bounding box center [296, 198] width 61 height 11
click at [256, 193] on input "Start discussions" at bounding box center [253, 198] width 18 height 10
checkbox input "false"
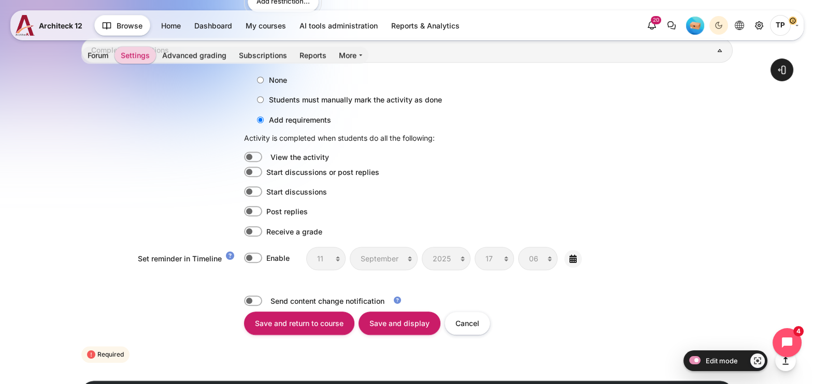
click at [266, 168] on label "Start discussions or post replies" at bounding box center [322, 172] width 113 height 11
click at [255, 168] on input "Start discussions or post replies" at bounding box center [253, 172] width 18 height 10
checkbox input "true"
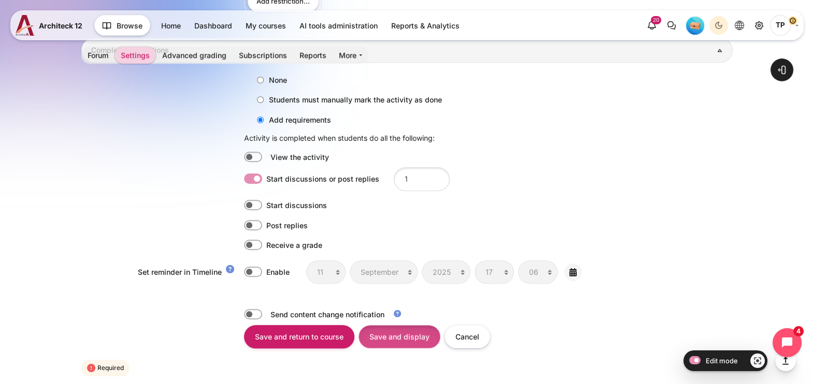
click at [390, 336] on input "Save and display" at bounding box center [400, 336] width 82 height 23
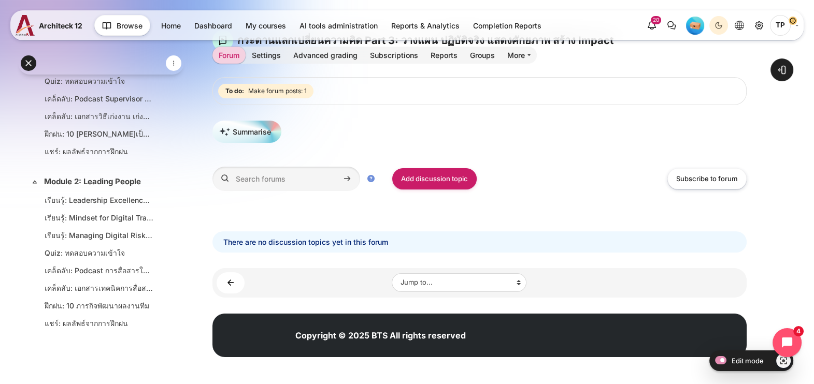
scroll to position [185, 0]
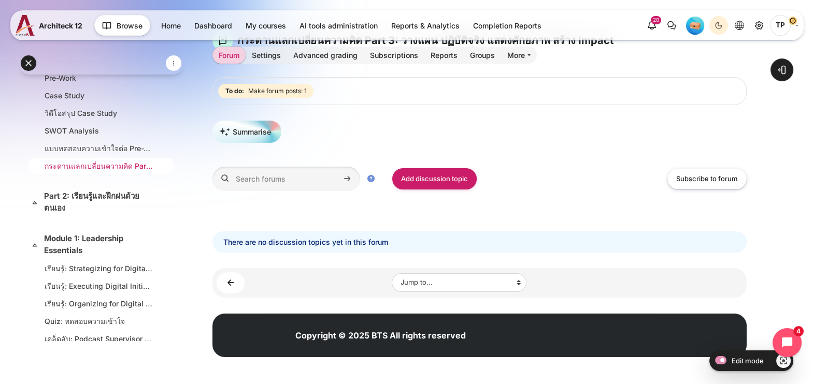
click at [55, 171] on link "กระดานแลกเปลี่ยนความคิด Part 1: เริ่มต้น รู้จัก สะท้อนตัวเอง" at bounding box center [99, 166] width 109 height 11
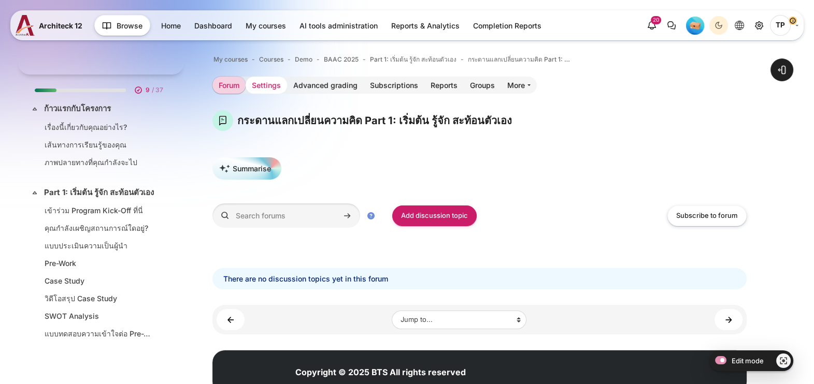
scroll to position [153, 0]
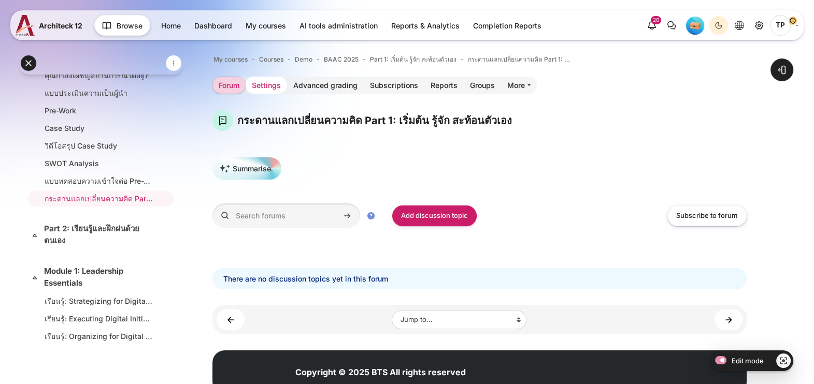
click at [269, 85] on link "Settings" at bounding box center [266, 85] width 41 height 17
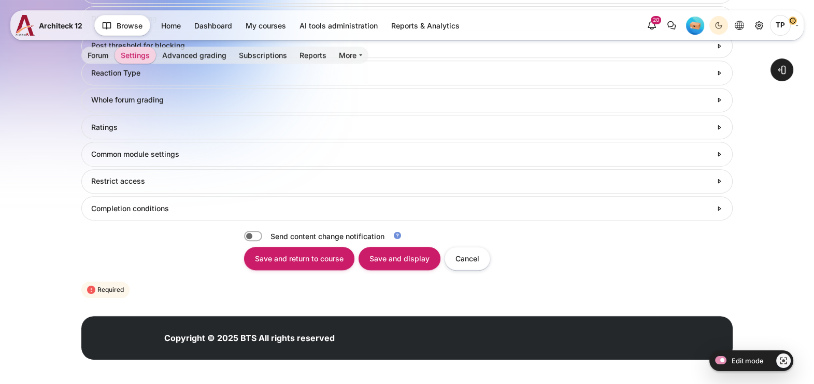
drag, startPoint x: 117, startPoint y: 205, endPoint x: 168, endPoint y: 226, distance: 56.0
click at [117, 205] on h3 "Completion conditions" at bounding box center [401, 208] width 620 height 9
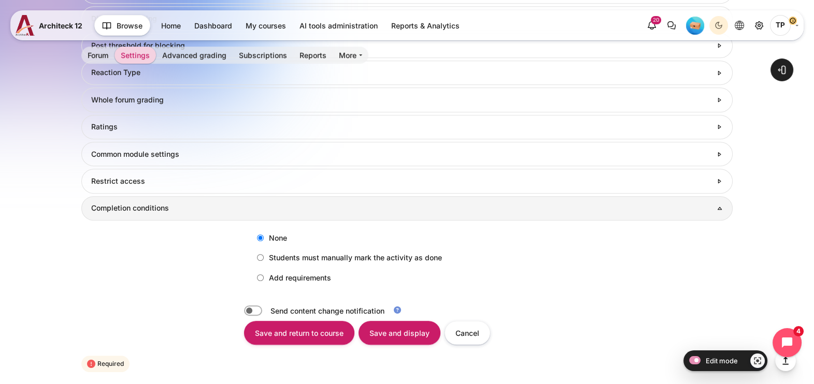
click at [266, 272] on label "Add requirements" at bounding box center [291, 277] width 79 height 17
click at [264, 275] on input "Add requirements" at bounding box center [260, 278] width 7 height 7
radio input "true"
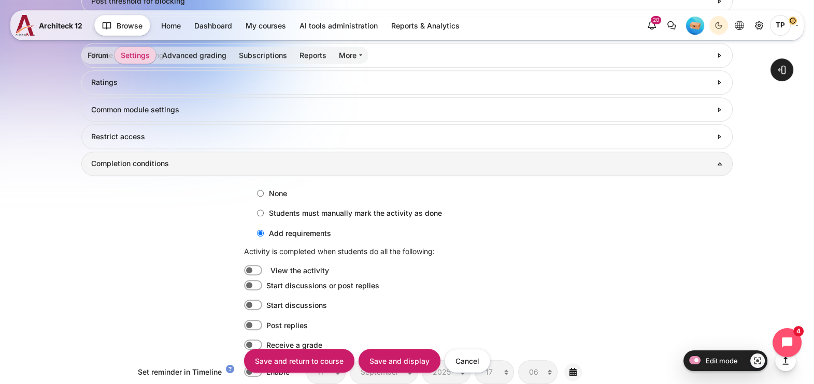
scroll to position [767, 0]
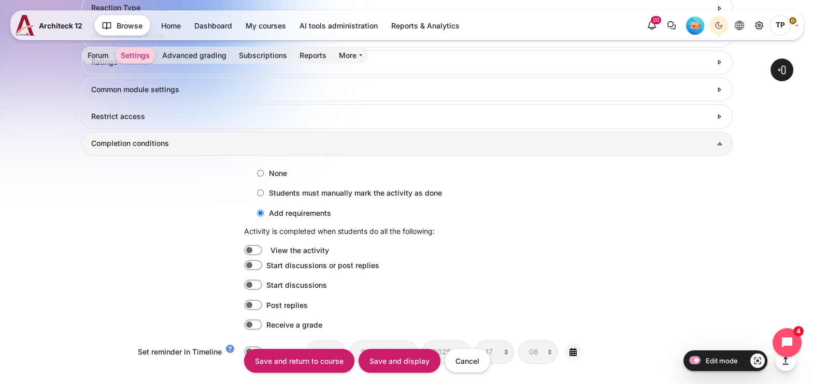
click at [266, 281] on label "Start discussions" at bounding box center [296, 285] width 61 height 11
click at [256, 281] on input "Start discussions" at bounding box center [253, 285] width 18 height 10
checkbox input "true"
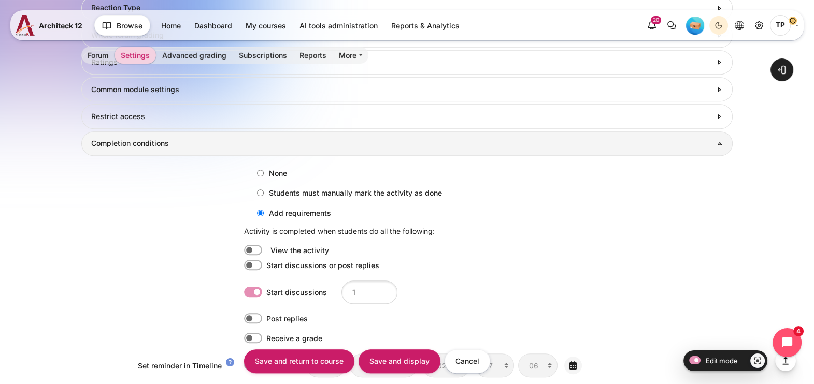
click at [266, 260] on label "Start discussions or post replies" at bounding box center [322, 265] width 113 height 11
click at [251, 260] on input "Start discussions or post replies" at bounding box center [253, 265] width 18 height 10
checkbox input "true"
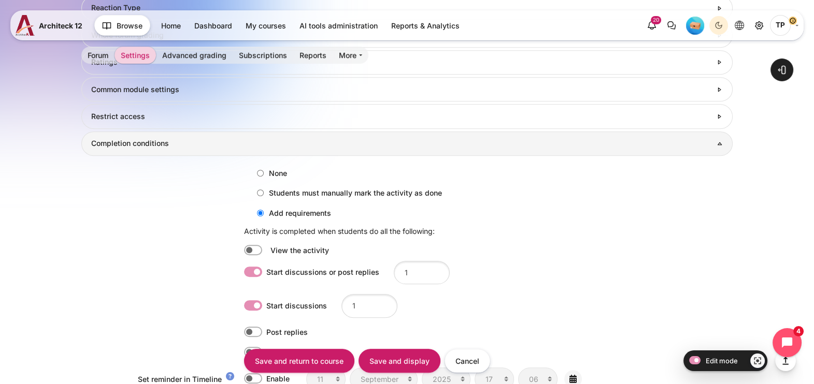
click at [266, 304] on label "Start discussions" at bounding box center [296, 306] width 61 height 11
click at [249, 304] on input "Start discussions" at bounding box center [253, 306] width 18 height 10
checkbox input "false"
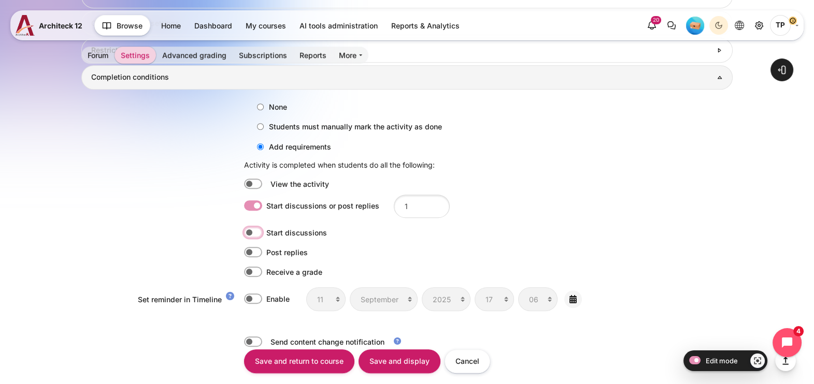
scroll to position [939, 0]
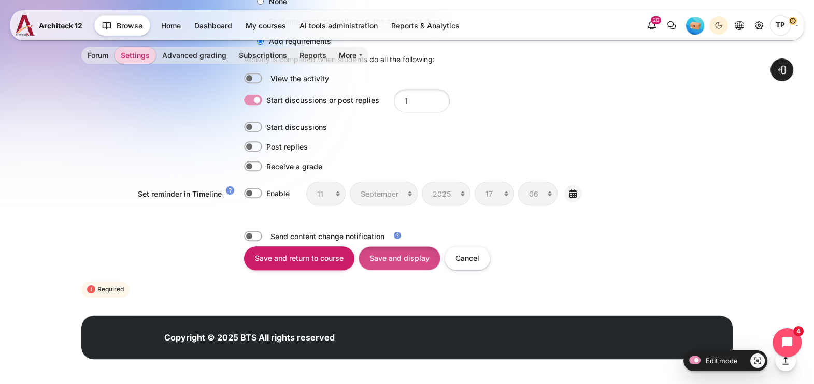
click at [399, 251] on input "Save and display" at bounding box center [400, 258] width 82 height 23
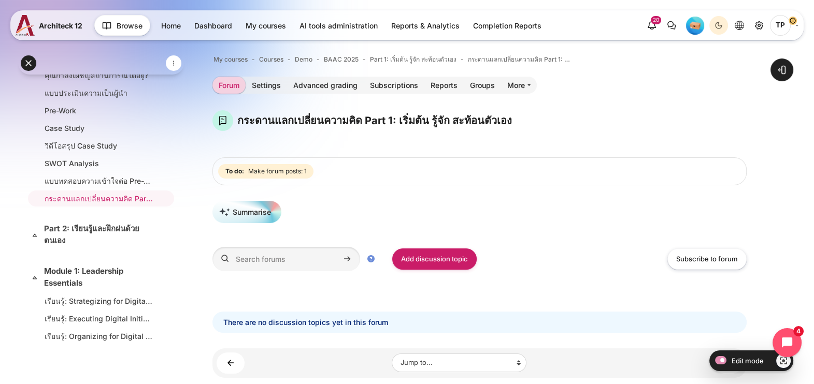
scroll to position [88, 0]
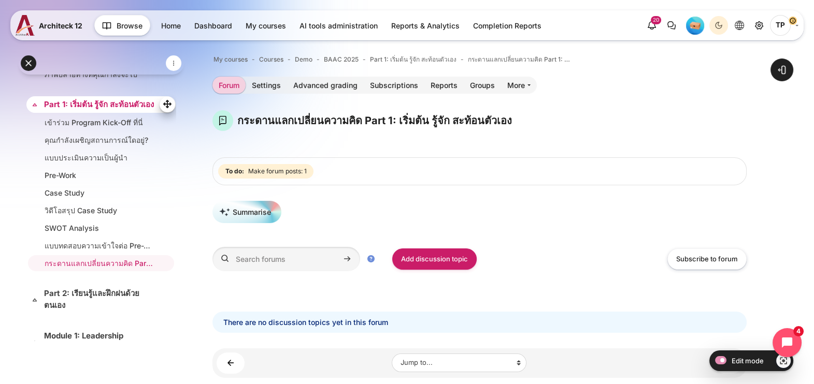
click at [96, 109] on link "Part 1: เริ่มต้น รู้จัก สะท้อนตัวเอง" at bounding box center [100, 105] width 112 height 12
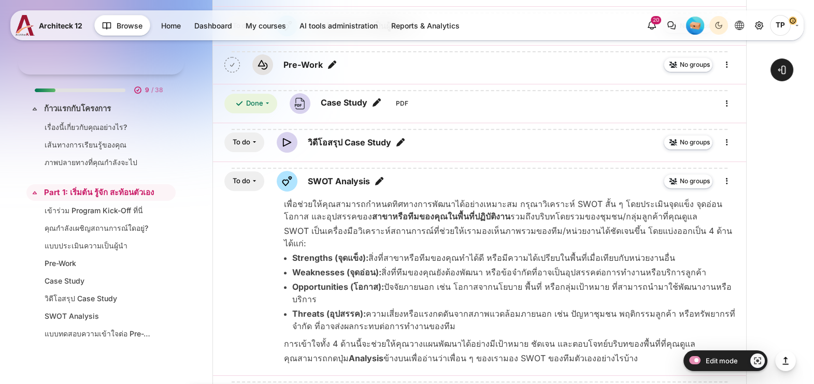
scroll to position [67, 0]
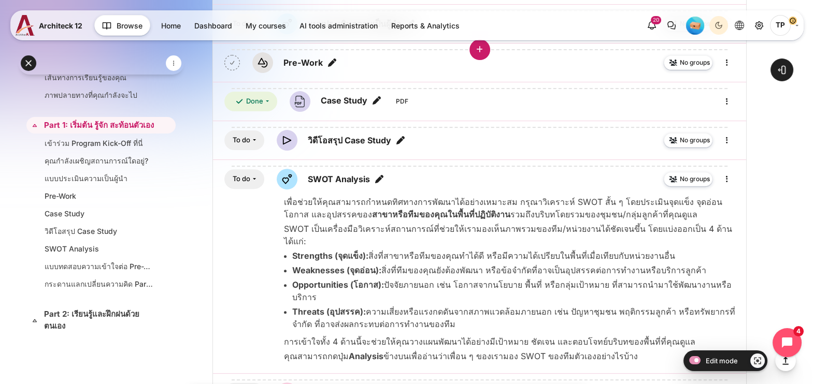
click at [728, 58] on div "Content" at bounding box center [479, 49] width 517 height 17
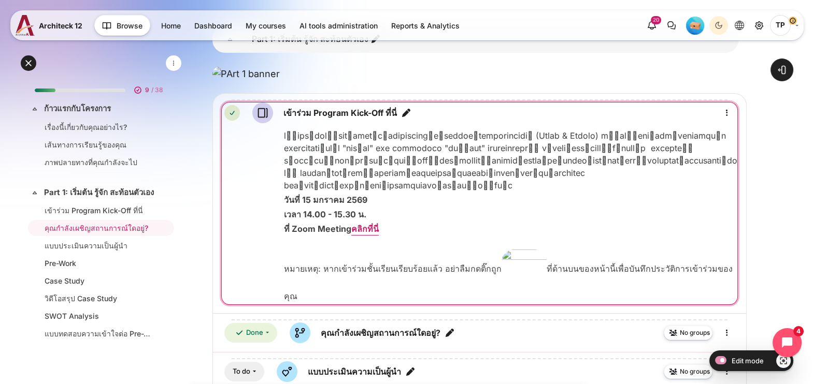
scroll to position [0, 0]
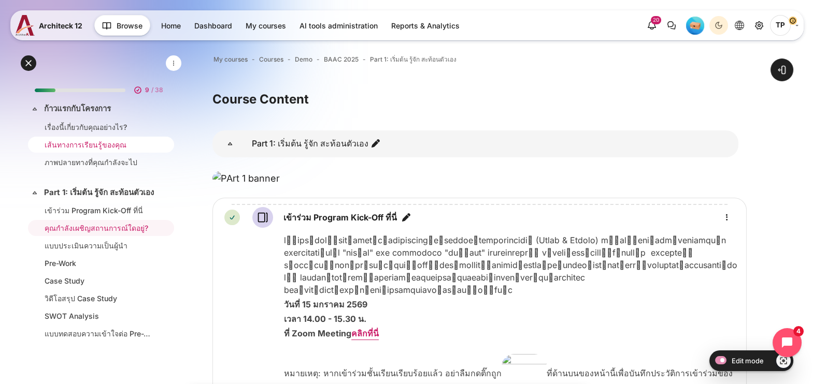
click at [73, 141] on link "เส้นทางการเรียนรู้ของคุณ" at bounding box center [99, 144] width 109 height 11
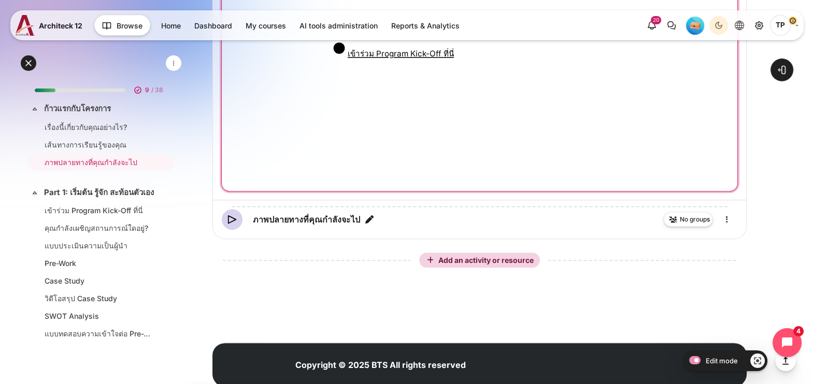
scroll to position [450, 0]
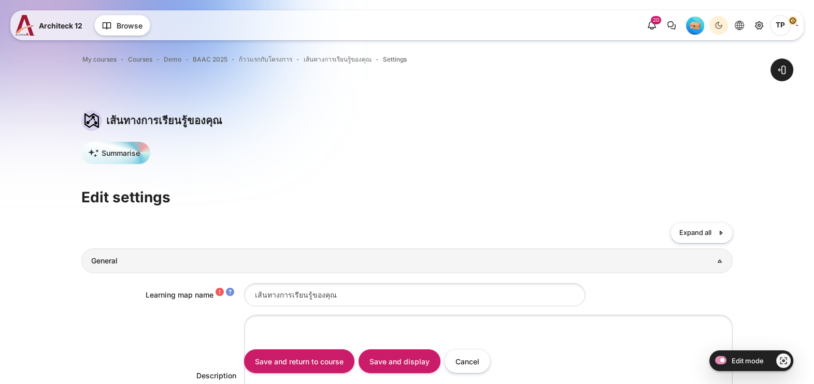
type input "#c01c28"
type input "#26a269"
type input "#ffffff"
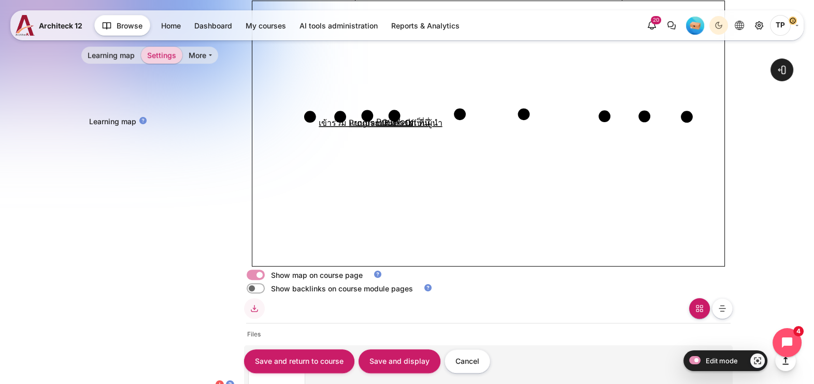
scroll to position [568, 0]
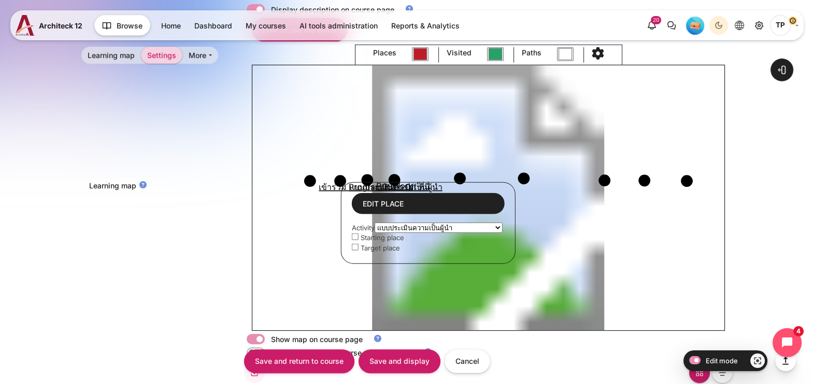
click at [229, 184] on div "Learning map" at bounding box center [162, 187] width 163 height 15
click at [306, 182] on circle "Content" at bounding box center [310, 181] width 12 height 12
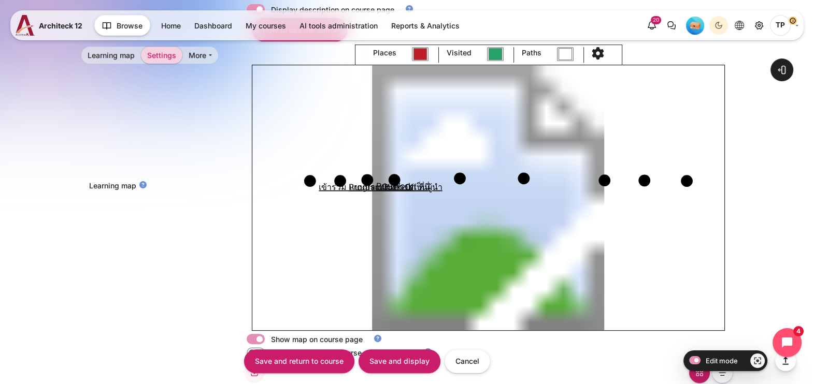
click at [339, 181] on circle "Content" at bounding box center [340, 181] width 12 height 12
click at [340, 181] on circle "Content" at bounding box center [340, 181] width 12 height 12
click at [370, 179] on circle "Content" at bounding box center [368, 180] width 12 height 12
click at [369, 179] on circle "Content" at bounding box center [368, 180] width 12 height 12
select select "2674"
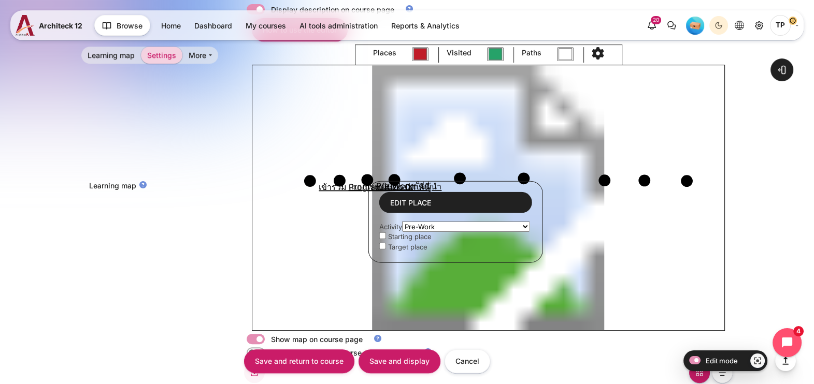
click at [212, 219] on div "Learning map Places #c01c28 Visited #26a269 Paths #ffffff Edit place Activity เ…" at bounding box center [406, 188] width 651 height 287
click at [381, 358] on input "Save and display" at bounding box center [400, 361] width 82 height 23
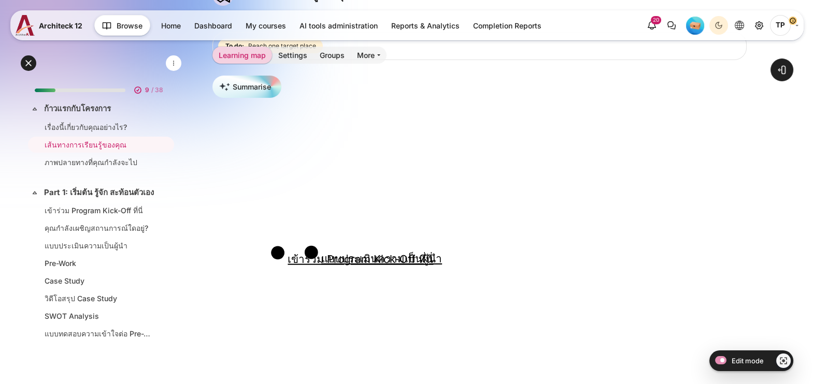
scroll to position [129, 0]
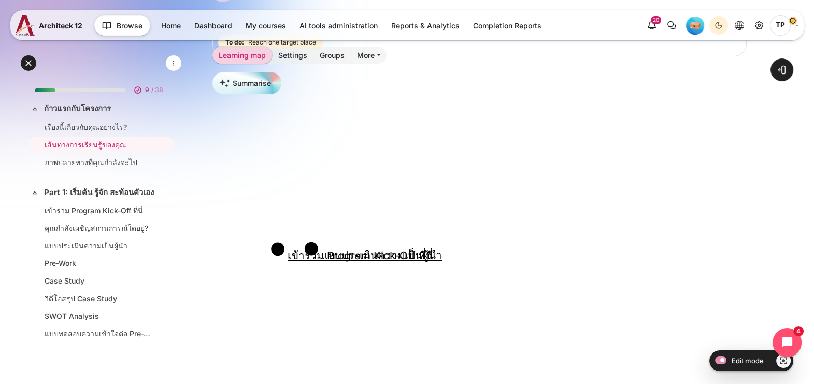
drag, startPoint x: 311, startPoint y: 247, endPoint x: 312, endPoint y: 262, distance: 15.1
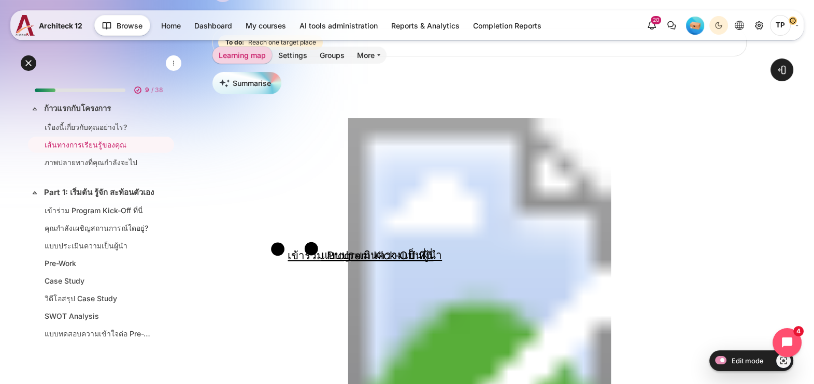
click at [312, 262] on icon "เข้าร่วม Program Kick-Off ที่นี่ เข้าร่วม Program Kick-Off ที่นี่ แบบประเมินควา…" at bounding box center [479, 268] width 534 height 301
click at [310, 250] on circle "Content" at bounding box center [311, 248] width 13 height 13
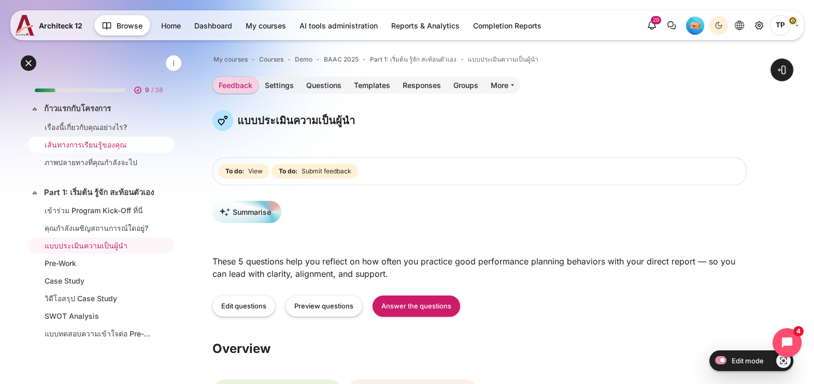
click at [60, 137] on li "เส้นทางการเรียนรู้ของคุณ" at bounding box center [101, 145] width 146 height 16
click at [79, 143] on link "เส้นทางการเรียนรู้ของคุณ" at bounding box center [99, 144] width 109 height 11
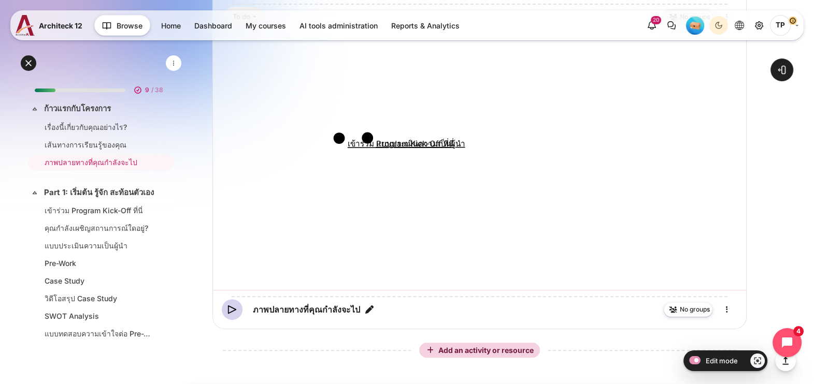
scroll to position [399, 0]
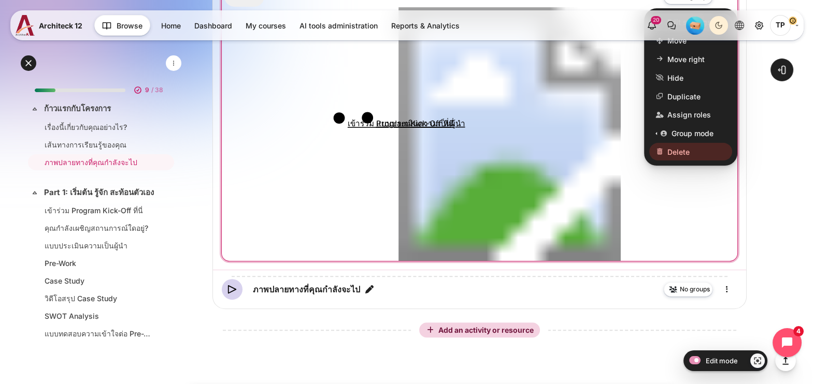
click at [698, 27] on span "Edit settings" at bounding box center [689, 22] width 44 height 11
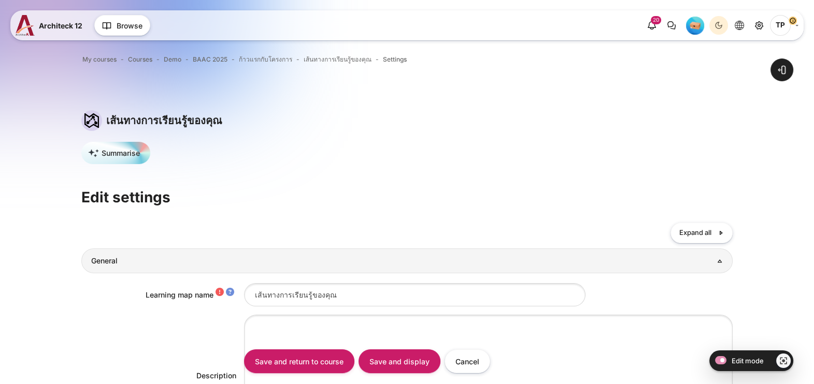
type input "#c01c28"
type input "#26a269"
type input "#ffffff"
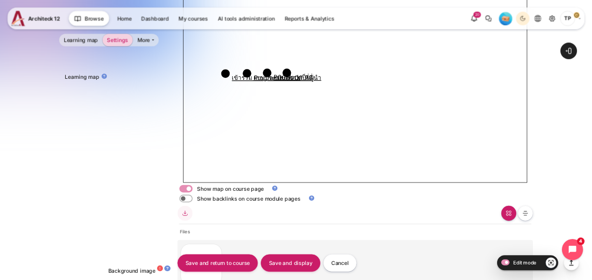
scroll to position [583, 0]
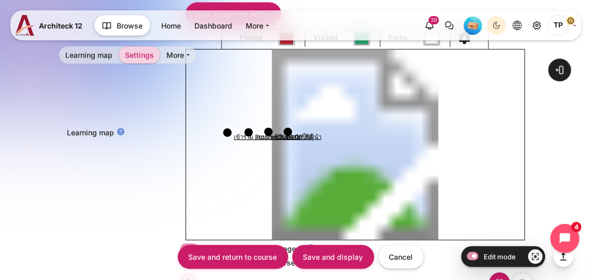
click at [249, 132] on circle "Content" at bounding box center [248, 132] width 8 height 8
click at [268, 131] on circle "Content" at bounding box center [268, 132] width 8 height 8
select select "2674"
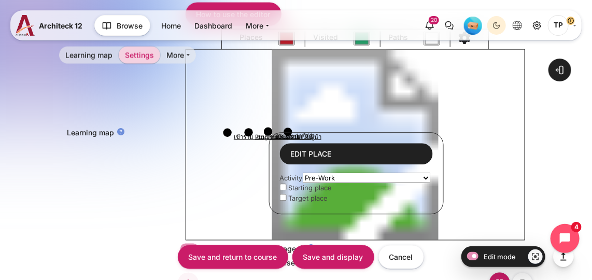
click at [150, 122] on div "Learning map Places #c01c28 Visited #26a269 Paths #ffffff Edit place Activity เ…" at bounding box center [296, 134] width 474 height 211
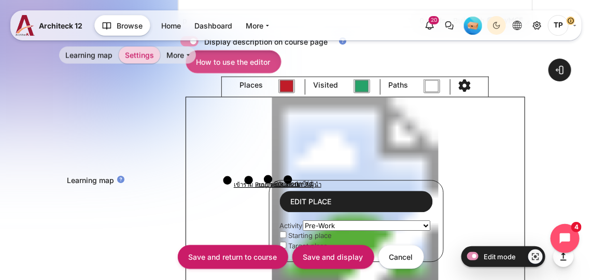
scroll to position [489, 0]
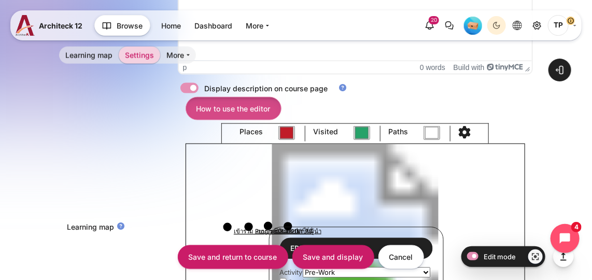
click at [241, 109] on link "How to use the editor" at bounding box center [233, 108] width 96 height 23
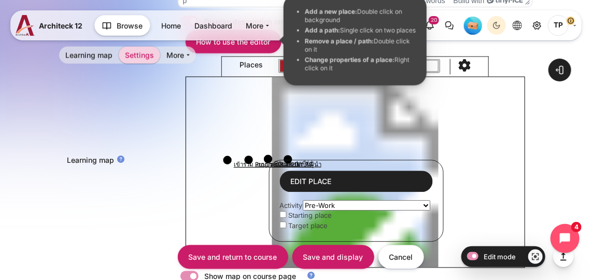
scroll to position [536, 0]
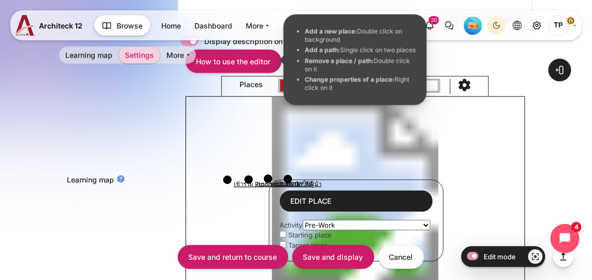
click at [137, 160] on div "Learning map Places #c01c28 Visited #26a269 Paths #ffffff Edit place Activity เ…" at bounding box center [296, 181] width 474 height 211
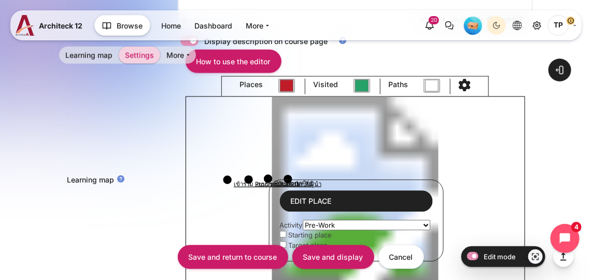
click at [266, 177] on circle "Content" at bounding box center [268, 179] width 8 height 8
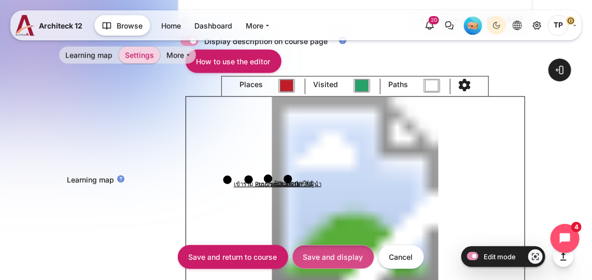
click at [324, 252] on input "Save and display" at bounding box center [333, 256] width 82 height 23
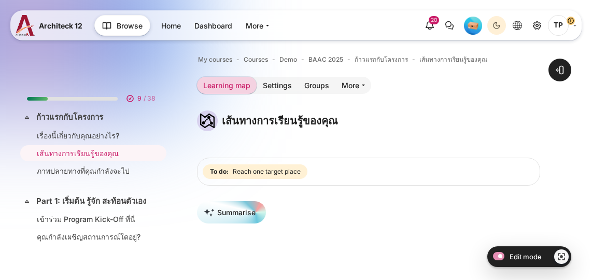
scroll to position [141, 0]
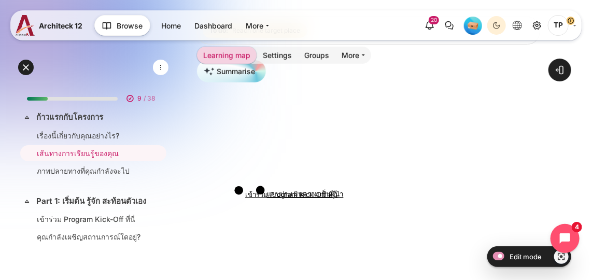
click at [280, 189] on image "Content" at bounding box center [368, 202] width 343 height 193
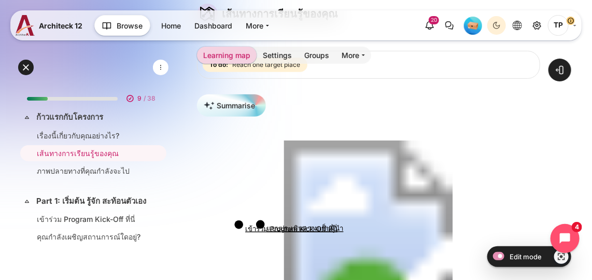
scroll to position [47, 0]
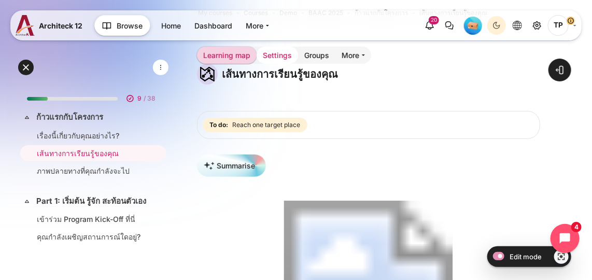
click at [282, 52] on link "Settings" at bounding box center [276, 55] width 41 height 17
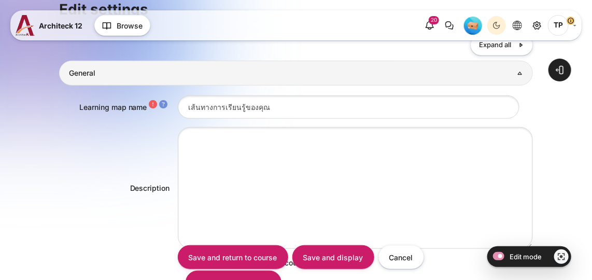
type input "#c01c28"
type input "#26a269"
type input "#ffffff"
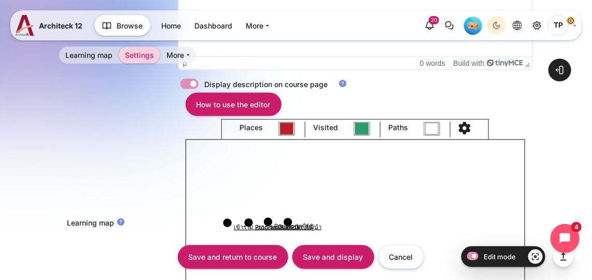
scroll to position [518, 0]
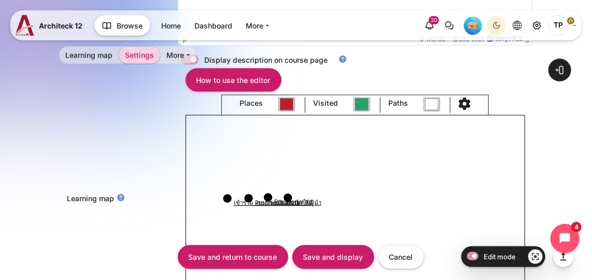
click at [268, 195] on circle "Content" at bounding box center [268, 197] width 8 height 8
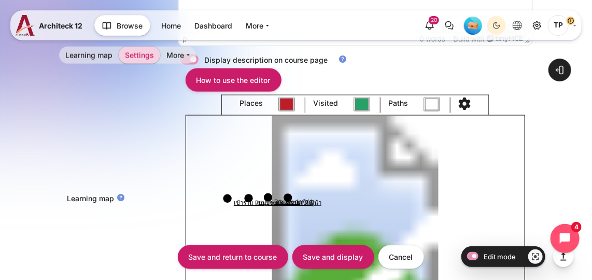
select select "2674"
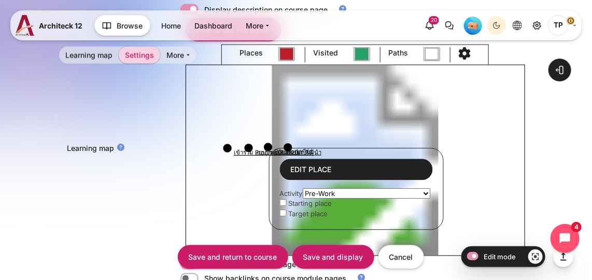
scroll to position [612, 0]
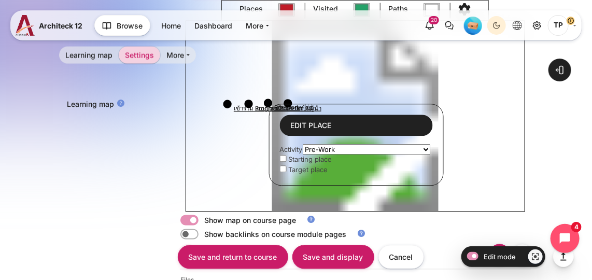
click at [320, 148] on select "เรื่องนี้เกี่ยวกับคุณอย่างไร? เส้นทางการเรียนรู้ของคุณ ภาพปลายทางที่คุณกำลังจะไ…" at bounding box center [366, 149] width 128 height 10
click at [282, 167] on input "Content" at bounding box center [282, 168] width 7 height 7
checkbox input "true"
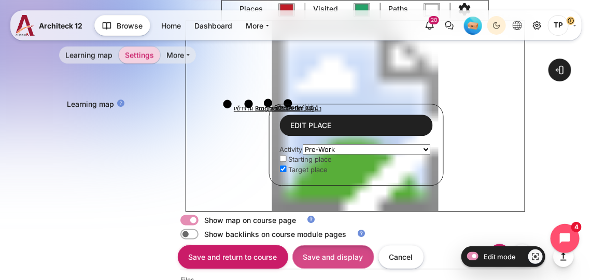
click at [314, 257] on input "Save and display" at bounding box center [333, 256] width 82 height 23
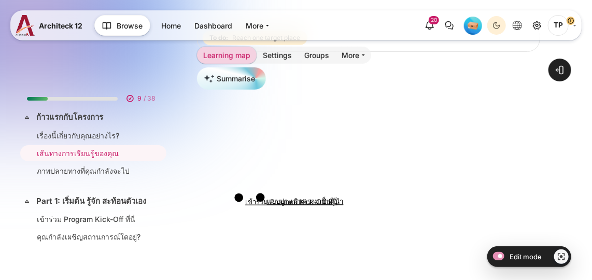
scroll to position [138, 0]
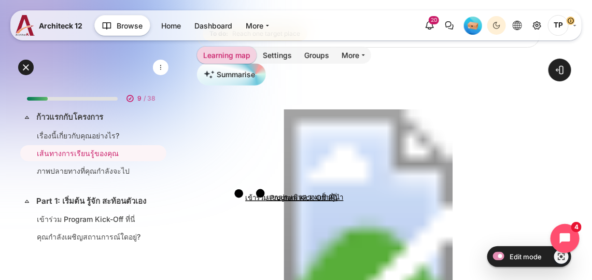
click at [284, 191] on image "Content" at bounding box center [368, 205] width 343 height 193
click at [281, 193] on image "Content" at bounding box center [368, 205] width 343 height 193
click at [418, 190] on image "Content" at bounding box center [368, 205] width 343 height 193
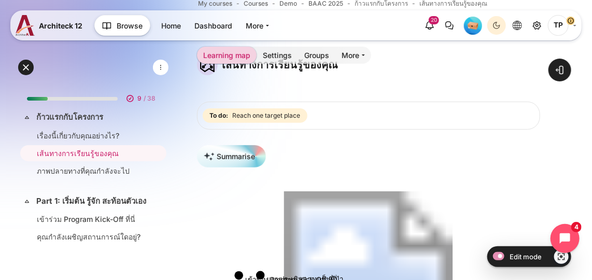
scroll to position [0, 0]
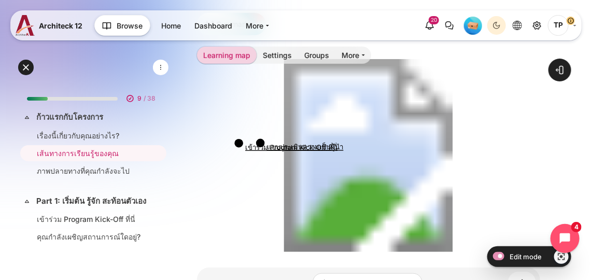
click at [279, 140] on image "Content" at bounding box center [368, 155] width 343 height 193
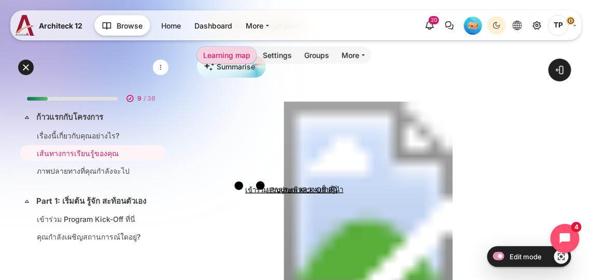
scroll to position [94, 0]
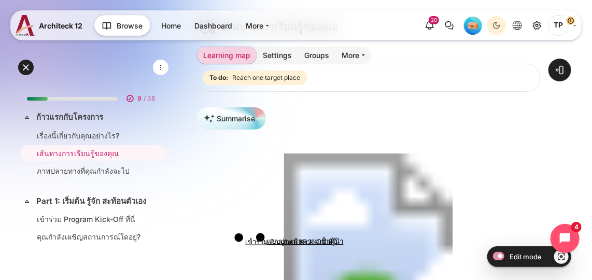
click at [291, 163] on image "Content" at bounding box center [368, 249] width 343 height 193
click at [276, 51] on link "Settings" at bounding box center [276, 55] width 41 height 17
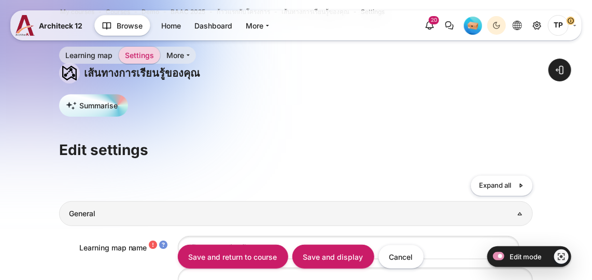
type input "#c01c28"
type input "#26a269"
type input "#ffffff"
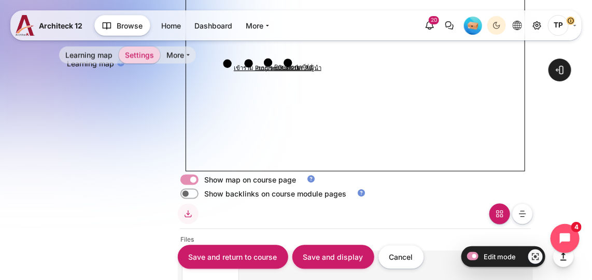
scroll to position [617, 0]
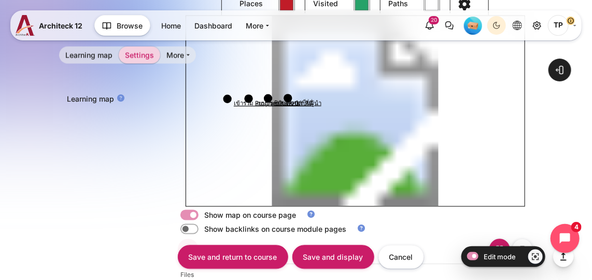
click at [267, 98] on circle "Content" at bounding box center [268, 98] width 8 height 8
select select "2674"
checkbox input "true"
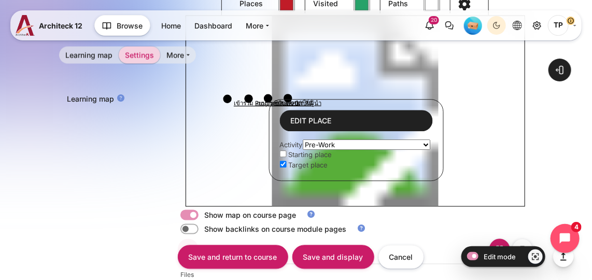
click at [282, 166] on div "Activity เรื่องนี้เกี่ยวกับคุณอย่างไร? เส้นทางการเรียนรู้ของคุณ ภาพปลายทางที่คุ…" at bounding box center [355, 154] width 153 height 31
click at [267, 97] on circle "Content" at bounding box center [268, 98] width 8 height 8
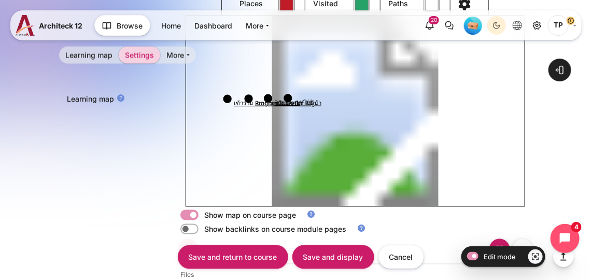
click at [288, 98] on circle "Content" at bounding box center [287, 98] width 8 height 8
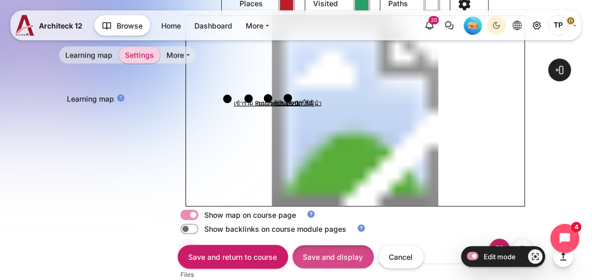
click at [306, 261] on input "Save and display" at bounding box center [333, 256] width 82 height 23
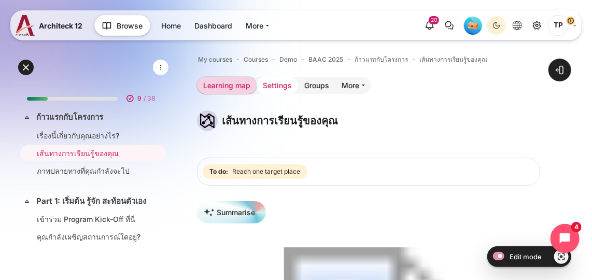
click at [280, 86] on link "Settings" at bounding box center [276, 85] width 41 height 17
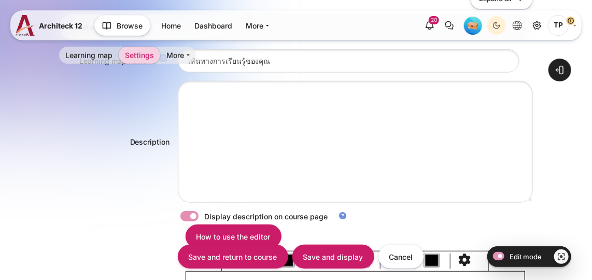
type input "#c01c28"
type input "#26a269"
type input "#ffffff"
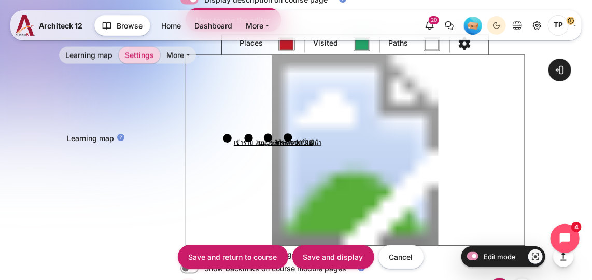
scroll to position [531, 0]
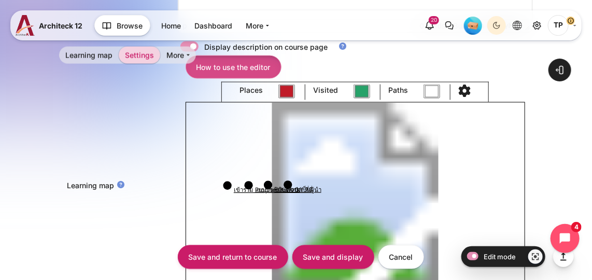
click at [236, 65] on link "How to use the editor" at bounding box center [233, 66] width 96 height 23
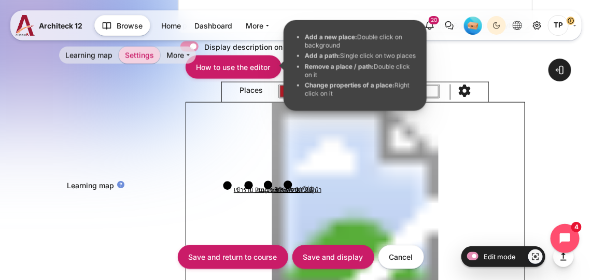
click at [143, 99] on div "Learning map Places #c01c28 Visited #26a269 Paths #ffffff Edit place Activity เ…" at bounding box center [296, 187] width 474 height 211
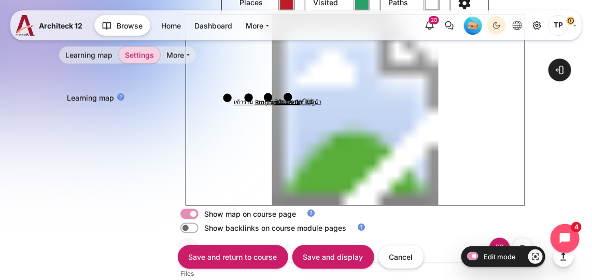
scroll to position [625, 0]
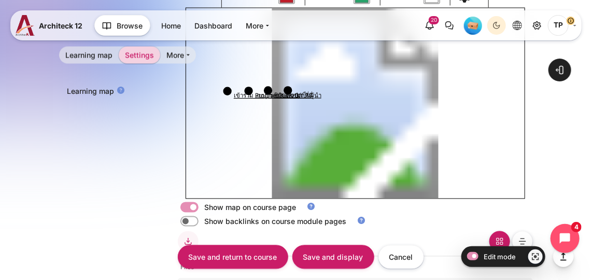
click at [266, 89] on circle "Content" at bounding box center [268, 91] width 8 height 8
click at [286, 91] on circle "Content" at bounding box center [287, 91] width 8 height 8
click at [288, 94] on circle "Content" at bounding box center [287, 91] width 8 height 8
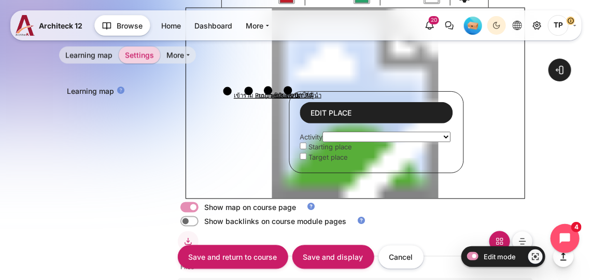
click at [332, 135] on select "เรื่องนี้เกี่ยวกับคุณอย่างไร? เส้นทางการเรียนรู้ของคุณ ภาพปลายทางที่คุณกำลังจะไ…" at bounding box center [386, 137] width 128 height 10
select select "2691"
click at [323, 132] on select "เรื่องนี้เกี่ยวกับคุณอย่างไร? เส้นทางการเรียนรู้ของคุณ ภาพปลายทางที่คุณกำลังจะไ…" at bounding box center [386, 137] width 128 height 10
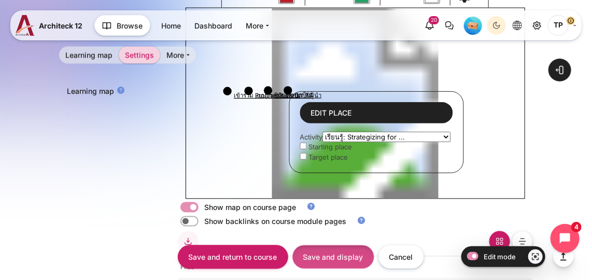
click at [309, 262] on input "Save and display" at bounding box center [333, 256] width 82 height 23
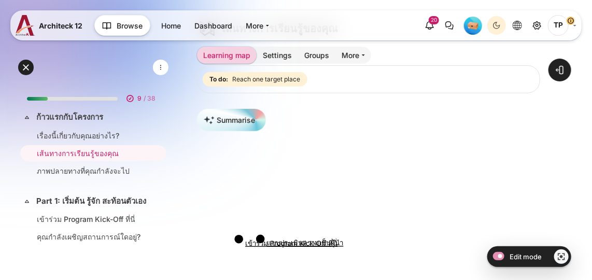
scroll to position [141, 0]
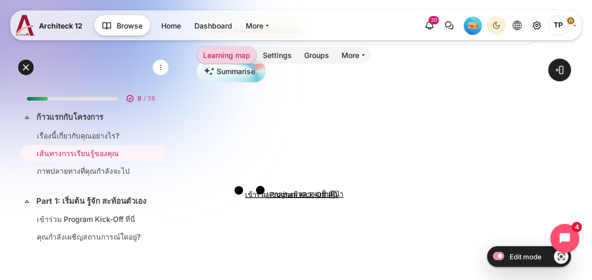
click at [301, 188] on image "Content" at bounding box center [368, 202] width 343 height 193
click at [280, 187] on image "Content" at bounding box center [368, 202] width 343 height 193
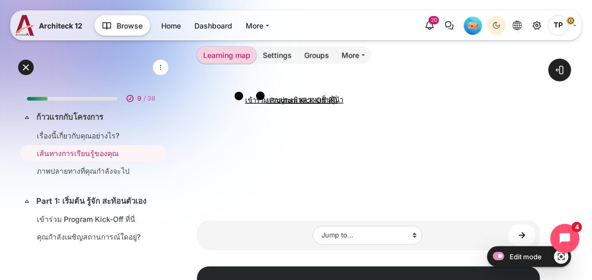
scroll to position [188, 0]
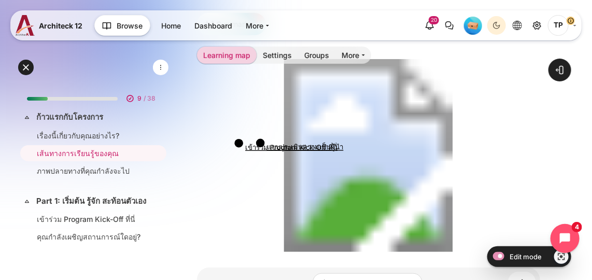
click at [299, 141] on image "Content" at bounding box center [368, 155] width 343 height 193
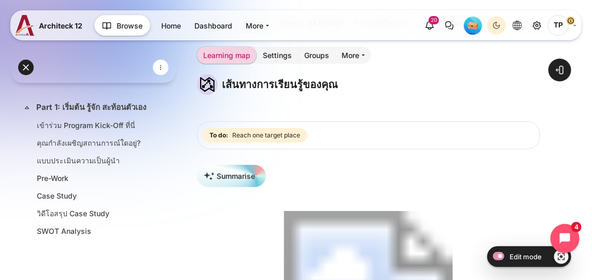
scroll to position [0, 0]
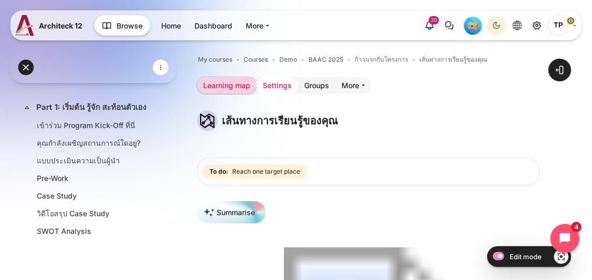
click at [287, 85] on link "Settings" at bounding box center [276, 85] width 41 height 17
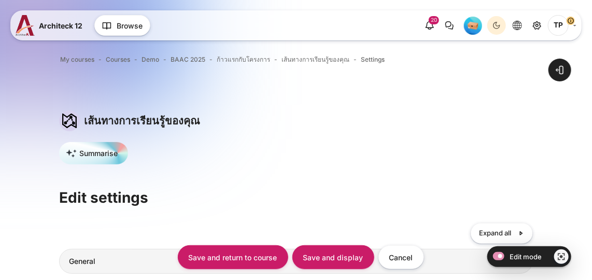
type input "#c01c28"
type input "#26a269"
type input "#ffffff"
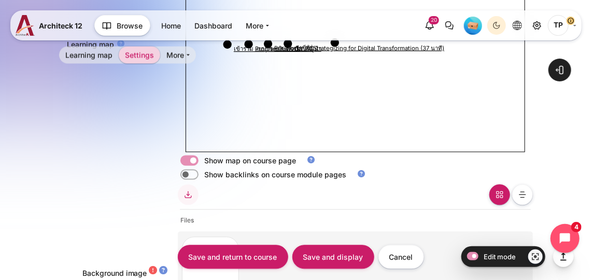
scroll to position [577, 0]
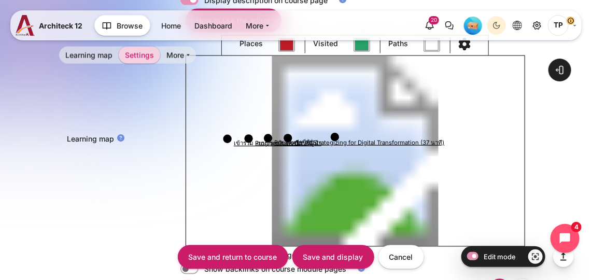
select select "2674"
checkbox input "true"
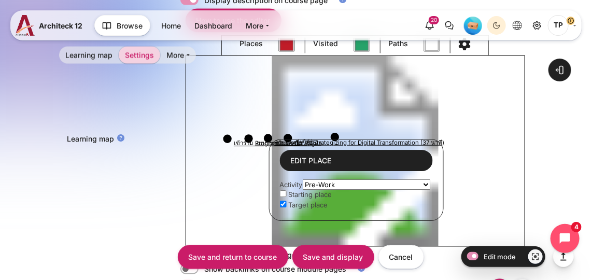
click at [269, 140] on div "Edit place Activity เรื่องนี้เกี่ยวกับคุณอย่างไร? เส้นทางการเรียนรู้ของคุณ ภาพป…" at bounding box center [356, 180] width 174 height 81
click at [267, 138] on circle "Content" at bounding box center [268, 138] width 8 height 8
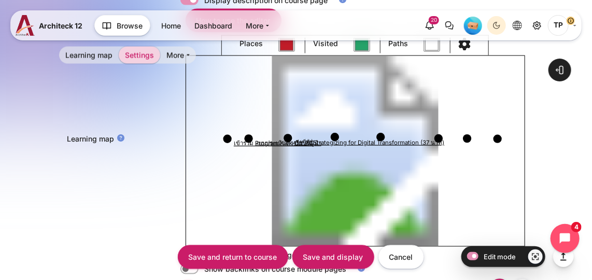
click at [269, 139] on icon "Content" at bounding box center [362, 139] width 270 height 0
click at [267, 139] on icon "Content" at bounding box center [362, 139] width 270 height 0
click at [268, 139] on image "Content" at bounding box center [355, 151] width 338 height 190
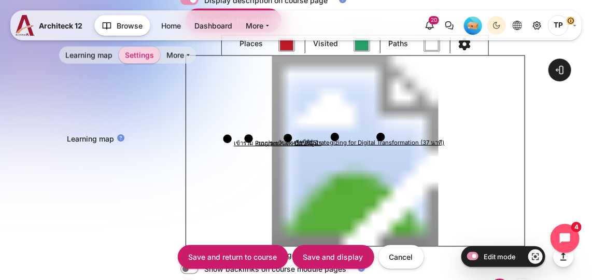
click circle "Content"
click at [246, 138] on circle "Content" at bounding box center [248, 139] width 8 height 8
click circle "Content"
select select "Content"
checkbox input "false"
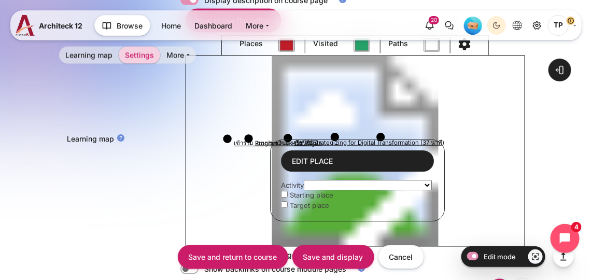
click at [359, 184] on select "เรื่องนี้เกี่ยวกับคุณอย่างไร? เส้นทางการเรียนรู้ของคุณ ภาพปลายทางที่คุณกำลังจะไ…" at bounding box center [368, 185] width 128 height 10
click at [305, 180] on select "เรื่องนี้เกี่ยวกับคุณอย่างไร? เส้นทางการเรียนรู้ของคุณ ภาพปลายทางที่คุณกำลังจะไ…" at bounding box center [368, 185] width 128 height 10
select select "2691"
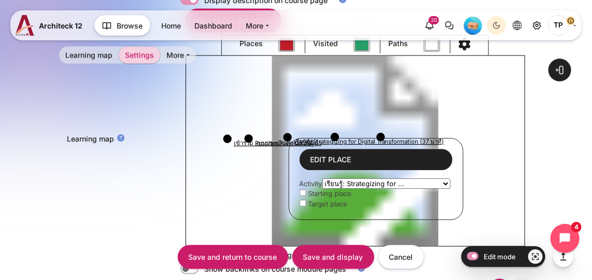
click at [289, 136] on circle "Content" at bounding box center [287, 137] width 8 height 8
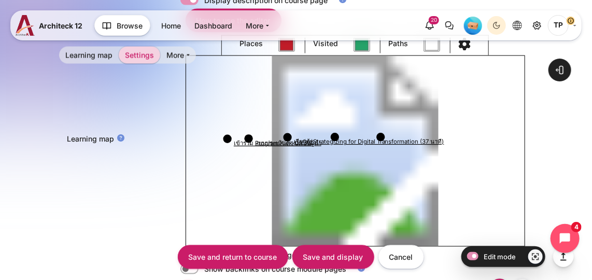
click at [289, 136] on circle "Content" at bounding box center [287, 137] width 8 height 8
click at [289, 135] on circle "Content" at bounding box center [288, 138] width 8 height 8
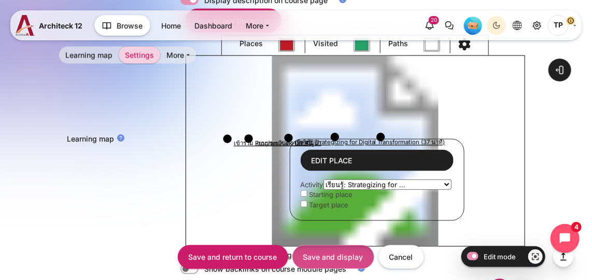
click at [337, 260] on input "Save and display" at bounding box center [333, 256] width 82 height 23
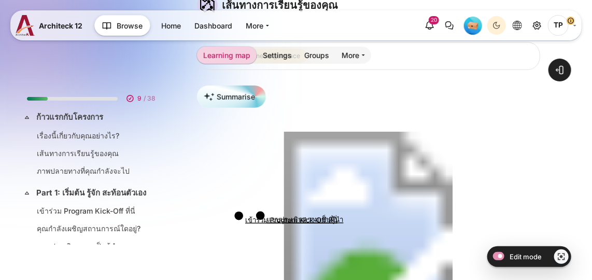
scroll to position [138, 0]
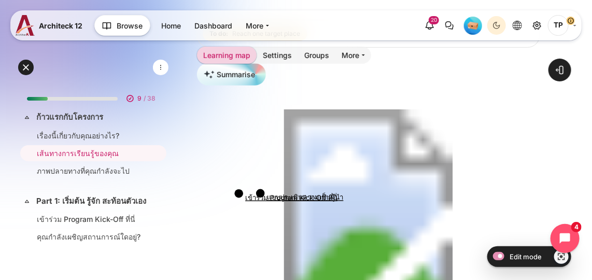
click at [280, 193] on image "Content" at bounding box center [368, 205] width 343 height 193
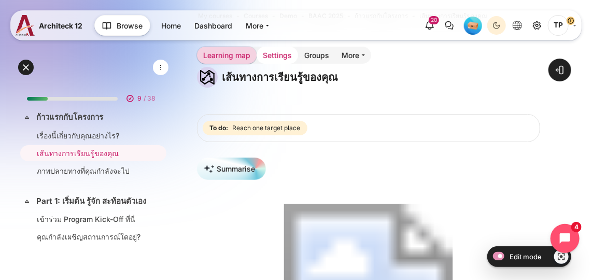
click at [278, 54] on link "Settings" at bounding box center [276, 55] width 41 height 17
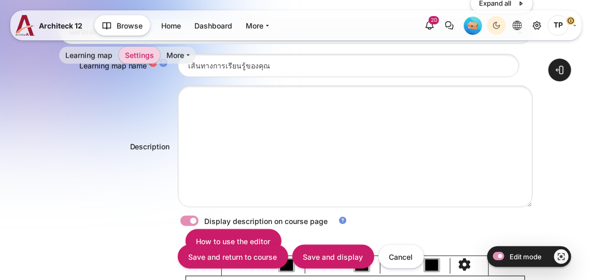
type input "#c01c28"
type input "#26a269"
type input "#ffffff"
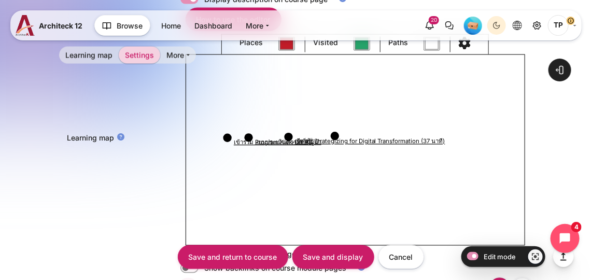
scroll to position [551, 0]
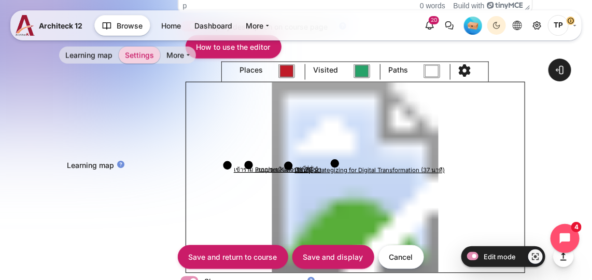
click at [287, 164] on circle "Content" at bounding box center [288, 166] width 8 height 8
click at [287, 163] on circle "Content" at bounding box center [288, 165] width 8 height 8
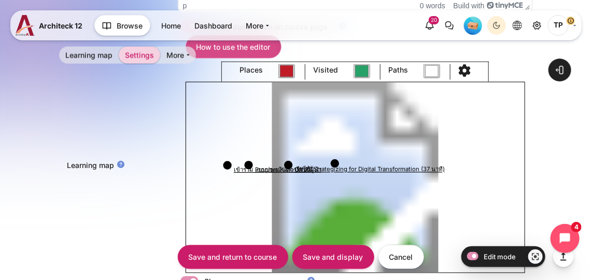
click at [252, 54] on link "How to use the editor" at bounding box center [233, 46] width 96 height 23
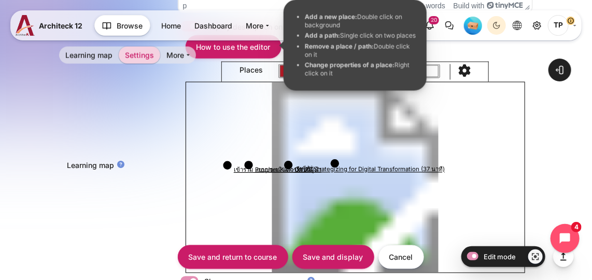
select select "2674"
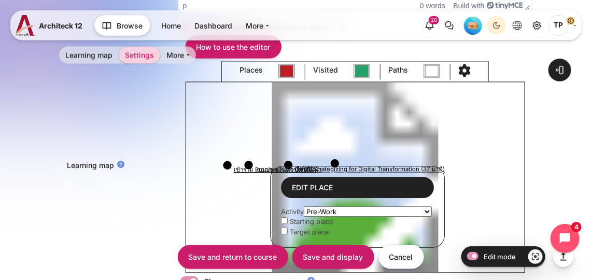
click at [284, 227] on input "Content" at bounding box center [284, 230] width 7 height 7
checkbox input "true"
click at [289, 164] on circle "Content" at bounding box center [288, 165] width 8 height 8
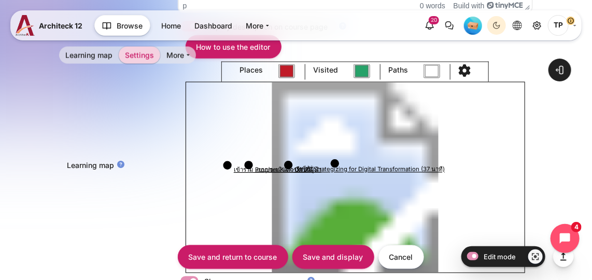
select select "2691"
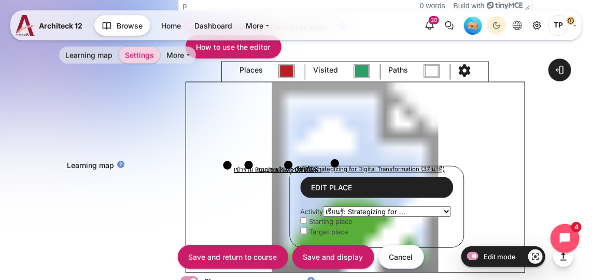
click at [303, 227] on input "Content" at bounding box center [303, 230] width 7 height 7
checkbox input "true"
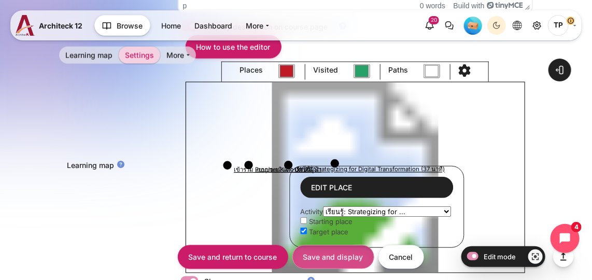
click at [326, 258] on input "Save and display" at bounding box center [333, 256] width 82 height 23
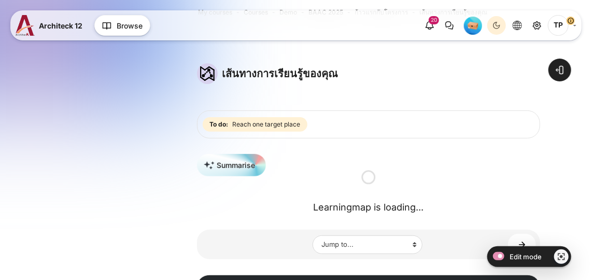
scroll to position [138, 0]
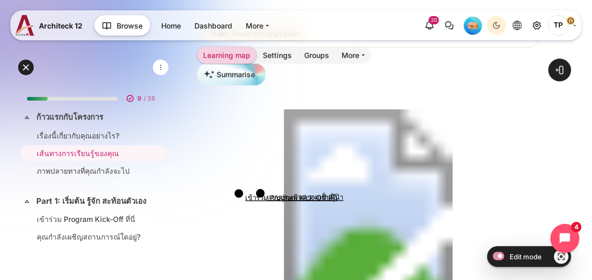
click at [300, 194] on image "Content" at bounding box center [368, 205] width 343 height 193
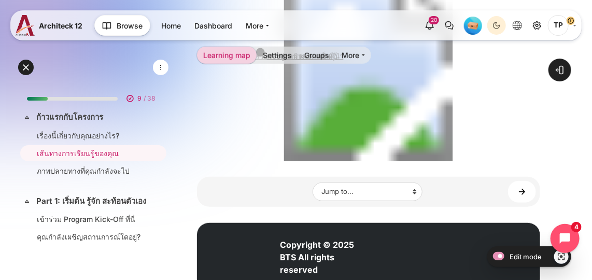
click at [278, 161] on section "เส้นทางการเรียนรู้ของคุณ Blocks Completion requirements To do: Reach one target…" at bounding box center [368, 19] width 343 height 375
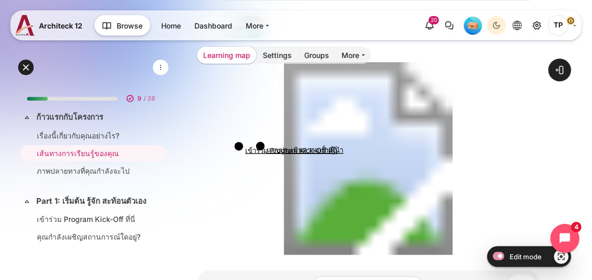
scroll to position [0, 0]
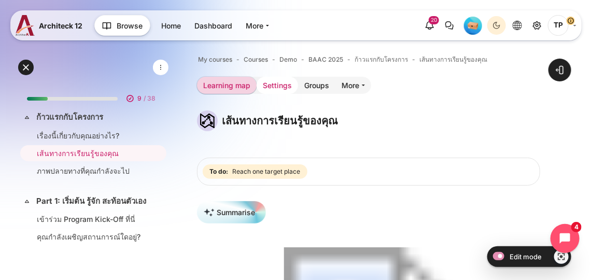
click at [275, 77] on link "Settings" at bounding box center [276, 85] width 41 height 17
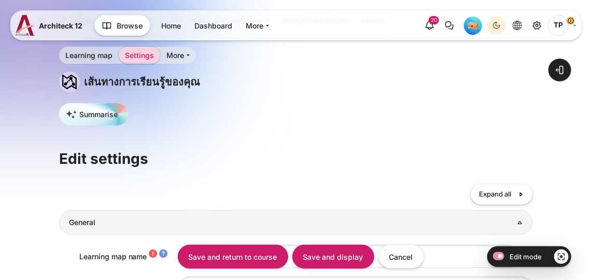
type input "#c01c28"
type input "#26a269"
type input "#ffffff"
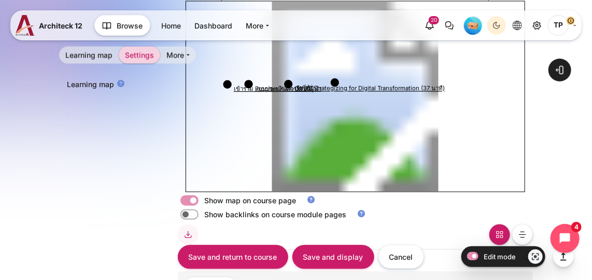
scroll to position [617, 0]
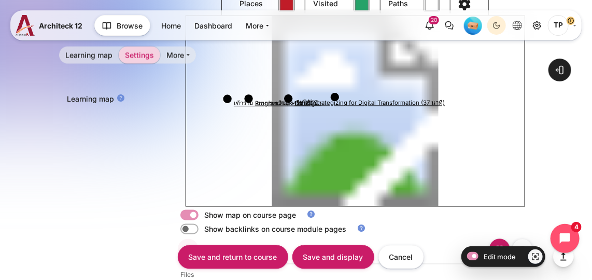
click at [285, 98] on circle "Content" at bounding box center [288, 99] width 8 height 8
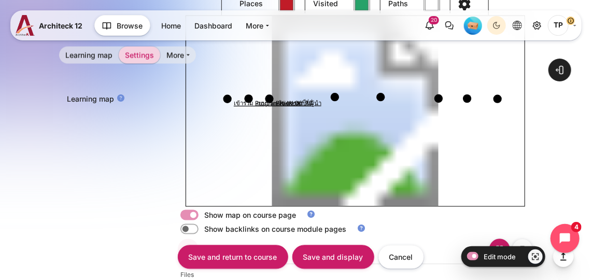
click at [285, 98] on image "Content" at bounding box center [355, 111] width 338 height 190
click circle "Content"
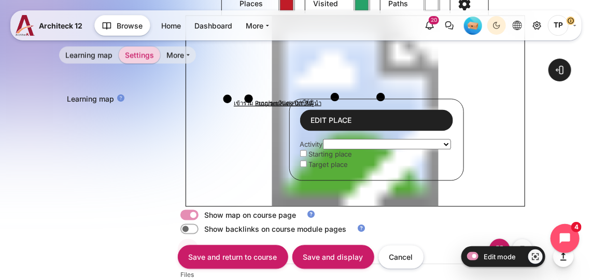
click at [339, 145] on select "เรื่องนี้เกี่ยวกับคุณอย่างไร? เส้นทางการเรียนรู้ของคุณ ภาพปลายทางที่คุณกำลังจะไ…" at bounding box center [387, 144] width 128 height 10
select select "2691"
click at [324, 139] on select "เรื่องนี้เกี่ยวกับคุณอย่างไร? เส้นทางการเรียนรู้ของคุณ ภาพปลายทางที่คุณกำลังจะไ…" at bounding box center [387, 144] width 128 height 10
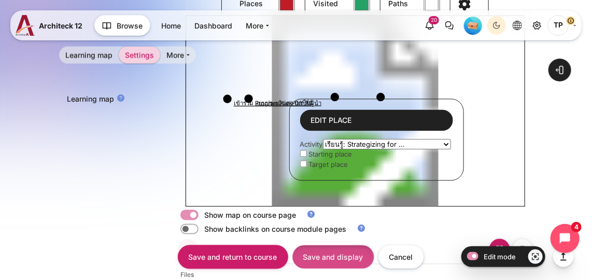
click at [321, 253] on input "Save and display" at bounding box center [333, 256] width 82 height 23
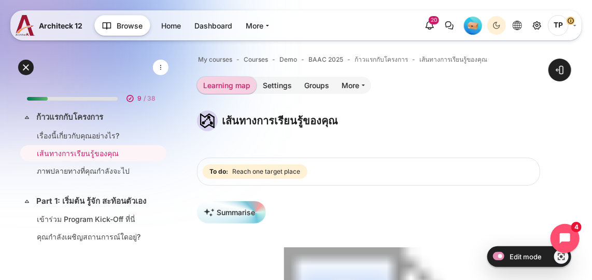
click at [275, 76] on div "My courses Courses Demo BAAC 2025 ก้าวแรกกับโครงการ เส้นทางการเรียนรู้ของคุณ Le…" at bounding box center [368, 269] width 343 height 433
click at [275, 78] on link "Settings" at bounding box center [276, 85] width 41 height 17
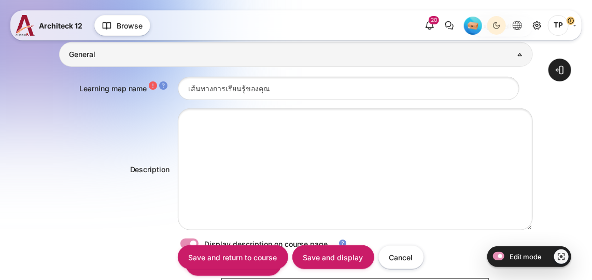
type input "#c01c28"
type input "#26a269"
type input "#ffffff"
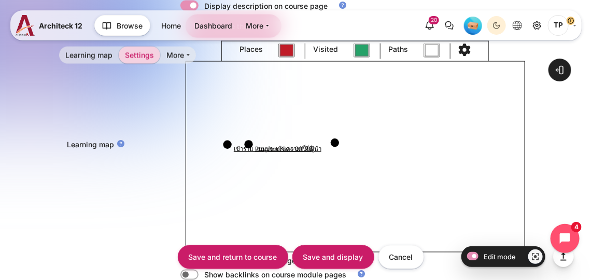
scroll to position [565, 0]
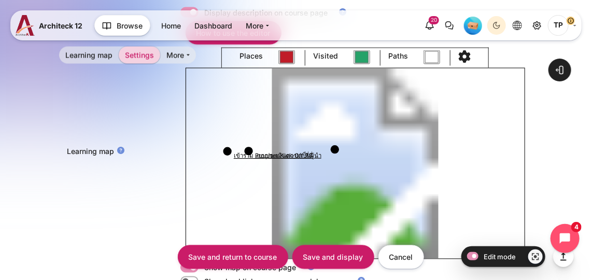
select select "Content"
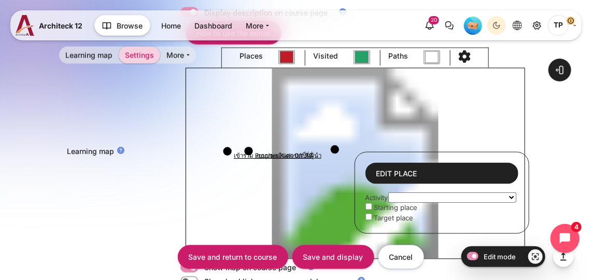
click circle "Content"
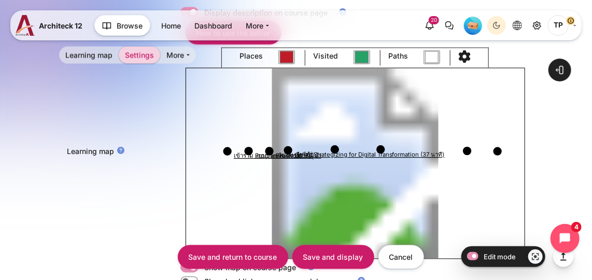
click at [471, 152] on circle "Content" at bounding box center [467, 151] width 8 height 8
click at [501, 149] on circle "Content" at bounding box center [497, 151] width 8 height 8
click at [499, 148] on circle "Content" at bounding box center [497, 151] width 8 height 8
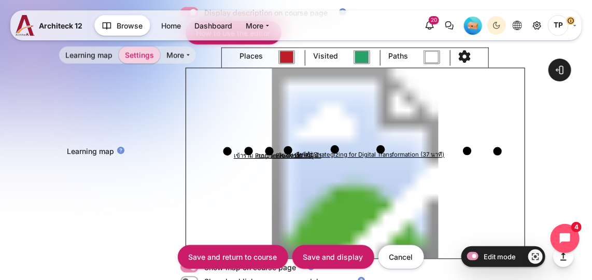
click at [499, 148] on circle "Content" at bounding box center [497, 151] width 8 height 8
click at [467, 149] on circle "Content" at bounding box center [467, 151] width 8 height 8
click at [467, 149] on circle "Content" at bounding box center [467, 150] width 8 height 8
click at [468, 148] on circle "Content" at bounding box center [467, 150] width 8 height 8
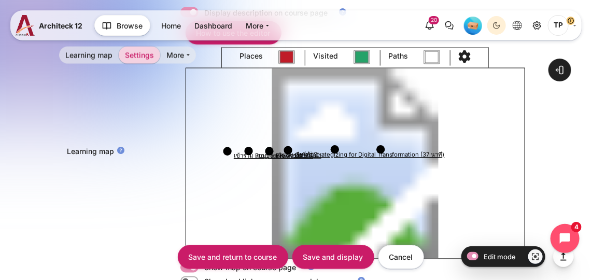
click at [382, 147] on circle "Content" at bounding box center [380, 150] width 8 height 8
click at [380, 147] on circle "Content" at bounding box center [380, 150] width 8 height 8
click at [334, 148] on circle "Content" at bounding box center [335, 150] width 8 height 8
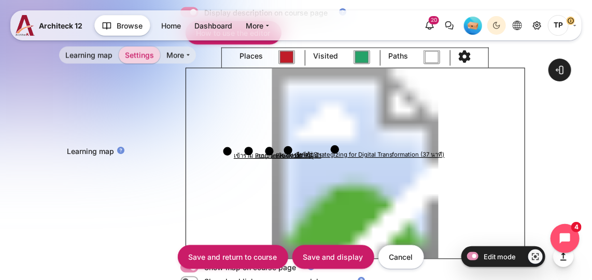
click at [334, 148] on circle "Content" at bounding box center [335, 150] width 8 height 8
click at [334, 150] on circle "Content" at bounding box center [335, 150] width 8 height 8
click at [286, 150] on circle "Content" at bounding box center [287, 150] width 8 height 8
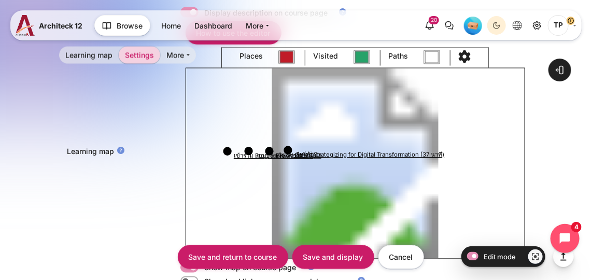
click at [286, 150] on circle "Content" at bounding box center [287, 150] width 8 height 8
click at [290, 151] on circle "Content" at bounding box center [287, 150] width 8 height 8
click at [269, 150] on circle "Content" at bounding box center [269, 151] width 8 height 8
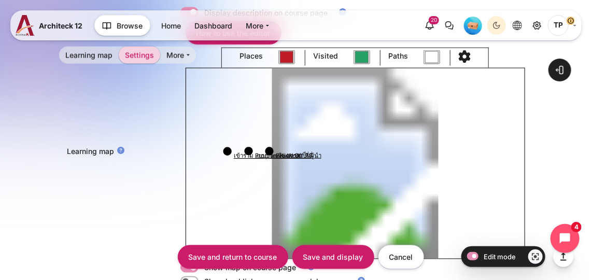
click at [269, 150] on circle "Content" at bounding box center [269, 151] width 8 height 8
click at [268, 149] on circle "Content" at bounding box center [269, 151] width 8 height 8
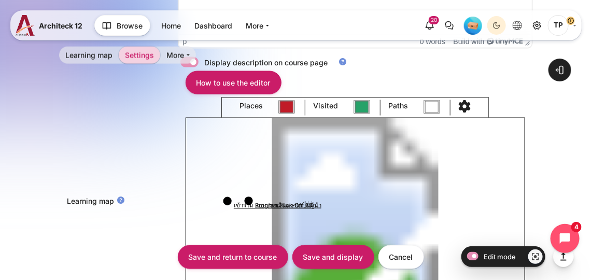
scroll to position [471, 0]
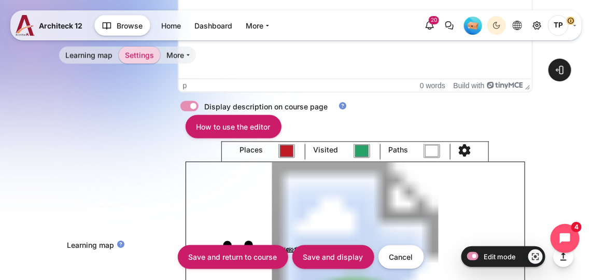
click at [477, 148] on div "Content" at bounding box center [464, 152] width 28 height 16
click at [471, 148] on div "Content" at bounding box center [464, 152] width 28 height 16
click at [462, 147] on icon "Content" at bounding box center [464, 150] width 12 height 12
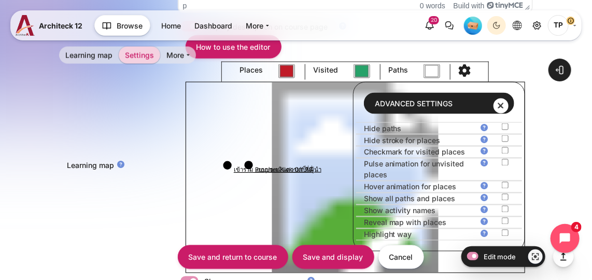
scroll to position [565, 0]
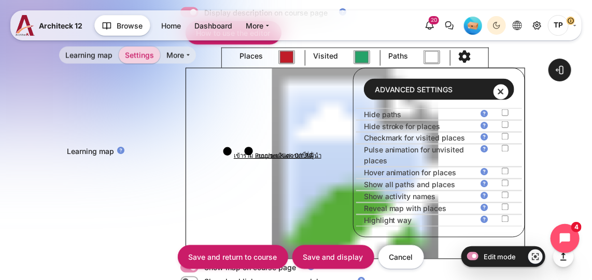
click at [508, 180] on input "Show all paths and places" at bounding box center [505, 183] width 7 height 7
checkbox input "true"
click at [186, 117] on image "Content" at bounding box center [355, 163] width 338 height 190
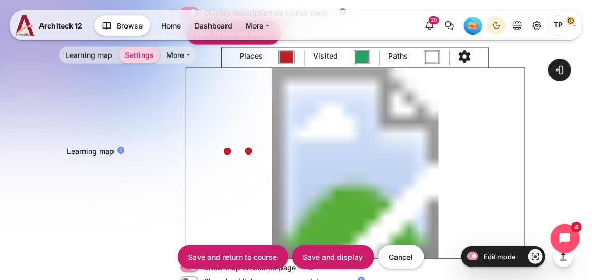
click at [268, 150] on image "Content" at bounding box center [355, 163] width 338 height 190
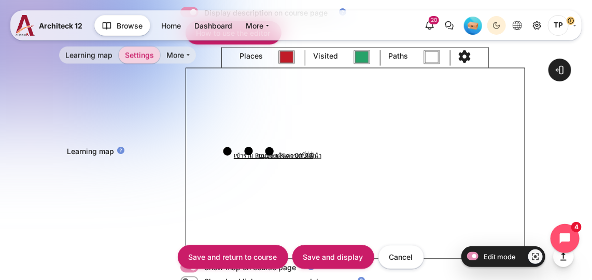
click at [269, 151] on circle "Content" at bounding box center [269, 151] width 8 height 8
click at [251, 149] on circle "Content" at bounding box center [248, 151] width 8 height 8
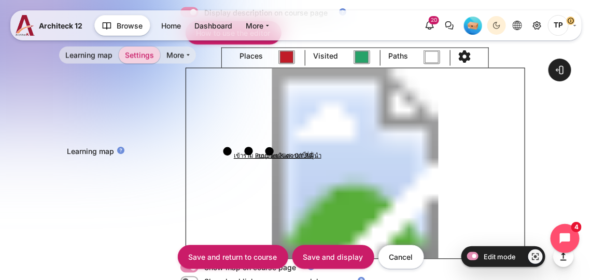
click at [269, 151] on circle "Content" at bounding box center [269, 151] width 8 height 8
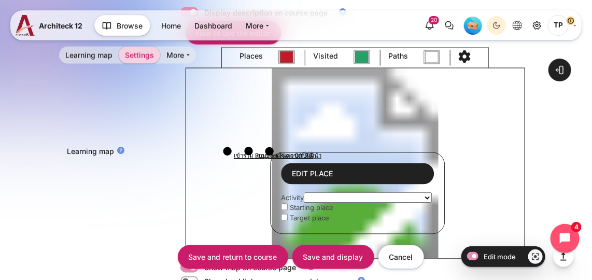
click at [318, 193] on select "เรื่องนี้เกี่ยวกับคุณอย่างไร? เส้นทางการเรียนรู้ของคุณ ภาพปลายทางที่คุณกำลังจะไ…" at bounding box center [368, 198] width 128 height 10
select select "2674"
click at [305, 193] on select "เรื่องนี้เกี่ยวกับคุณอย่างไร? เส้นทางการเรียนรู้ของคุณ ภาพปลายทางที่คุณกำลังจะไ…" at bounding box center [368, 198] width 128 height 10
click at [269, 150] on circle "Content" at bounding box center [269, 151] width 8 height 8
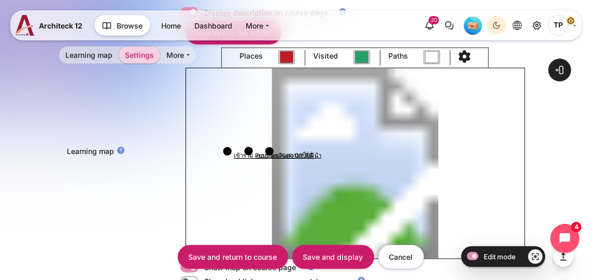
click at [288, 149] on image "Content" at bounding box center [355, 163] width 338 height 190
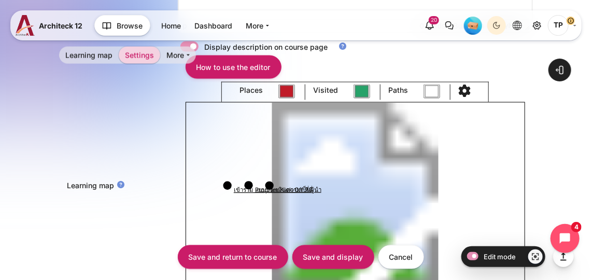
scroll to position [518, 0]
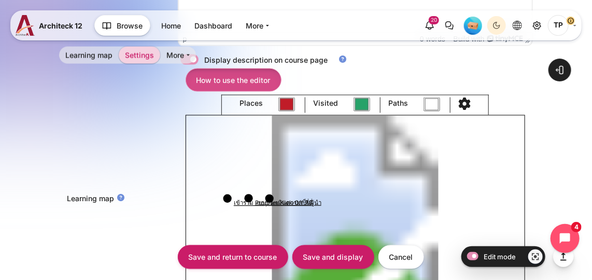
click at [238, 90] on div "Learning map name เส้นทางการเรียนรู้ของคุณ Description Edit View Insert Format …" at bounding box center [296, 143] width 474 height 775
drag, startPoint x: 238, startPoint y: 90, endPoint x: 244, endPoint y: 83, distance: 8.8
click at [244, 83] on link "How to use the editor" at bounding box center [233, 79] width 96 height 23
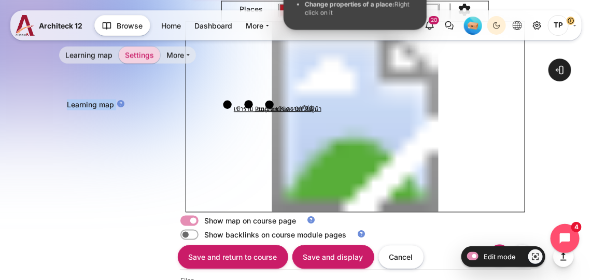
scroll to position [612, 0]
click at [159, 120] on div "Learning map Places #c01c28 Visited #26a269 Paths #ffffff Edit place Activity เ…" at bounding box center [296, 106] width 474 height 211
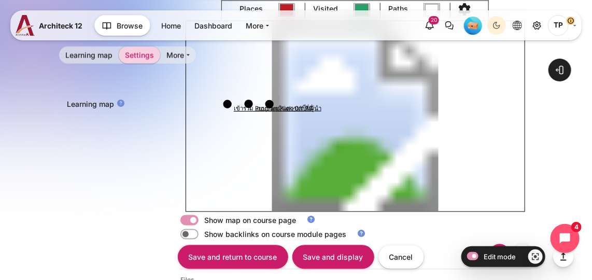
click at [290, 103] on image "Content" at bounding box center [355, 116] width 338 height 190
click at [286, 103] on image "Content" at bounding box center [355, 116] width 338 height 190
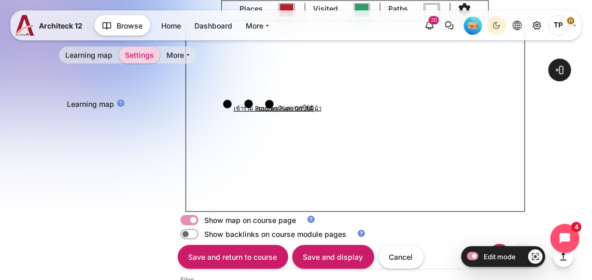
click circle "Content"
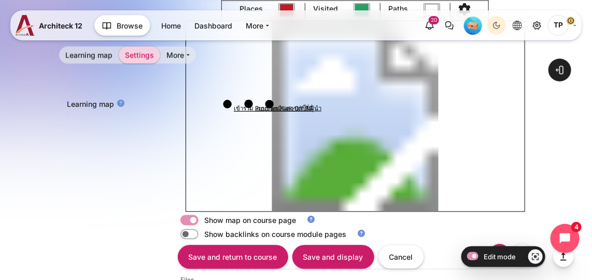
click circle "Content"
click at [268, 103] on circle "Content" at bounding box center [269, 103] width 8 height 8
click circle "Content"
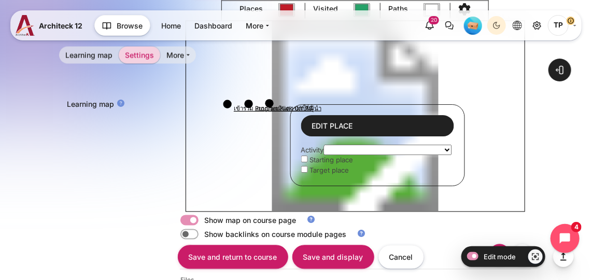
click at [334, 145] on select "เรื่องนี้เกี่ยวกับคุณอย่างไร? เส้นทางการเรียนรู้ของคุณ ภาพปลายทางที่คุณกำลังจะไ…" at bounding box center [387, 150] width 128 height 10
select select "2691"
click at [325, 145] on select "เรื่องนี้เกี่ยวกับคุณอย่างไร? เส้นทางการเรียนรู้ของคุณ ภาพปลายทางที่คุณกำลังจะไ…" at bounding box center [387, 150] width 128 height 10
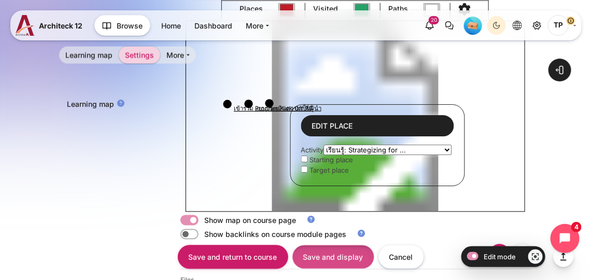
click at [327, 249] on input "Save and display" at bounding box center [333, 256] width 82 height 23
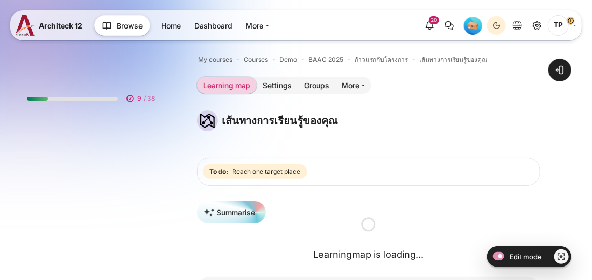
scroll to position [138, 0]
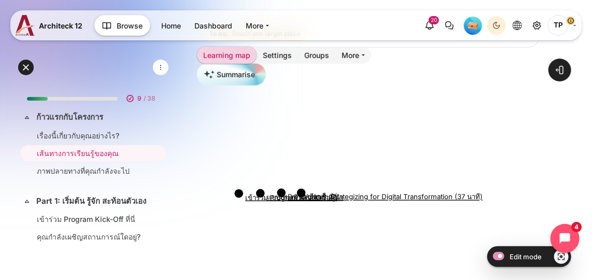
click at [287, 193] on icon "Content" at bounding box center [291, 193] width 20 height 0
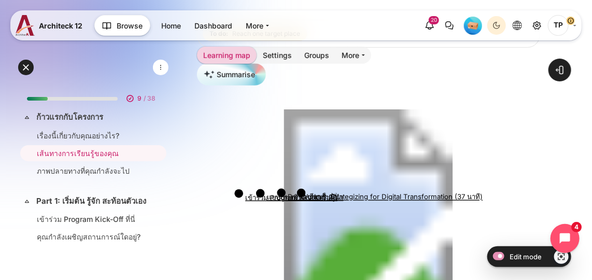
click at [280, 192] on circle "Content" at bounding box center [281, 193] width 9 height 9
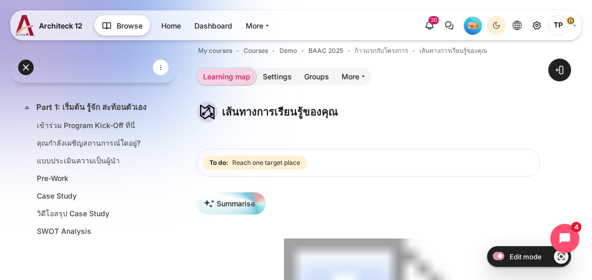
scroll to position [0, 0]
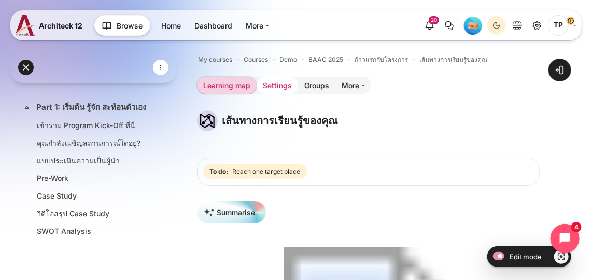
click at [271, 80] on link "Settings" at bounding box center [276, 85] width 41 height 17
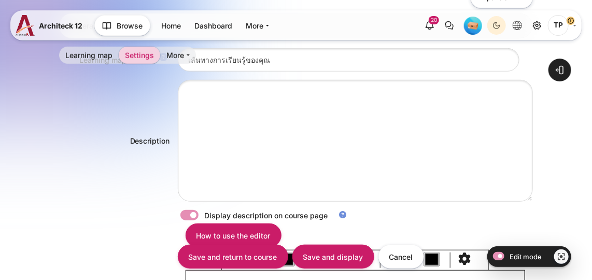
type input "#c01c28"
type input "#26a269"
type input "#ffffff"
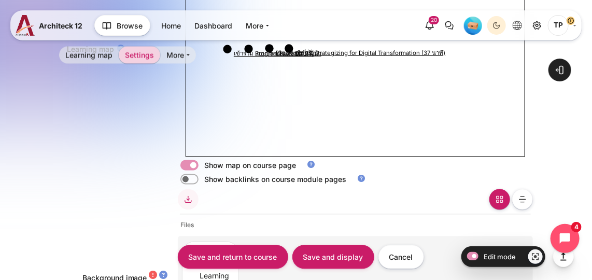
scroll to position [570, 0]
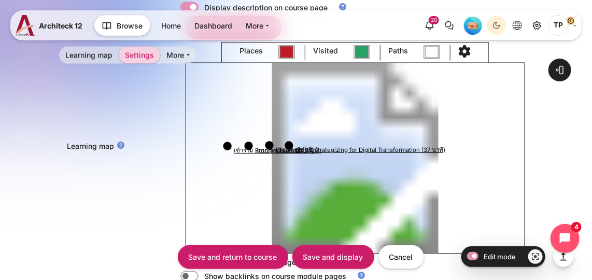
select select "2691"
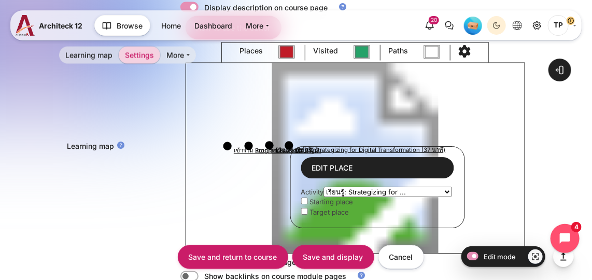
click at [303, 211] on input "Content" at bounding box center [304, 211] width 7 height 7
checkbox input "true"
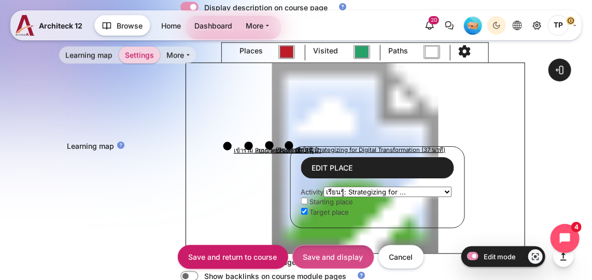
click at [322, 258] on input "Save and display" at bounding box center [333, 256] width 82 height 23
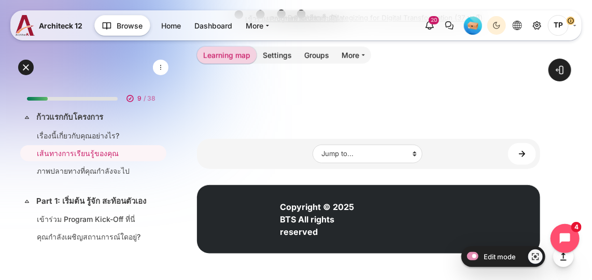
scroll to position [175, 0]
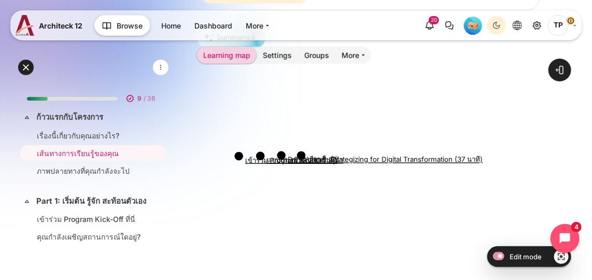
click at [298, 152] on circle "Content" at bounding box center [301, 155] width 9 height 9
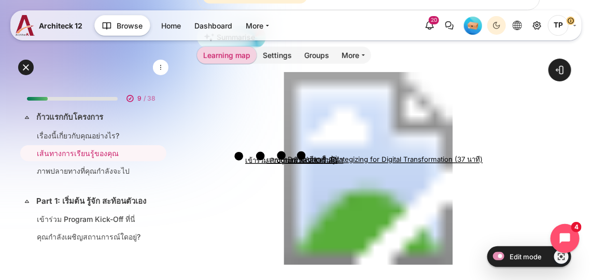
click at [302, 153] on circle "Content" at bounding box center [301, 155] width 9 height 9
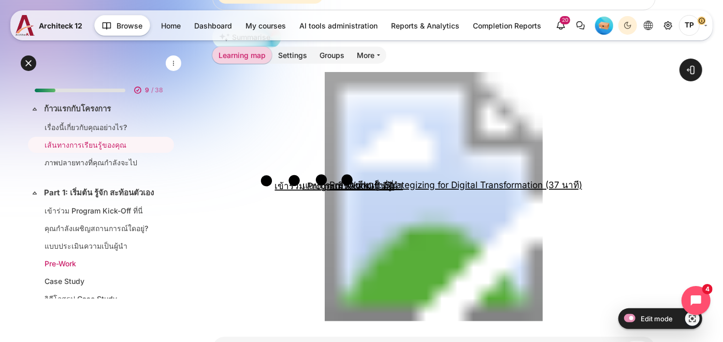
click at [59, 268] on link "Pre-Work" at bounding box center [99, 263] width 109 height 11
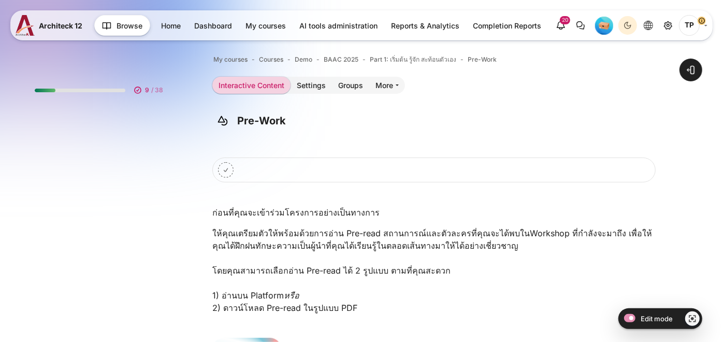
scroll to position [86, 0]
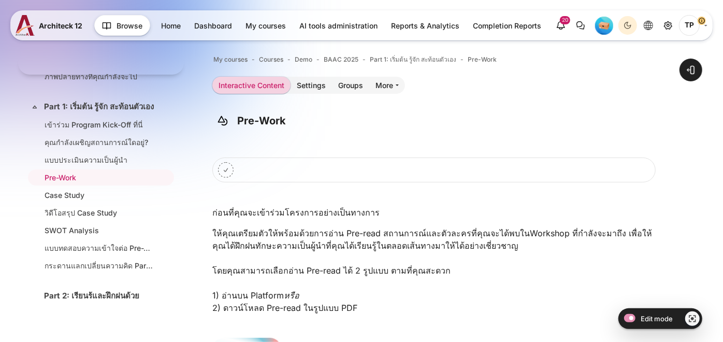
click at [229, 166] on icon "Mark Pre-Work as done" at bounding box center [226, 170] width 16 height 16
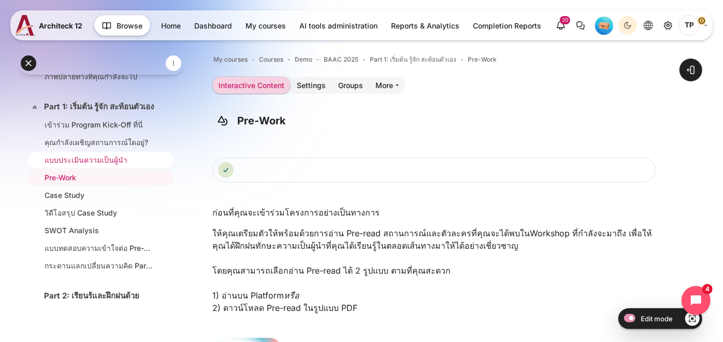
click at [69, 165] on link "แบบประเมินความเป็นผู้นำ" at bounding box center [99, 159] width 109 height 11
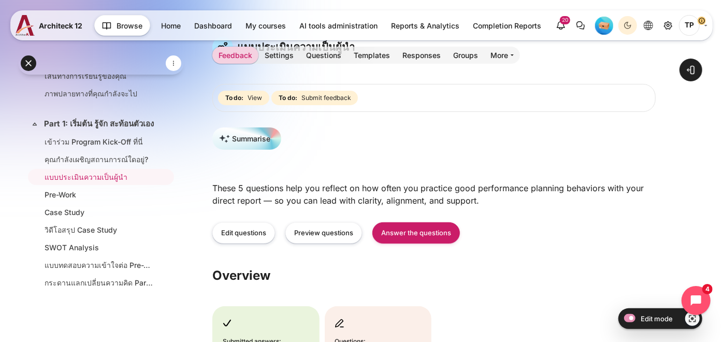
scroll to position [115, 0]
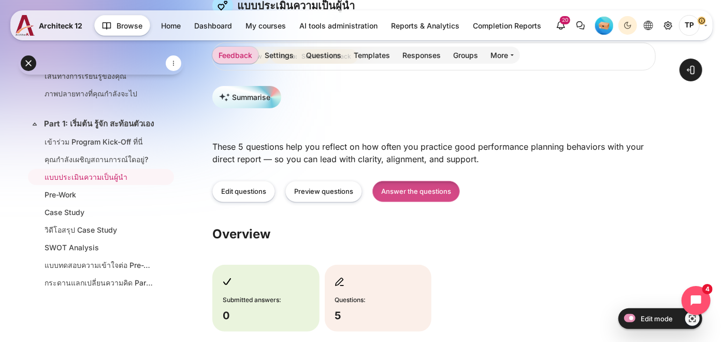
click at [432, 188] on link "Answer the questions" at bounding box center [417, 191] width 88 height 21
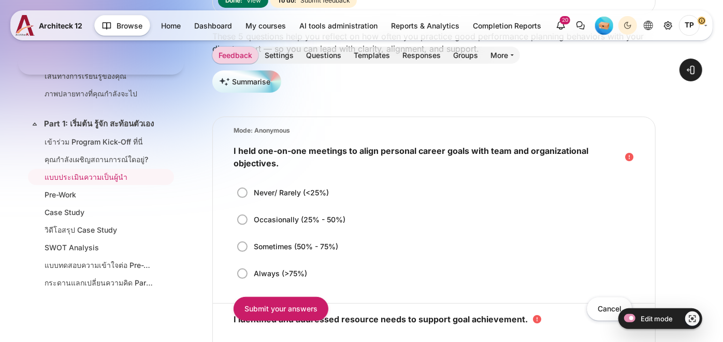
scroll to position [173, 0]
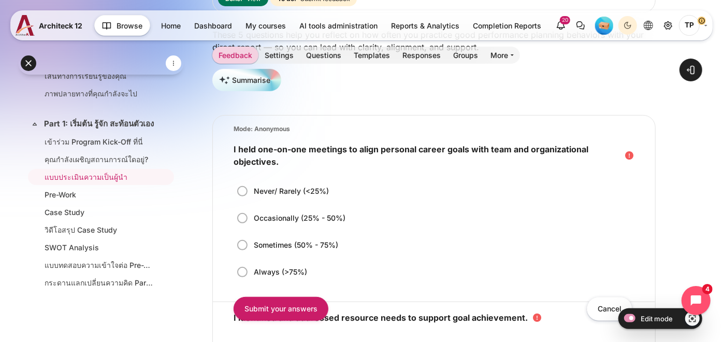
click at [253, 248] on label "Sometimes (50% - 75%)" at bounding box center [296, 245] width 87 height 11
click at [246, 248] on input "Sometimes (50% - 75%)" at bounding box center [245, 245] width 10 height 11
radio input "true"
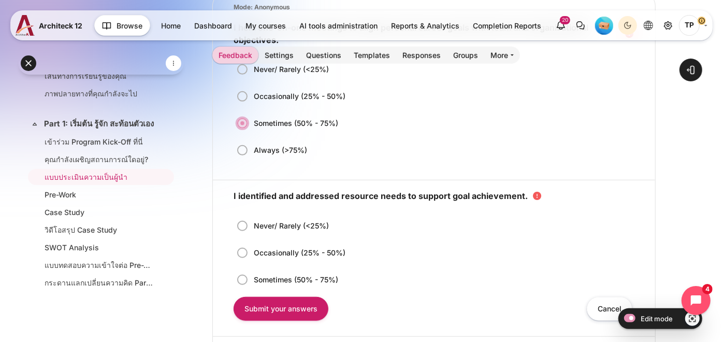
scroll to position [345, 0]
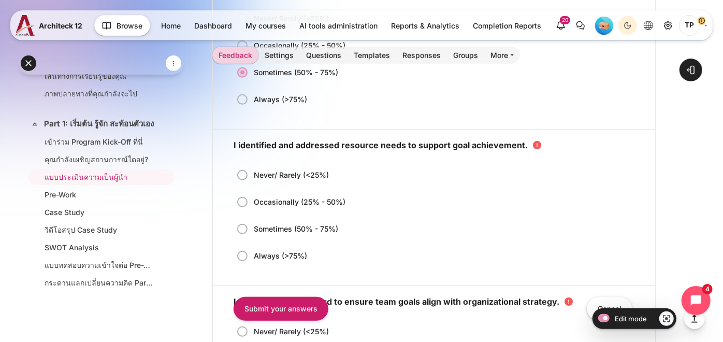
click at [251, 177] on div "Never/ Rarely (<25%)" at bounding box center [283, 175] width 94 height 11
click at [251, 177] on input "Never/ Rarely (<25%)" at bounding box center [245, 175] width 10 height 11
radio input "true"
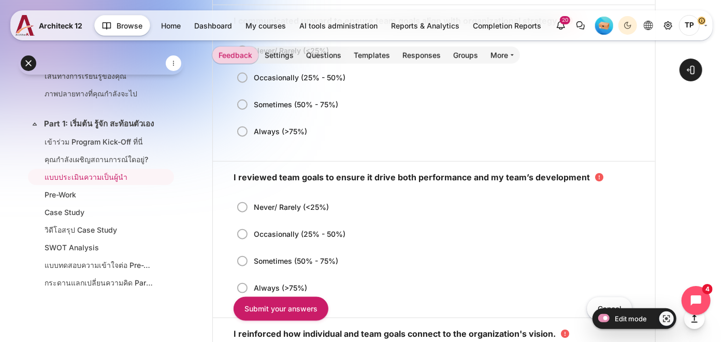
scroll to position [633, 0]
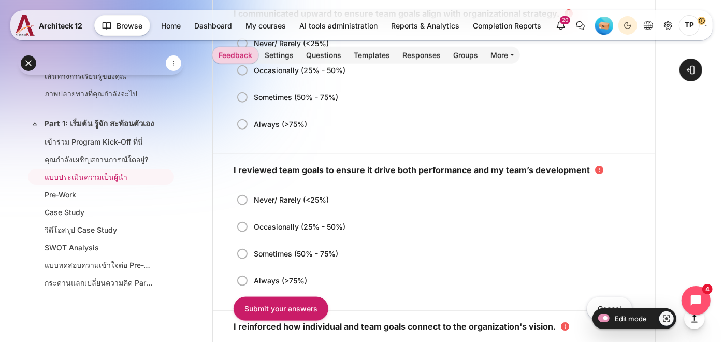
click at [247, 105] on div "Never/ Rarely (<25%) Occasionally (25% - 50%) Sometimes (50% - 75%) Always (>75…" at bounding box center [434, 87] width 401 height 113
click at [253, 99] on label "Sometimes (50% - 75%)" at bounding box center [296, 97] width 87 height 11
click at [243, 99] on input "Sometimes (50% - 75%)" at bounding box center [245, 97] width 10 height 11
radio input "true"
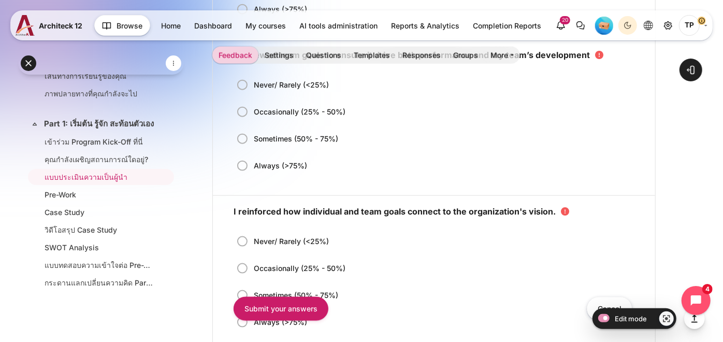
click at [253, 115] on label "Occasionally (25% - 50%)" at bounding box center [300, 112] width 94 height 11
click at [240, 115] on input "Occasionally (25% - 50%)" at bounding box center [245, 112] width 10 height 11
radio input "true"
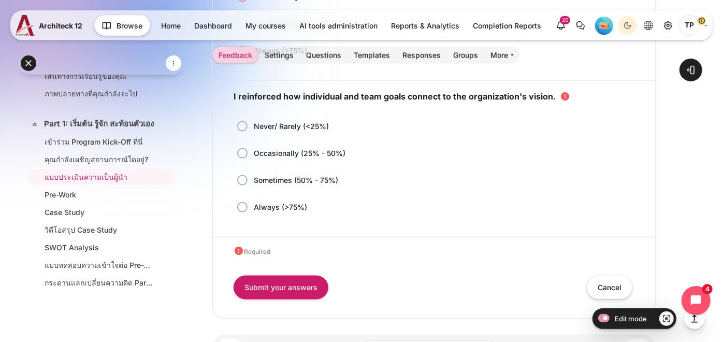
click at [253, 149] on label "Occasionally (25% - 50%)" at bounding box center [300, 153] width 94 height 11
click at [246, 149] on input "Occasionally (25% - 50%)" at bounding box center [245, 153] width 10 height 11
radio input "true"
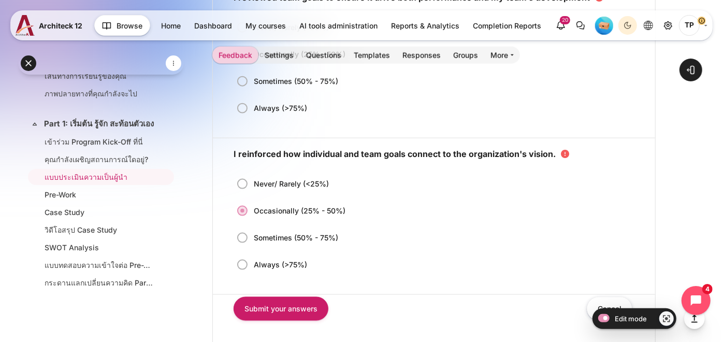
scroll to position [921, 0]
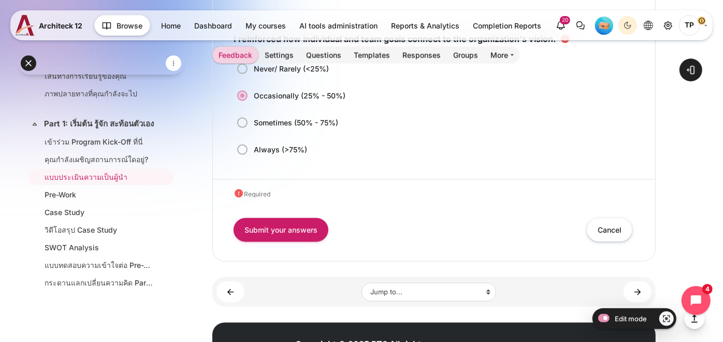
drag, startPoint x: 258, startPoint y: 206, endPoint x: 314, endPoint y: 156, distance: 74.5
copy div "These 5 questions help you reflect on how often you practice good performance p…"
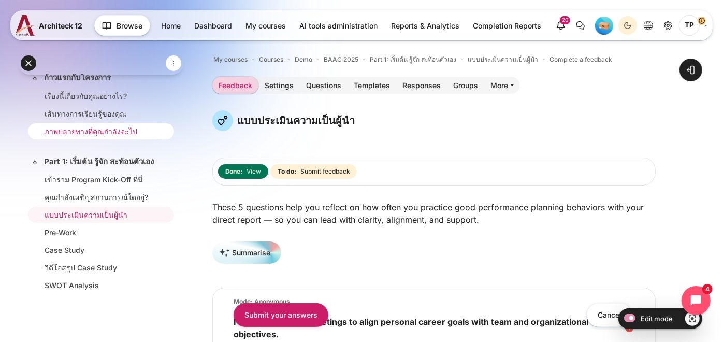
scroll to position [0, 0]
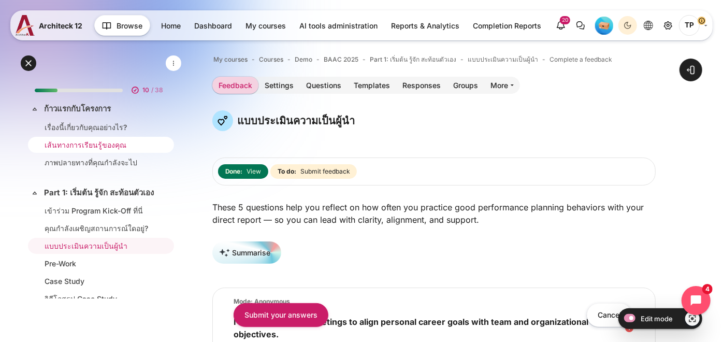
click at [56, 140] on link "เส้นทางการเรียนรู้ของคุณ" at bounding box center [99, 144] width 109 height 11
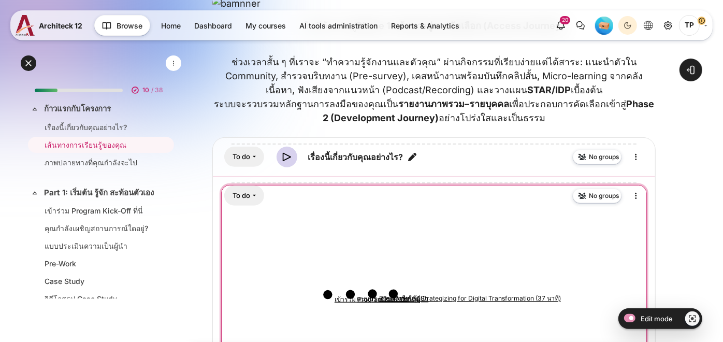
scroll to position [403, 0]
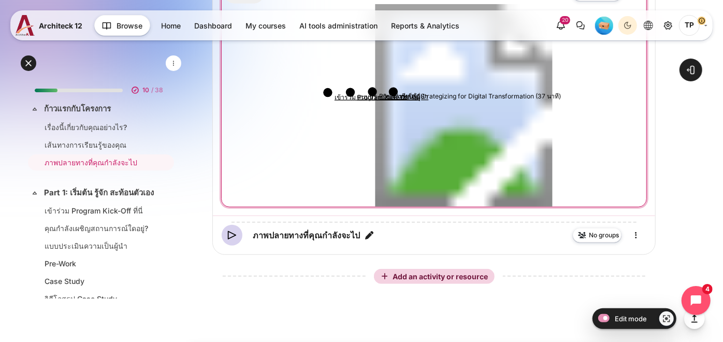
click at [393, 96] on circle "Content" at bounding box center [393, 92] width 9 height 9
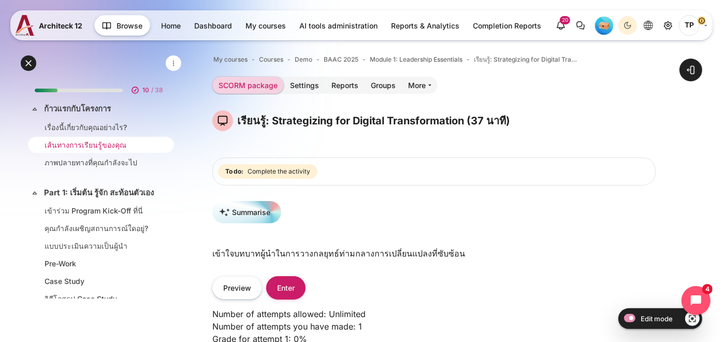
click at [68, 143] on link "เส้นทางการเรียนรู้ของคุณ" at bounding box center [99, 144] width 109 height 11
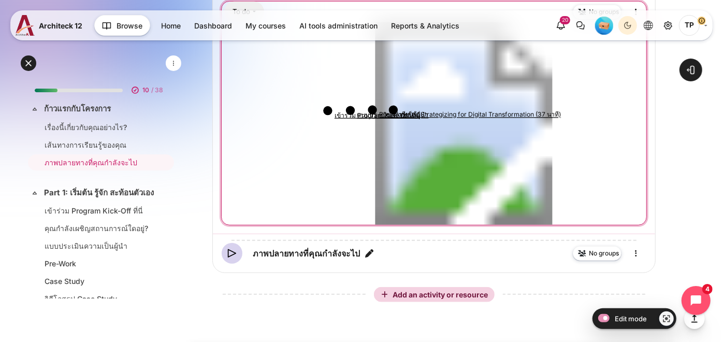
scroll to position [403, 0]
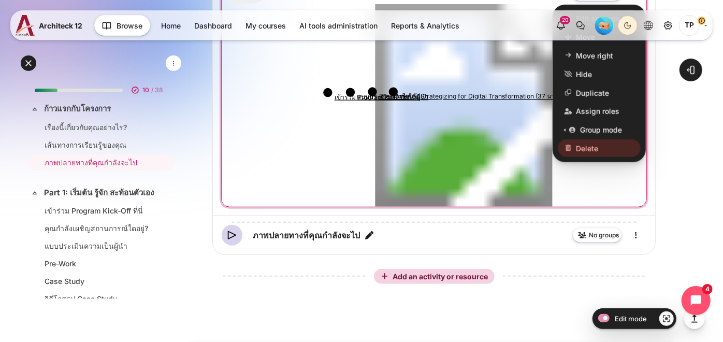
click at [581, 24] on span "Edit settings" at bounding box center [598, 18] width 44 height 11
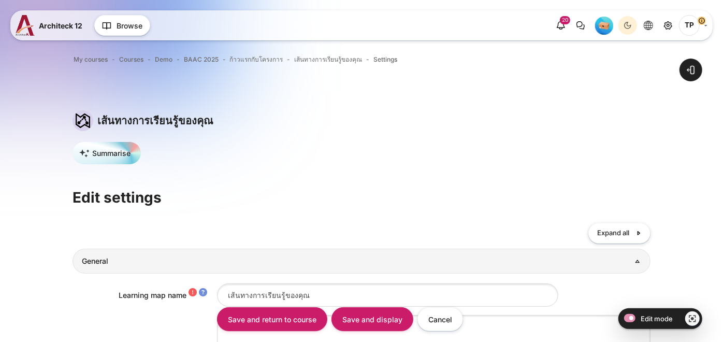
type input "#c01c28"
type input "#26a269"
type input "#ffffff"
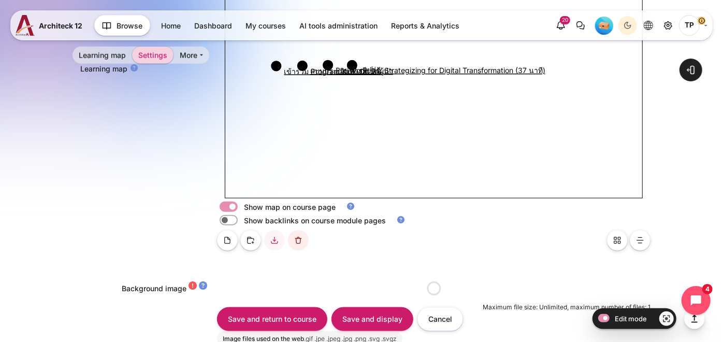
scroll to position [524, 0]
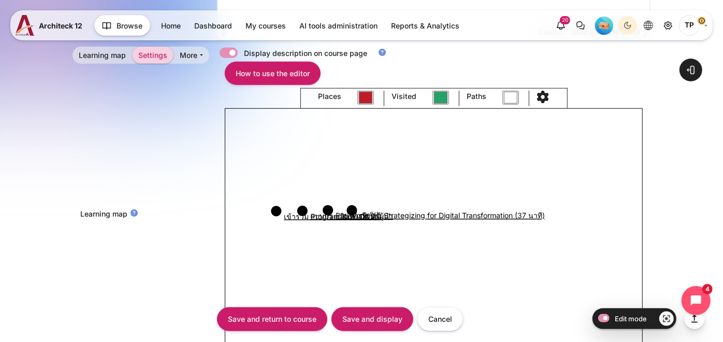
select select "2691"
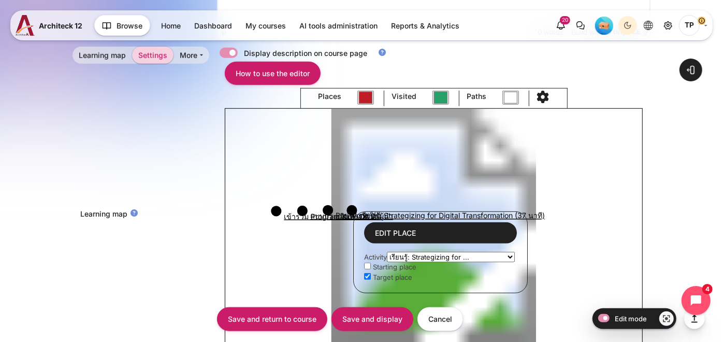
click at [365, 275] on input "Content" at bounding box center [367, 276] width 7 height 7
checkbox input "false"
click at [400, 206] on image "Content" at bounding box center [434, 226] width 418 height 234
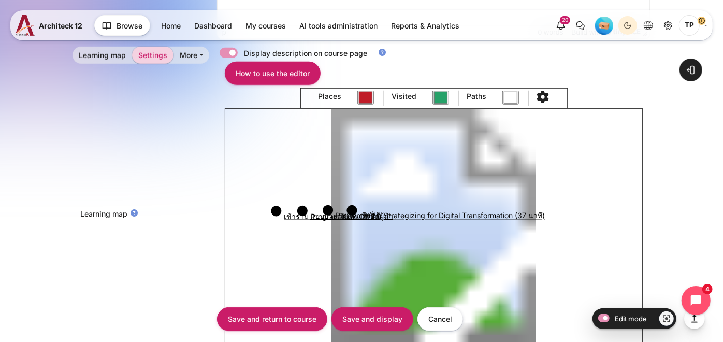
click at [392, 210] on image "Content" at bounding box center [434, 226] width 418 height 234
click at [392, 209] on circle "Content" at bounding box center [393, 209] width 10 height 10
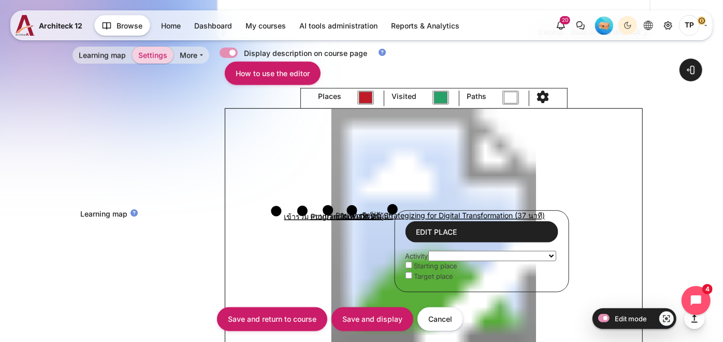
click at [444, 255] on select "เรื่องนี้เกี่ยวกับคุณอย่างไร? เส้นทางการเรียนรู้ของคุณ ภาพปลายทางที่คุณกำลังจะไ…" at bounding box center [492, 256] width 128 height 10
select select "2695"
click at [429, 251] on select "เรื่องนี้เกี่ยวกับคุณอย่างไร? เส้นทางการเรียนรู้ของคุณ ภาพปลายทางที่คุณกำลังจะไ…" at bounding box center [492, 256] width 128 height 10
click at [349, 210] on circle "Content" at bounding box center [352, 210] width 10 height 10
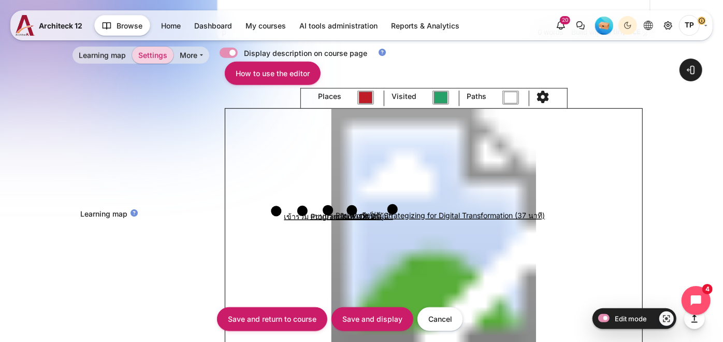
click at [392, 210] on circle "Content" at bounding box center [393, 209] width 10 height 10
click at [391, 211] on circle "Content" at bounding box center [392, 210] width 10 height 10
click at [408, 209] on image "Content" at bounding box center [434, 226] width 418 height 234
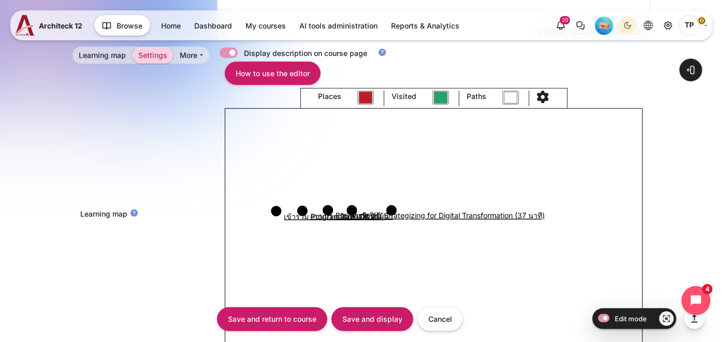
click circle "Content"
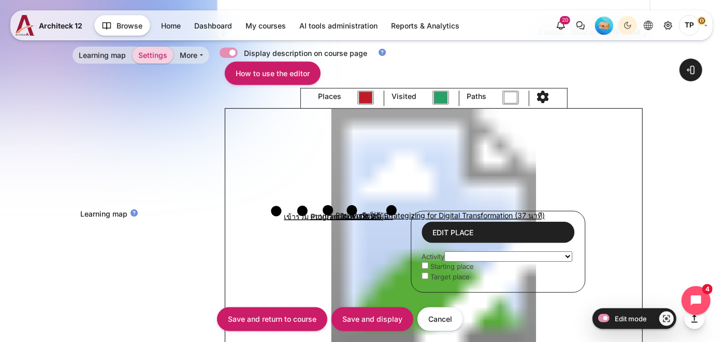
click at [460, 256] on select "เรื่องนี้เกี่ยวกับคุณอย่างไร? เส้นทางการเรียนรู้ของคุณ ภาพปลายทางที่คุณกำลังจะไ…" at bounding box center [509, 256] width 128 height 10
select select "2696"
click at [446, 251] on select "เรื่องนี้เกี่ยวกับคุณอย่างไร? เส้นทางการเรียนรู้ของคุณ ภาพปลายทางที่คุณกำลังจะไ…" at bounding box center [509, 256] width 128 height 10
click at [394, 211] on circle "Content" at bounding box center [392, 210] width 10 height 10
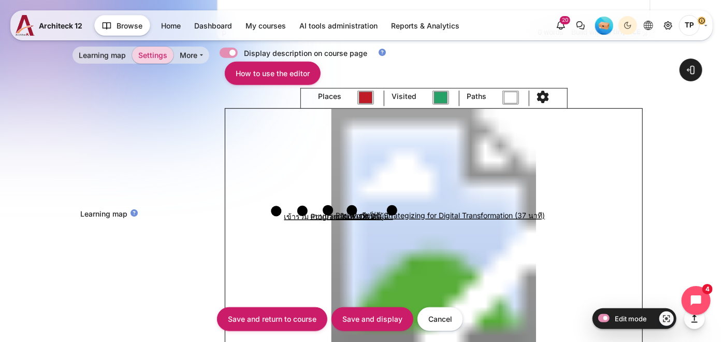
click at [391, 210] on circle "Content" at bounding box center [392, 210] width 10 height 10
click circle "Content"
click at [452, 209] on image "Content" at bounding box center [434, 226] width 418 height 234
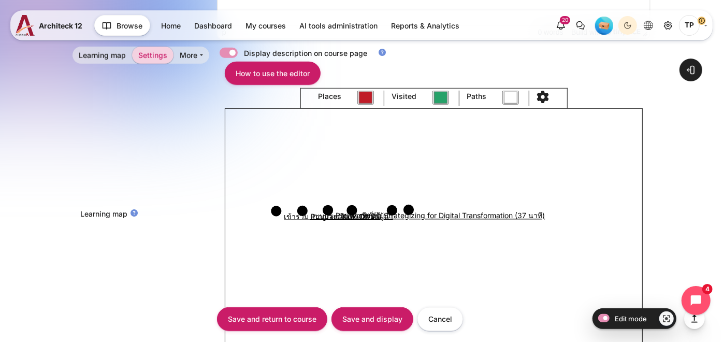
click circle "Content"
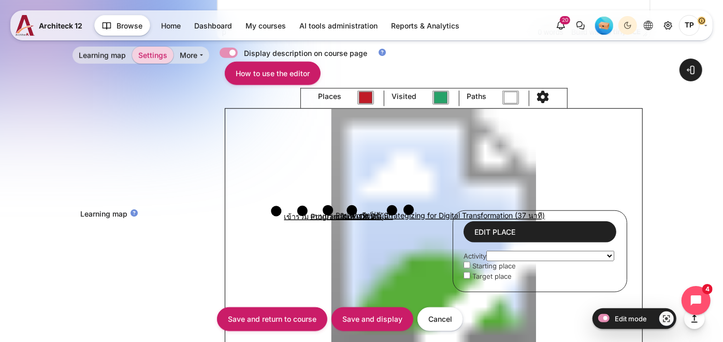
click at [505, 252] on select "เรื่องนี้เกี่ยวกับคุณอย่างไร? เส้นทางการเรียนรู้ของคุณ ภาพปลายทางที่คุณกำลังจะไ…" at bounding box center [551, 256] width 128 height 10
select select "2702"
click at [488, 251] on select "เรื่องนี้เกี่ยวกับคุณอย่างไร? เส้นทางการเรียนรู้ของคุณ ภาพปลายทางที่คุณกำลังจะไ…" at bounding box center [551, 256] width 128 height 10
click at [411, 211] on circle "Content" at bounding box center [409, 210] width 10 height 10
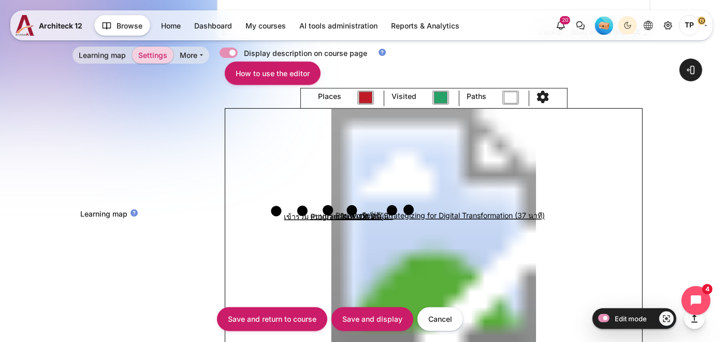
click circle "Content"
click at [408, 211] on circle "Content" at bounding box center [409, 210] width 10 height 10
click at [392, 209] on circle "Content" at bounding box center [392, 210] width 10 height 10
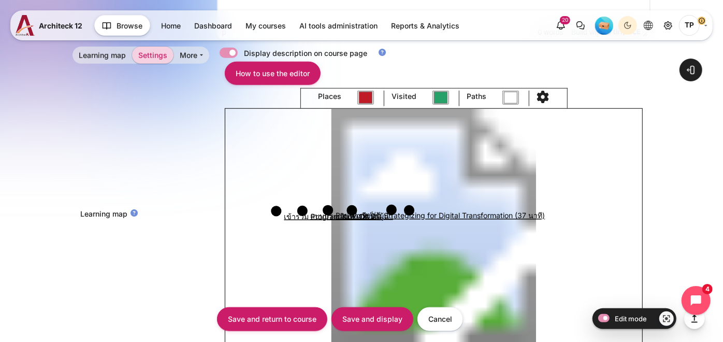
click at [466, 210] on image "Content" at bounding box center [434, 226] width 418 height 234
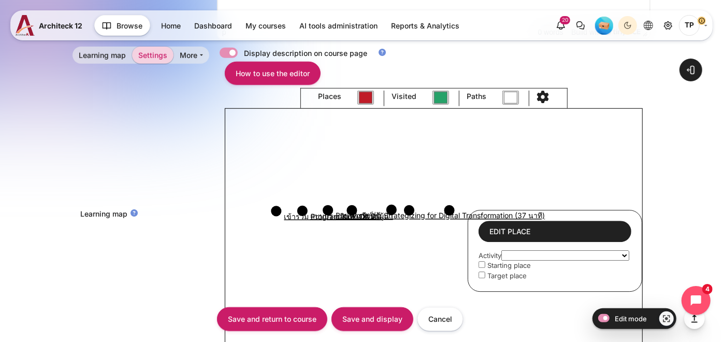
click at [510, 254] on select "เรื่องนี้เกี่ยวกับคุณอย่างไร? เส้นทางการเรียนรู้ของคุณ ภาพปลายทางที่คุณกำลังจะไ…" at bounding box center [566, 255] width 128 height 10
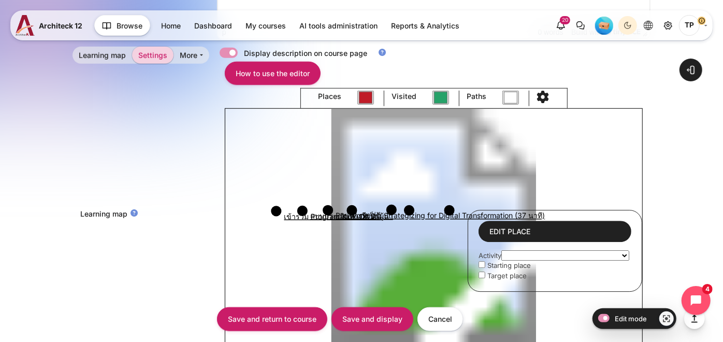
select select "2703"
click at [503, 250] on select "เรื่องนี้เกี่ยวกับคุณอย่างไร? เส้นทางการเรียนรู้ของคุณ ภาพปลายทางที่คุณกำลังจะไ…" at bounding box center [566, 255] width 128 height 10
click circle "Content"
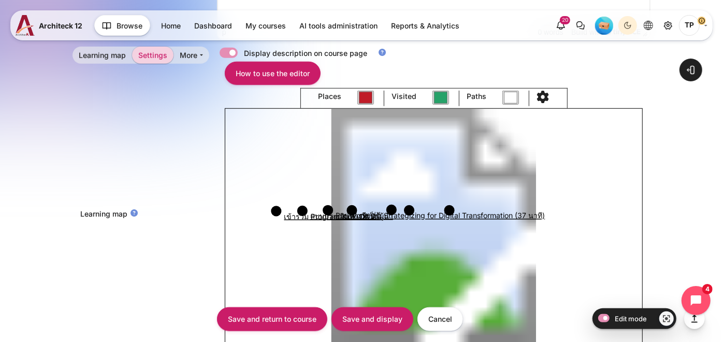
click at [451, 209] on circle "Content" at bounding box center [450, 210] width 10 height 10
click circle "Content"
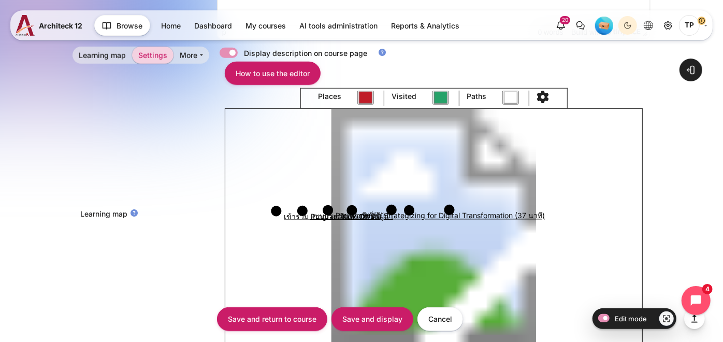
click at [467, 208] on image "Content" at bounding box center [434, 226] width 418 height 234
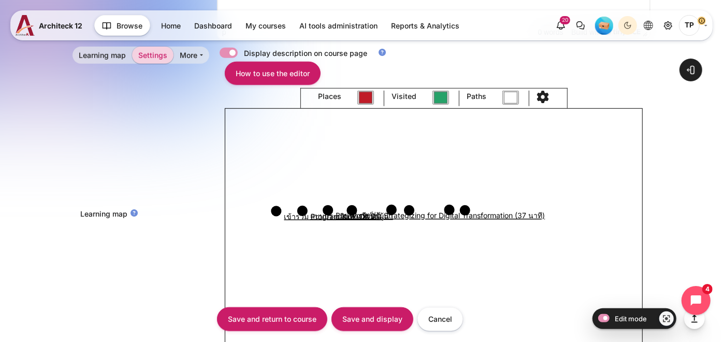
click at [466, 211] on circle "Content" at bounding box center [465, 210] width 10 height 10
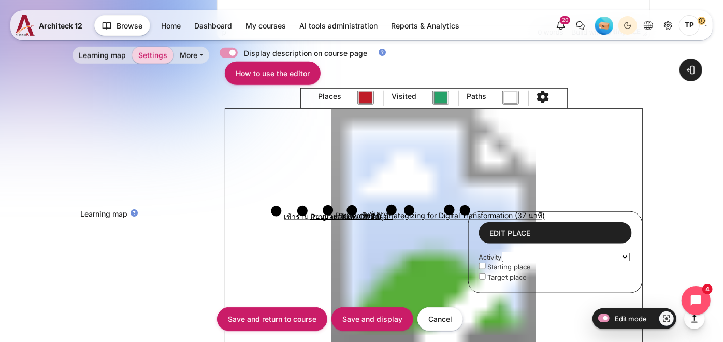
click at [522, 254] on select "เรื่องนี้เกี่ยวกับคุณอย่างไร? เส้นทางการเรียนรู้ของคุณ ภาพปลายทางที่คุณกำลังจะไ…" at bounding box center [566, 257] width 128 height 10
select select "2703"
click at [503, 252] on select "เรื่องนี้เกี่ยวกับคุณอย่างไร? เส้นทางการเรียนรู้ของคุณ ภาพปลายทางที่คุณกำลังจะไ…" at bounding box center [566, 257] width 128 height 10
click at [450, 208] on circle "Content" at bounding box center [450, 210] width 10 height 10
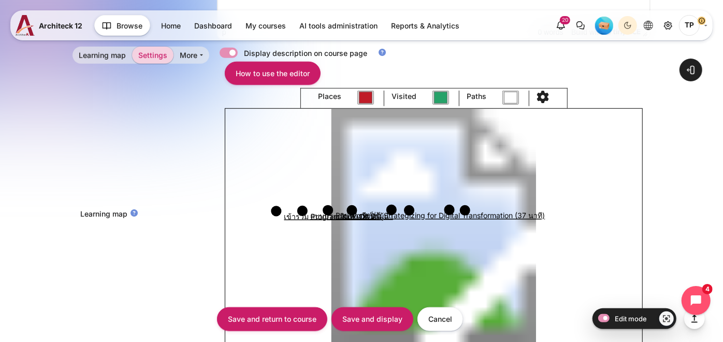
click at [466, 210] on circle "Content" at bounding box center [465, 210] width 10 height 10
click at [506, 210] on image "Content" at bounding box center [434, 226] width 418 height 234
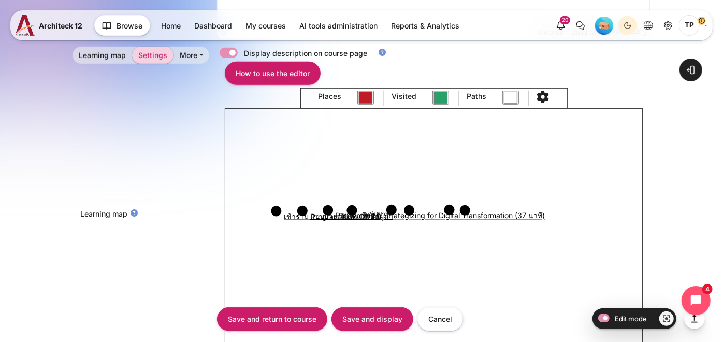
click circle "Content"
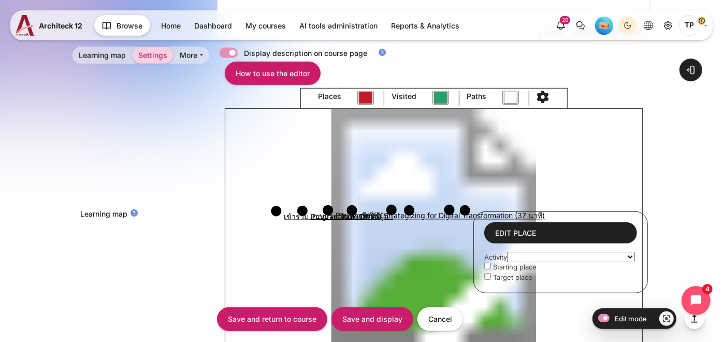
click at [529, 254] on select "เรื่องนี้เกี่ยวกับคุณอย่างไร? เส้นทางการเรียนรู้ของคุณ ภาพปลายทางที่คุณกำลังจะไ…" at bounding box center [571, 257] width 128 height 10
select select "2708"
click at [509, 252] on select "เรื่องนี้เกี่ยวกับคุณอย่างไร? เส้นทางการเรียนรู้ของคุณ ภาพปลายทางที่คุณกำลังจะไ…" at bounding box center [571, 257] width 128 height 10
click at [464, 211] on circle "Content" at bounding box center [465, 210] width 10 height 10
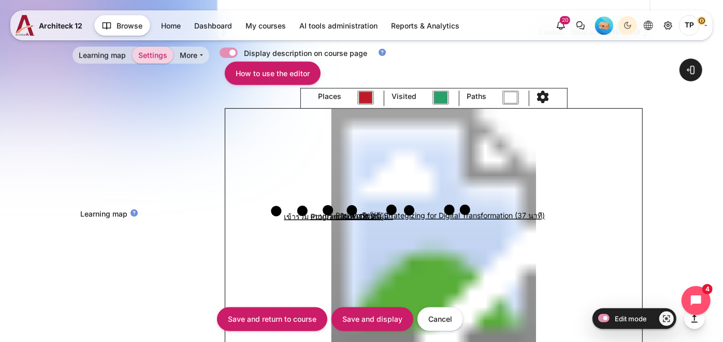
click circle "Content"
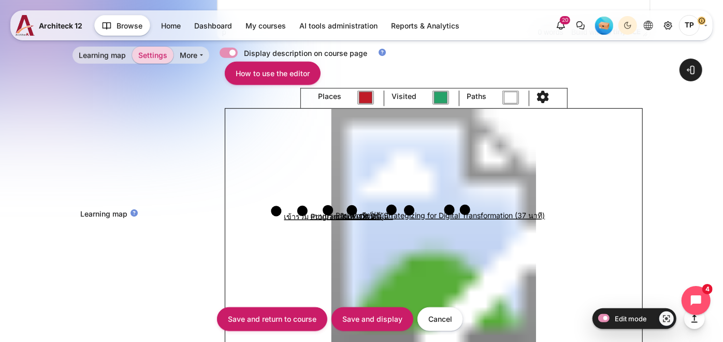
click circle "Content"
click at [507, 213] on image "Content" at bounding box center [434, 226] width 418 height 234
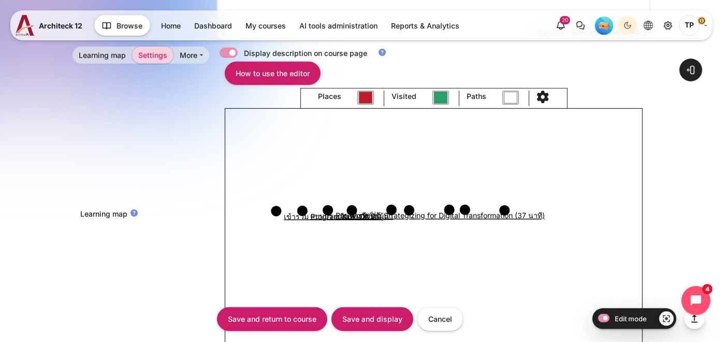
click at [506, 210] on circle "Content" at bounding box center [504, 210] width 10 height 10
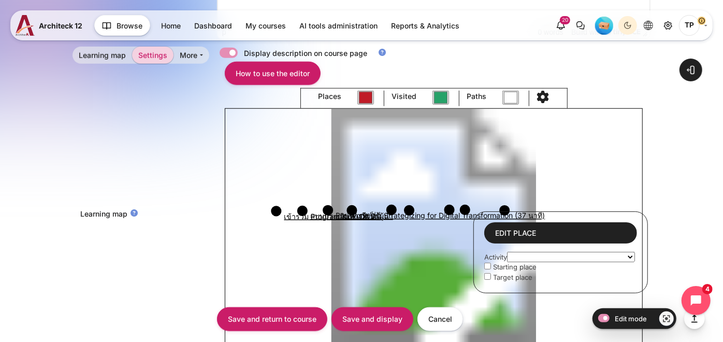
click at [524, 257] on select "เรื่องนี้เกี่ยวกับคุณอย่างไร? เส้นทางการเรียนรู้ของคุณ ภาพปลายทางที่คุณกำลังจะไ…" at bounding box center [571, 257] width 128 height 10
select select "2708"
click at [509, 252] on select "เรื่องนี้เกี่ยวกับคุณอย่างไร? เส้นทางการเรียนรู้ของคุณ ภาพปลายทางที่คุณกำลังจะไ…" at bounding box center [571, 257] width 128 height 10
click at [467, 211] on circle "Content" at bounding box center [465, 210] width 10 height 10
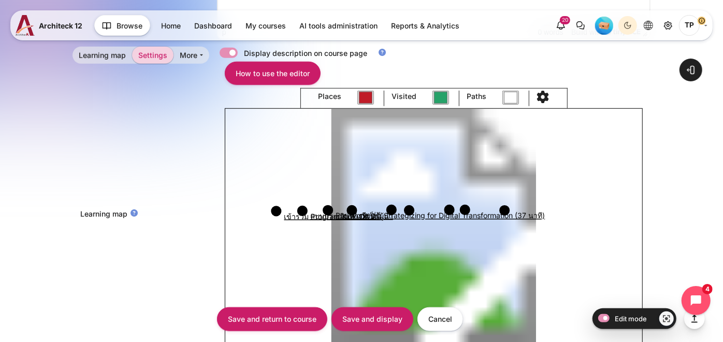
click at [504, 210] on circle "Content" at bounding box center [504, 210] width 10 height 10
click at [537, 211] on image "Content" at bounding box center [434, 226] width 418 height 234
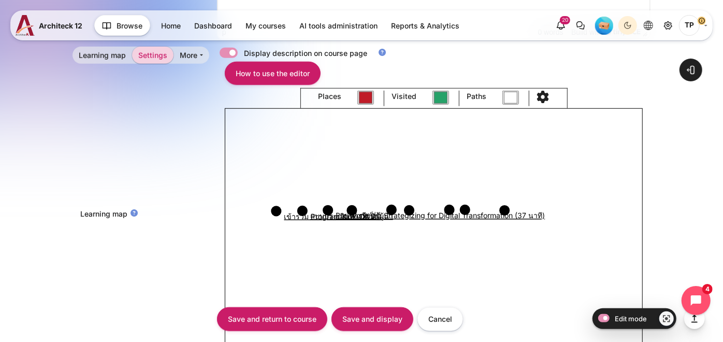
click circle "Content"
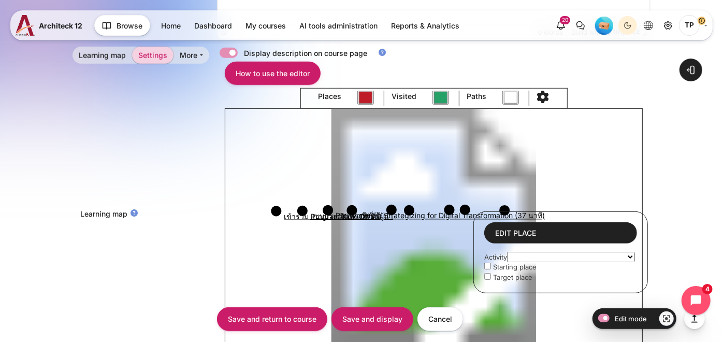
click at [545, 252] on select "เรื่องนี้เกี่ยวกับคุณอย่างไร? เส้นทางการเรียนรู้ของคุณ ภาพปลายทางที่คุณกำลังจะไ…" at bounding box center [571, 257] width 128 height 10
select select "2724"
click at [509, 252] on select "เรื่องนี้เกี่ยวกับคุณอย่างไร? เส้นทางการเรียนรู้ของคุณ ภาพปลายทางที่คุณกำลังจะไ…" at bounding box center [571, 257] width 128 height 10
click at [506, 212] on div "Edit place Activity เรื่องนี้เกี่ยวกับคุณอย่างไร? เส้นทางการเรียนรู้ของคุณ ภาพป…" at bounding box center [561, 252] width 174 height 81
click at [506, 209] on circle "Content" at bounding box center [504, 210] width 10 height 10
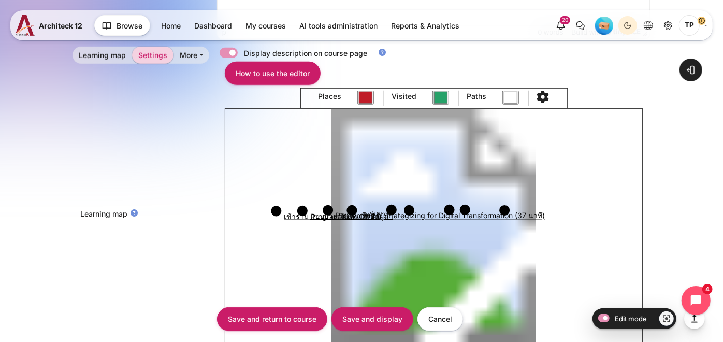
click circle "Content"
click at [574, 210] on image "Content" at bounding box center [434, 226] width 418 height 234
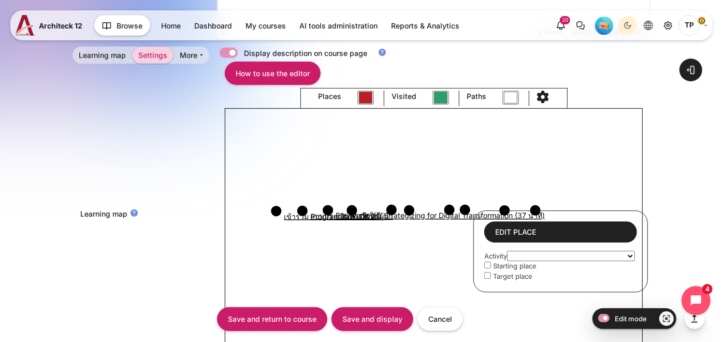
click at [551, 255] on select "เรื่องนี้เกี่ยวกับคุณอย่างไร? เส้นทางการเรียนรู้ของคุณ ภาพปลายทางที่คุณกำลังจะไ…" at bounding box center [571, 256] width 128 height 10
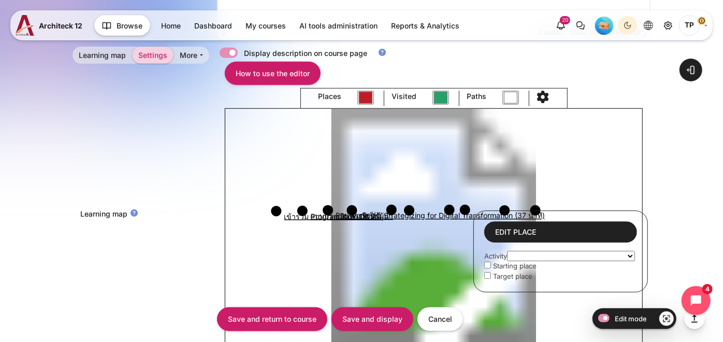
select select "2726"
click at [509, 251] on select "เรื่องนี้เกี่ยวกับคุณอย่างไร? เส้นทางการเรียนรู้ของคุณ ภาพปลายทางที่คุณกำลังจะไ…" at bounding box center [571, 256] width 128 height 10
click at [536, 207] on circle "Content" at bounding box center [536, 210] width 10 height 10
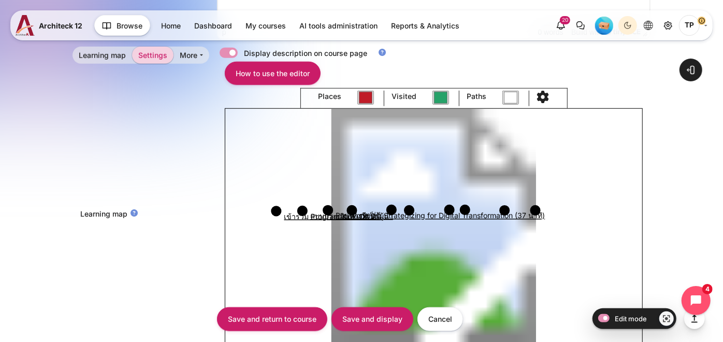
click circle "Content"
click at [610, 209] on image "Content" at bounding box center [434, 226] width 418 height 234
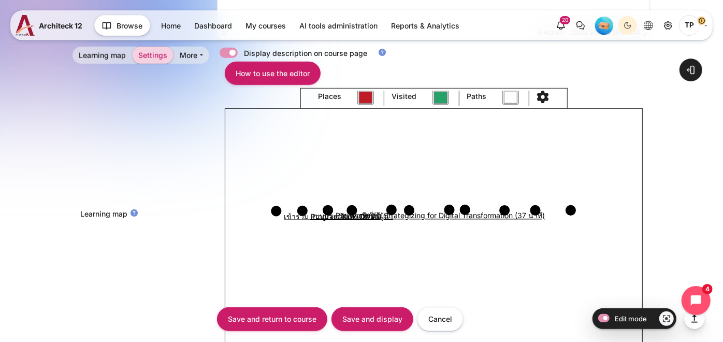
click circle "Content"
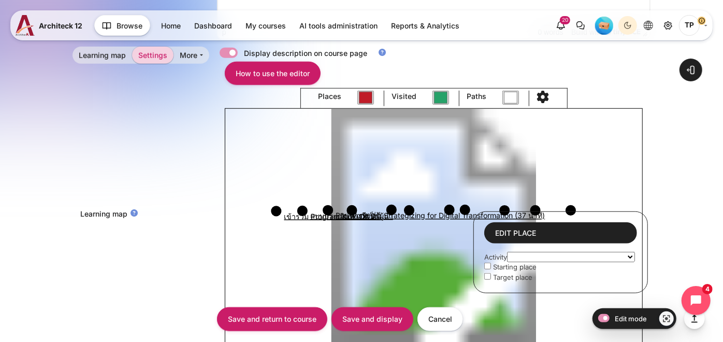
click at [560, 258] on select "เรื่องนี้เกี่ยวกับคุณอย่างไร? เส้นทางการเรียนรู้ของคุณ ภาพปลายทางที่คุณกำลังจะไ…" at bounding box center [571, 257] width 128 height 10
select select "2727"
click at [509, 252] on select "เรื่องนี้เกี่ยวกับคุณอย่างไร? เส้นทางการเรียนรู้ของคุณ ภาพปลายทางที่คุณกำลังจะไ…" at bounding box center [571, 257] width 128 height 10
click at [573, 208] on circle "Content" at bounding box center [571, 210] width 10 height 10
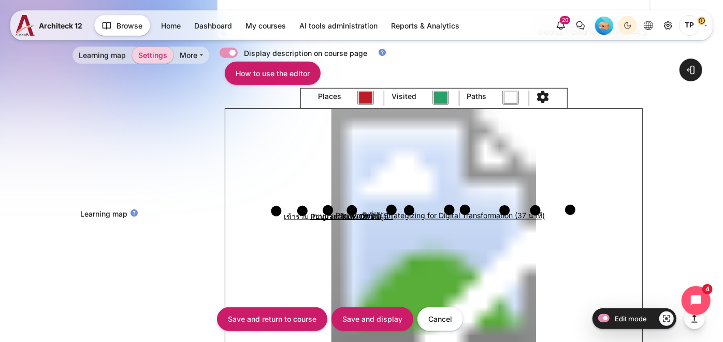
click circle "Content"
click at [576, 211] on circle "Content" at bounding box center [571, 210] width 10 height 10
click at [365, 320] on input "Save and display" at bounding box center [373, 318] width 82 height 23
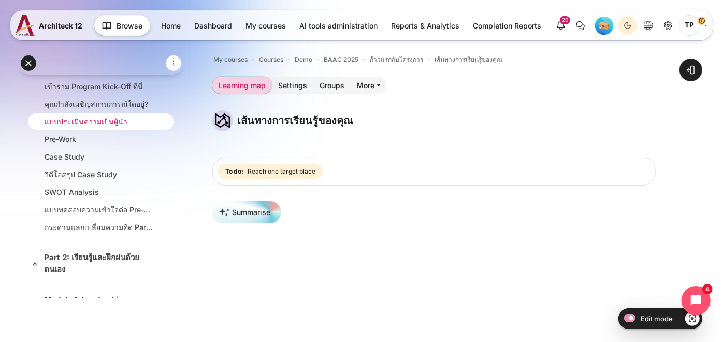
scroll to position [58, 0]
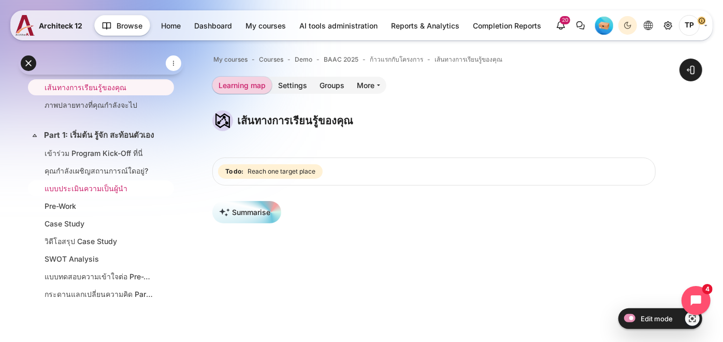
click at [66, 194] on link "แบบประเมินความเป็นผู้นำ" at bounding box center [99, 188] width 109 height 11
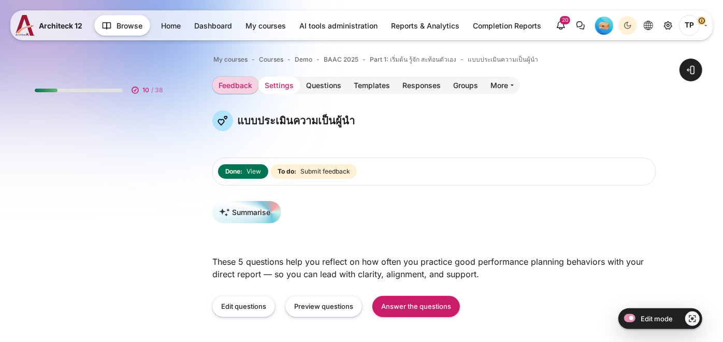
scroll to position [69, 0]
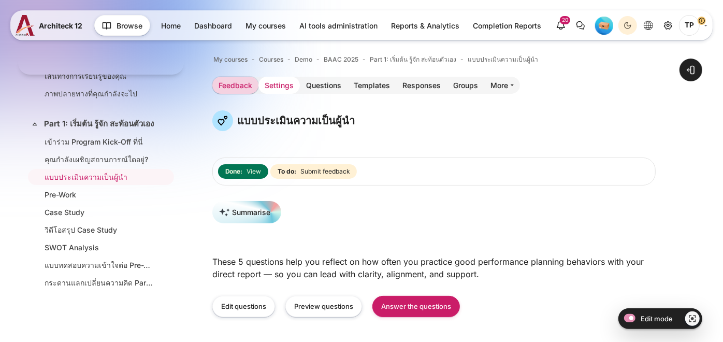
click at [280, 81] on link "Settings" at bounding box center [279, 85] width 41 height 17
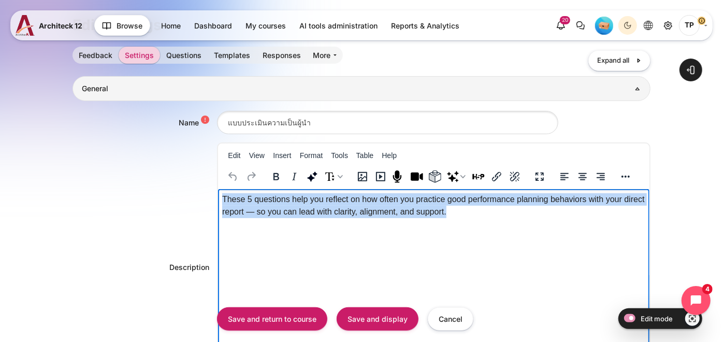
drag, startPoint x: 246, startPoint y: 199, endPoint x: 478, endPoint y: 222, distance: 233.8
click at [478, 222] on html "These 5 questions help you reflect on how often you practice good performance p…" at bounding box center [434, 205] width 432 height 33
paste body "Rich text area. Press ALT-0 for help."
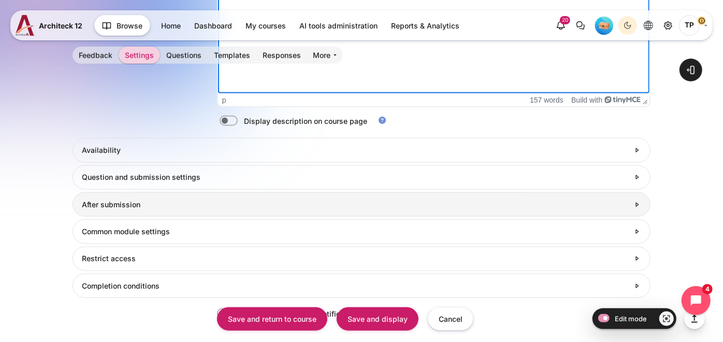
scroll to position [460, 0]
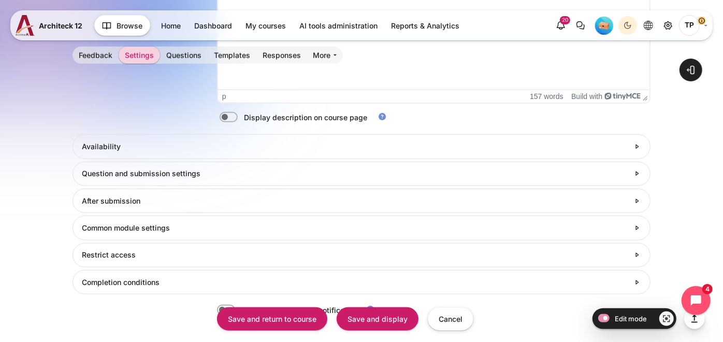
click at [242, 112] on label "Content" at bounding box center [243, 117] width 2 height 11
click at [238, 113] on input "Content" at bounding box center [247, 118] width 18 height 10
checkbox input "true"
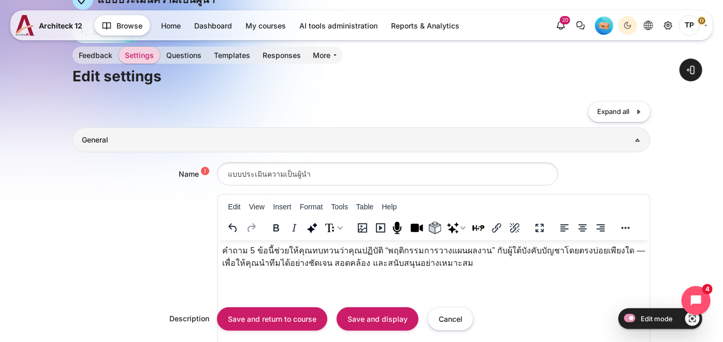
scroll to position [115, 0]
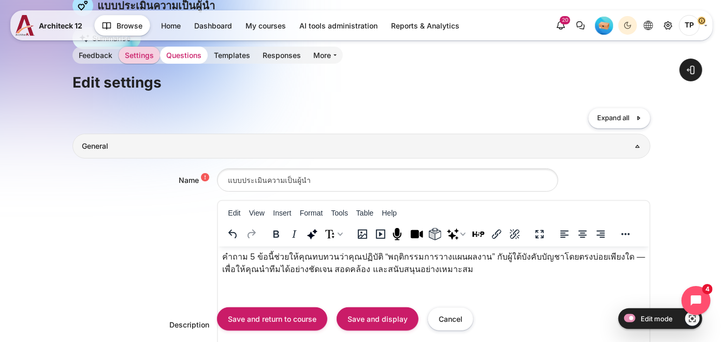
click at [183, 54] on link "Questions" at bounding box center [184, 55] width 48 height 17
click at [378, 322] on input "Save and display" at bounding box center [378, 318] width 82 height 23
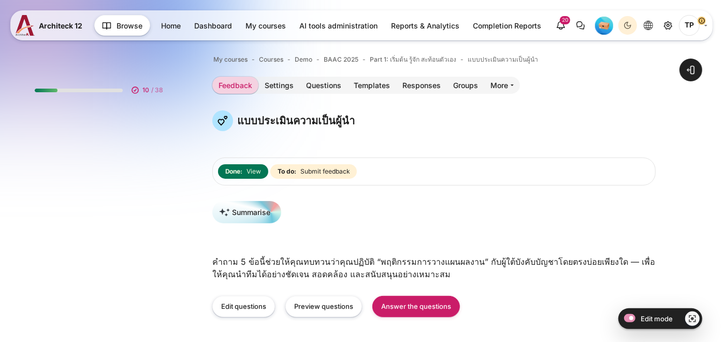
scroll to position [69, 0]
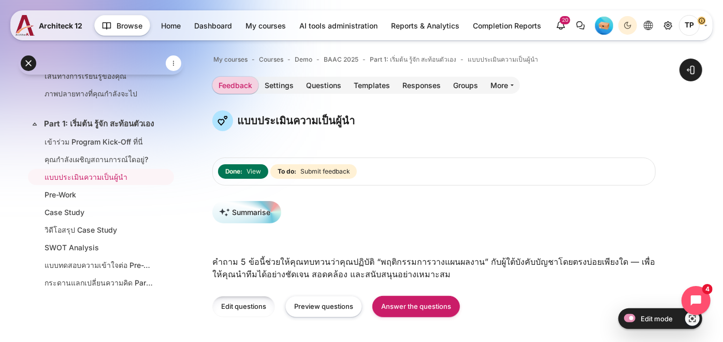
click at [255, 305] on link "Edit questions" at bounding box center [243, 306] width 63 height 21
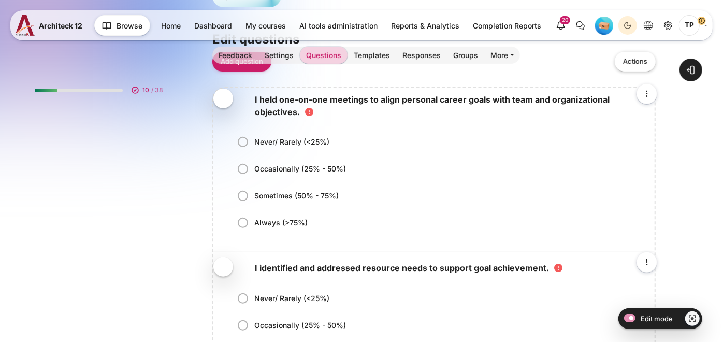
scroll to position [69, 0]
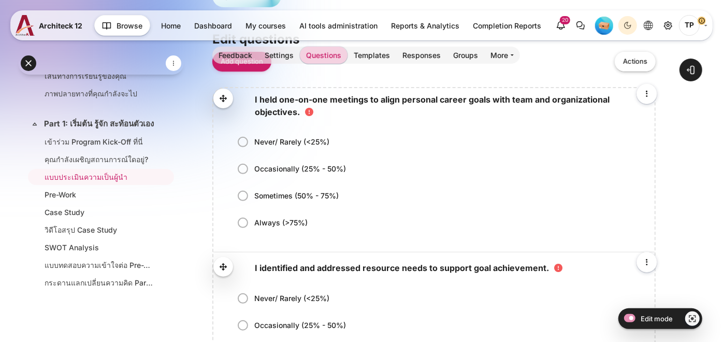
click at [273, 99] on span "I held one-on-one meetings to align personal career goals with team and organiz…" at bounding box center [432, 105] width 355 height 23
click at [266, 115] on span "I held one-on-one meetings to align personal career goals with team and organiz…" at bounding box center [432, 105] width 355 height 23
click at [651, 89] on icon "Edit" at bounding box center [647, 94] width 12 height 12
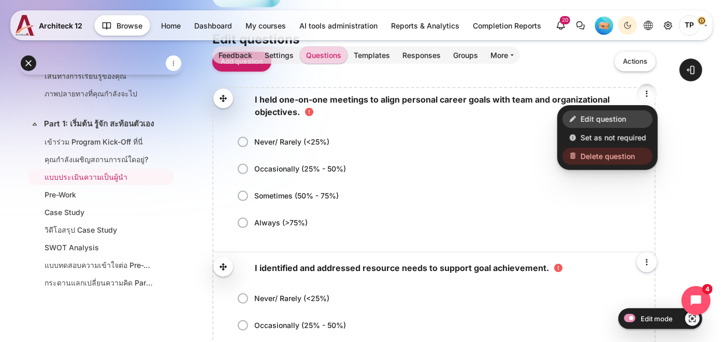
click at [611, 114] on span "Edit question" at bounding box center [604, 119] width 46 height 11
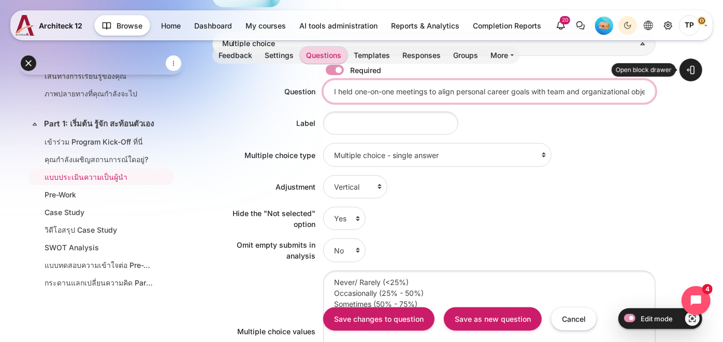
scroll to position [0, 27]
drag, startPoint x: 333, startPoint y: 89, endPoint x: 727, endPoint y: 93, distance: 394.8
click at [723, 78] on html "Skip to main content Expand all Collapse all 10 / 38" at bounding box center [361, 230] width 723 height 806
paste input "ฉันจัดประชุมแบบตัวต่อตัวเพื่อทำให้เป้าหมายอาชีพส่วนบุคคลสอดคล้องกับเป้าหมายของท…"
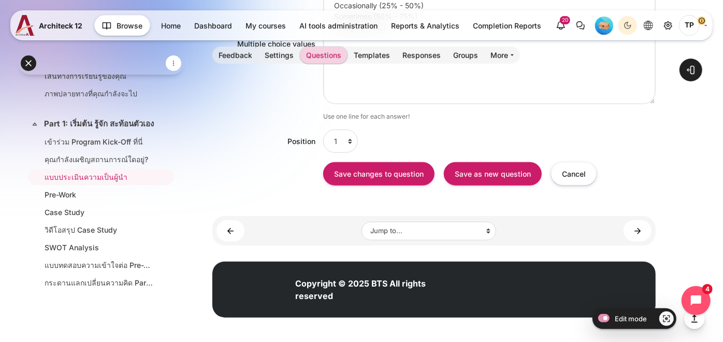
scroll to position [288, 0]
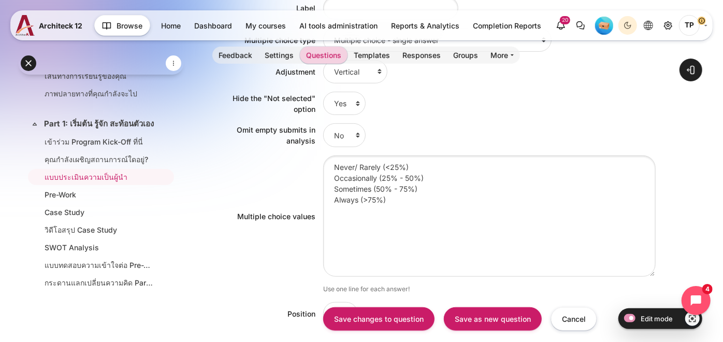
type input "ฉันจัดประชุมแบบตัวต่อตัวเพื่อทำให้เป้าหมายอาชีพส่วนบุคคลสอดคล้องกับเป้าหมายของท…"
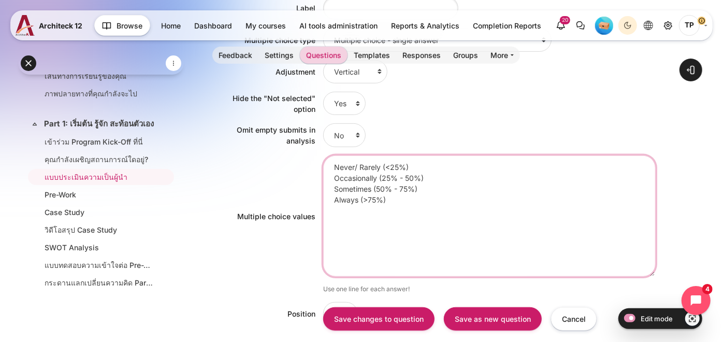
drag, startPoint x: 404, startPoint y: 201, endPoint x: 263, endPoint y: 127, distance: 159.4
click at [263, 127] on div "Required Question ฉันจัดประชุมแบบตัวต่อตัวเพื่อทำให้เป้าหมายอาชีพส่วนบุคคลสอดคล…" at bounding box center [434, 157] width 444 height 432
paste textarea "ไม่เคย/นานๆ ครั้ง (<25%) เป็นครั้งคราว (25%–50%) บ่อยพอควร (50%–75%) เสมอ/เกือบ…"
click at [332, 175] on textarea "Never/ Rarely (<25%) Occasionally (25% - 50%) Sometimes (50% - 75%) Always (>75…" at bounding box center [489, 215] width 333 height 121
click at [336, 187] on textarea "Never/ Rarely (<25%) Occasionally (25% - 50%) Sometimes (50% - 75%) Always (>75…" at bounding box center [489, 215] width 333 height 121
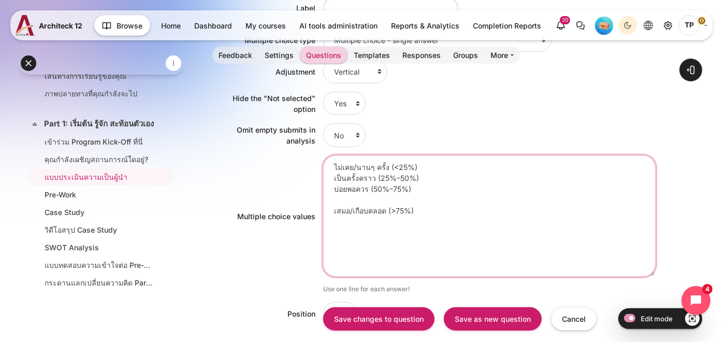
click at [335, 198] on textarea "Never/ Rarely (<25%) Occasionally (25% - 50%) Sometimes (50% - 75%) Always (>75…" at bounding box center [489, 215] width 333 height 121
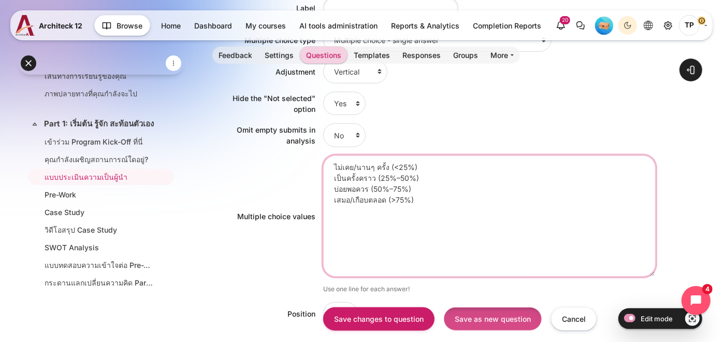
type textarea "ไม่เคย/นานๆ ครั้ง (<25%) เป็นครั้งคราว (25%–50%) บ่อยพอควร (50%–75%) เสมอ/เกือบ…"
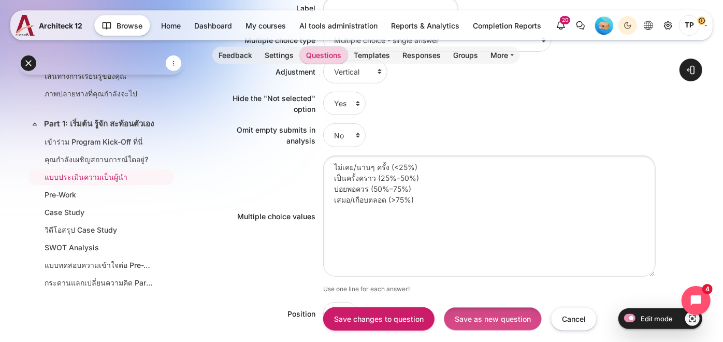
click at [512, 320] on input "Save as new question" at bounding box center [493, 318] width 98 height 23
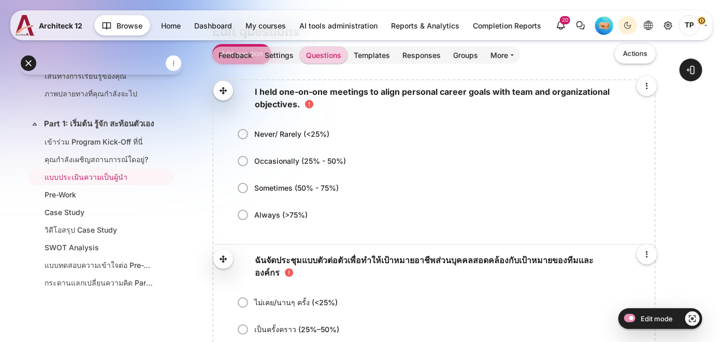
scroll to position [288, 0]
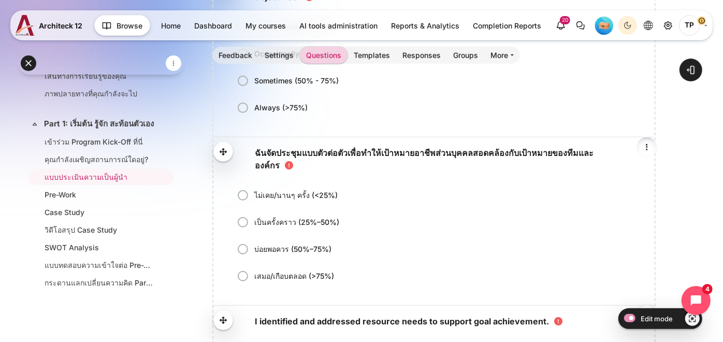
click at [645, 150] on icon "Edit" at bounding box center [647, 147] width 12 height 12
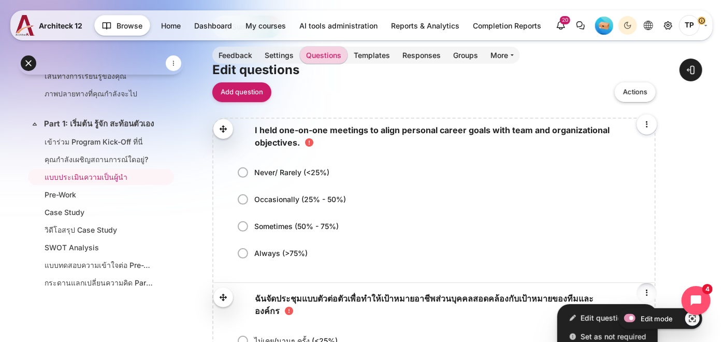
scroll to position [58, 0]
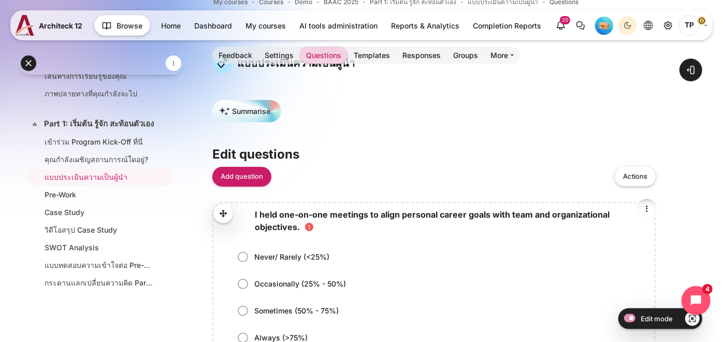
click at [650, 207] on icon "Edit" at bounding box center [647, 209] width 12 height 12
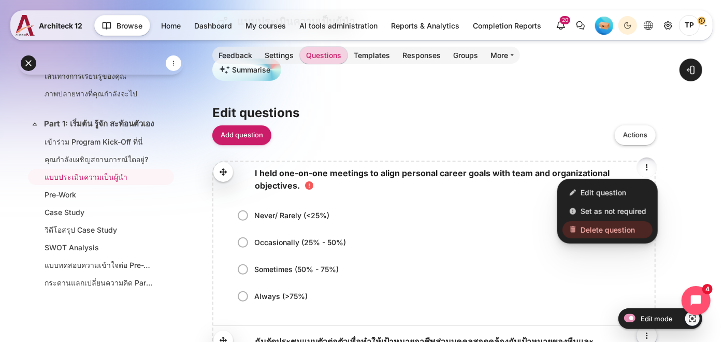
scroll to position [173, 0]
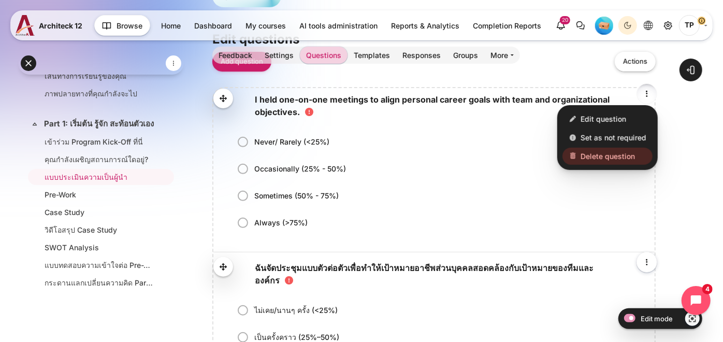
click at [599, 154] on span "Delete question" at bounding box center [608, 156] width 54 height 11
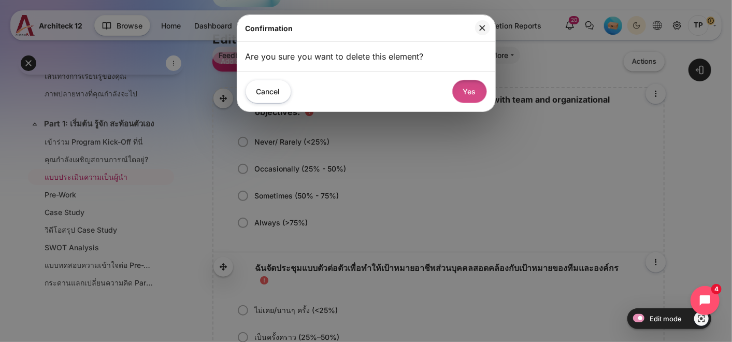
click at [466, 88] on button "Yes" at bounding box center [469, 91] width 35 height 23
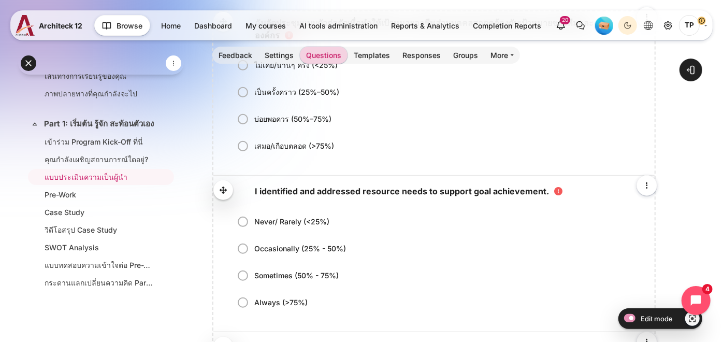
scroll to position [288, 0]
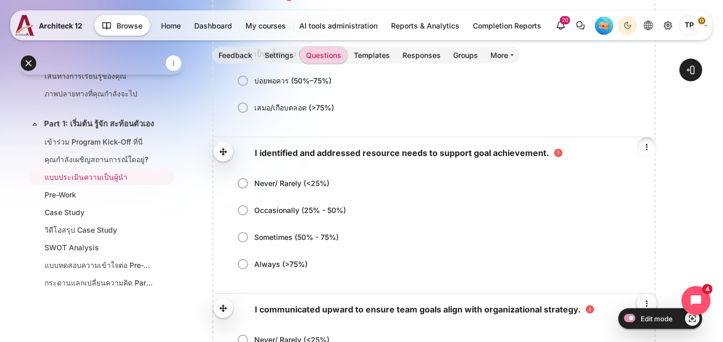
click at [650, 147] on icon "Edit" at bounding box center [647, 147] width 12 height 12
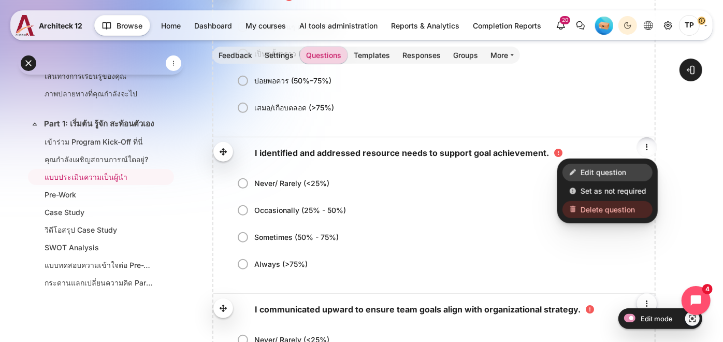
click at [617, 170] on span "Edit question" at bounding box center [604, 172] width 46 height 11
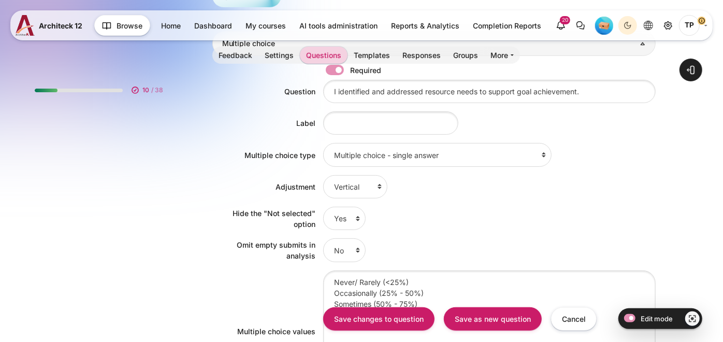
scroll to position [69, 0]
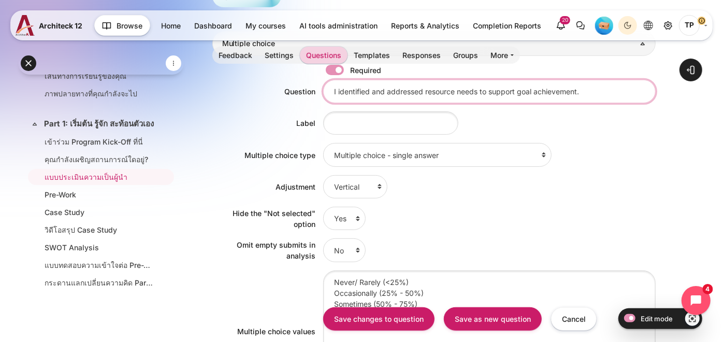
drag, startPoint x: 332, startPoint y: 85, endPoint x: 706, endPoint y: 91, distance: 374.1
click at [706, 91] on div "Open course index Open block drawer" at bounding box center [434, 246] width 578 height 776
paste input "ฉันระบุและจัดการความต้องการทรัพยากรเพื่อสนับสนุนการบรรลุเป้าหมาย"
type input "ฉันระบุและจัดการความต้องการทรัพยากรเพื่อสนับสนุนการบรรลุเป้าหมาย"
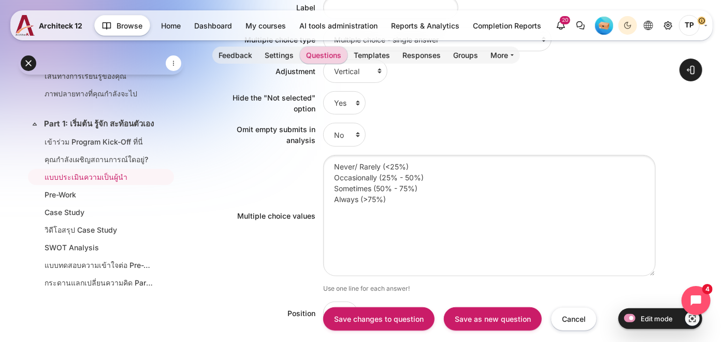
scroll to position [288, 0]
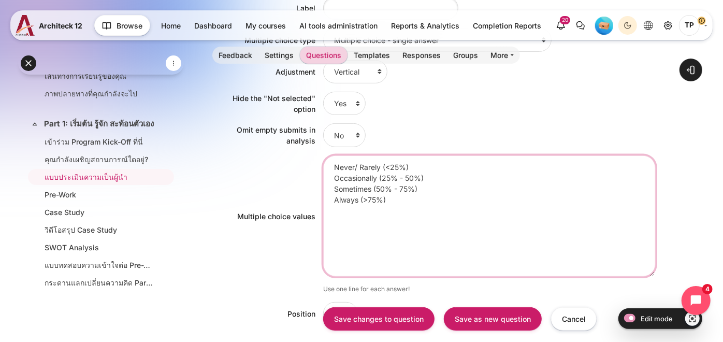
drag, startPoint x: 393, startPoint y: 194, endPoint x: 323, endPoint y: 166, distance: 75.3
click at [284, 155] on div "Multiple choice values Never/ Rarely (<25%) Occasionally (25% - 50%) Sometimes …" at bounding box center [434, 215] width 444 height 121
paste textarea "ไม่เคย/นานๆ ครั้ง (<25%) เป็นครั้งคราว (25%–50%) บ่อยพอควร (50%–75%) เสมอ/เกือบ…"
click at [343, 176] on textarea "Never/ Rarely (<25%) Occasionally (25% - 50%) Sometimes (50% - 75%) Always (>75…" at bounding box center [489, 215] width 333 height 121
click at [342, 188] on textarea "Never/ Rarely (<25%) Occasionally (25% - 50%) Sometimes (50% - 75%) Always (>75…" at bounding box center [489, 215] width 333 height 121
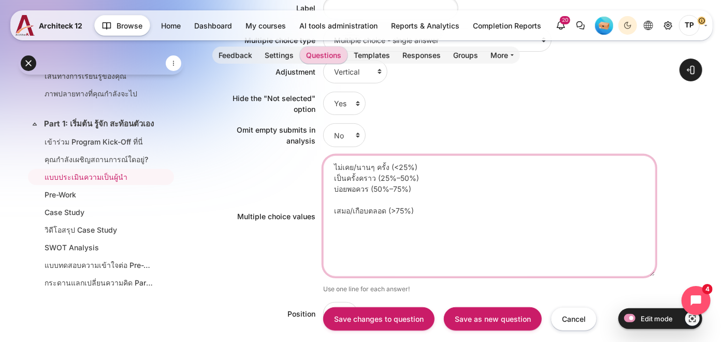
click at [340, 202] on textarea "Never/ Rarely (<25%) Occasionally (25% - 50%) Sometimes (50% - 75%) Always (>75…" at bounding box center [489, 215] width 333 height 121
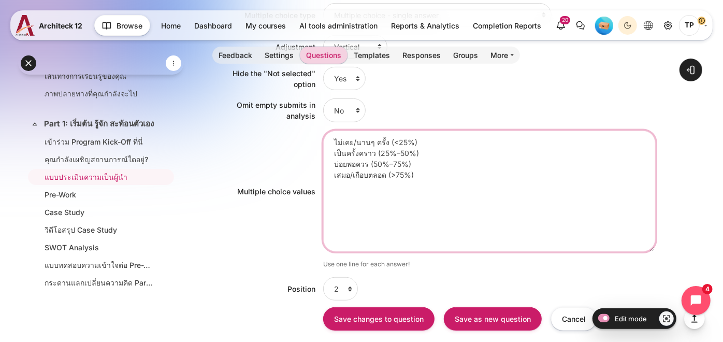
scroll to position [230, 0]
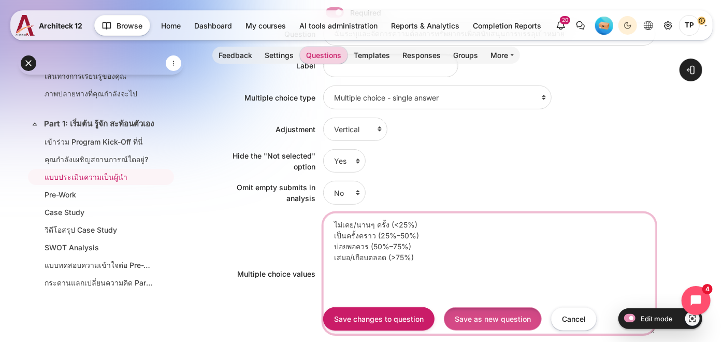
type textarea "ไม่เคย/นานๆ ครั้ง (<25%) เป็นครั้งคราว (25%–50%) บ่อยพอควร (50%–75%) เสมอ/เกือบ…"
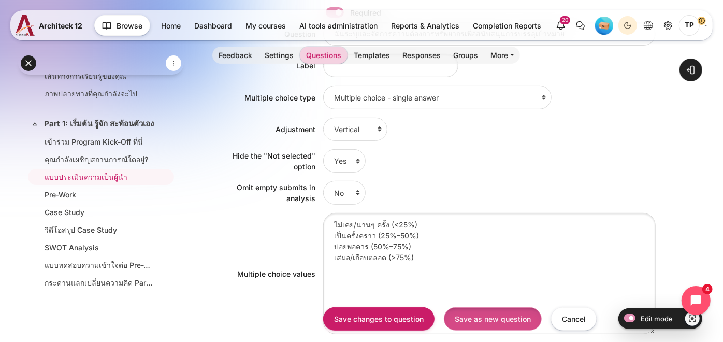
click at [502, 317] on input "Save as new question" at bounding box center [493, 318] width 98 height 23
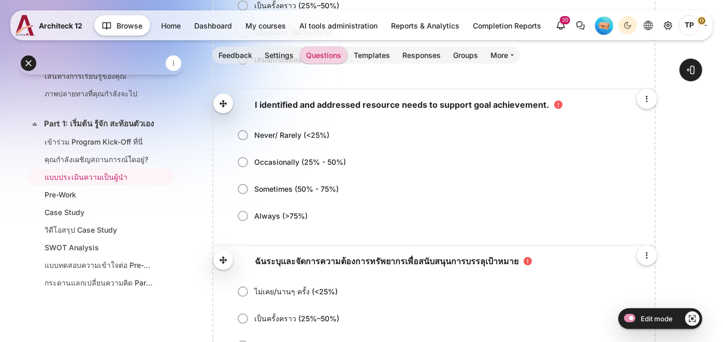
scroll to position [345, 0]
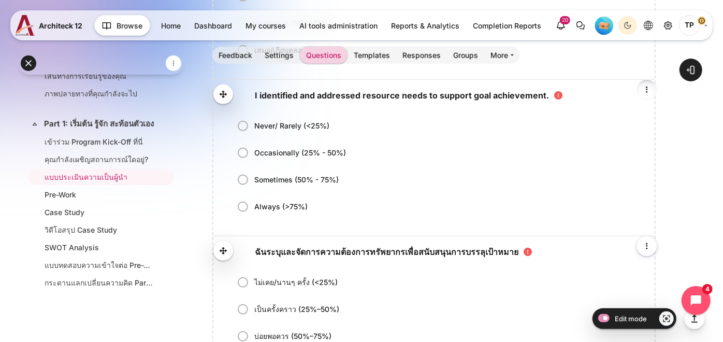
click at [648, 89] on icon "Edit" at bounding box center [647, 89] width 12 height 12
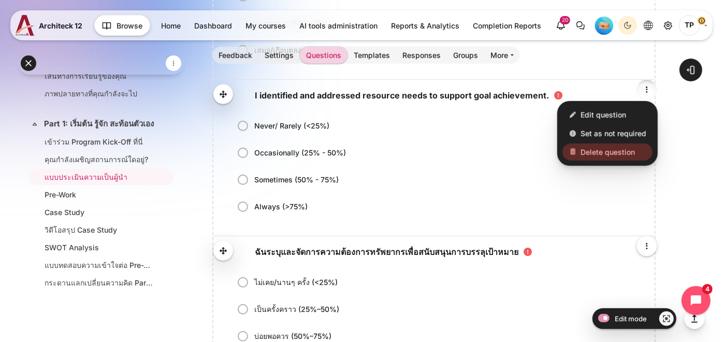
click at [594, 153] on span "Delete question" at bounding box center [608, 152] width 54 height 11
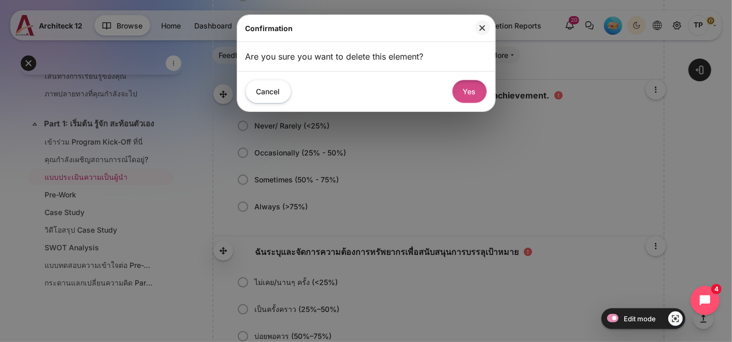
click at [460, 90] on button "Yes" at bounding box center [469, 91] width 35 height 23
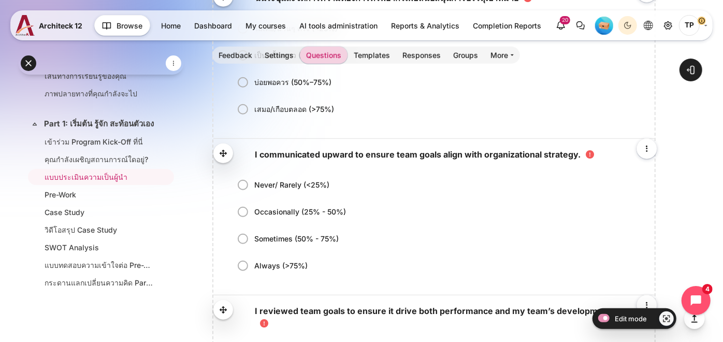
scroll to position [460, 0]
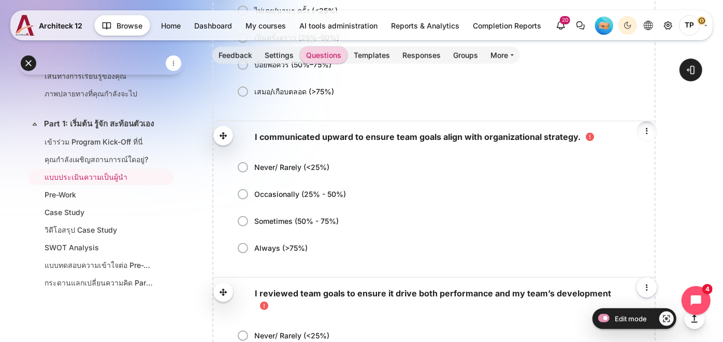
click at [650, 129] on icon "Edit" at bounding box center [647, 131] width 12 height 12
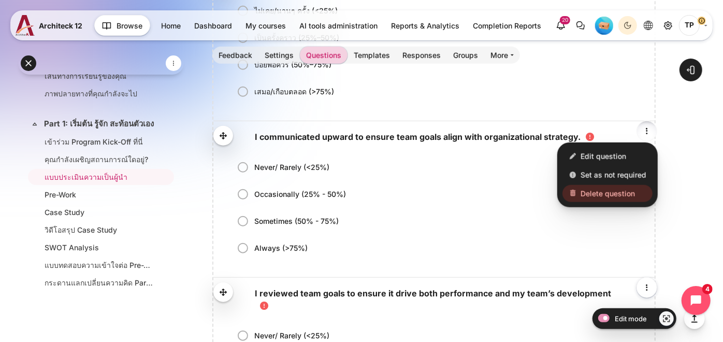
drag, startPoint x: 615, startPoint y: 152, endPoint x: 605, endPoint y: 155, distance: 10.3
click at [614, 151] on span "Edit question" at bounding box center [604, 156] width 46 height 11
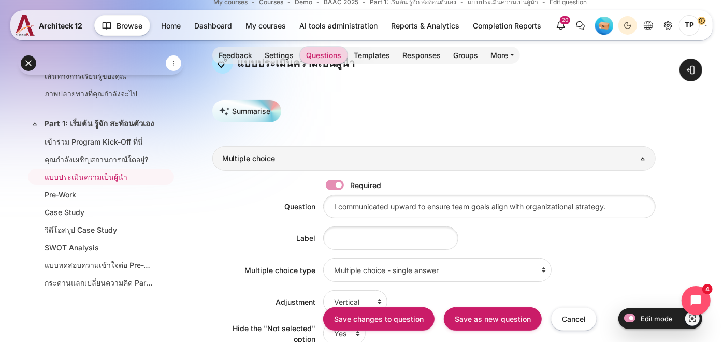
scroll to position [58, 0]
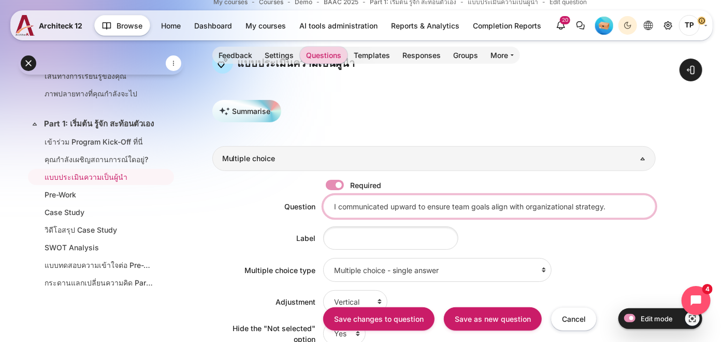
drag, startPoint x: 332, startPoint y: 205, endPoint x: 685, endPoint y: 204, distance: 352.8
paste input "ฉันสื่อสารขึ้นไปยังผู้บริหารเพื่อให้แน่ใจว่าเป้าหมายของทีมสอดคล้องกับยุทธศาสตร์…"
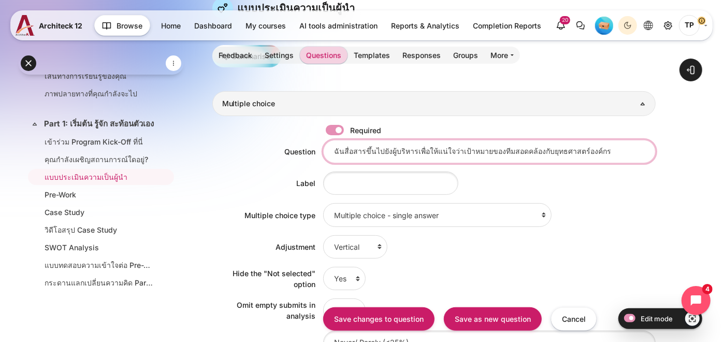
scroll to position [288, 0]
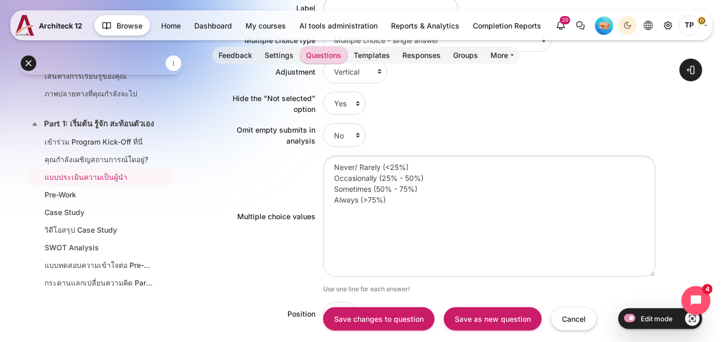
type input "ฉันสื่อสารขึ้นไปยังผู้บริหารเพื่อให้แน่ใจว่าเป้าหมายของทีมสอดคล้องกับยุทธศาสตร์…"
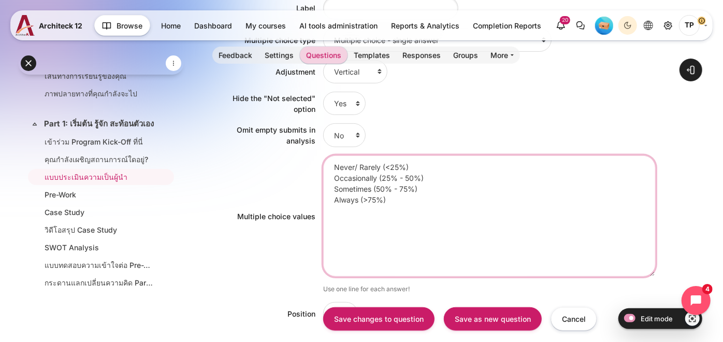
drag, startPoint x: 422, startPoint y: 203, endPoint x: 252, endPoint y: 120, distance: 189.1
click at [252, 120] on div "Required Question ฉันสื่อสารขึ้นไปยังผู้บริหารเพื่อให้แน่ใจว่าเป้าหมายของทีมสอด…" at bounding box center [434, 157] width 444 height 432
paste textarea "ไม่เคย/นานๆ ครั้ง (<25%) เป็นครั้งคราว (25%–50%) บ่อยพอควร (50%–75%) เสมอ/เกือบ…"
click at [334, 175] on textarea "Never/ Rarely (<25%) Occasionally (25% - 50%) Sometimes (50% - 75%) Always (>75…" at bounding box center [489, 215] width 333 height 121
click at [339, 189] on textarea "Never/ Rarely (<25%) Occasionally (25% - 50%) Sometimes (50% - 75%) Always (>75…" at bounding box center [489, 215] width 333 height 121
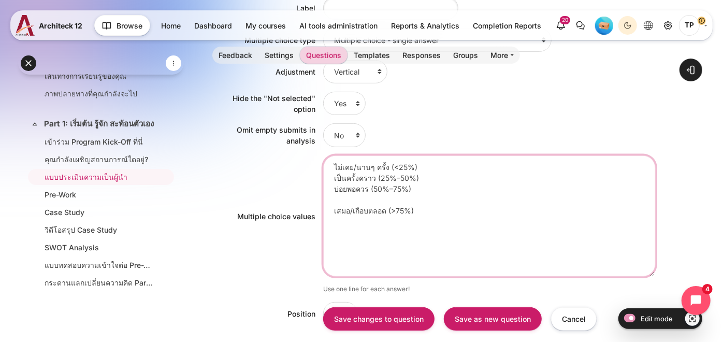
click at [340, 196] on textarea "Never/ Rarely (<25%) Occasionally (25% - 50%) Sometimes (50% - 75%) Always (>75…" at bounding box center [489, 215] width 333 height 121
click at [381, 211] on textarea "Never/ Rarely (<25%) Occasionally (25% - 50%) Sometimes (50% - 75%) Always (>75…" at bounding box center [489, 215] width 333 height 121
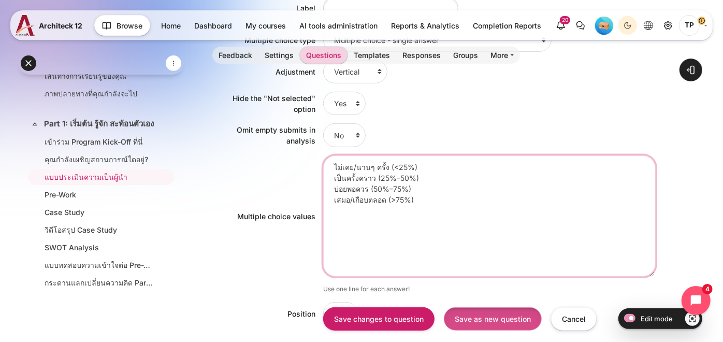
type textarea "ไม่เคย/นานๆ ครั้ง (<25%) เป็นครั้งคราว (25%–50%) บ่อยพอควร (50%–75%) เสมอ/เกือบ…"
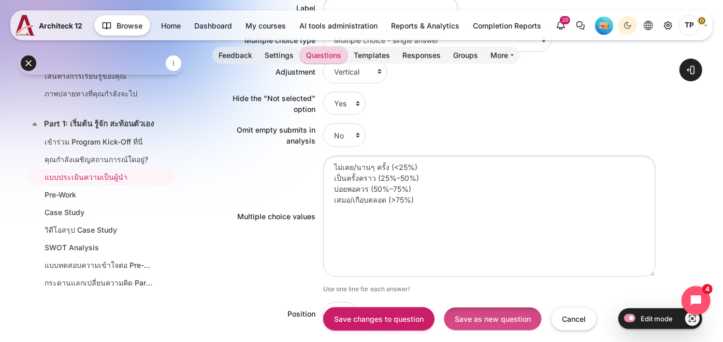
click at [511, 327] on input "Save as new question" at bounding box center [493, 318] width 98 height 23
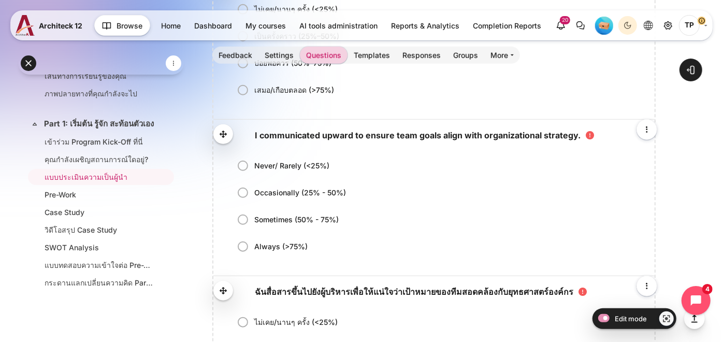
scroll to position [518, 0]
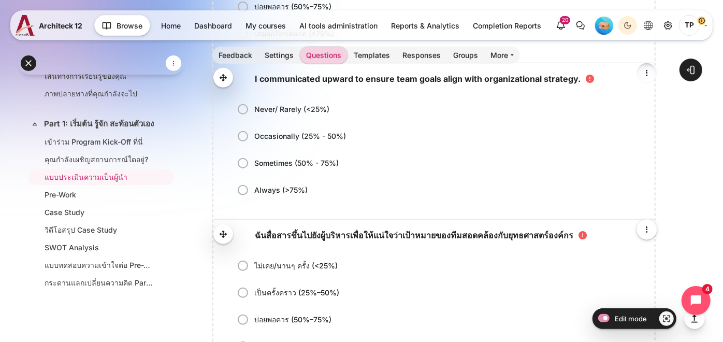
click at [647, 73] on icon "Edit" at bounding box center [647, 73] width 12 height 12
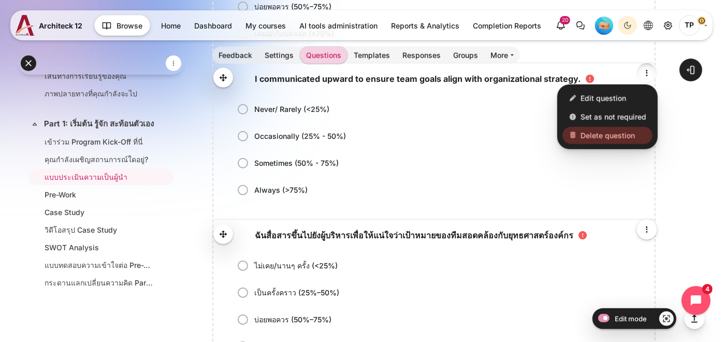
click at [587, 128] on link "Delete question" at bounding box center [608, 136] width 90 height 18
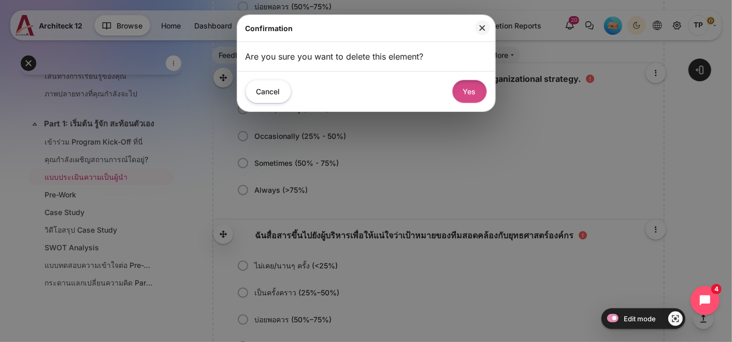
click at [468, 90] on button "Yes" at bounding box center [469, 91] width 35 height 23
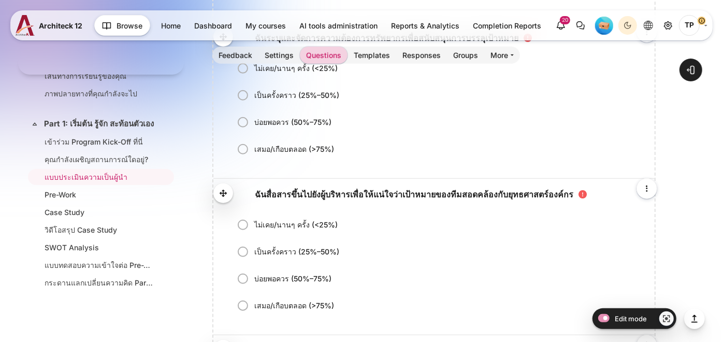
scroll to position [633, 0]
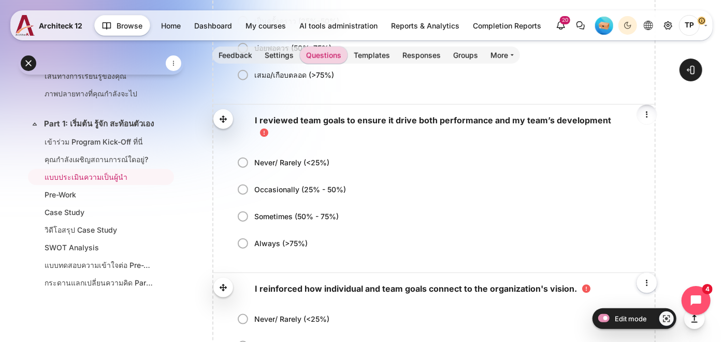
click at [642, 117] on icon "Edit" at bounding box center [647, 114] width 12 height 12
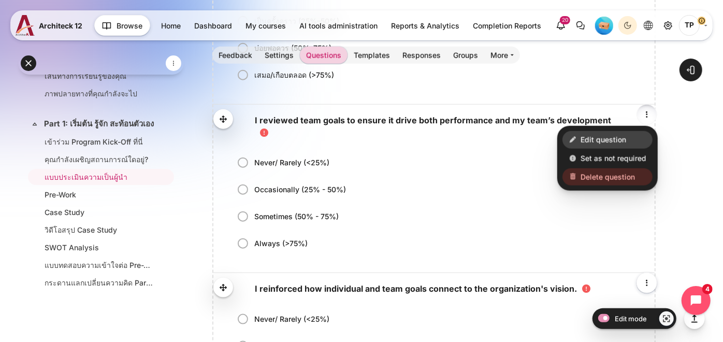
click at [606, 139] on span "Edit question" at bounding box center [604, 140] width 46 height 11
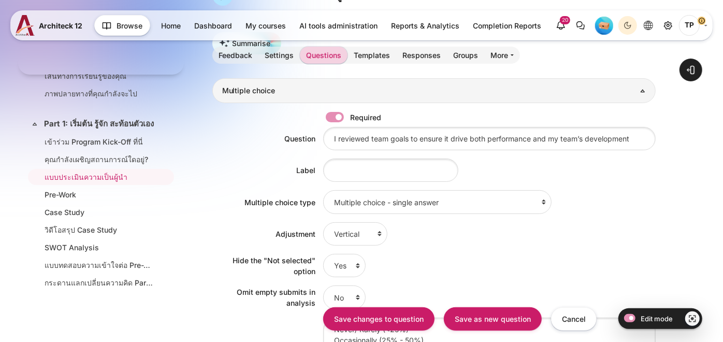
scroll to position [58, 0]
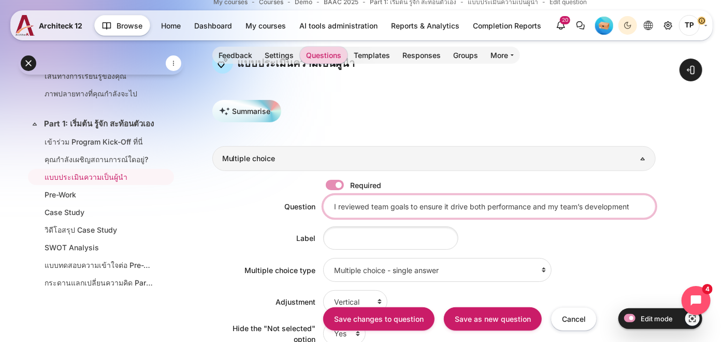
drag, startPoint x: 332, startPoint y: 205, endPoint x: 719, endPoint y: 198, distance: 387.6
paste input "ฉันทบทวนเป้าหมายของทีมเพื่อให้แน่ใจว่าเป้าหมายเหล่านั้นขับเคลื่อนทั้งผลงานและกา…"
type input "ฉันทบทวนเป้าหมายของทีมเพื่อให้แน่ใจว่าเป้าหมายเหล่านั้นขับเคลื่อนทั้งผลงานและกา…"
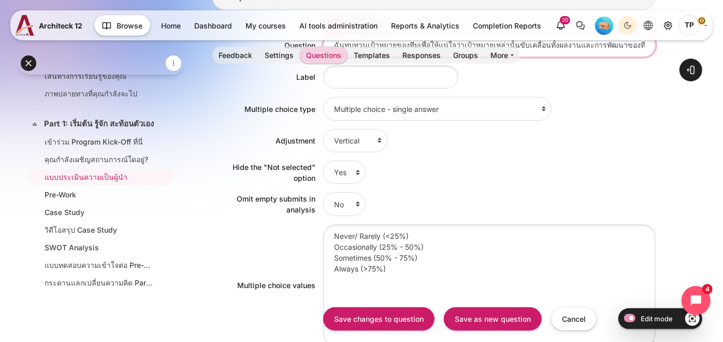
scroll to position [288, 0]
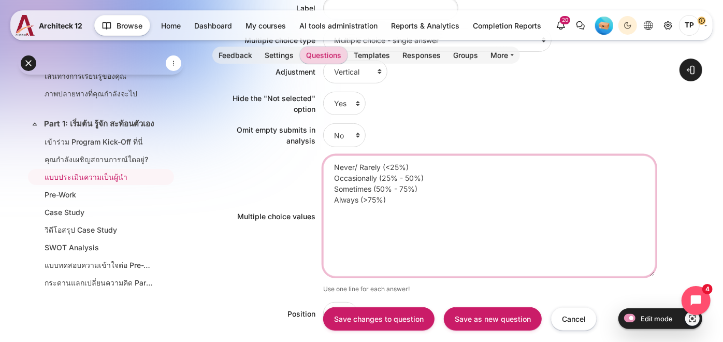
drag, startPoint x: 352, startPoint y: 166, endPoint x: 278, endPoint y: 142, distance: 77.8
click at [278, 142] on div "Required Question ฉันทบทวนเป้าหมายของทีมเพื่อให้แน่ใจว่าเป้าหมายเหล่านั้นขับเคล…" at bounding box center [434, 157] width 444 height 432
paste textarea "ไม่เคย/นานๆ ครั้ง (<25%) เป็นครั้งคราว (25%–50%) บ่อยพอควร (50%–75%) เสมอ/เกือบ…"
click at [366, 177] on textarea "Never/ Rarely (<25%) Occasionally (25% - 50%) Sometimes (50% - 75%) Always (>75…" at bounding box center [489, 215] width 333 height 121
click at [343, 193] on textarea "Never/ Rarely (<25%) Occasionally (25% - 50%) Sometimes (50% - 75%) Always (>75…" at bounding box center [489, 215] width 333 height 121
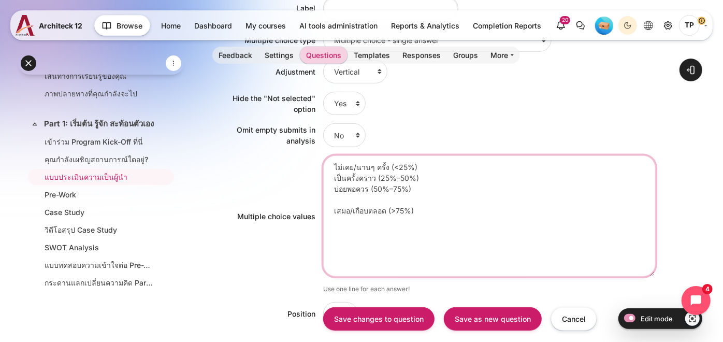
click at [335, 198] on textarea "Never/ Rarely (<25%) Occasionally (25% - 50%) Sometimes (50% - 75%) Always (>75…" at bounding box center [489, 215] width 333 height 121
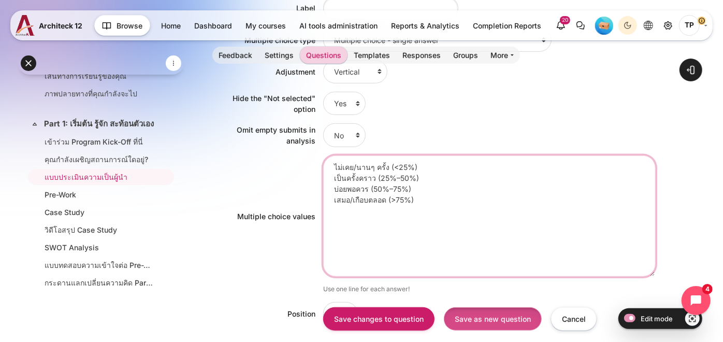
type textarea "ไม่เคย/นานๆ ครั้ง (<25%) เป็นครั้งคราว (25%–50%) บ่อยพอควร (50%–75%) เสมอ/เกือบ…"
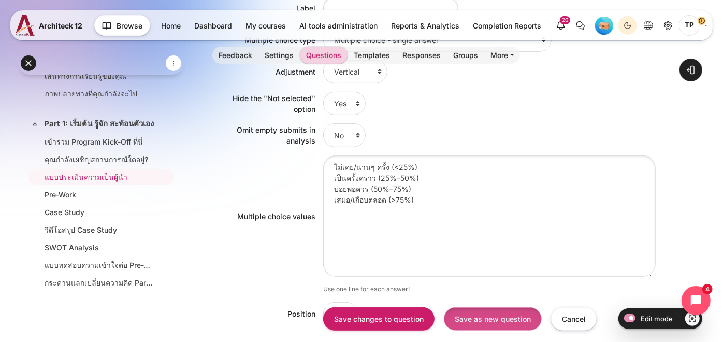
click at [479, 322] on input "Save as new question" at bounding box center [493, 318] width 98 height 23
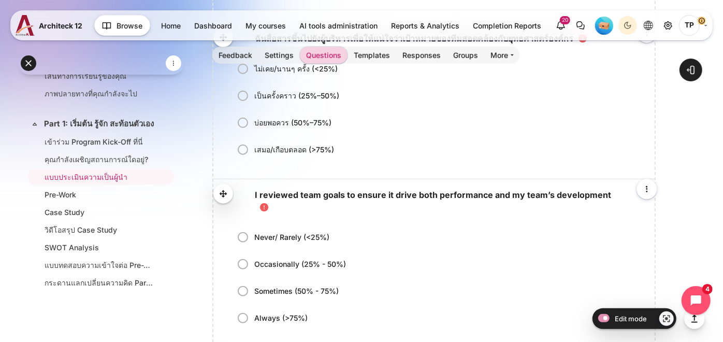
scroll to position [576, 0]
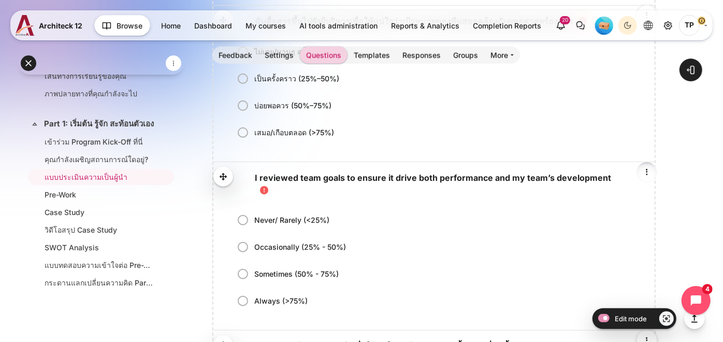
click at [648, 171] on icon "Edit" at bounding box center [647, 172] width 12 height 12
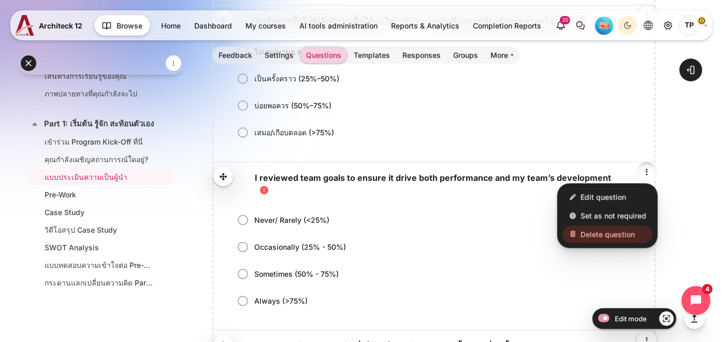
click at [586, 230] on span "Delete question" at bounding box center [608, 234] width 54 height 11
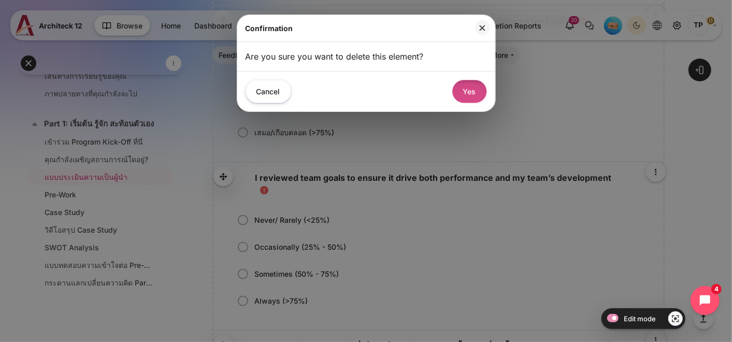
click at [469, 92] on button "Yes" at bounding box center [469, 91] width 35 height 23
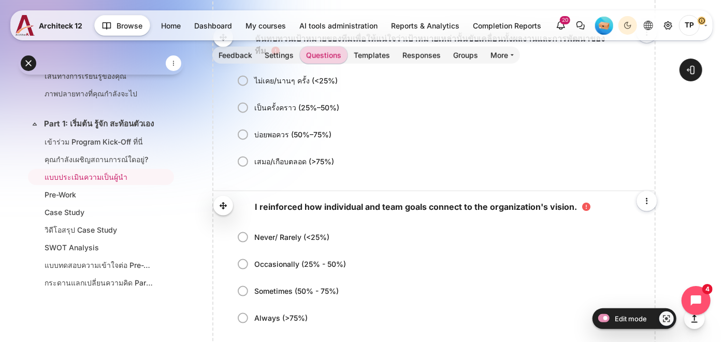
scroll to position [748, 0]
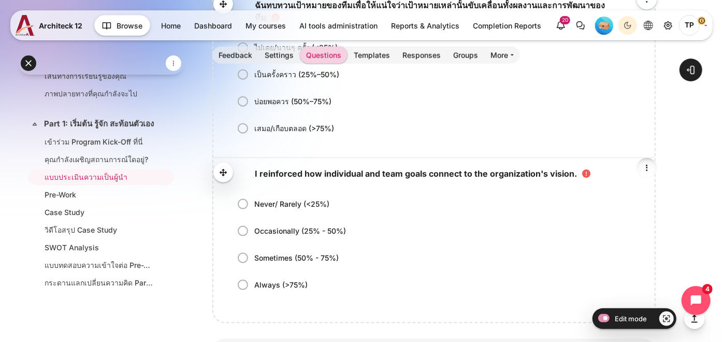
click at [650, 164] on icon "Edit" at bounding box center [647, 168] width 12 height 12
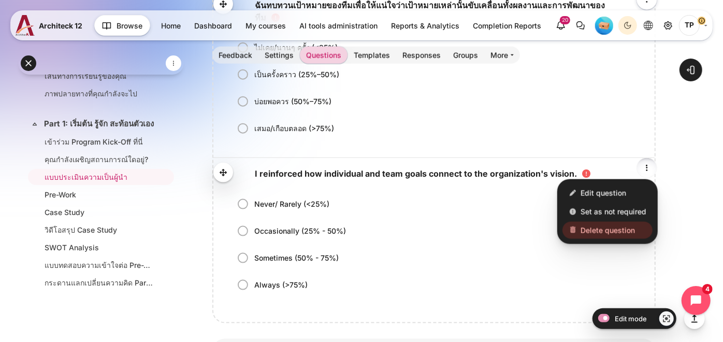
click at [609, 188] on span "Edit question" at bounding box center [604, 193] width 46 height 11
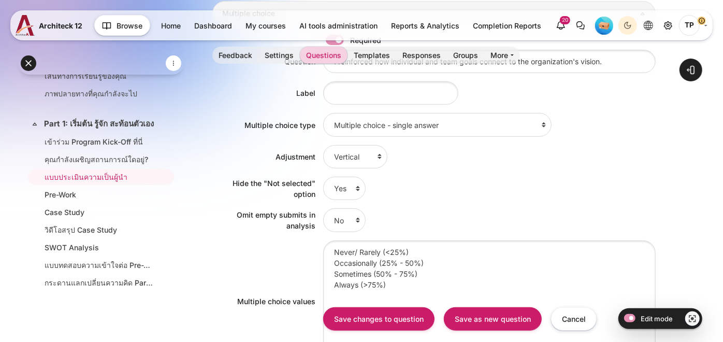
scroll to position [58, 0]
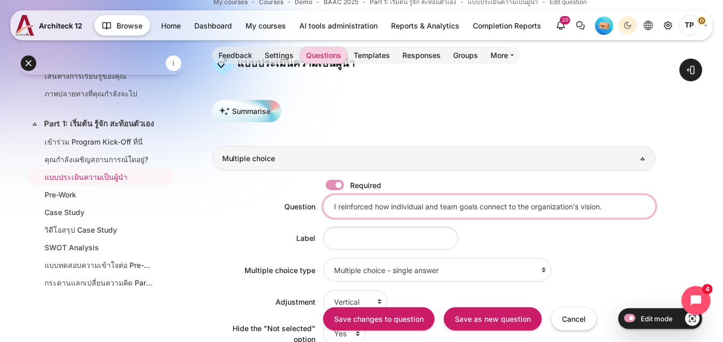
drag, startPoint x: 334, startPoint y: 205, endPoint x: 734, endPoint y: 211, distance: 400.0
click at [723, 211] on html "Skip to main content Expand all Collapse all 10 / 38" at bounding box center [361, 345] width 723 height 806
paste input "ฉันเน้นย้ำให้เห็นว่าเป้าหมายรายบุคคลและของทีมเชื่อมโยงกับวิสัยทัศน์ขององค์กรอย่…"
type input "ฉันเน้นย้ำให้เห็นว่าเป้าหมายรายบุคคลและของทีมเชื่อมโยงกับวิสัยทัศน์ขององค์กรอย่…"
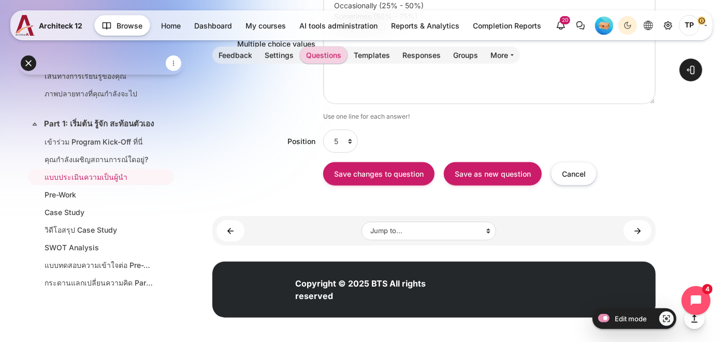
scroll to position [230, 0]
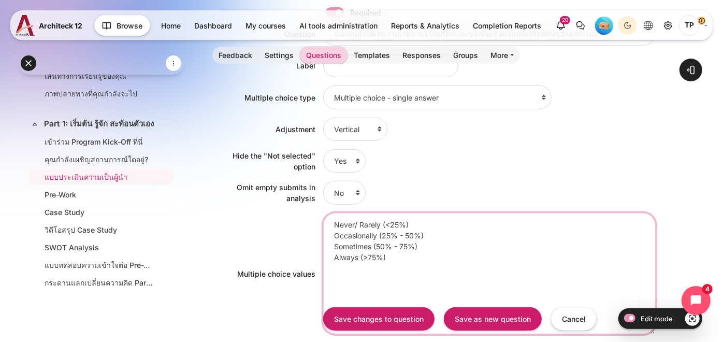
drag, startPoint x: 394, startPoint y: 253, endPoint x: 290, endPoint y: 190, distance: 121.8
click at [290, 190] on div "Required Question ฉันเน้นย้ำให้เห็นว่าเป้าหมายรายบุคคลและของทีมเชื่อมโยงกับวิสั…" at bounding box center [434, 214] width 444 height 432
paste textarea "ไม่เคย/นานๆ ครั้ง (<25%) เป็นครั้งคราว (25%–50%) บ่อยพอควร (50%–75%) เสมอ/เกือบ…"
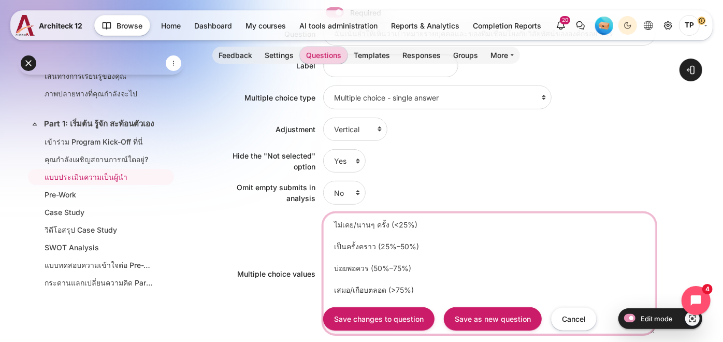
click at [342, 231] on textarea "Never/ Rarely (<25%) Occasionally (25% - 50%) Sometimes (50% - 75%) Always (>75…" at bounding box center [489, 273] width 333 height 121
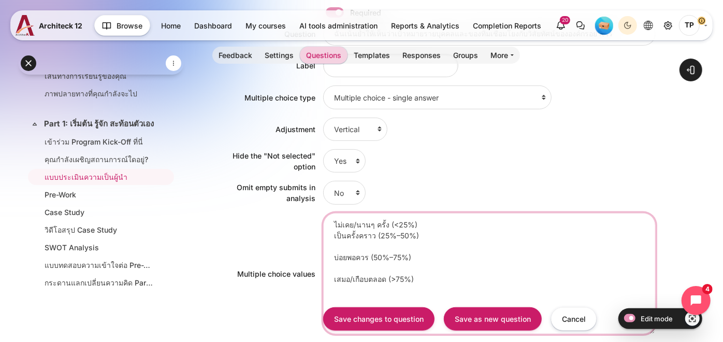
click at [335, 241] on textarea "Never/ Rarely (<25%) Occasionally (25% - 50%) Sometimes (50% - 75%) Always (>75…" at bounding box center [489, 273] width 333 height 121
click at [342, 256] on textarea "Never/ Rarely (<25%) Occasionally (25% - 50%) Sometimes (50% - 75%) Always (>75…" at bounding box center [489, 273] width 333 height 121
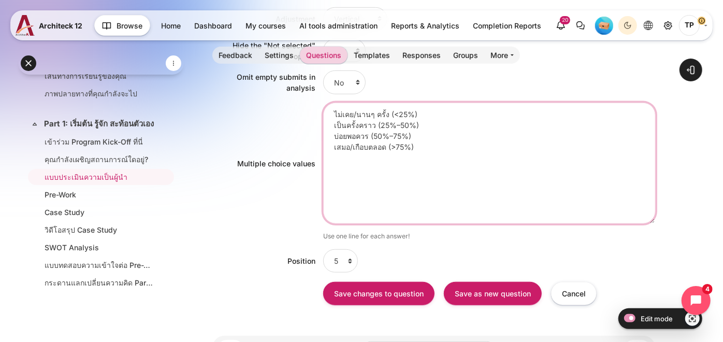
scroll to position [345, 0]
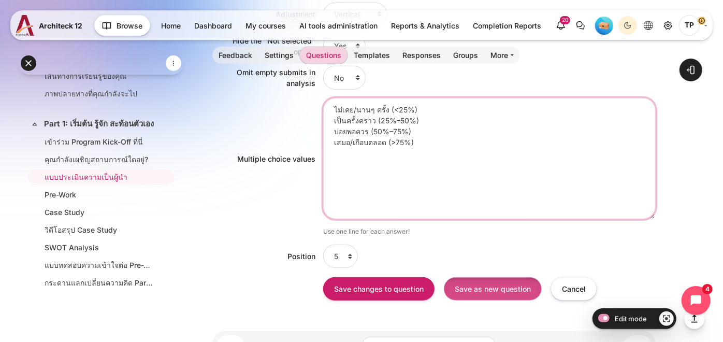
type textarea "ไม่เคย/นานๆ ครั้ง (<25%) เป็นครั้งคราว (25%–50%) บ่อยพอควร (50%–75%) เสมอ/เกือบ…"
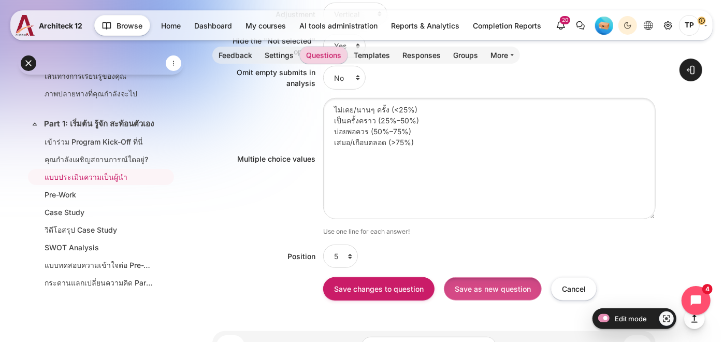
click at [462, 279] on input "Save as new question" at bounding box center [493, 288] width 98 height 23
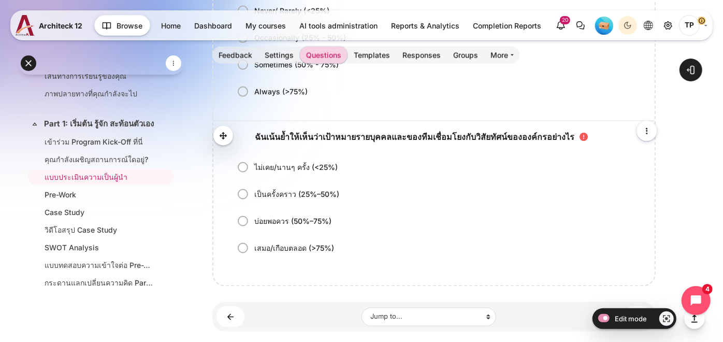
scroll to position [806, 0]
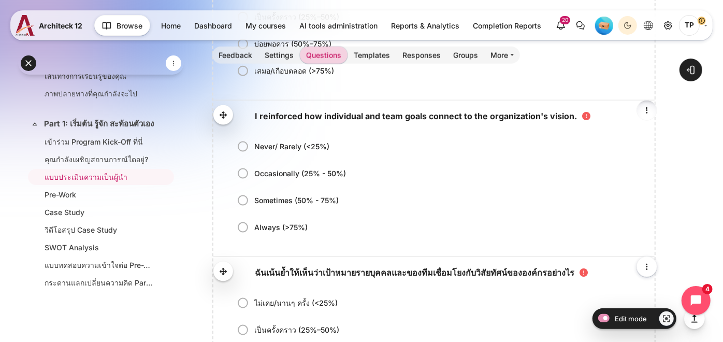
click at [651, 102] on link "Content" at bounding box center [647, 110] width 21 height 21
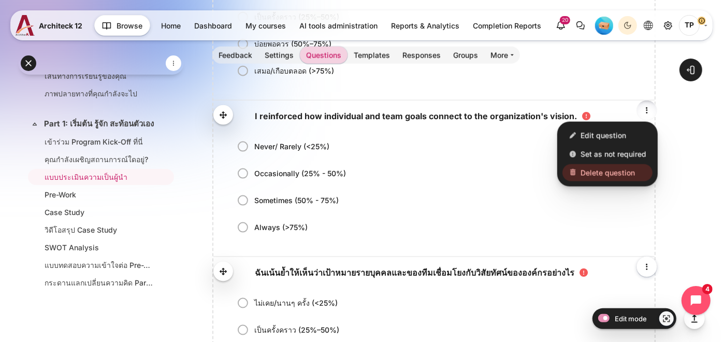
click at [611, 173] on span "Delete question" at bounding box center [608, 172] width 54 height 11
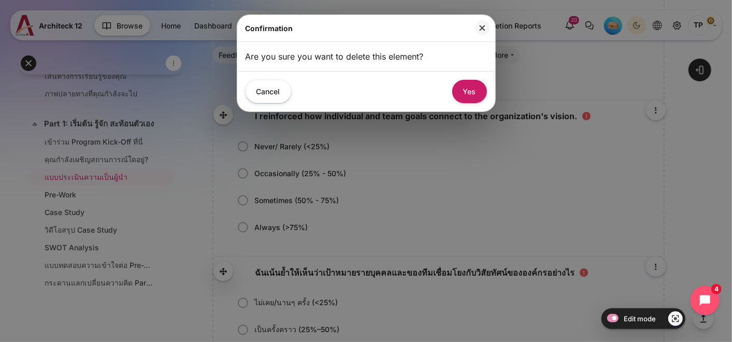
drag, startPoint x: 467, startPoint y: 93, endPoint x: 461, endPoint y: 110, distance: 18.2
click at [466, 92] on button "Yes" at bounding box center [469, 91] width 35 height 23
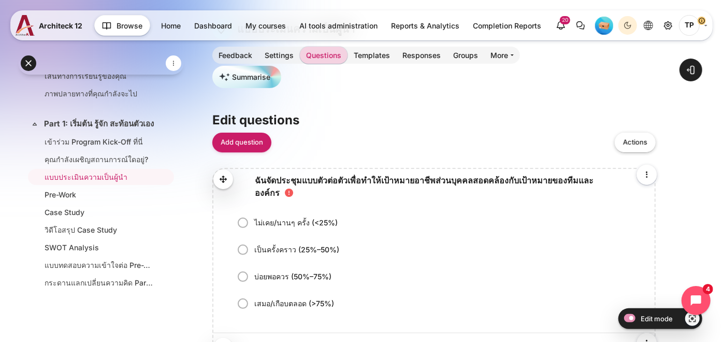
scroll to position [173, 0]
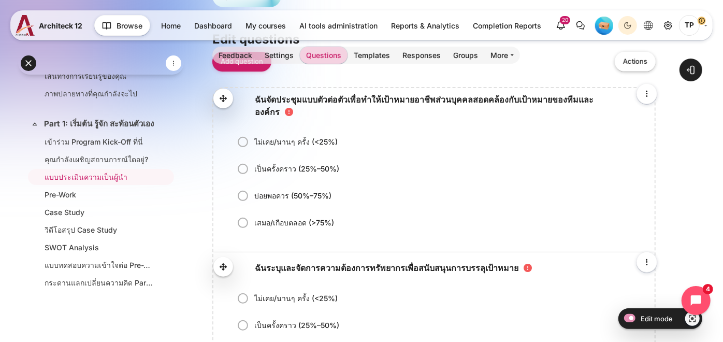
click at [231, 194] on div "ไม่เคย/นานๆ ครั้ง (<25%) เป็นครั้งคราว (25%–50%) บ่อยพอควร (50%–75%) เสมอ/เกือบ…" at bounding box center [433, 189] width 441 height 123
click at [253, 191] on label "บ่อยพอควร (50%–75%)" at bounding box center [292, 196] width 79 height 11
click at [241, 191] on input "บ่อยพอควร (50%–75%)" at bounding box center [246, 195] width 10 height 11
radio input "true"
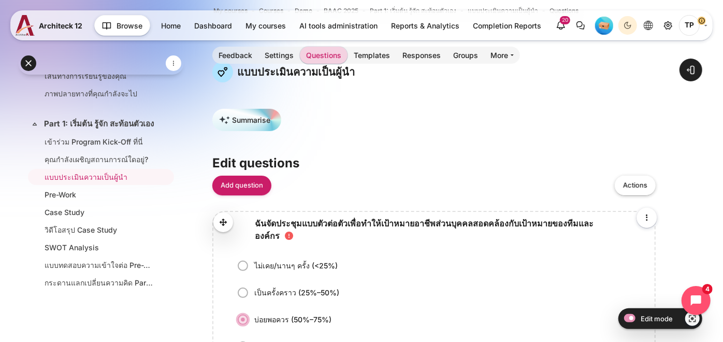
scroll to position [0, 0]
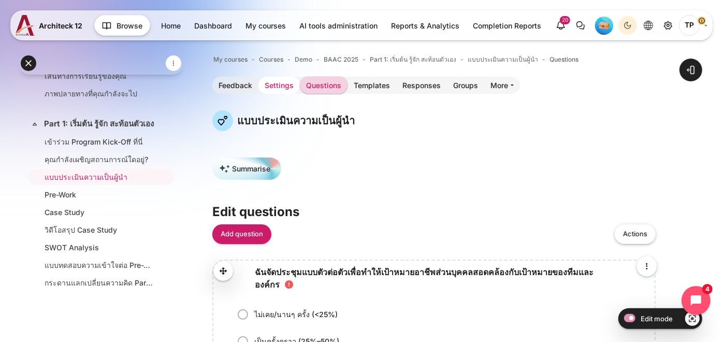
click at [288, 86] on link "Settings" at bounding box center [279, 85] width 41 height 17
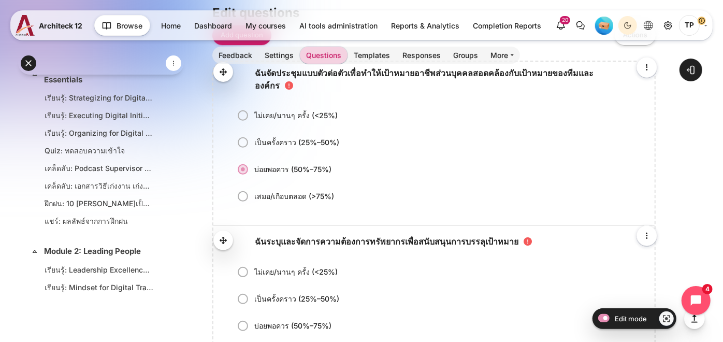
scroll to position [518, 0]
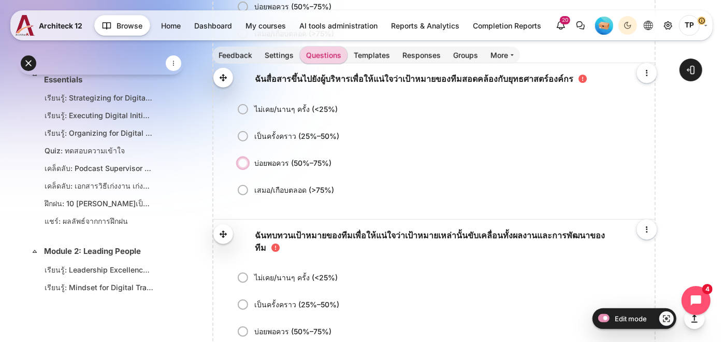
click at [241, 158] on input "บ่อยพอควร (50%–75%)" at bounding box center [246, 163] width 10 height 11
radio input "true"
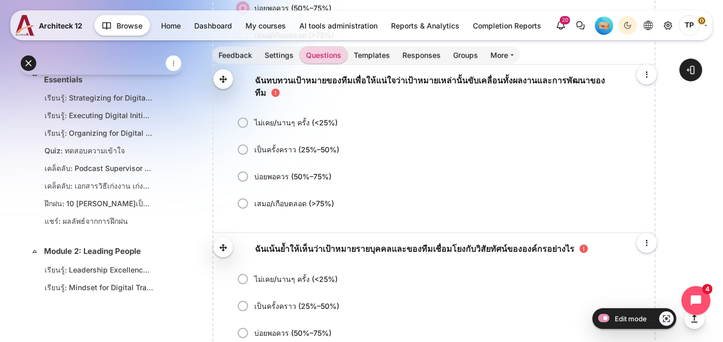
scroll to position [748, 0]
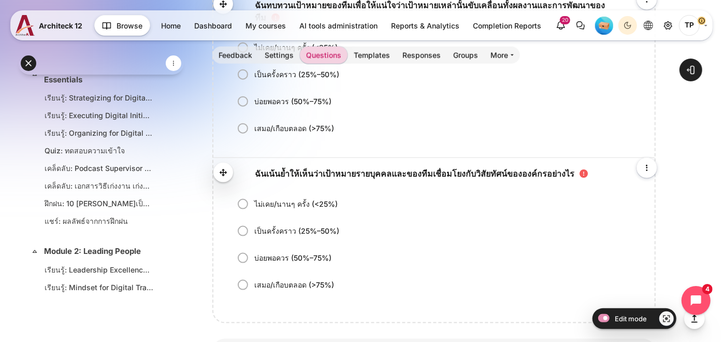
click at [253, 96] on label "บ่อยพอควร (50%–75%)" at bounding box center [292, 101] width 79 height 11
click at [245, 96] on input "บ่อยพอควร (50%–75%)" at bounding box center [246, 101] width 10 height 11
radio input "true"
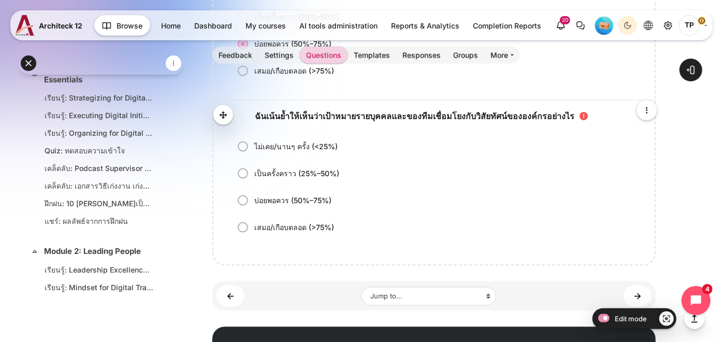
click at [253, 195] on label "บ่อยพอควร (50%–75%)" at bounding box center [292, 200] width 79 height 11
click at [242, 195] on input "บ่อยพอควร (50%–75%)" at bounding box center [246, 200] width 10 height 11
radio input "true"
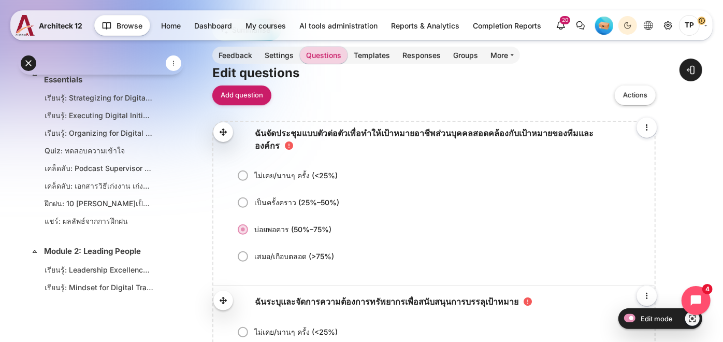
scroll to position [0, 0]
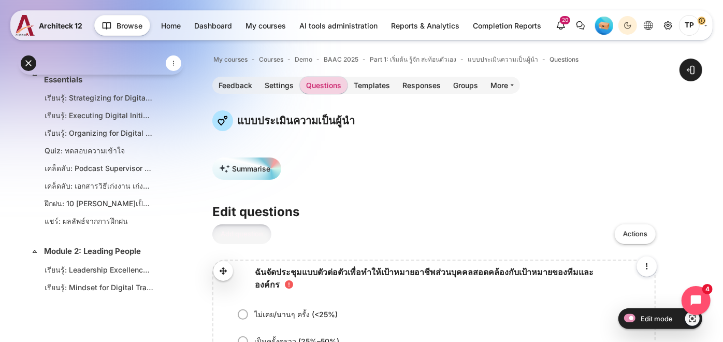
click at [242, 235] on link "Add question" at bounding box center [241, 234] width 59 height 20
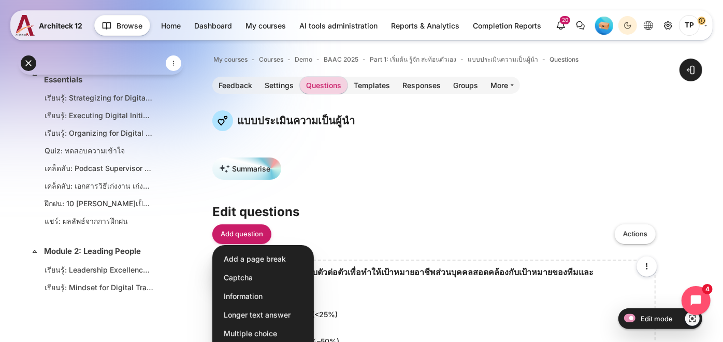
click at [383, 172] on div "Summarise" at bounding box center [434, 173] width 444 height 31
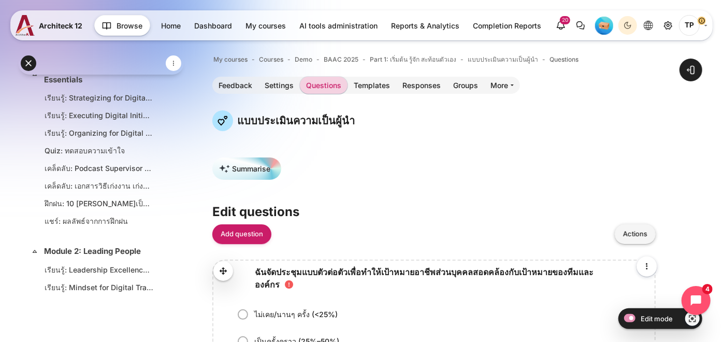
click at [631, 234] on link "Actions" at bounding box center [635, 234] width 41 height 20
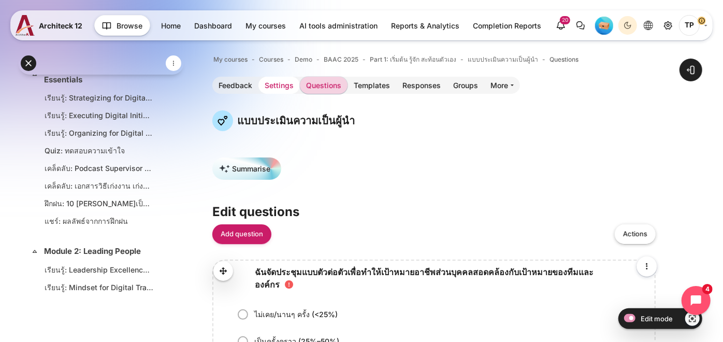
click at [276, 88] on link "Settings" at bounding box center [279, 85] width 41 height 17
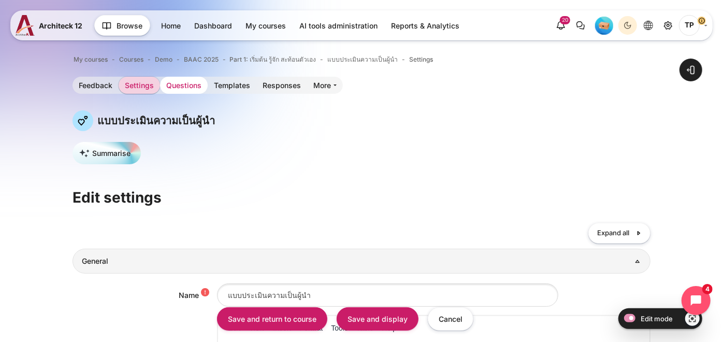
click at [182, 83] on link "Questions" at bounding box center [184, 85] width 48 height 17
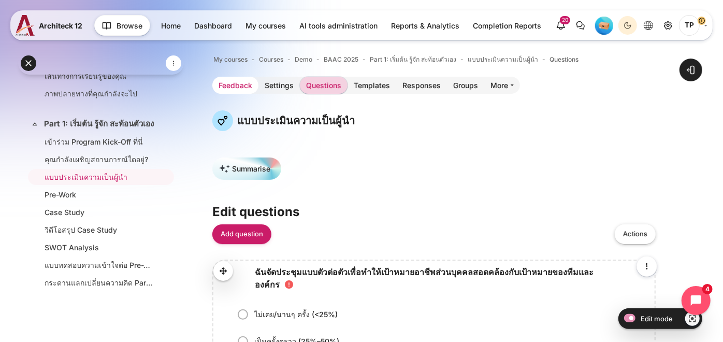
click at [222, 90] on link "Feedback" at bounding box center [235, 85] width 46 height 17
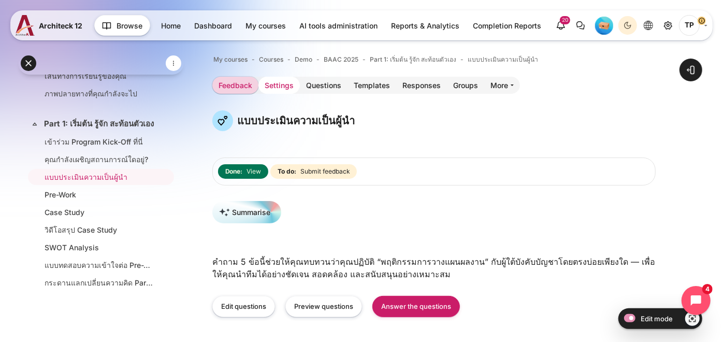
click at [276, 85] on link "Settings" at bounding box center [279, 85] width 41 height 17
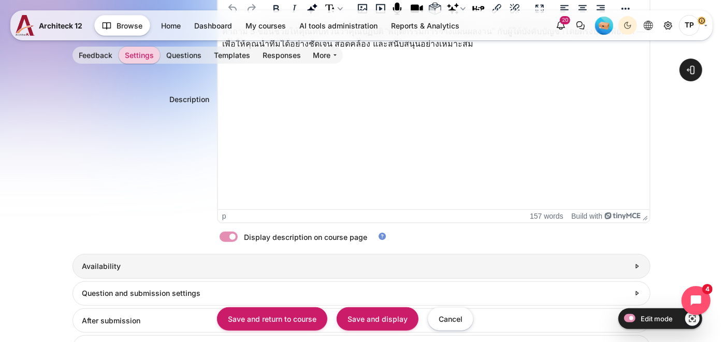
click at [109, 263] on h3 "Availability" at bounding box center [356, 266] width 548 height 9
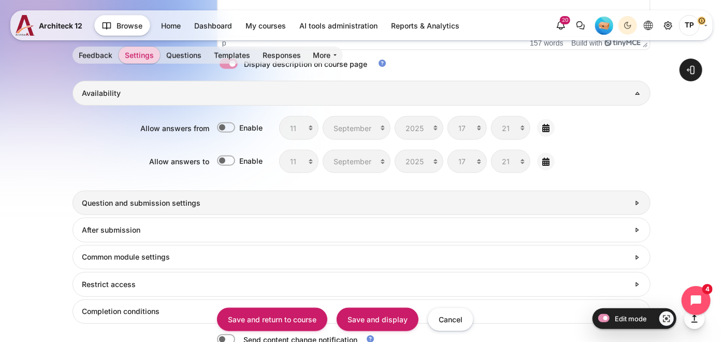
click at [117, 203] on h3 "Question and submission settings" at bounding box center [356, 202] width 548 height 9
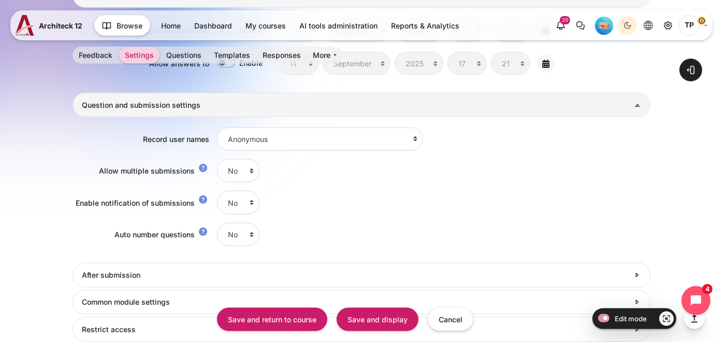
scroll to position [571, 0]
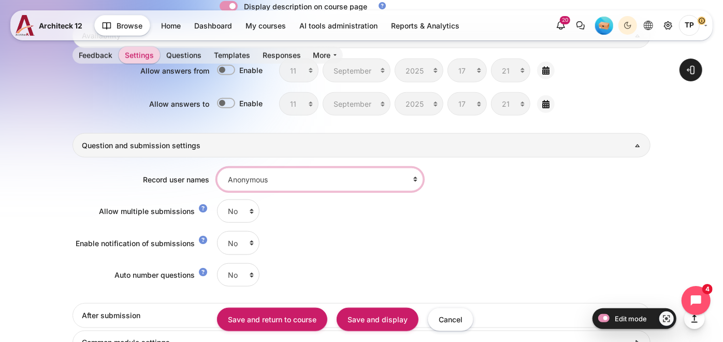
click at [249, 179] on select "Anonymous User's name will be logged and shown with answers" at bounding box center [320, 179] width 206 height 23
click at [250, 188] on select "Anonymous User's name will be logged and shown with answers" at bounding box center [320, 179] width 206 height 23
select select "2"
click at [217, 168] on select "Anonymous User's name will be logged and shown with answers" at bounding box center [320, 179] width 206 height 23
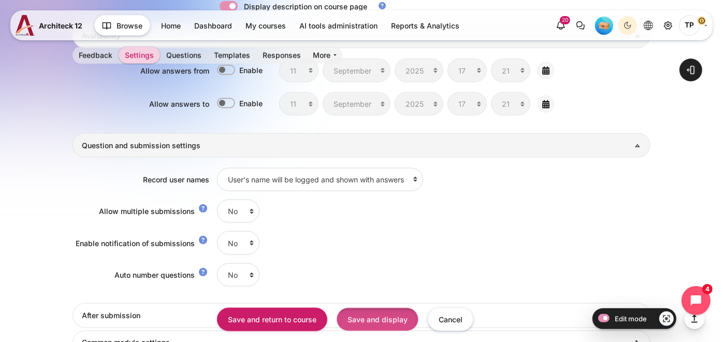
click at [364, 313] on input "Save and display" at bounding box center [378, 318] width 82 height 23
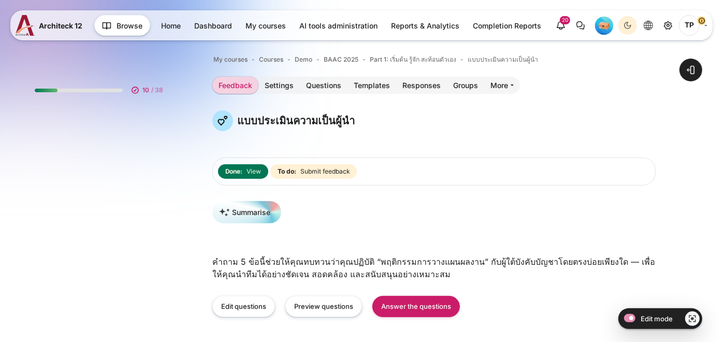
scroll to position [69, 0]
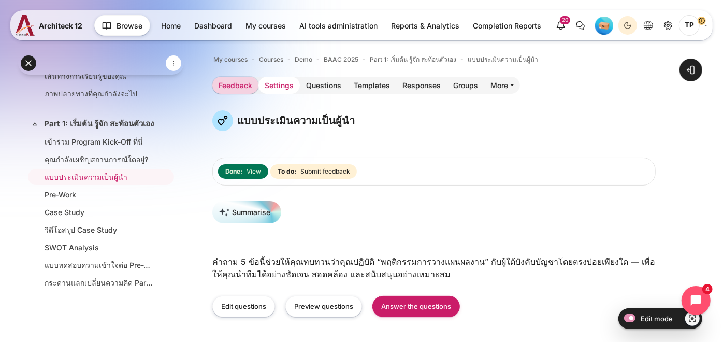
click at [293, 87] on link "Settings" at bounding box center [279, 85] width 41 height 17
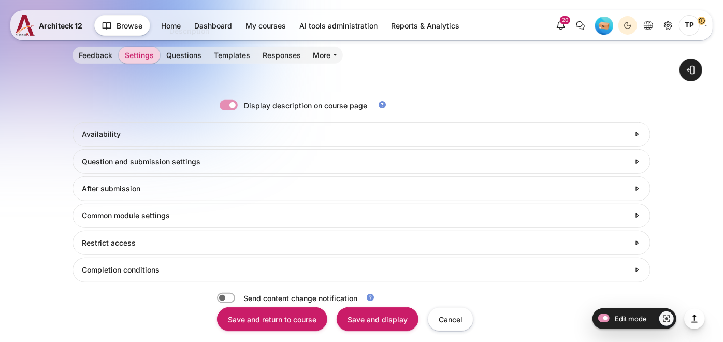
scroll to position [409, 0]
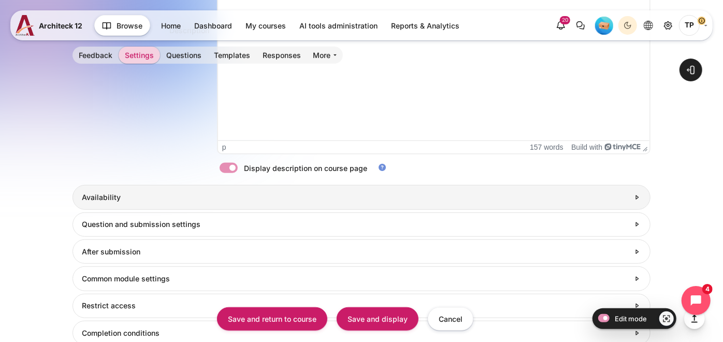
scroll to position [0, 0]
click at [106, 185] on link "Availability" at bounding box center [362, 197] width 579 height 24
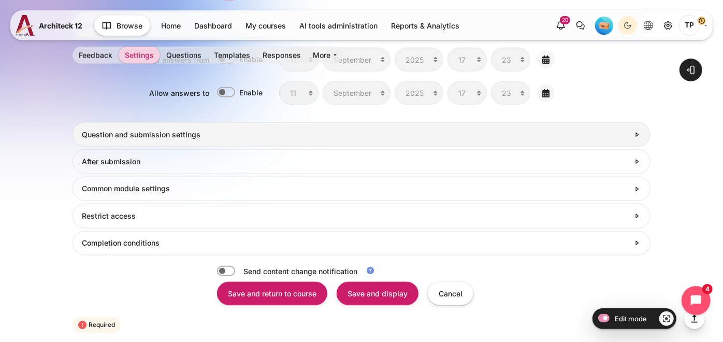
click at [111, 123] on link "Question and submission settings" at bounding box center [362, 134] width 579 height 24
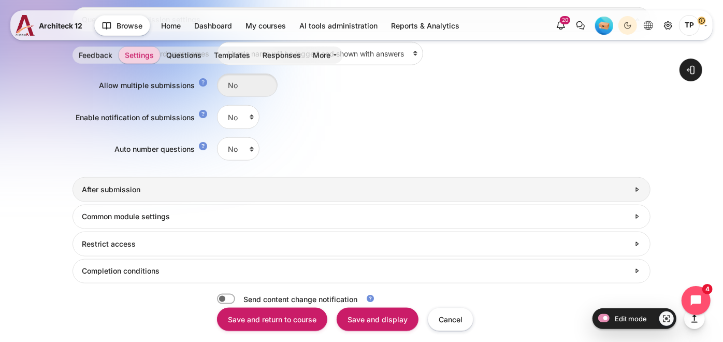
click at [81, 181] on link "After submission" at bounding box center [362, 189] width 579 height 24
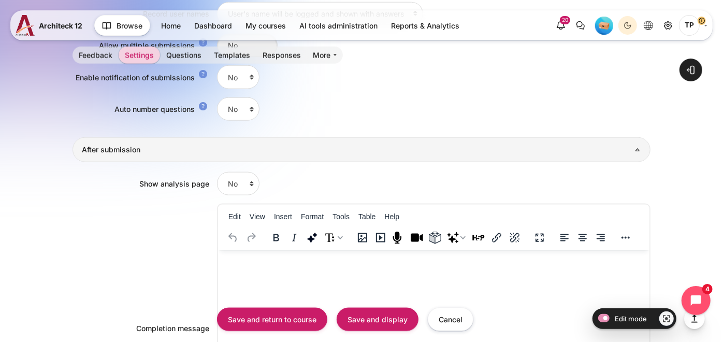
scroll to position [755, 0]
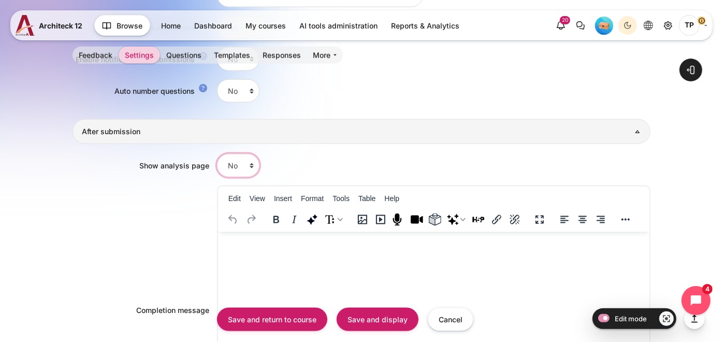
click at [222, 158] on select "No Yes" at bounding box center [238, 165] width 42 height 23
select select "1"
click at [217, 154] on select "No Yes" at bounding box center [238, 165] width 42 height 23
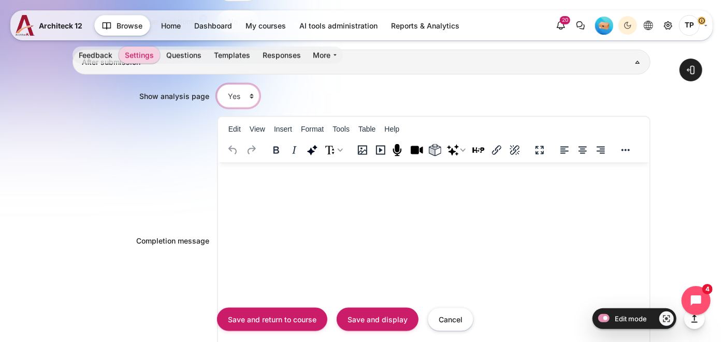
scroll to position [985, 0]
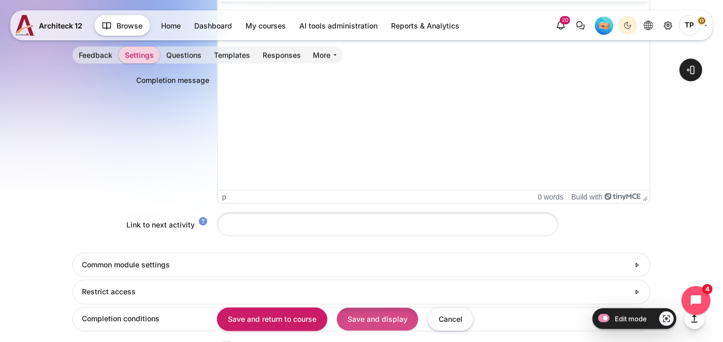
click at [371, 328] on input "Save and display" at bounding box center [378, 318] width 82 height 23
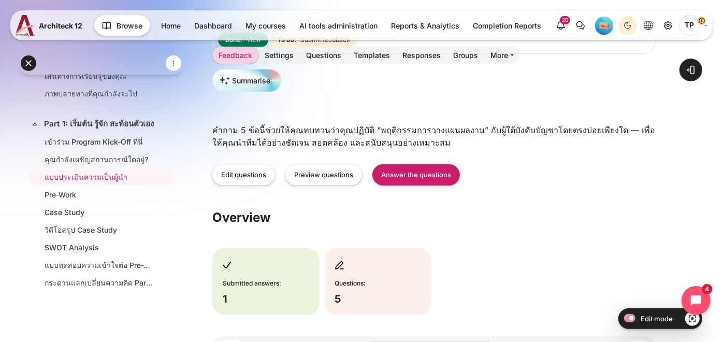
scroll to position [81, 0]
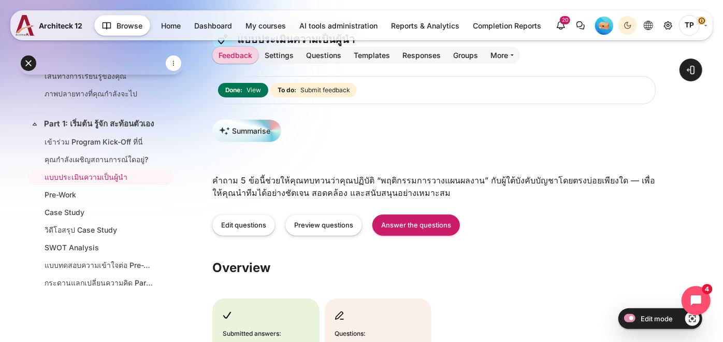
click at [0, 198] on html "Skip to main content Expand all Collapse all 10 / 38" at bounding box center [361, 217] width 723 height 597
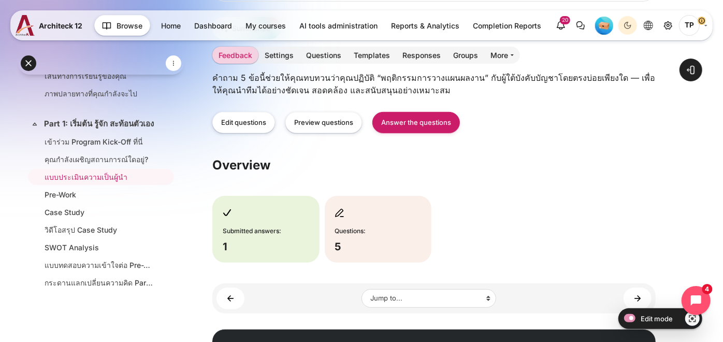
scroll to position [139, 0]
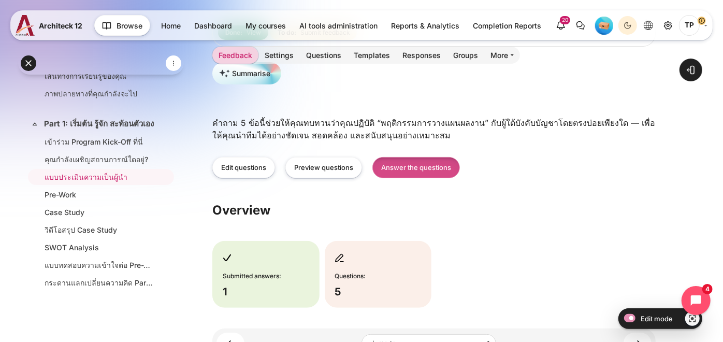
click at [441, 168] on link "Answer the questions" at bounding box center [417, 167] width 88 height 21
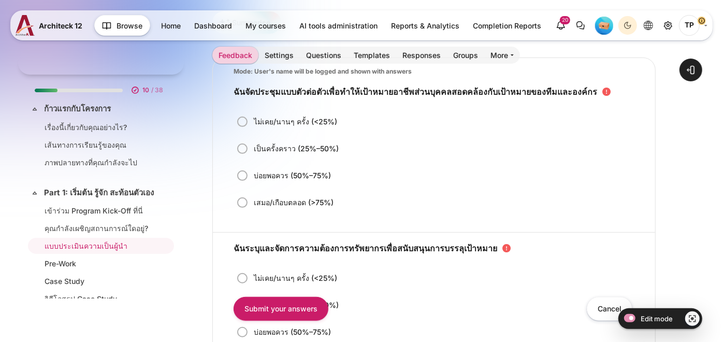
scroll to position [69, 0]
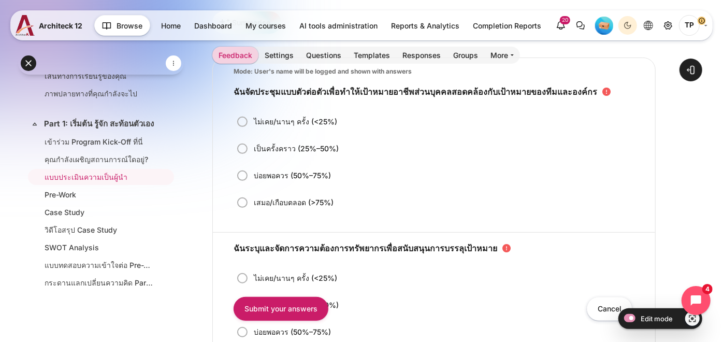
click at [253, 202] on label "เสมอ/เกือบตลอด (>75%)" at bounding box center [294, 202] width 82 height 11
click at [244, 202] on input "เสมอ/เกือบตลอด (>75%)" at bounding box center [245, 202] width 10 height 11
radio input "true"
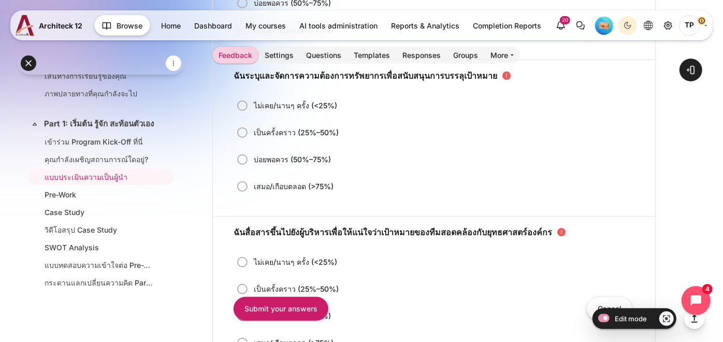
click at [251, 168] on div "ไม่เคย/นานๆ ครั้ง (<25%) เป็นครั้งคราว (25%–50%) บ่อยพอควร (50%–75%) เสมอ/เกือบ…" at bounding box center [434, 149] width 401 height 113
click at [253, 155] on label "บ่อยพอควร (50%–75%)" at bounding box center [292, 159] width 79 height 11
click at [246, 155] on input "บ่อยพอควร (50%–75%)" at bounding box center [245, 159] width 10 height 11
radio input "true"
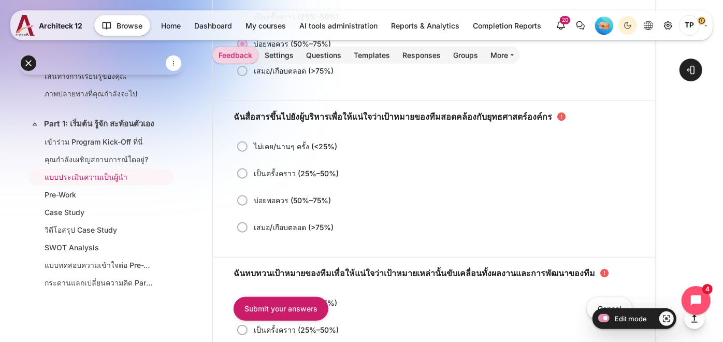
click at [253, 204] on label "บ่อยพอควร (50%–75%)" at bounding box center [292, 200] width 79 height 11
click at [240, 204] on input "บ่อยพอควร (50%–75%)" at bounding box center [245, 200] width 10 height 11
radio input "true"
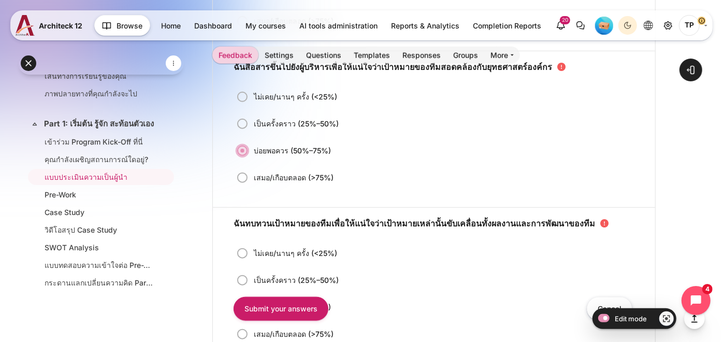
scroll to position [633, 0]
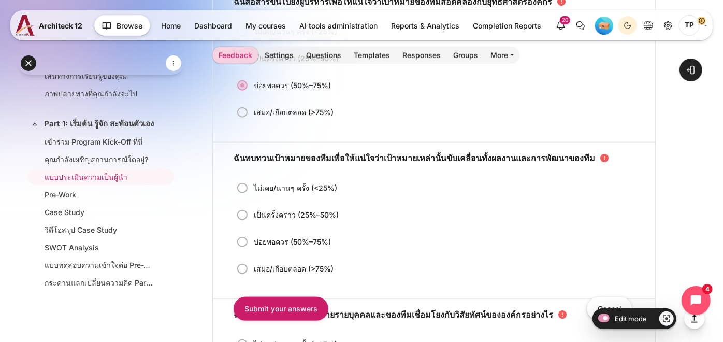
click at [253, 266] on label "เสมอ/เกือบตลอด (>75%)" at bounding box center [294, 269] width 82 height 11
click at [241, 266] on input "เสมอ/เกือบตลอด (>75%)" at bounding box center [245, 269] width 10 height 11
radio input "true"
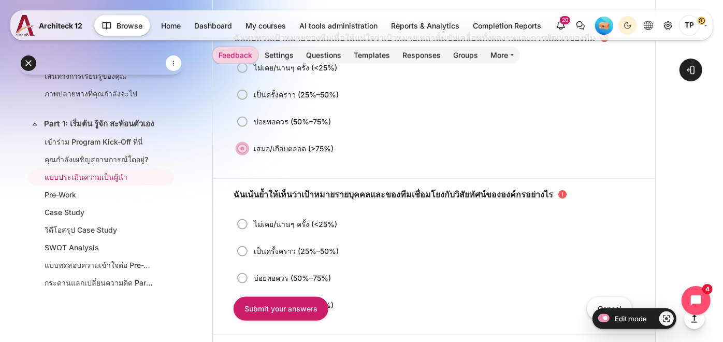
scroll to position [863, 0]
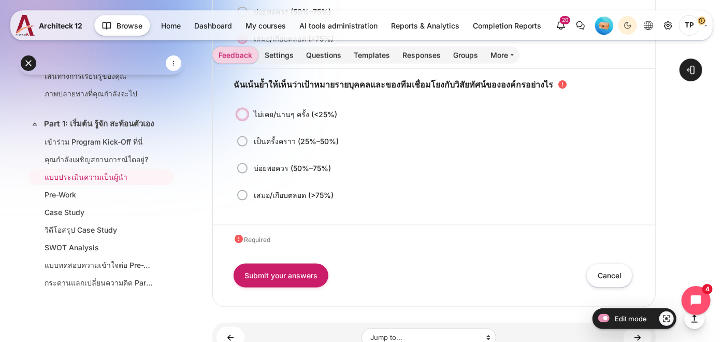
click at [247, 111] on input "ไม่เคย/นานๆ ครั้ง (<25%)" at bounding box center [245, 114] width 10 height 11
radio input "true"
click at [246, 145] on input "เป็นครั้งคราว (25%–50%)" at bounding box center [245, 141] width 10 height 11
radio input "true"
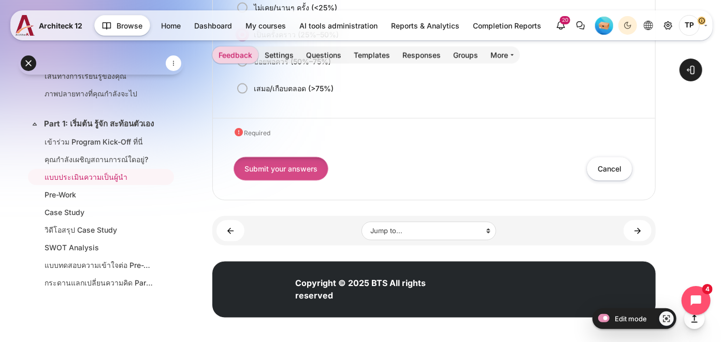
scroll to position [971, 0]
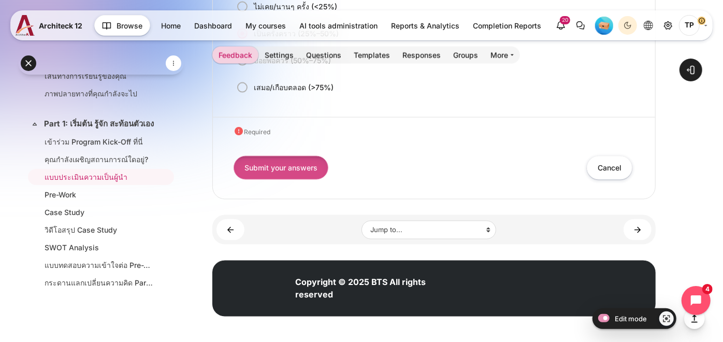
click at [275, 167] on input "Submit your answers" at bounding box center [281, 167] width 95 height 23
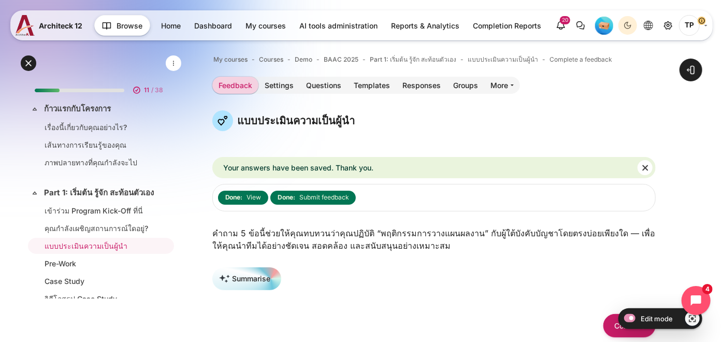
click at [84, 135] on ul "เรื่องนี้เกี่ยวกับคุณอย่างไร? เส้นทางการเรียนรู้ของคุณ ภาพปลายทางที่คุณกำลังจะไป" at bounding box center [100, 146] width 149 height 56
click at [64, 142] on link "เส้นทางการเรียนรู้ของคุณ" at bounding box center [99, 144] width 109 height 11
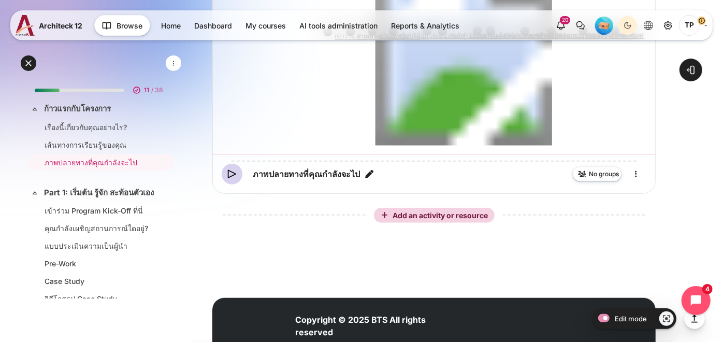
scroll to position [459, 0]
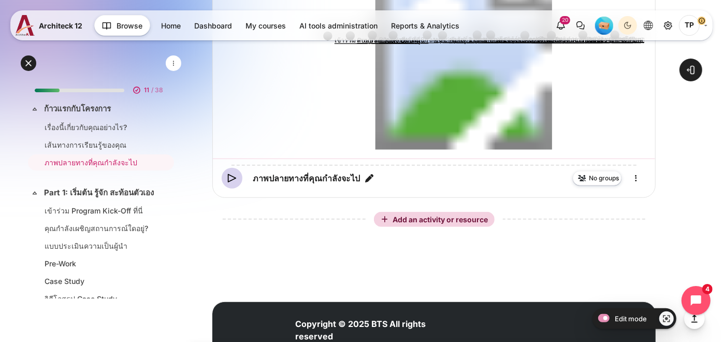
click at [693, 23] on span "TP" at bounding box center [689, 25] width 21 height 21
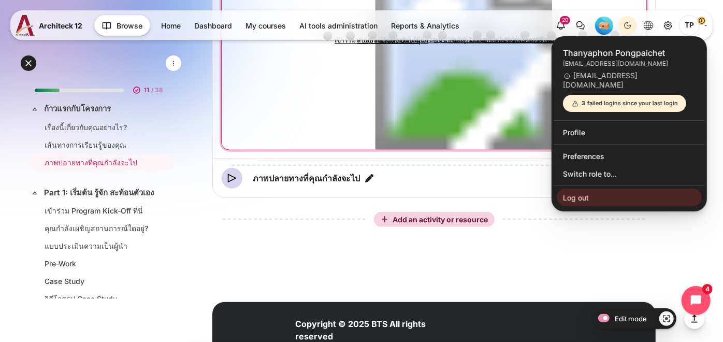
click at [588, 189] on link "Log out" at bounding box center [629, 198] width 145 height 18
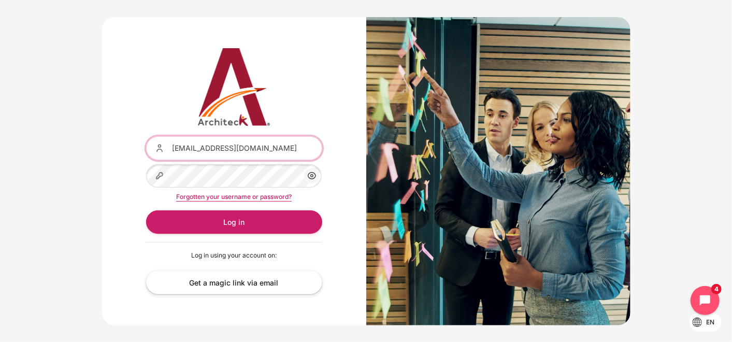
click at [237, 156] on input "[EMAIL_ADDRESS][DOMAIN_NAME]" at bounding box center [234, 147] width 176 height 23
drag, startPoint x: 223, startPoint y: 148, endPoint x: 420, endPoint y: 148, distance: 196.4
click at [420, 148] on div "Username or email [EMAIL_ADDRESS][DOMAIN_NAME] Password Show/Hide Password Forg…" at bounding box center [366, 171] width 528 height 308
type input "[EMAIL_ADDRESS][PERSON_NAME][DOMAIN_NAME]"
click at [85, 171] on div "Username or email [EMAIL_ADDRESS][PERSON_NAME][DOMAIN_NAME] Password Show/Hide …" at bounding box center [366, 171] width 732 height 339
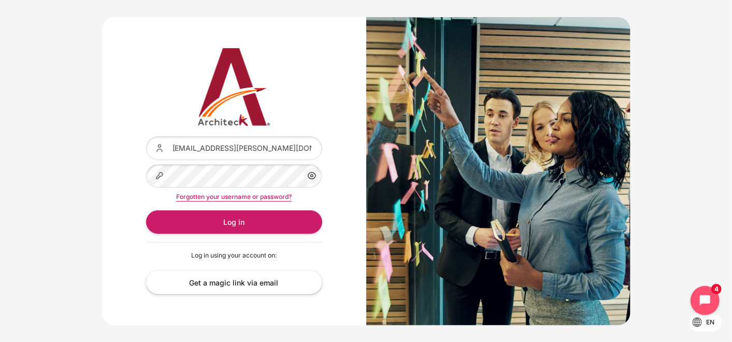
click at [139, 164] on div "Username or email [EMAIL_ADDRESS][PERSON_NAME][DOMAIN_NAME] Password Show/Hide …" at bounding box center [234, 171] width 264 height 308
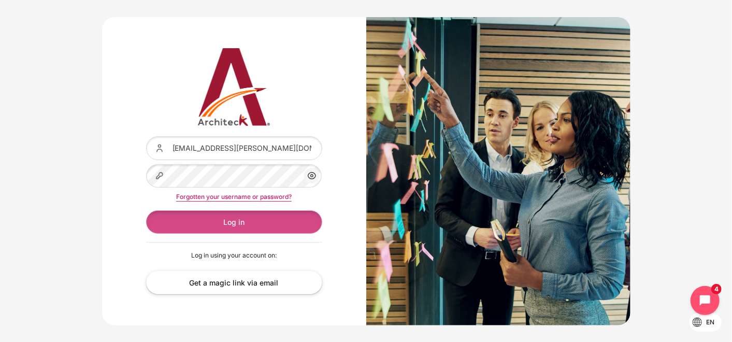
click at [231, 223] on button "Log in" at bounding box center [234, 221] width 176 height 23
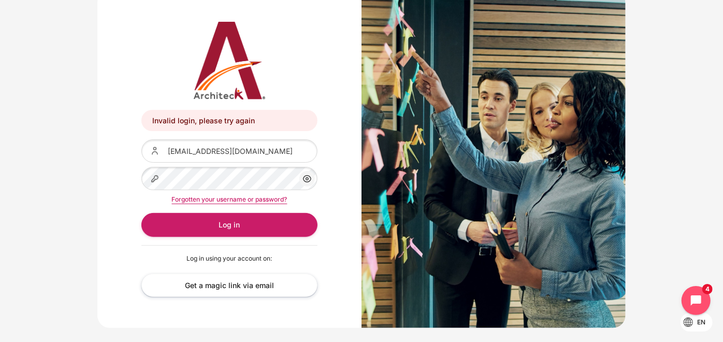
scroll to position [26, 0]
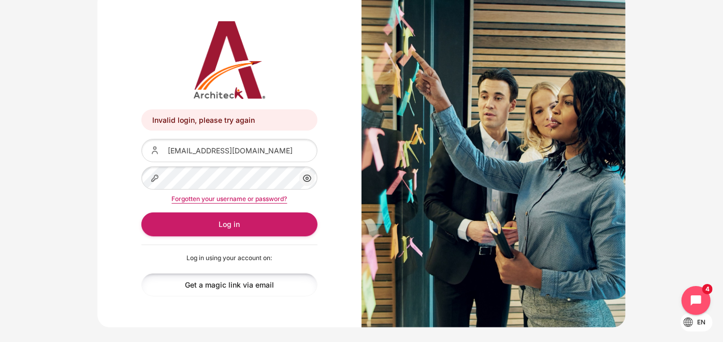
click at [225, 281] on link "Get a magic link via email" at bounding box center [229, 284] width 176 height 23
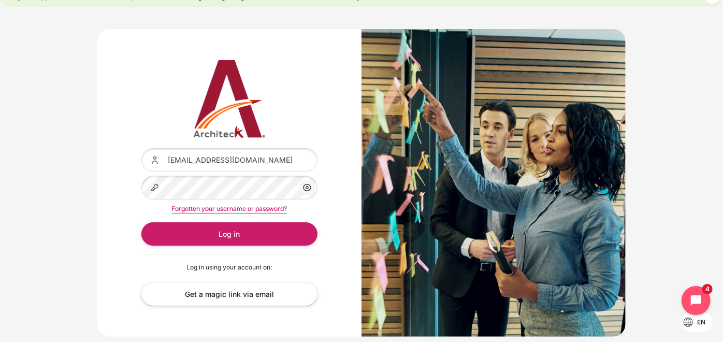
scroll to position [31, 0]
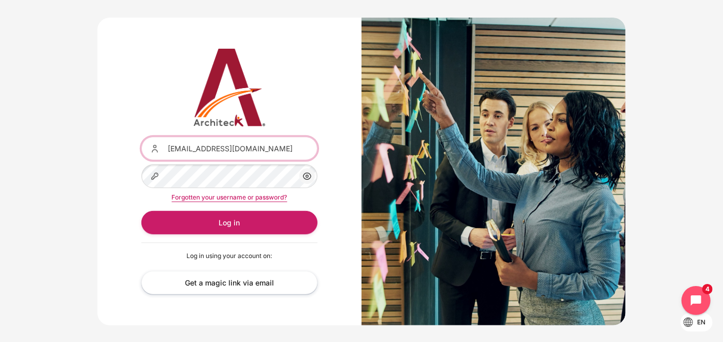
drag, startPoint x: 214, startPoint y: 146, endPoint x: 377, endPoint y: 141, distance: 162.7
click at [377, 141] on div "Username or email [EMAIL_ADDRESS][DOMAIN_NAME] Password Show/Hide Password Forg…" at bounding box center [361, 172] width 528 height 308
type input "[EMAIL_ADDRESS][PERSON_NAME][DOMAIN_NAME]"
click at [230, 284] on link "Get a magic link via email" at bounding box center [229, 282] width 176 height 23
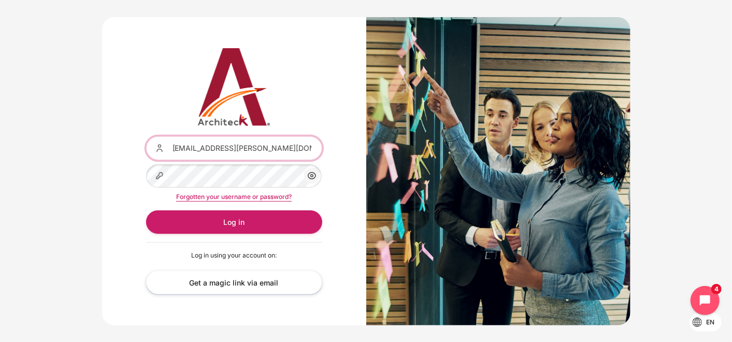
click at [205, 148] on input "[EMAIL_ADDRESS][PERSON_NAME][DOMAIN_NAME]" at bounding box center [234, 147] width 176 height 23
type input "[EMAIL_ADDRESS][DOMAIN_NAME]"
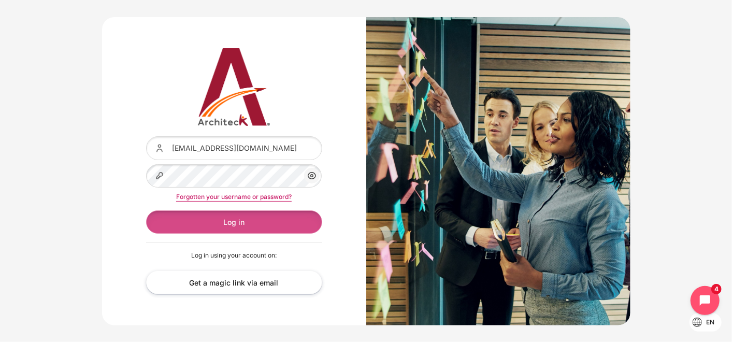
click at [208, 223] on button "Log in" at bounding box center [234, 221] width 176 height 23
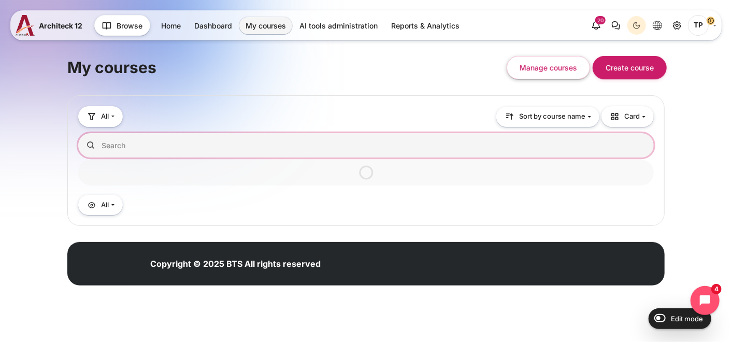
click at [246, 134] on input "Search courses" at bounding box center [366, 145] width 576 height 24
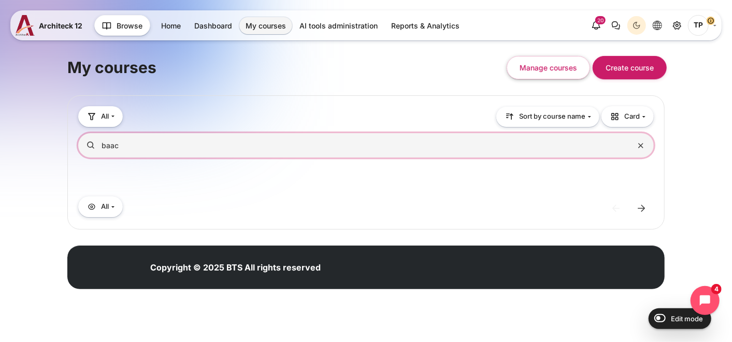
type input "baac"
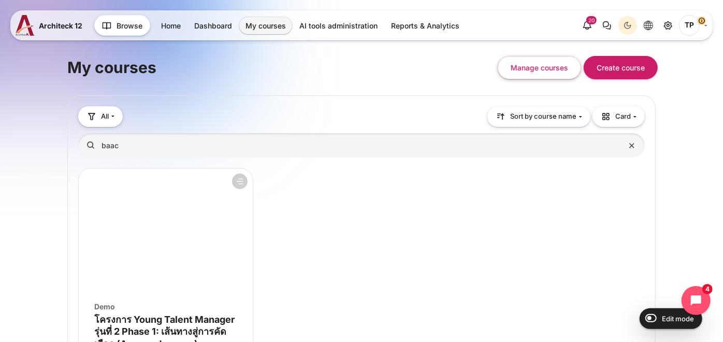
click at [178, 273] on figure "Course overview" at bounding box center [166, 230] width 174 height 124
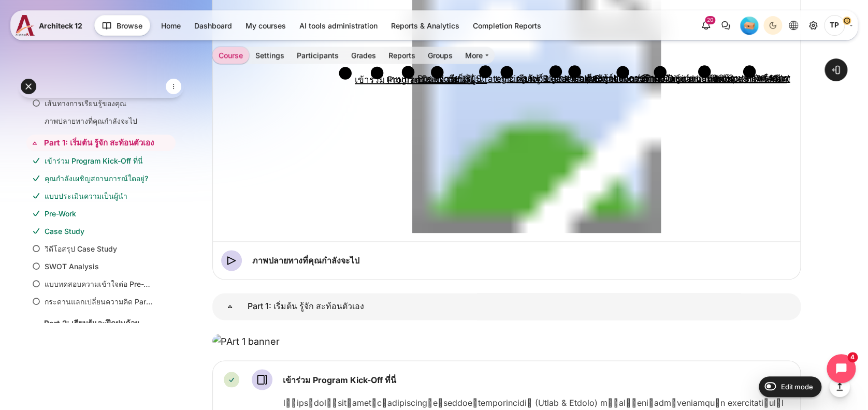
scroll to position [576, 0]
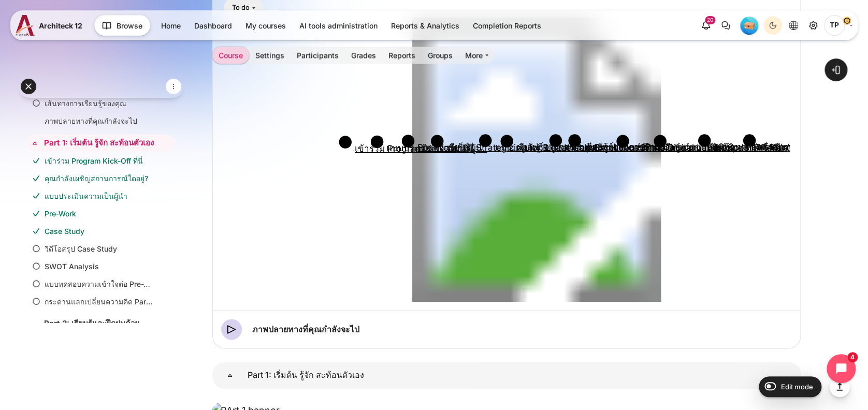
drag, startPoint x: 469, startPoint y: 133, endPoint x: 307, endPoint y: 135, distance: 162.7
copy span "เรื่องนี้เกี่ยวกับคุณอย่างไร?"
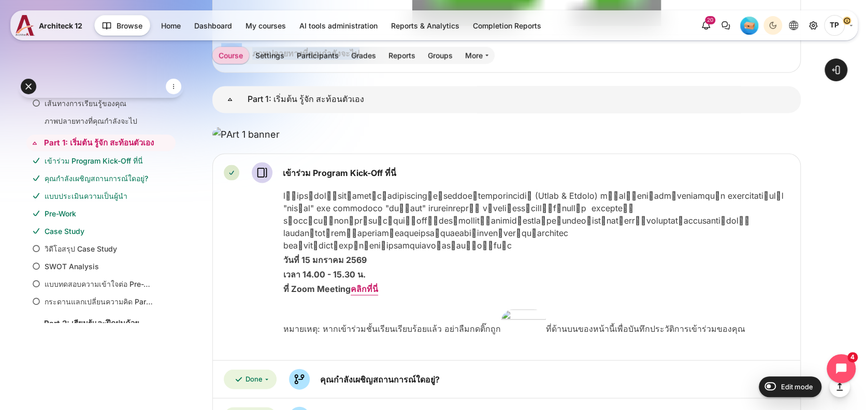
drag, startPoint x: 360, startPoint y: 211, endPoint x: 241, endPoint y: 209, distance: 118.2
click at [241, 64] on div "ภาพปลายทางที่คุณกำลังจะไป Video Time" at bounding box center [506, 53] width 571 height 21
copy div "ภาพปลายทางที่คุณกำลังจะไป"
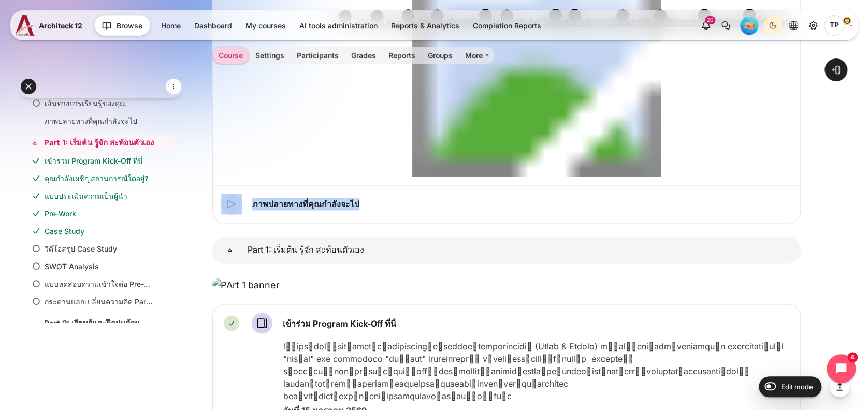
scroll to position [713, 0]
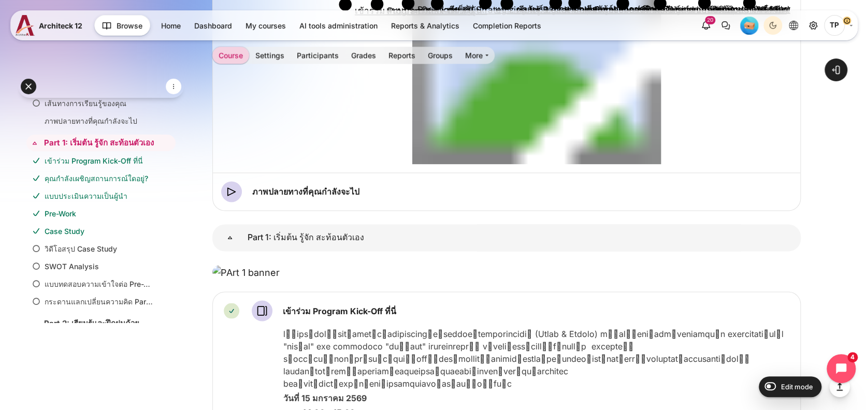
drag, startPoint x: 435, startPoint y: 165, endPoint x: 820, endPoint y: 179, distance: 385.2
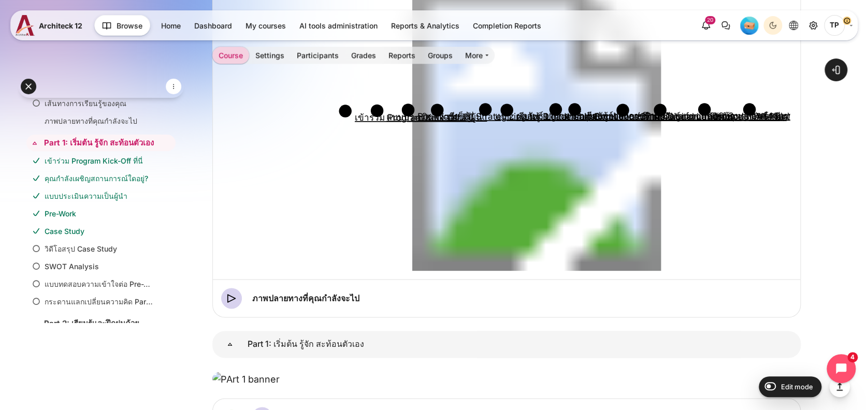
scroll to position [576, 0]
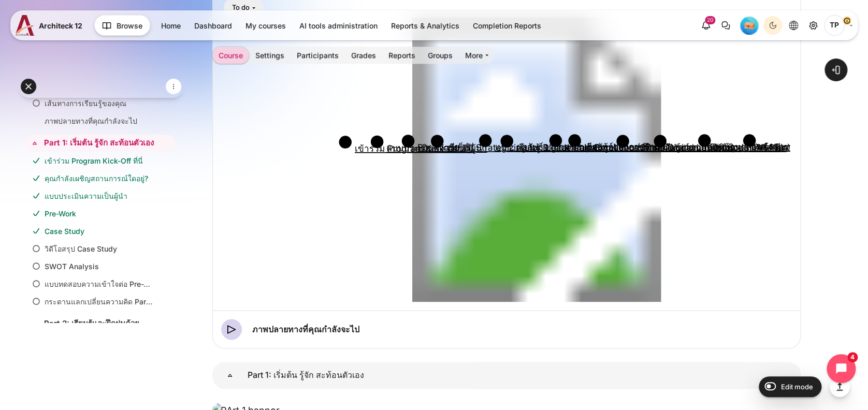
click at [723, 27] on link "TP" at bounding box center [838, 25] width 28 height 21
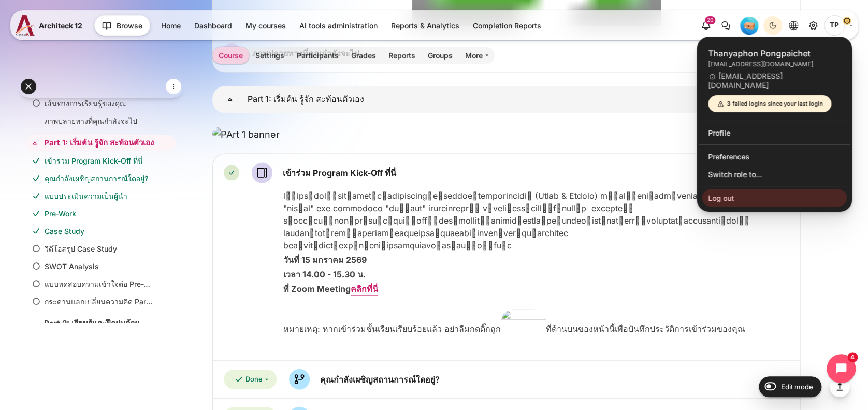
drag, startPoint x: 859, startPoint y: 289, endPoint x: 750, endPoint y: 210, distance: 135.0
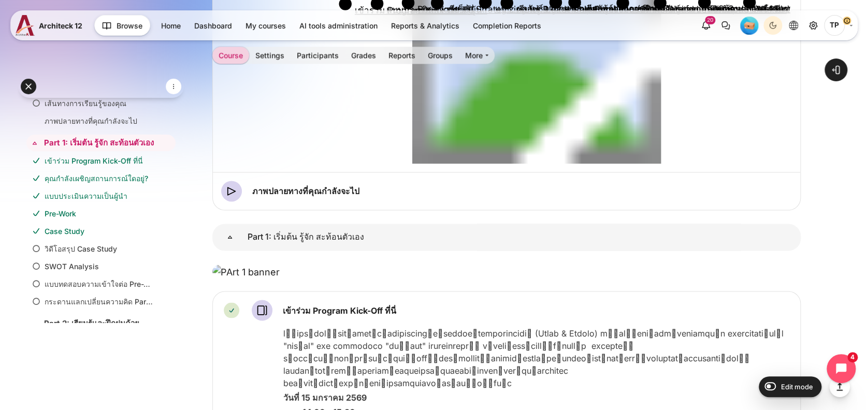
scroll to position [713, 0]
click at [723, 341] on input "Edit mode" at bounding box center [768, 386] width 18 height 10
checkbox input "true"
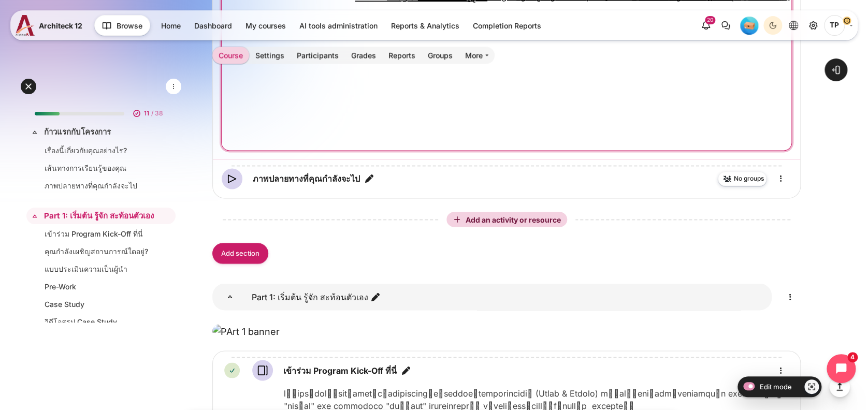
scroll to position [774, 0]
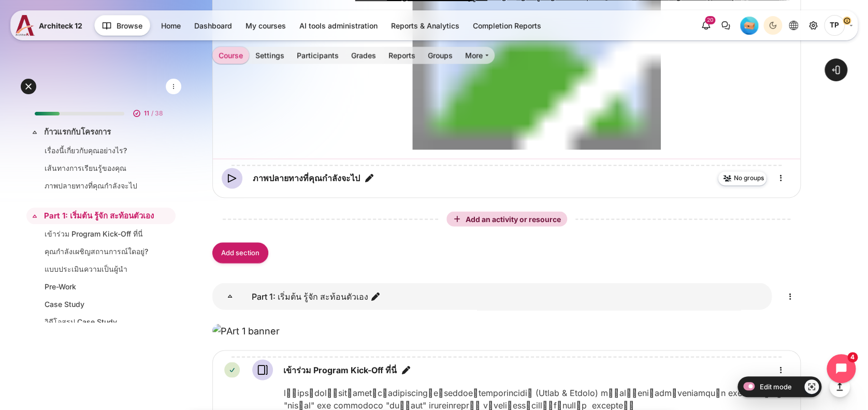
drag, startPoint x: 438, startPoint y: 152, endPoint x: 206, endPoint y: 183, distance: 234.2
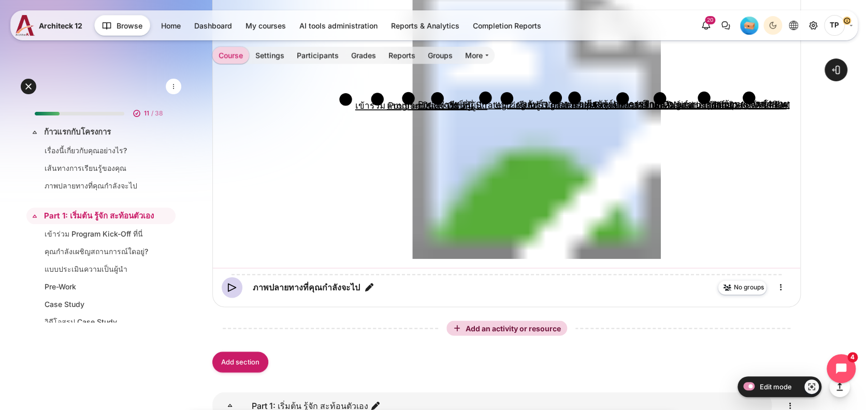
scroll to position [567, 0]
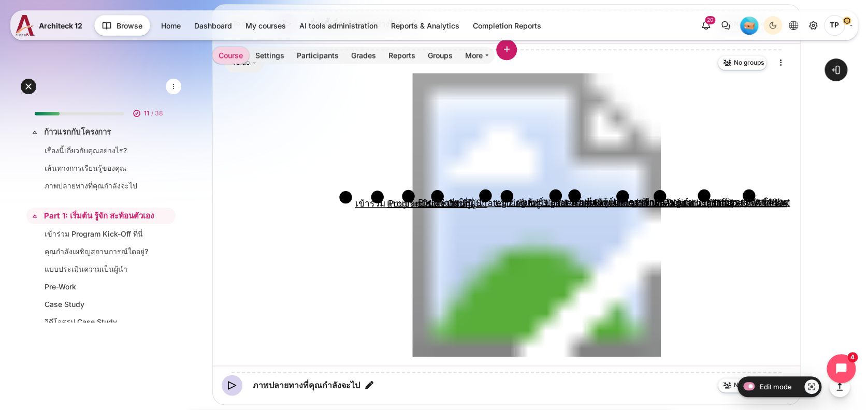
click at [779, 58] on div "Content" at bounding box center [506, 49] width 571 height 17
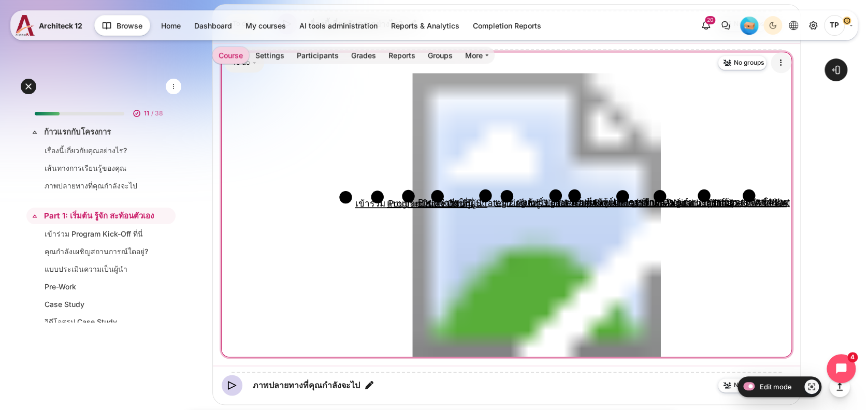
click at [779, 69] on icon "Edit" at bounding box center [781, 62] width 12 height 12
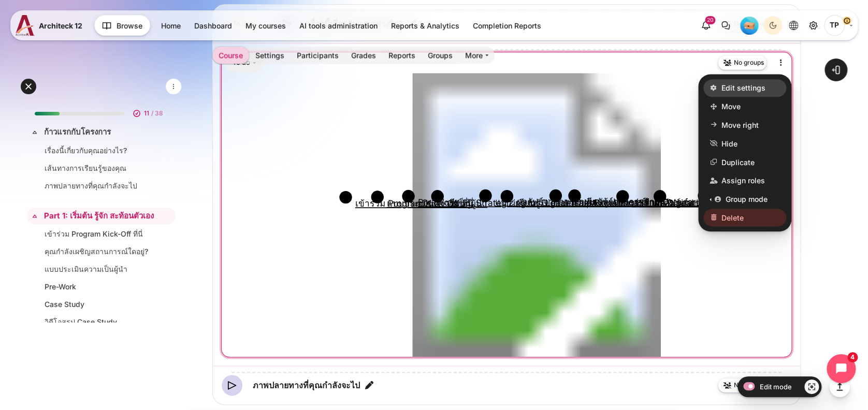
click at [740, 93] on span "Edit settings" at bounding box center [744, 87] width 44 height 11
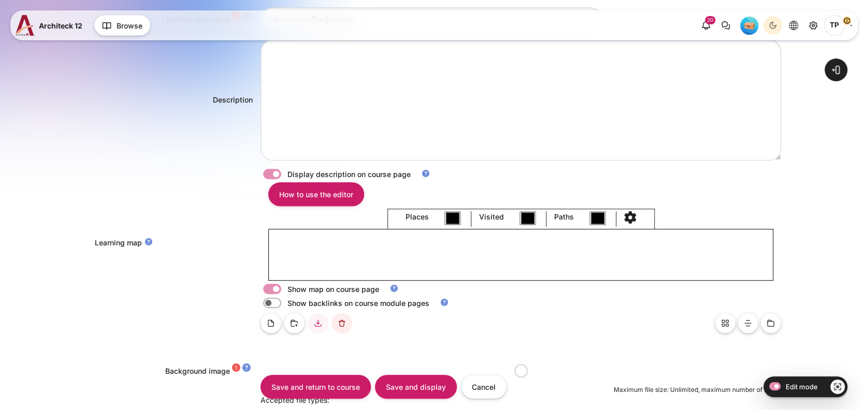
type input "#c01c28"
type input "#26a269"
type input "#ffffff"
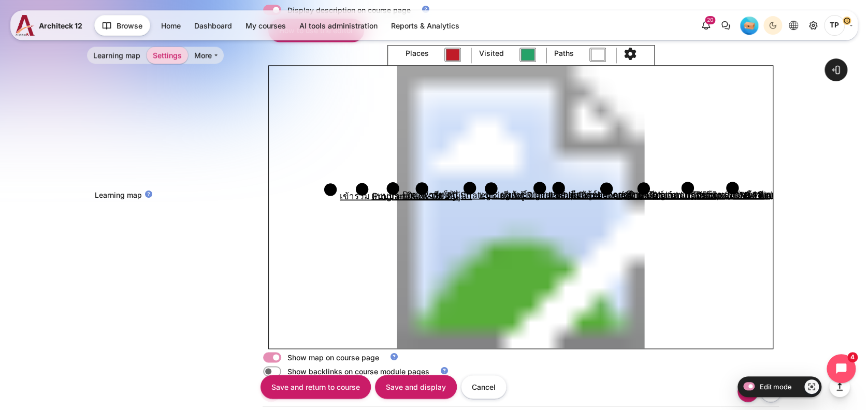
scroll to position [490, 0]
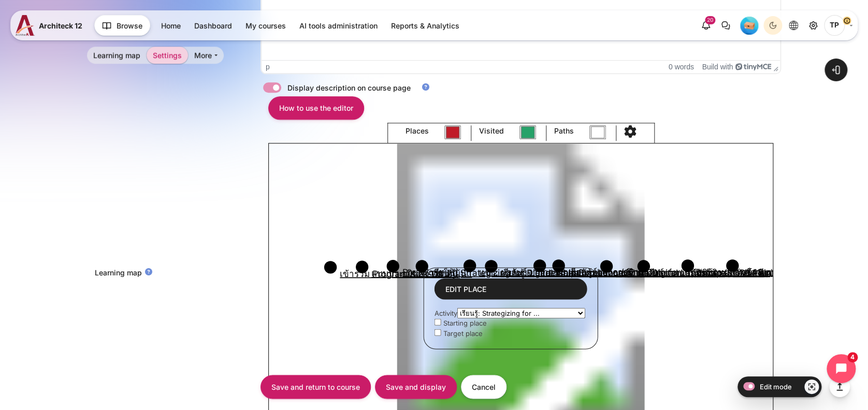
click at [487, 311] on select "เรื่องนี้เกี่ยวกับคุณอย่างไร? เส้นทางการเรียนรู้ของคุณ ภาพปลายทางที่คุณกำลังจะไ…" at bounding box center [521, 313] width 128 height 10
select select "2693"
click at [457, 308] on select "เรื่องนี้เกี่ยวกับคุณอย่างไร? เส้นทางการเรียนรู้ของคุณ ภาพปลายทางที่คุณกำลังจะไ…" at bounding box center [521, 313] width 128 height 10
click at [405, 378] on input "Save and display" at bounding box center [416, 387] width 82 height 23
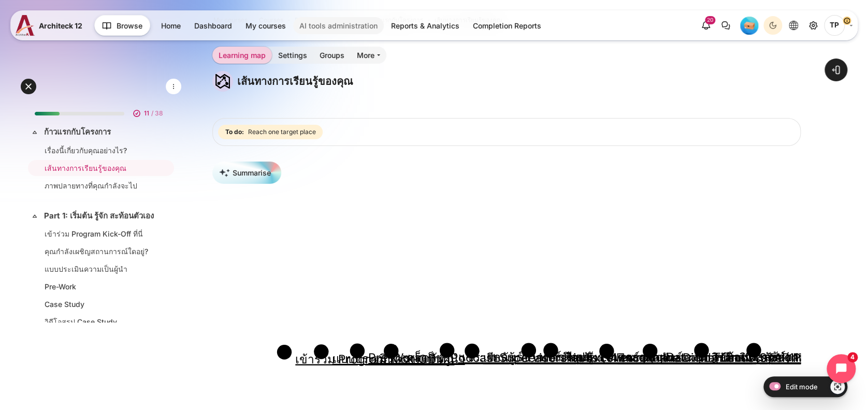
scroll to position [69, 0]
